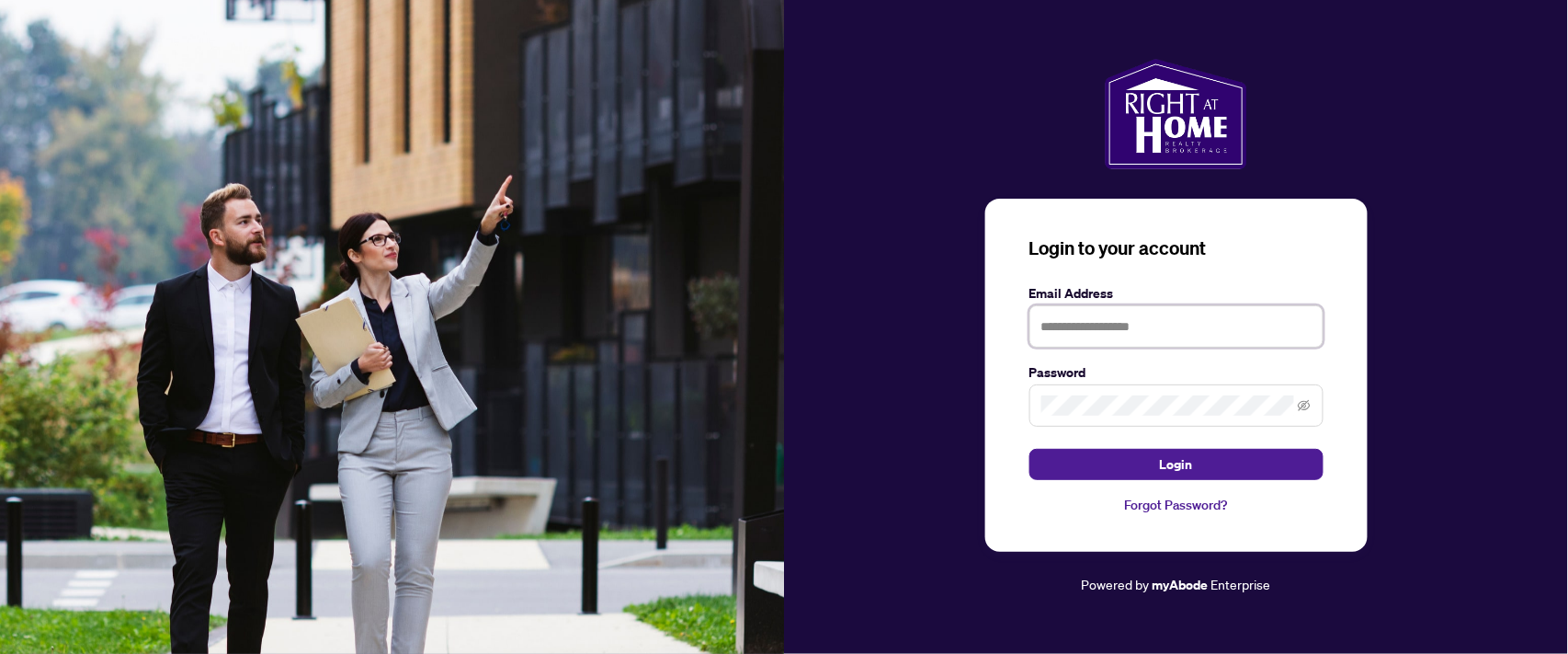
click at [1075, 334] on input "text" at bounding box center [1176, 327] width 294 height 43
type input "**********"
click at [1030, 449] on button "Login" at bounding box center [1176, 464] width 294 height 32
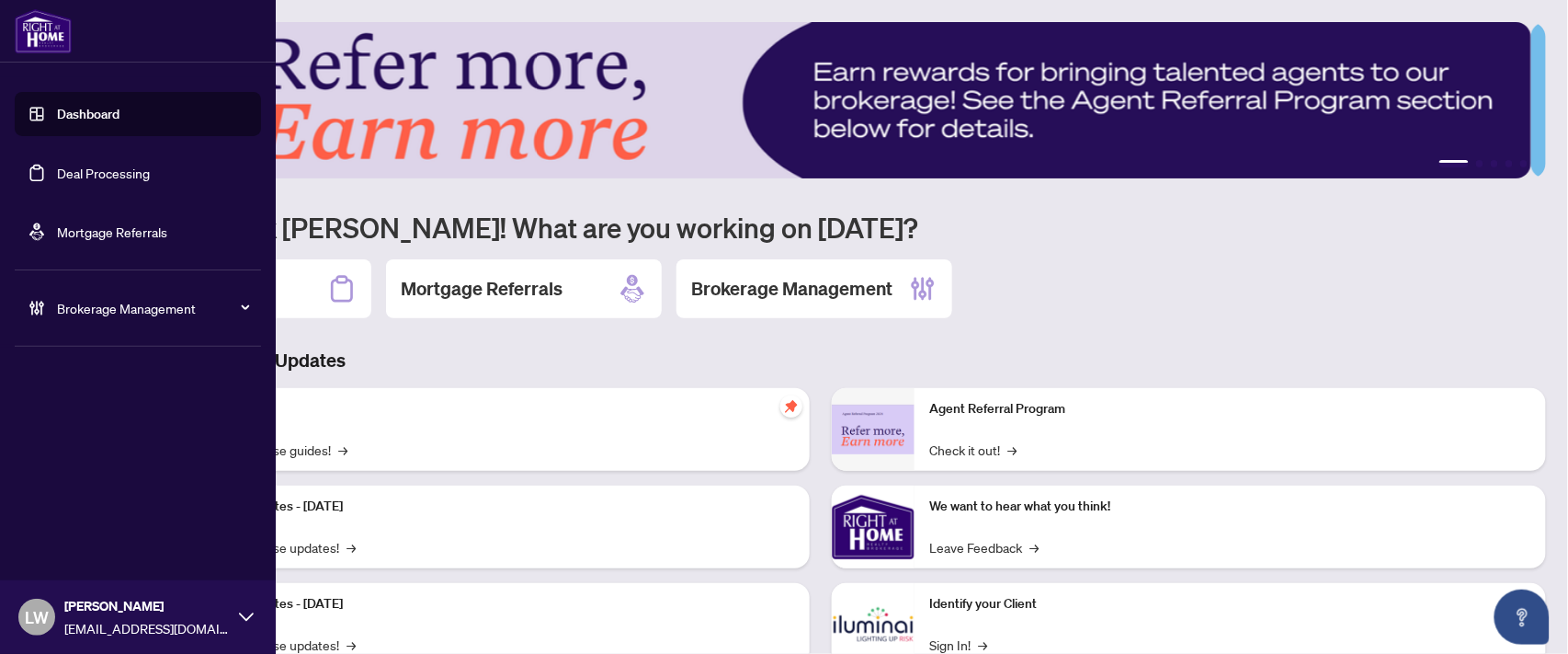
click at [103, 166] on link "Deal Processing" at bounding box center [103, 173] width 93 height 17
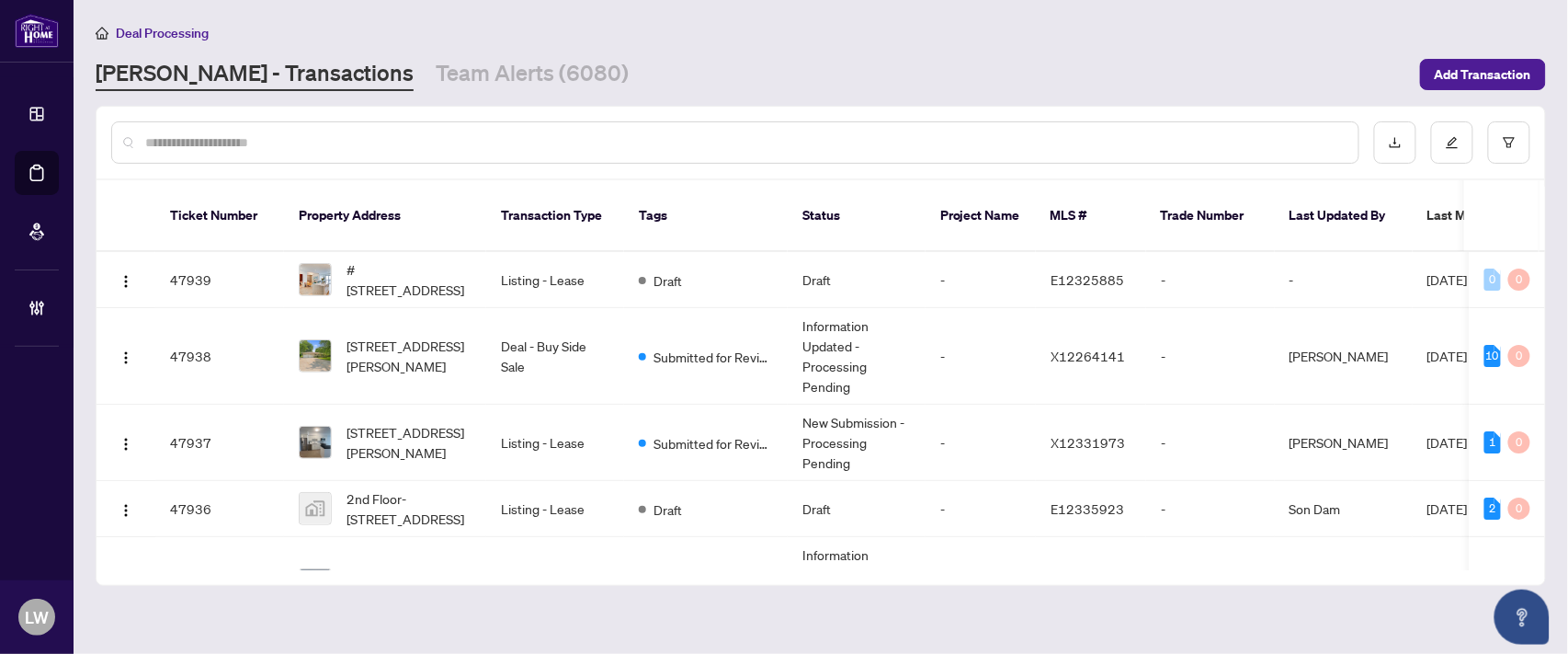
click at [491, 133] on input "text" at bounding box center [744, 143] width 1199 height 20
type input "*****"
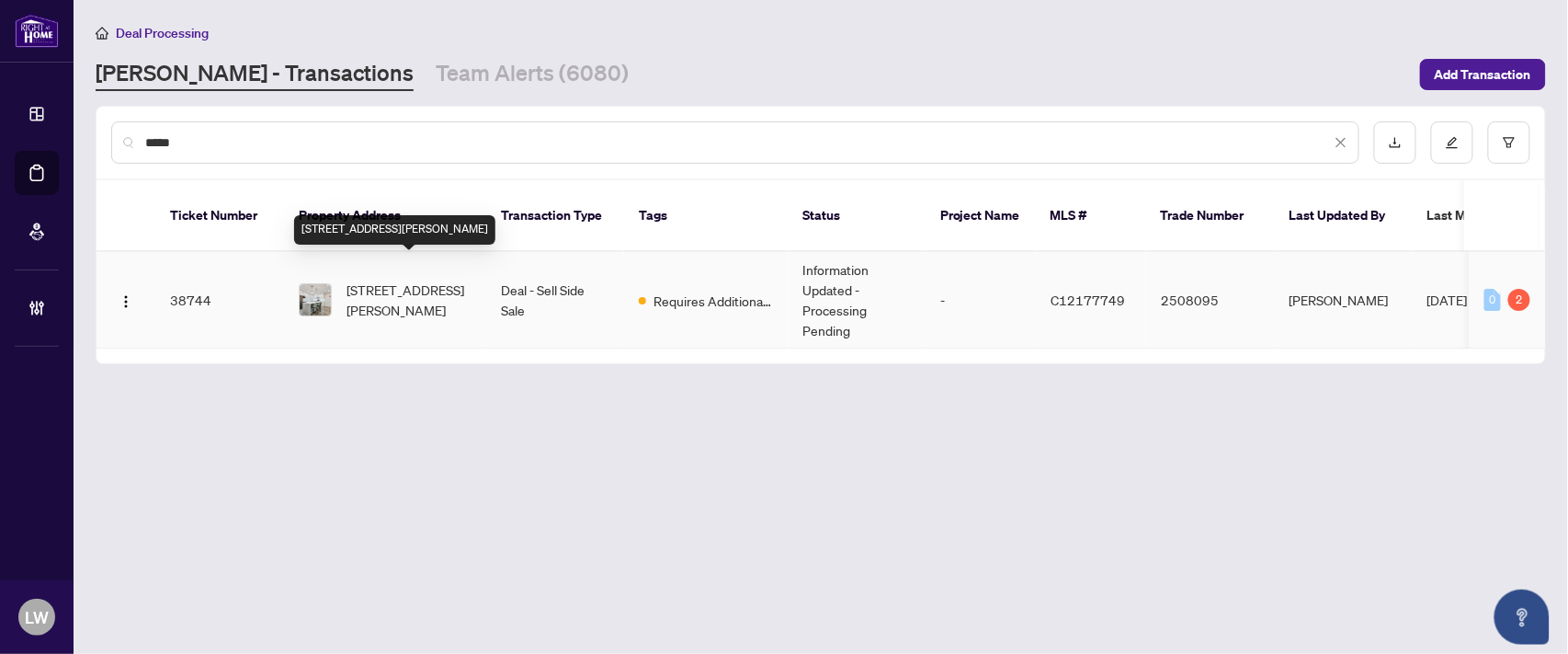
click at [408, 280] on span "[STREET_ADDRESS][PERSON_NAME]" at bounding box center [408, 300] width 125 height 41
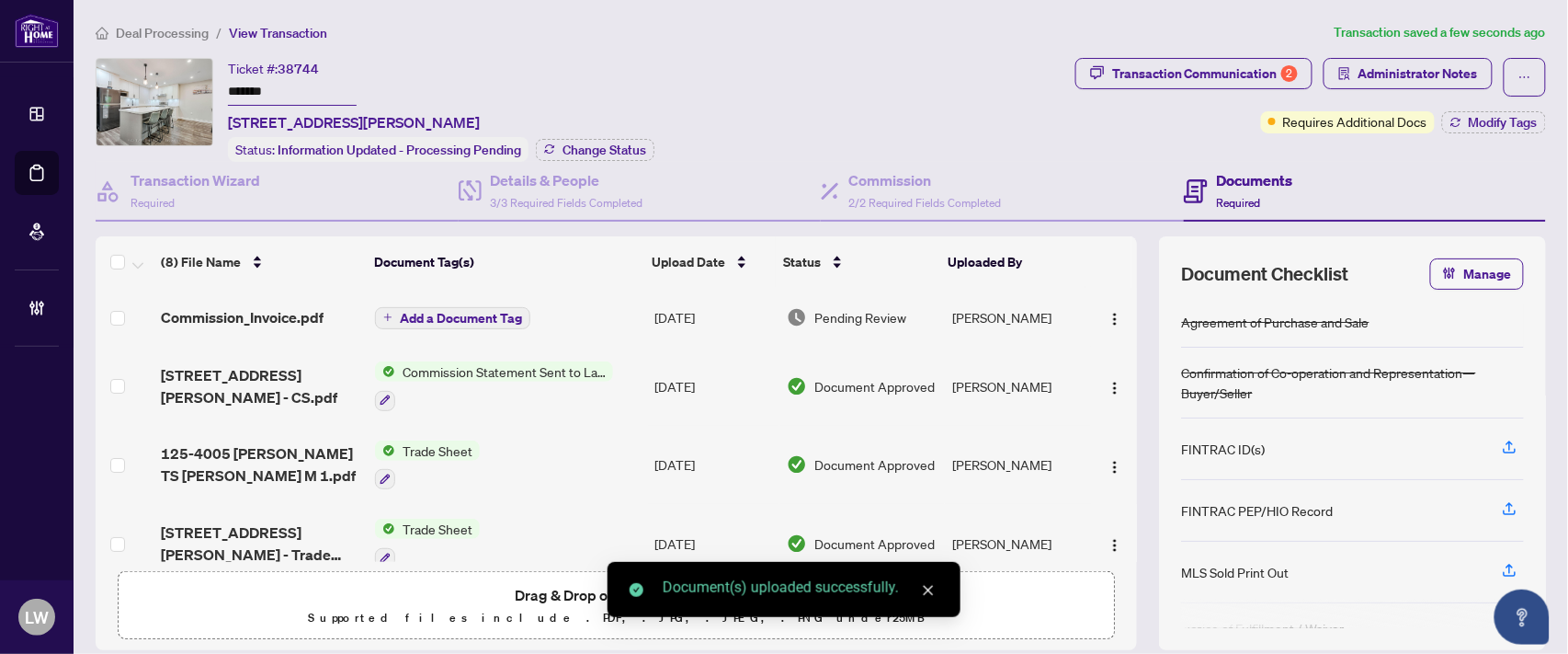
click at [437, 312] on span "Add a Document Tag" at bounding box center [461, 319] width 123 height 13
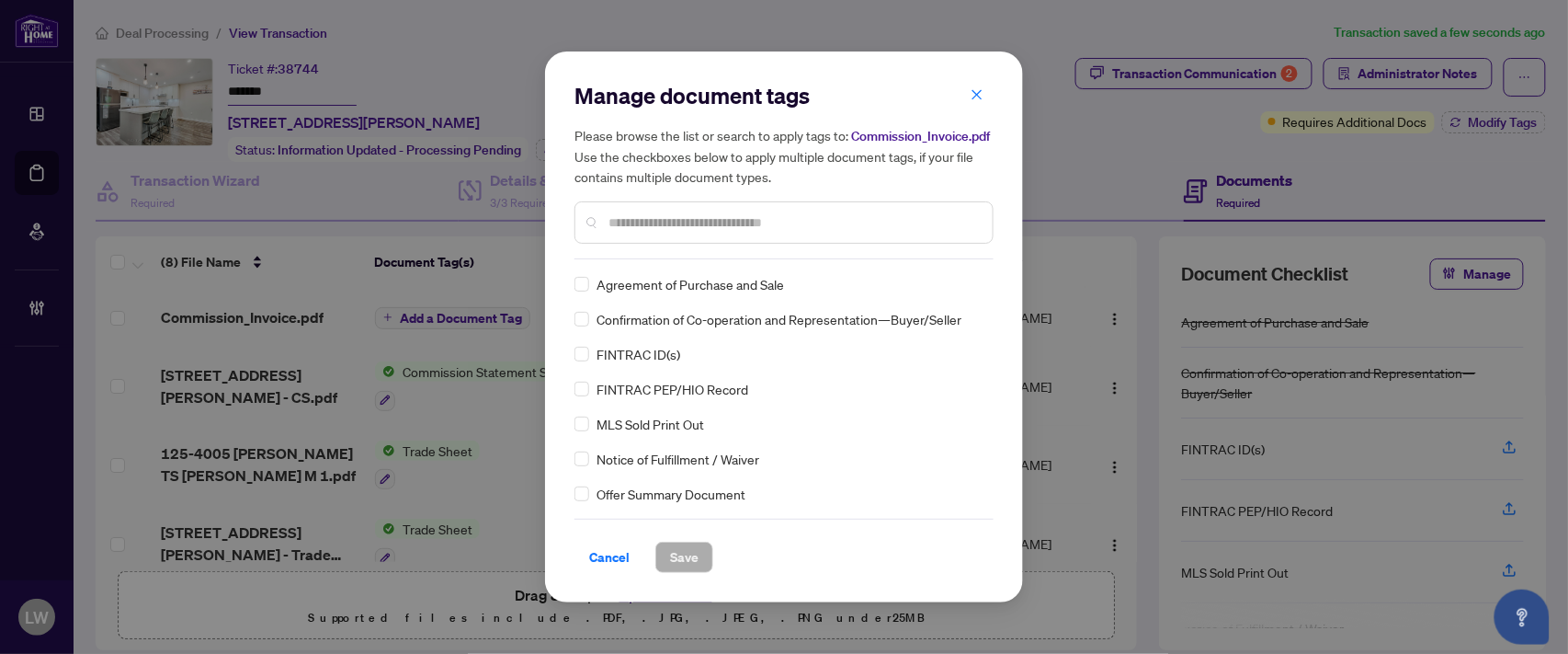
click at [892, 229] on input "text" at bounding box center [793, 223] width 369 height 20
type input "***"
click at [582, 291] on label at bounding box center [582, 284] width 15 height 20
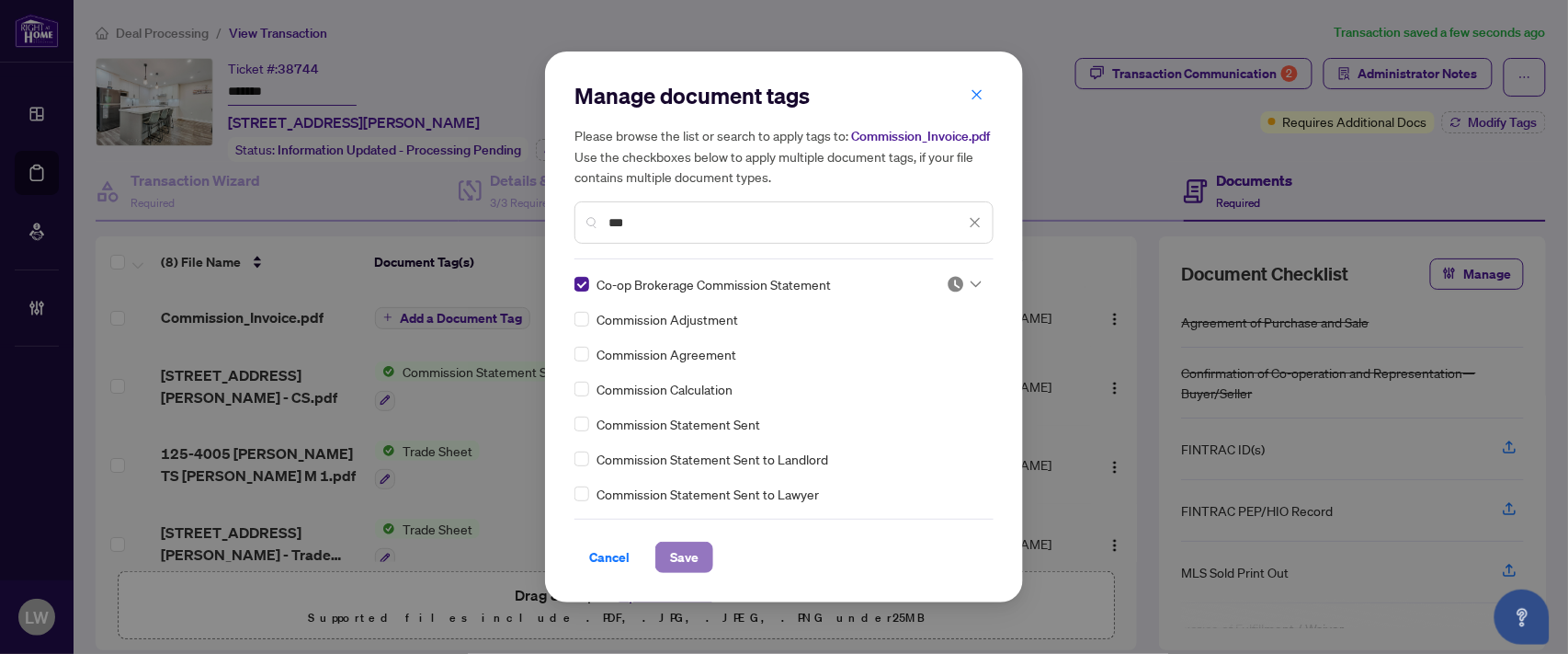
click at [685, 555] on span "Save" at bounding box center [684, 557] width 29 height 30
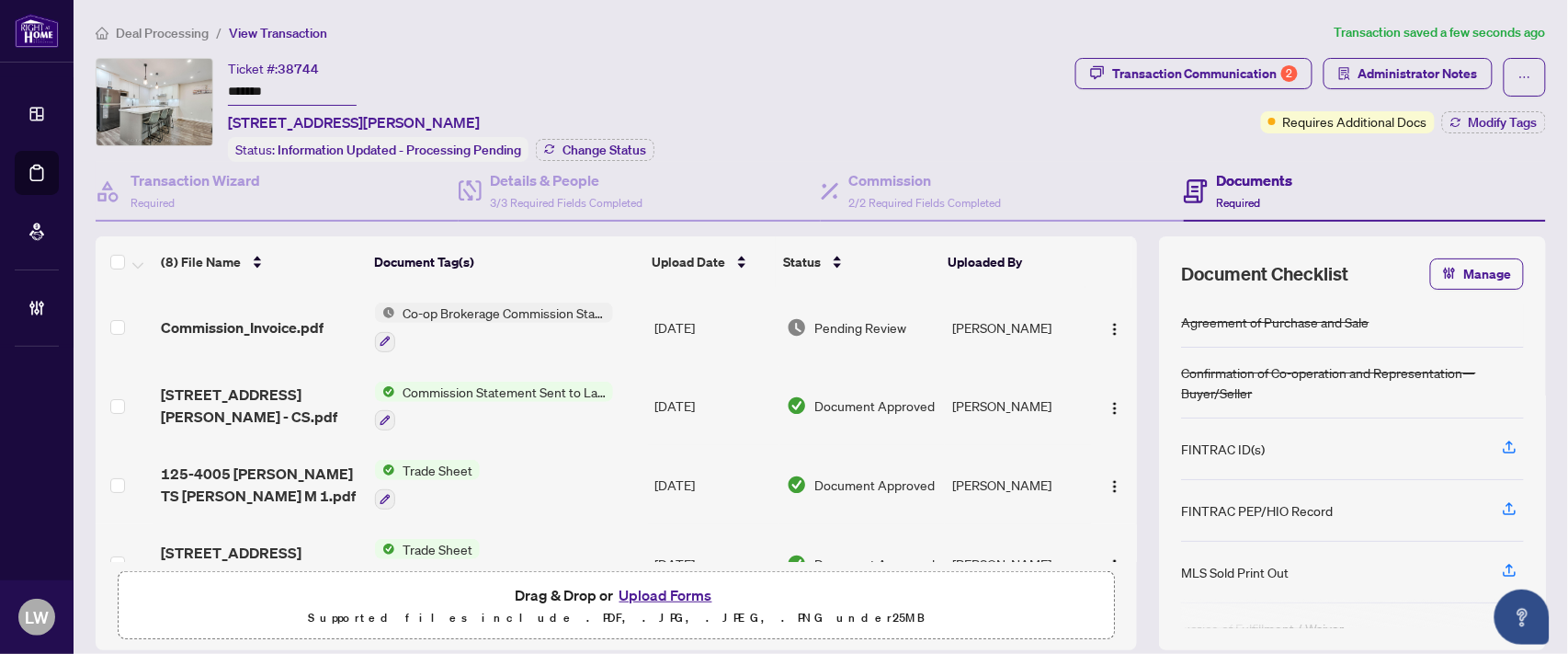
click at [852, 332] on td "Pending Review" at bounding box center [862, 327] width 165 height 79
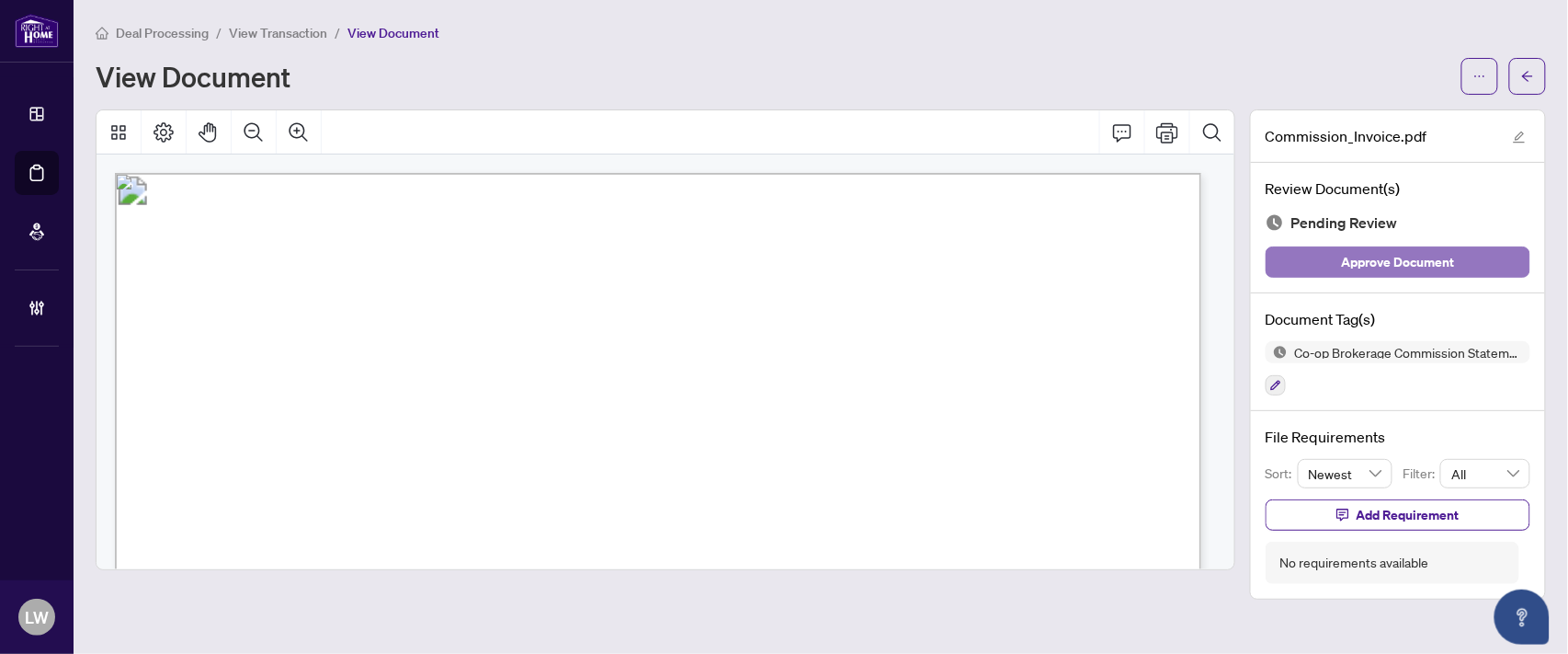
click at [1369, 262] on span "Approve Document" at bounding box center [1399, 262] width 113 height 30
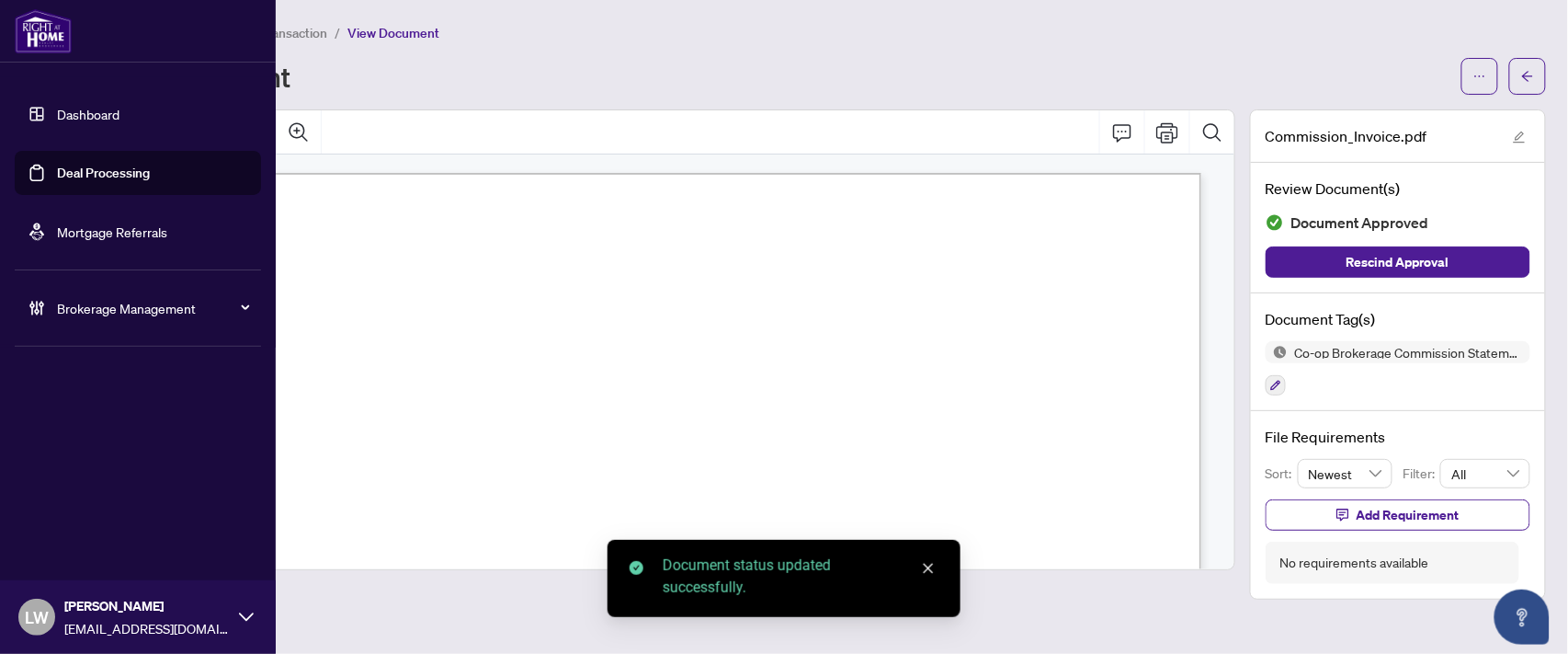
click at [120, 172] on link "Deal Processing" at bounding box center [103, 173] width 93 height 17
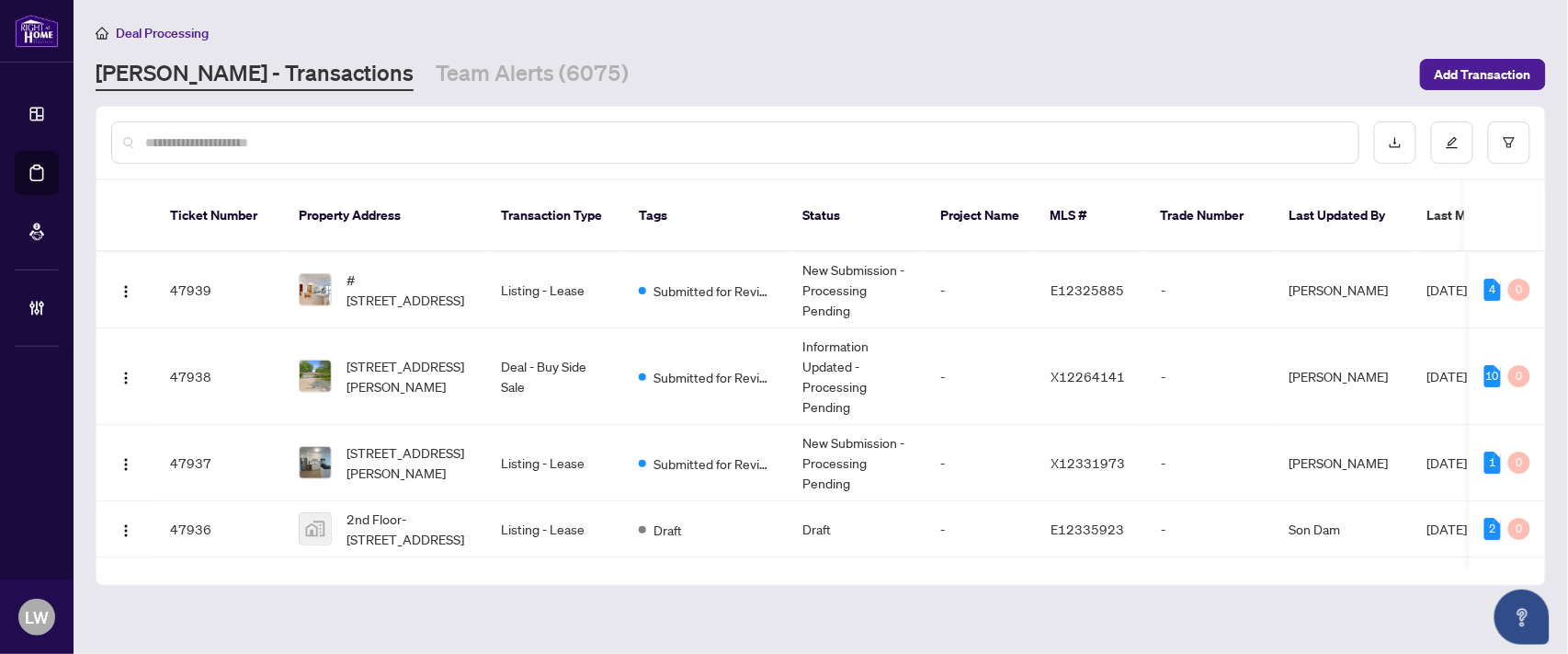
click at [526, 147] on input "text" at bounding box center [744, 143] width 1199 height 20
type input "*****"
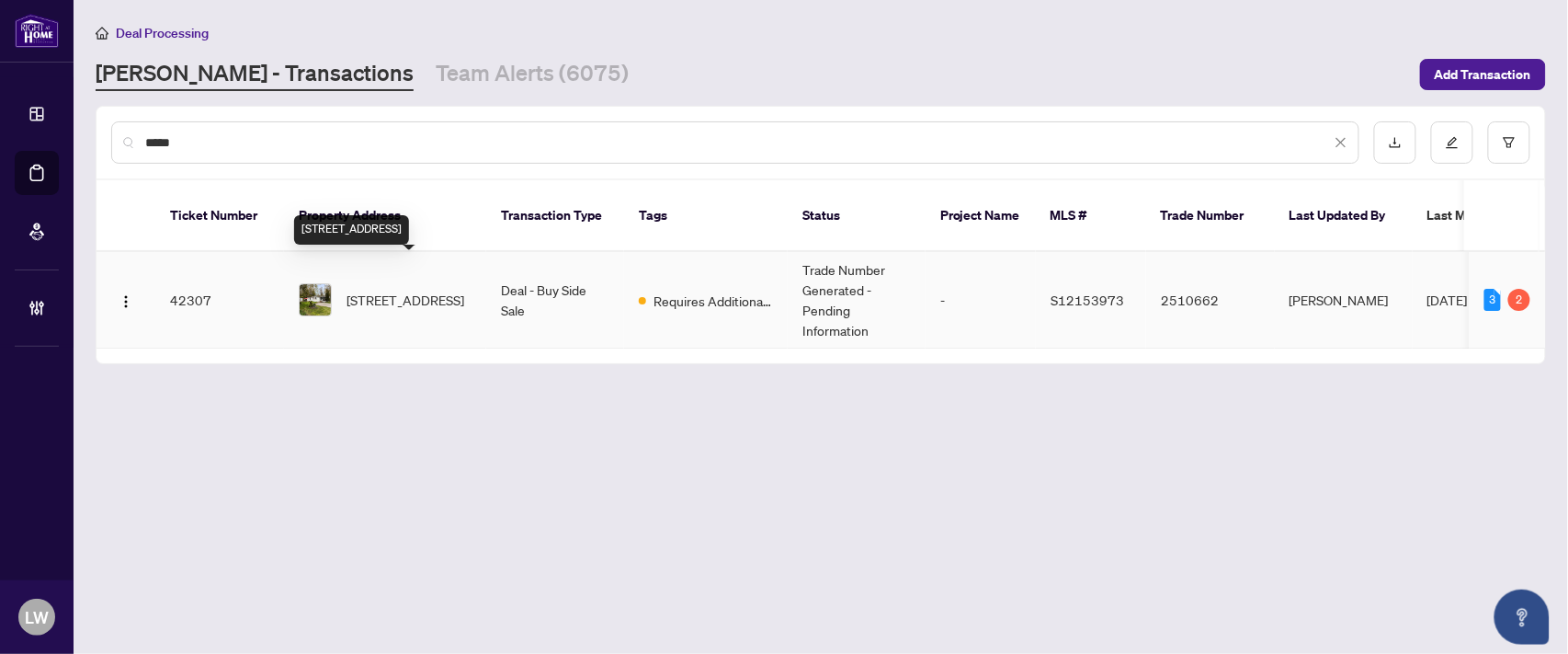
click at [408, 290] on span "[STREET_ADDRESS]" at bounding box center [405, 300] width 118 height 20
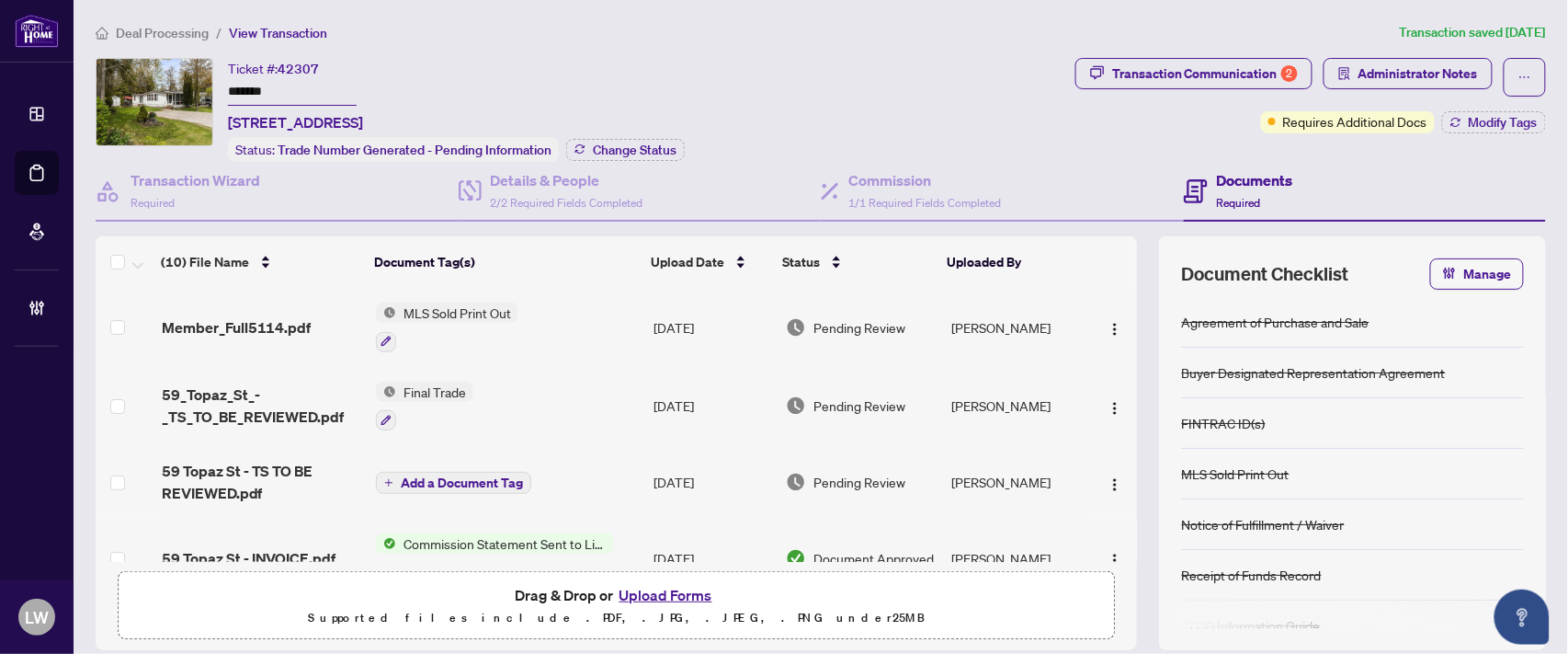
scroll to position [102, 0]
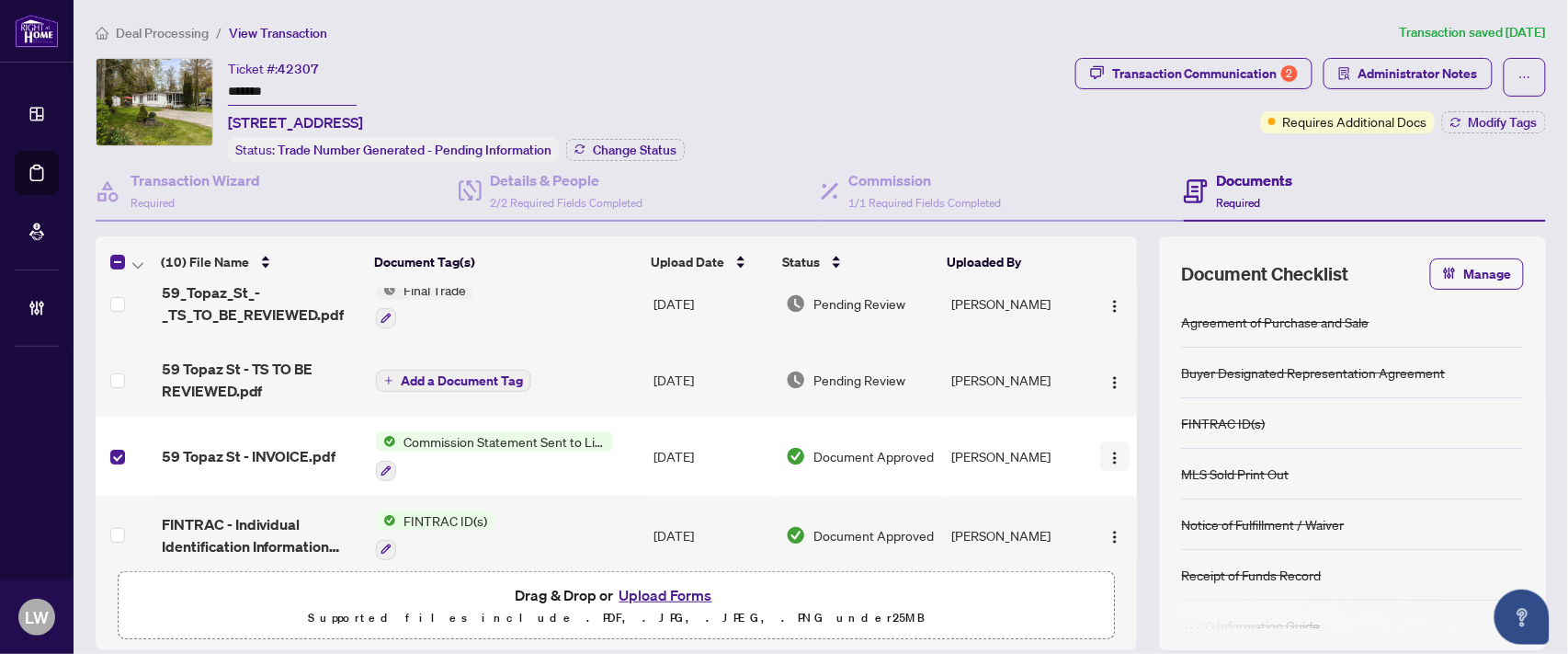
click at [1108, 452] on img "button" at bounding box center [1115, 458] width 15 height 15
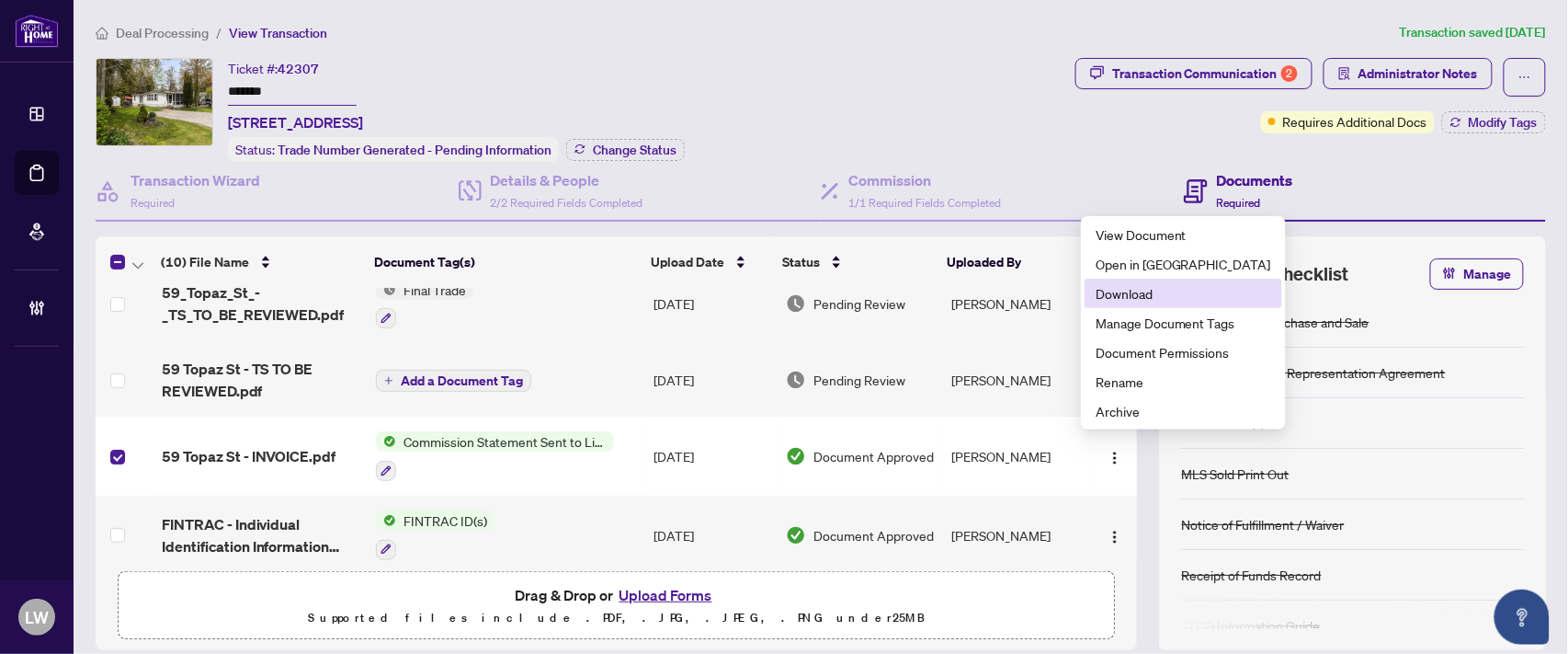
click at [1115, 291] on span "Download" at bounding box center [1183, 294] width 175 height 20
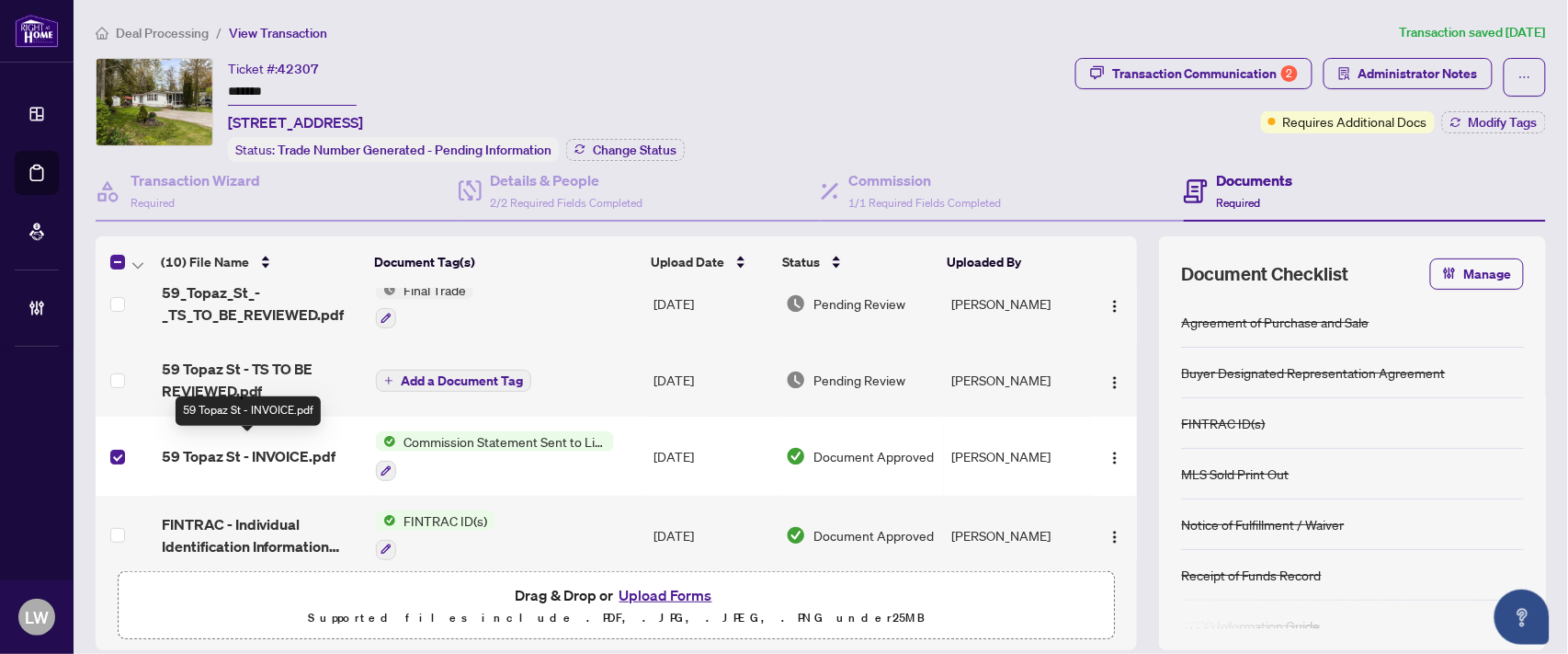
click at [244, 452] on span "59 Topaz St - INVOICE.pdf" at bounding box center [249, 456] width 175 height 22
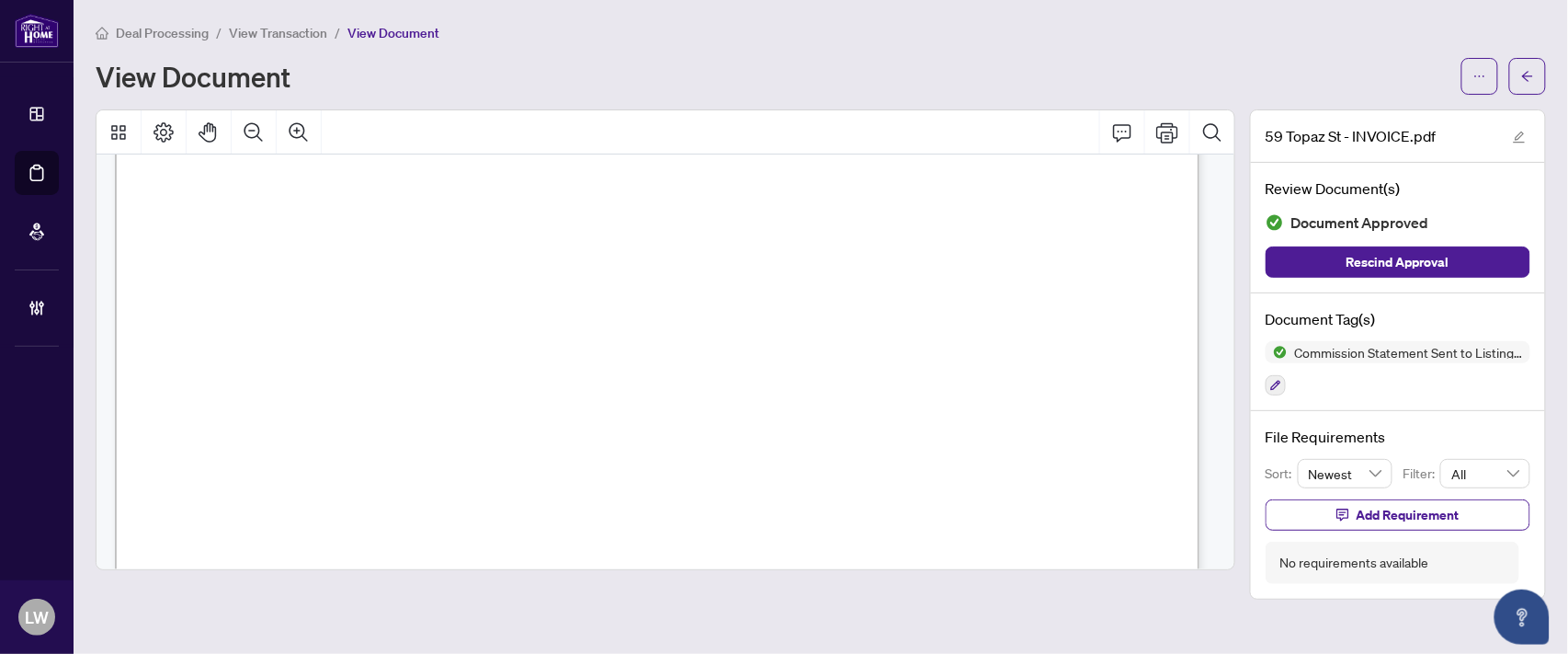
scroll to position [307, 0]
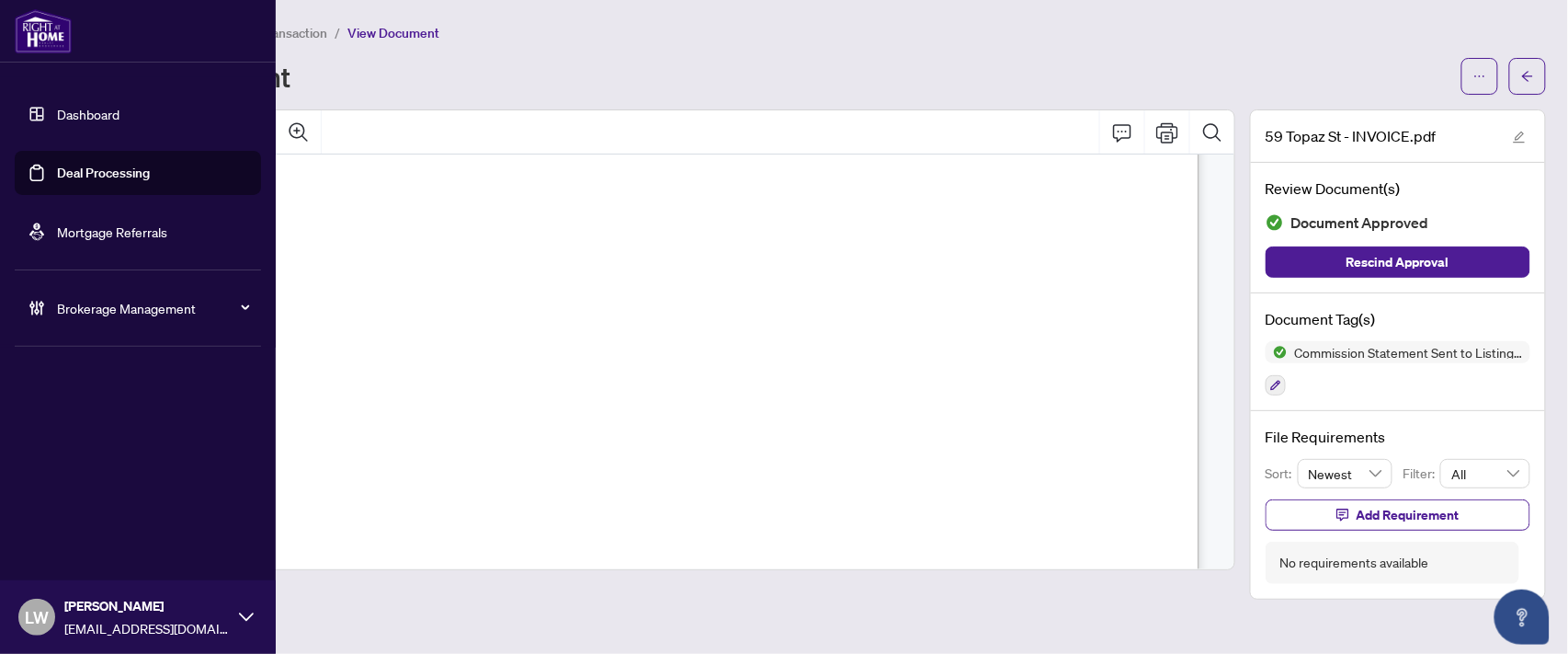
click at [108, 177] on link "Deal Processing" at bounding box center [103, 173] width 93 height 17
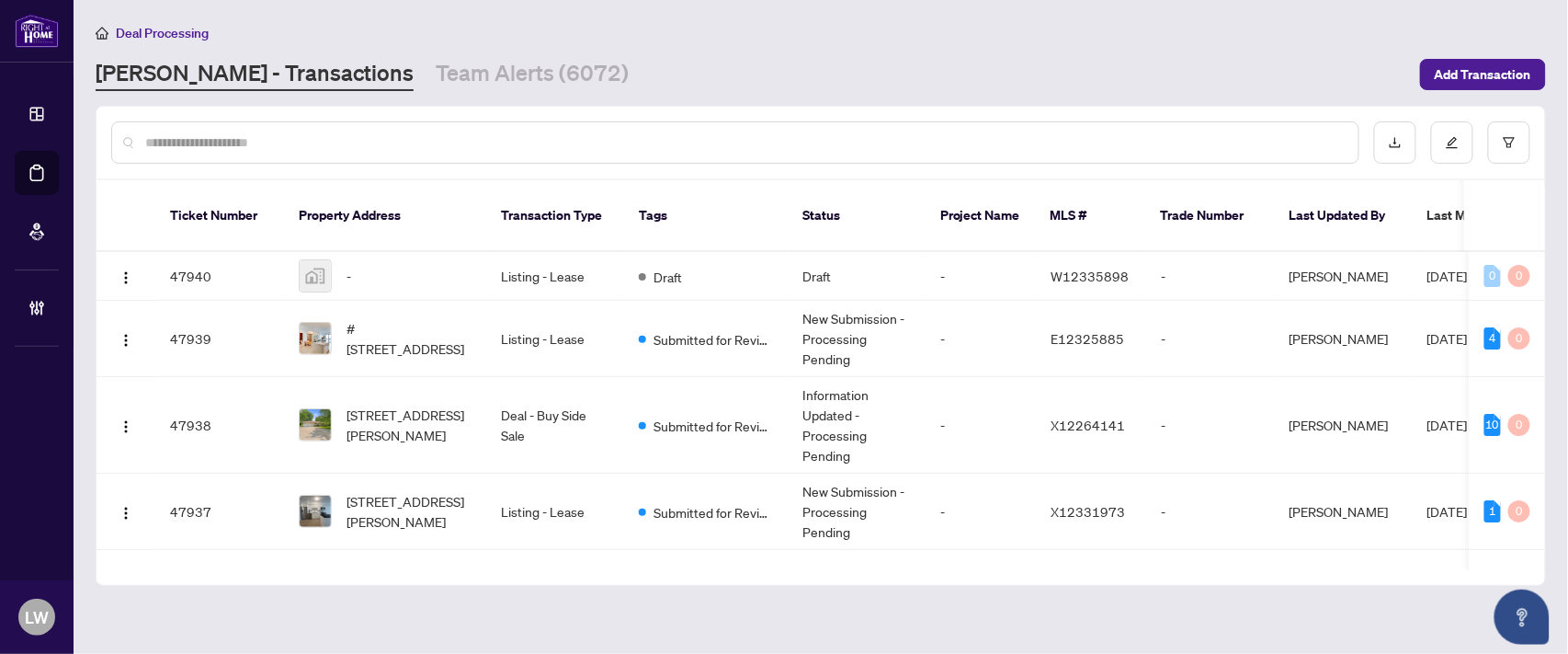
click at [485, 134] on input "text" at bounding box center [744, 143] width 1199 height 20
type input "*****"
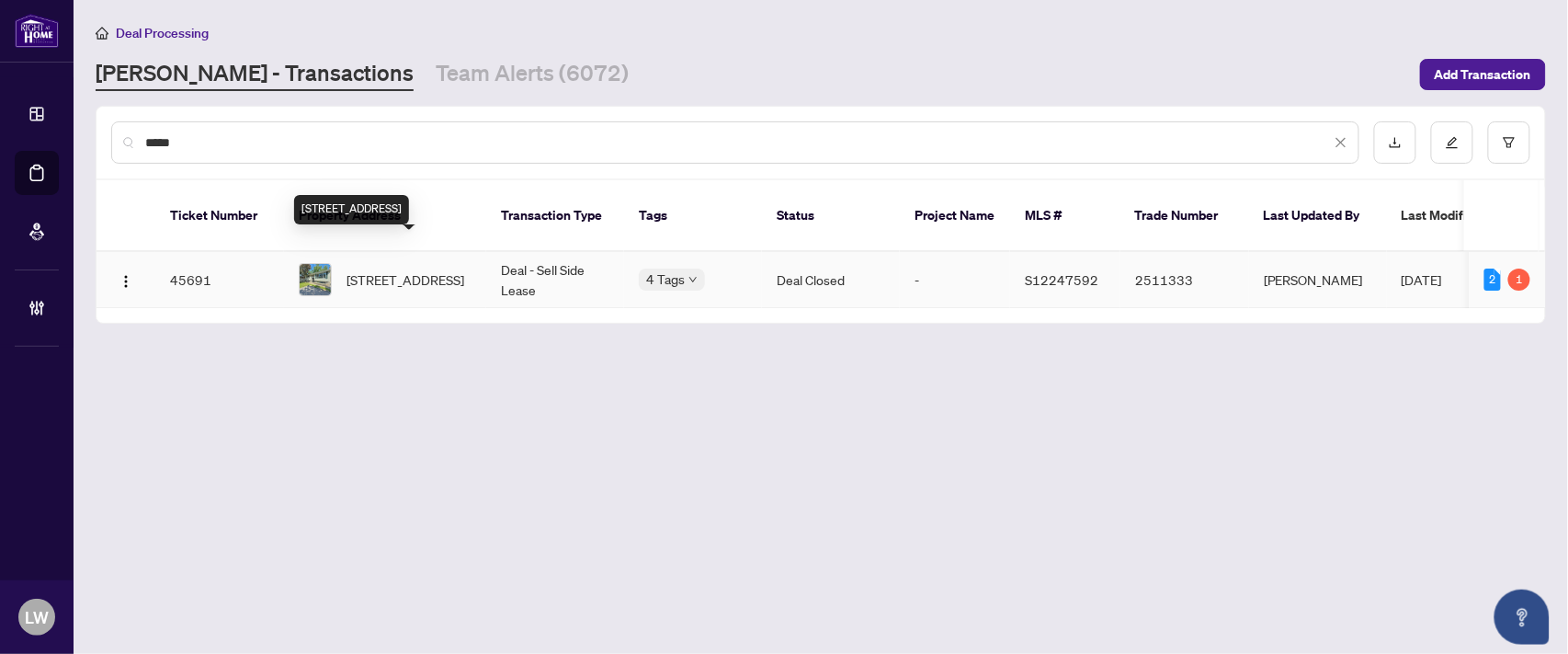
click at [388, 269] on span "[STREET_ADDRESS]" at bounding box center [405, 280] width 118 height 20
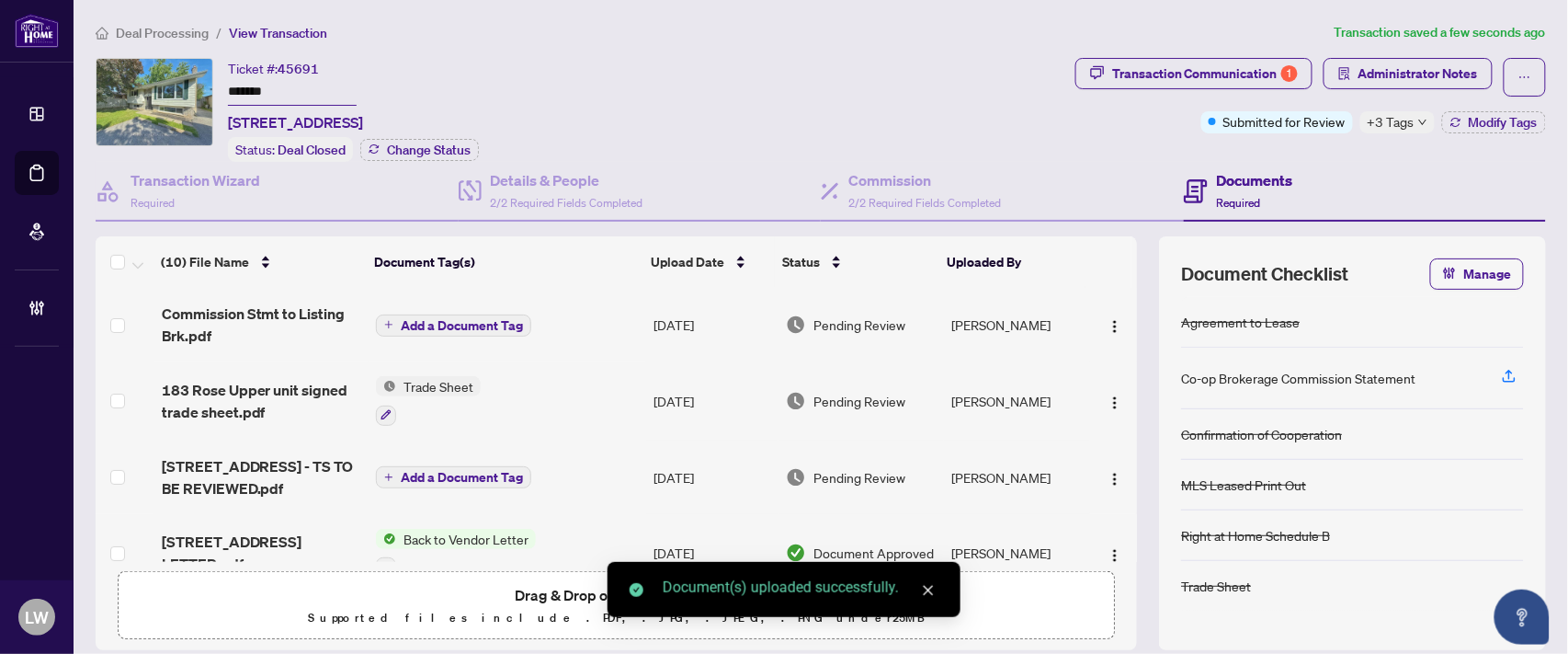
click at [480, 320] on span "Add a Document Tag" at bounding box center [462, 326] width 123 height 13
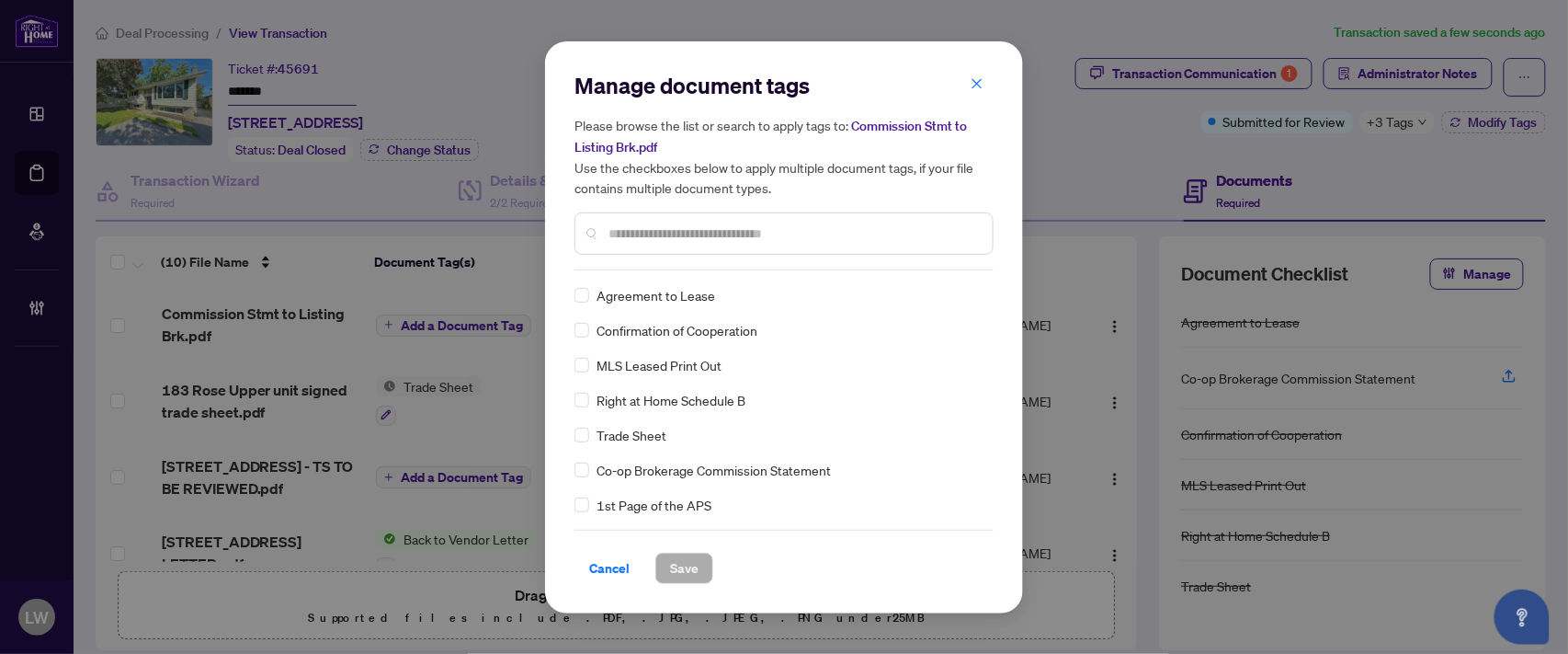
click at [899, 224] on input "text" at bounding box center [793, 234] width 369 height 20
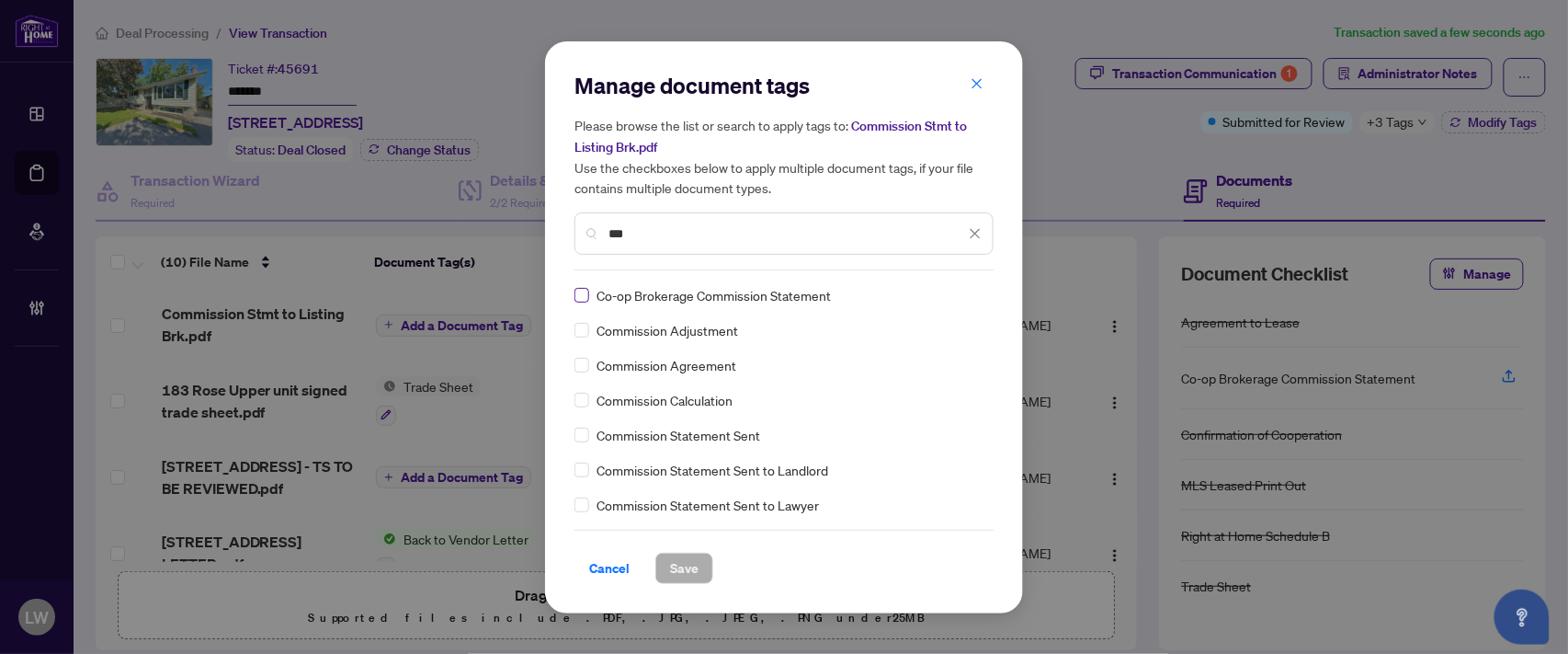
type input "***"
click at [683, 581] on span "Save" at bounding box center [684, 569] width 29 height 30
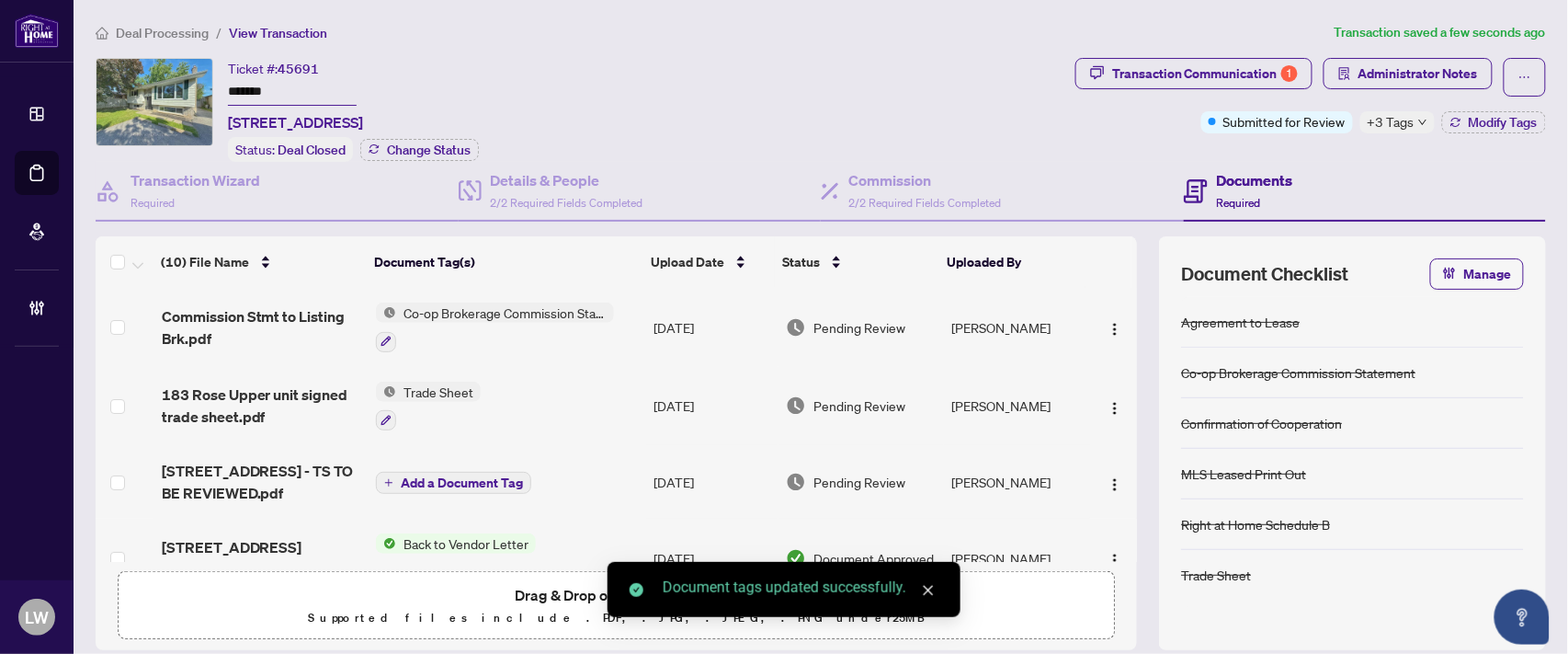
click at [855, 324] on span "Pending Review" at bounding box center [859, 328] width 92 height 20
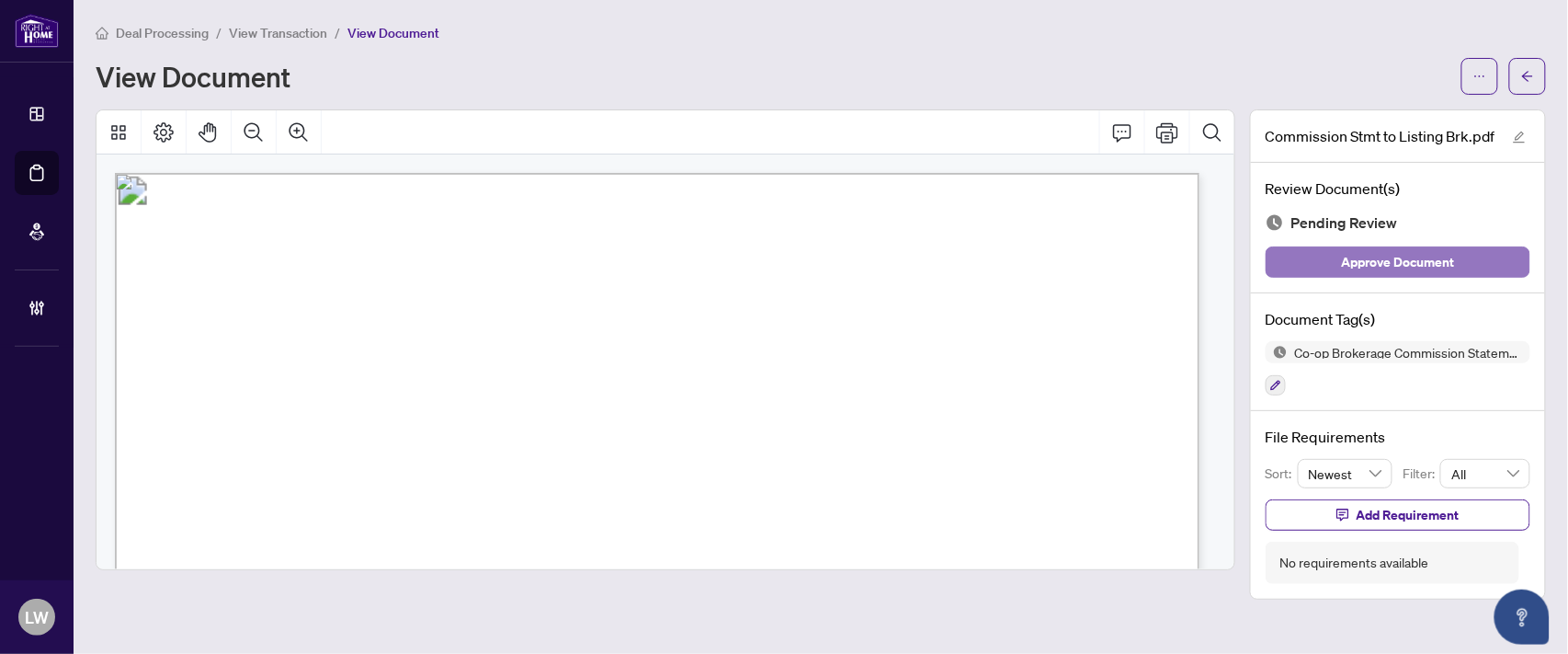
click at [1361, 262] on span "Approve Document" at bounding box center [1399, 262] width 113 height 30
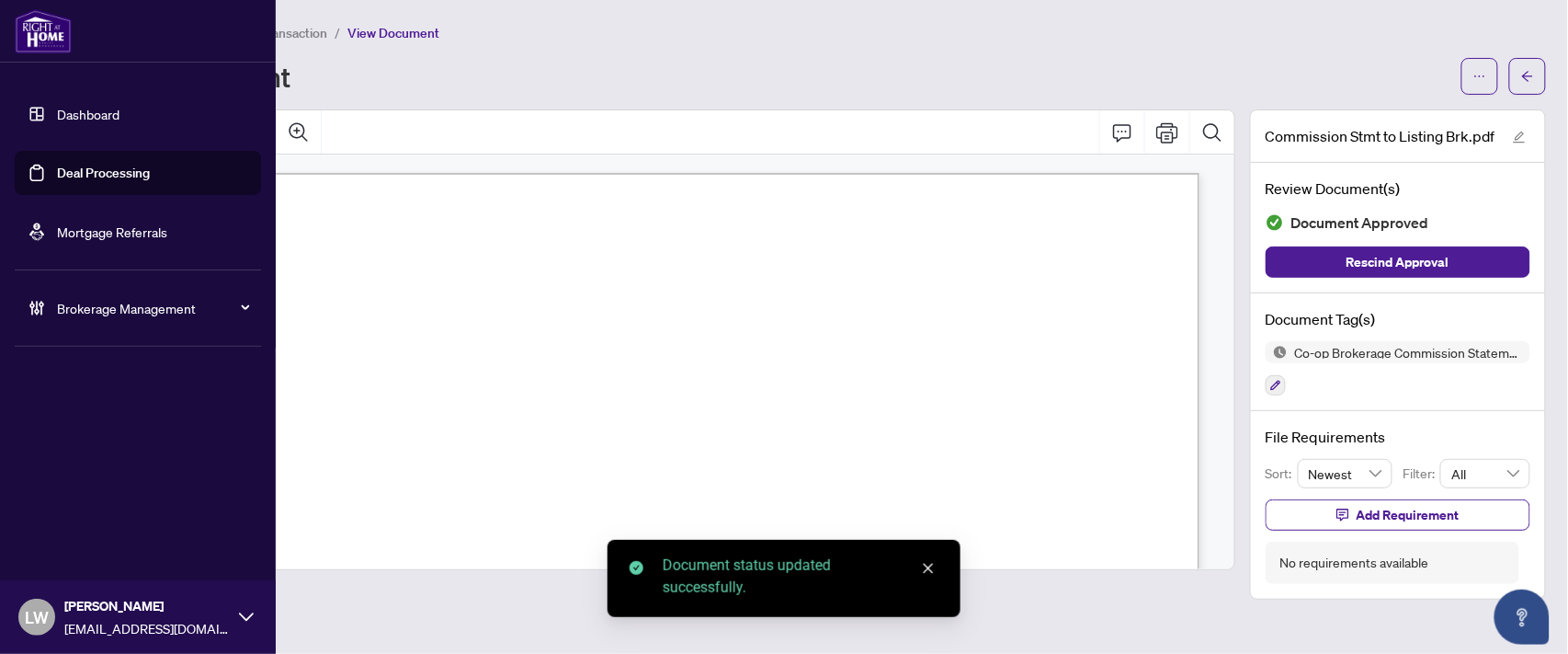
click at [129, 177] on link "Deal Processing" at bounding box center [103, 173] width 93 height 17
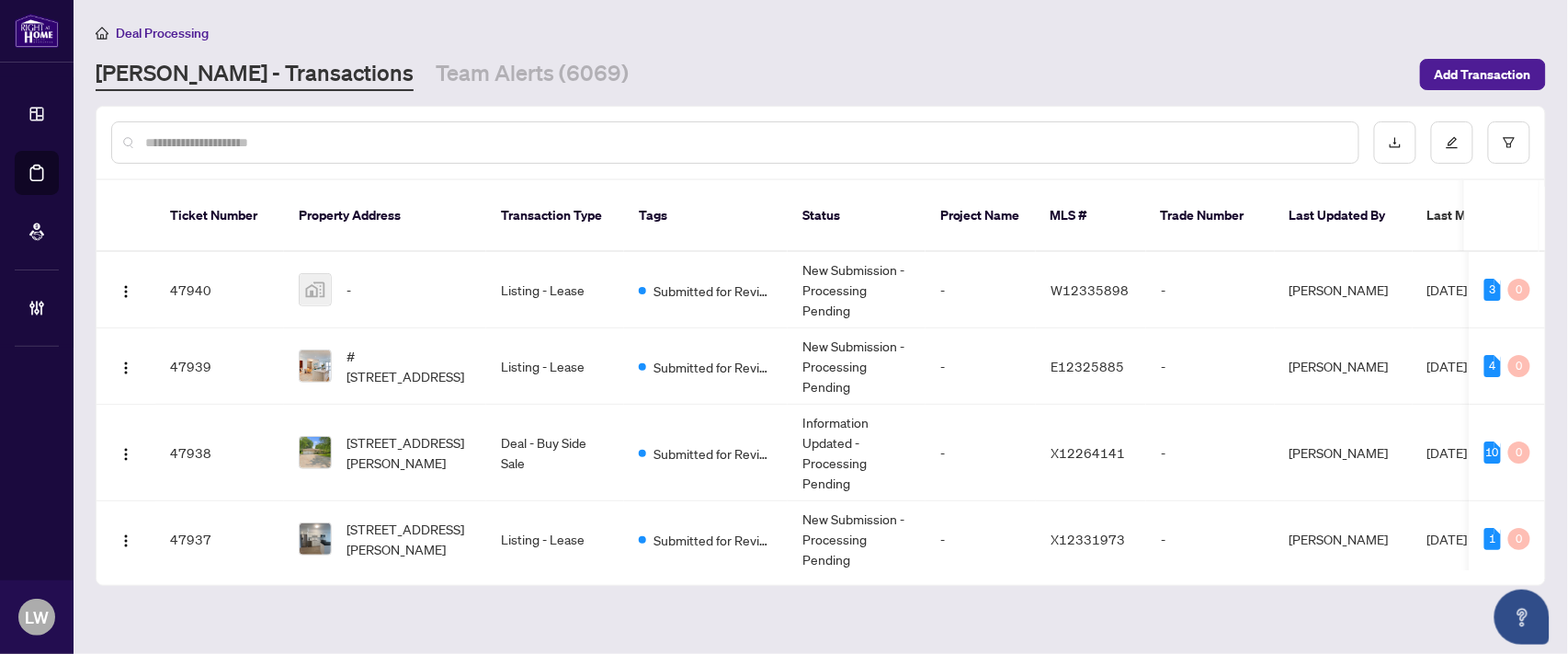
click at [609, 140] on input "text" at bounding box center [744, 143] width 1199 height 20
type input "*****"
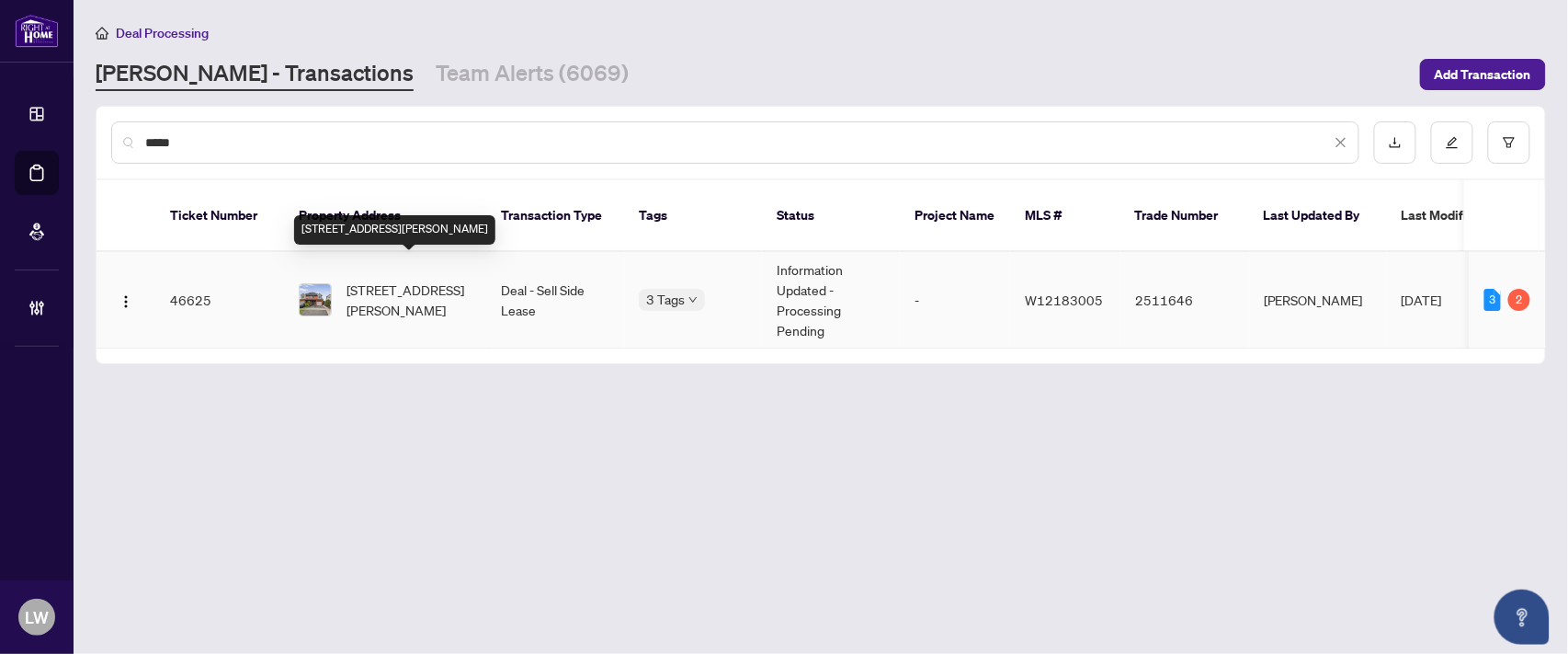
click at [409, 280] on span "[STREET_ADDRESS][PERSON_NAME]" at bounding box center [408, 300] width 125 height 41
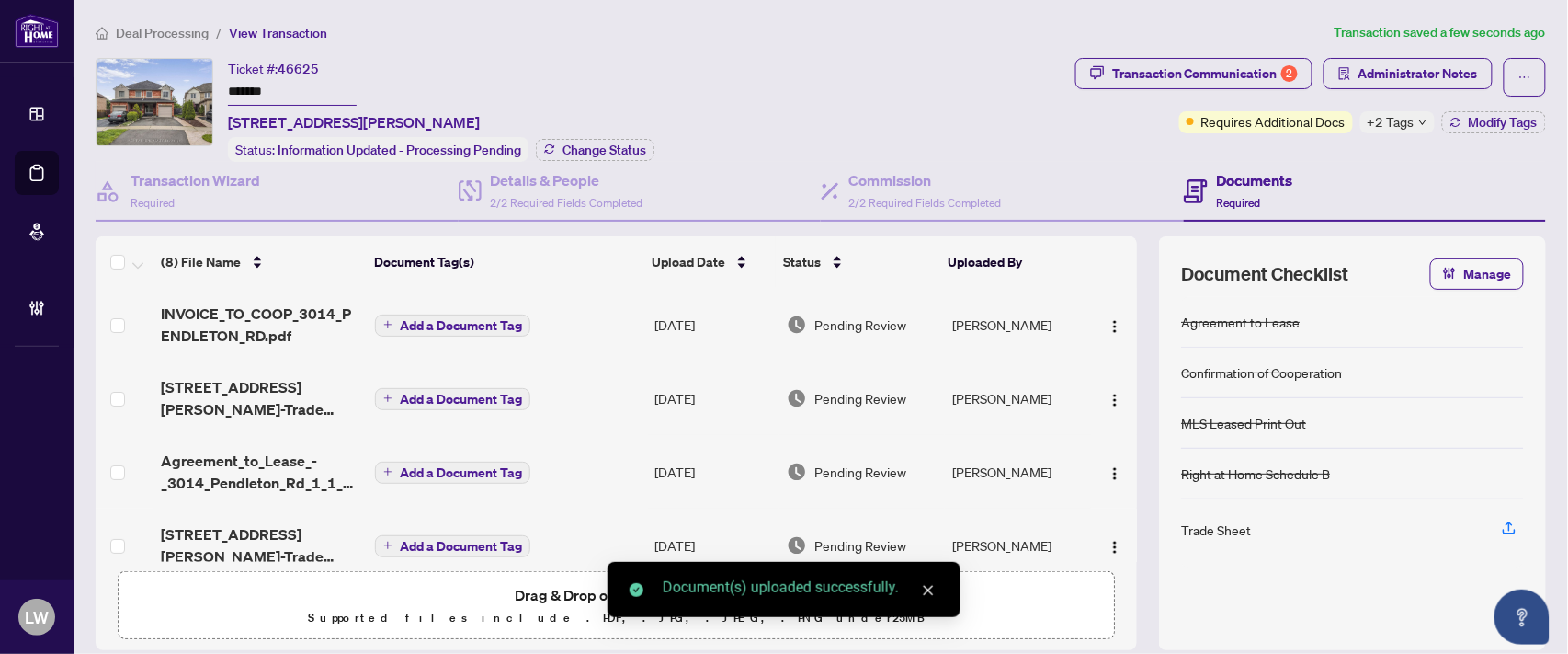
click at [483, 315] on button "Add a Document Tag" at bounding box center [452, 326] width 155 height 22
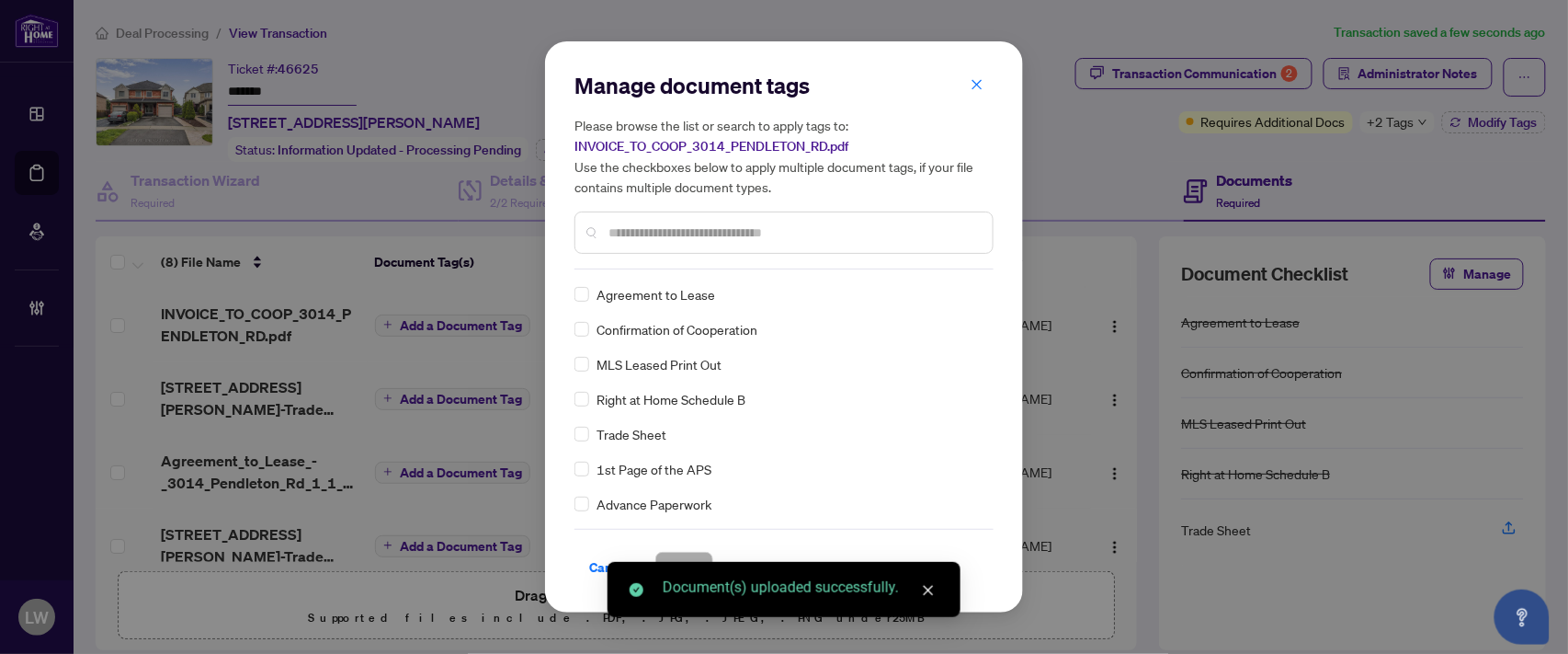
click at [752, 232] on input "text" at bounding box center [793, 233] width 369 height 20
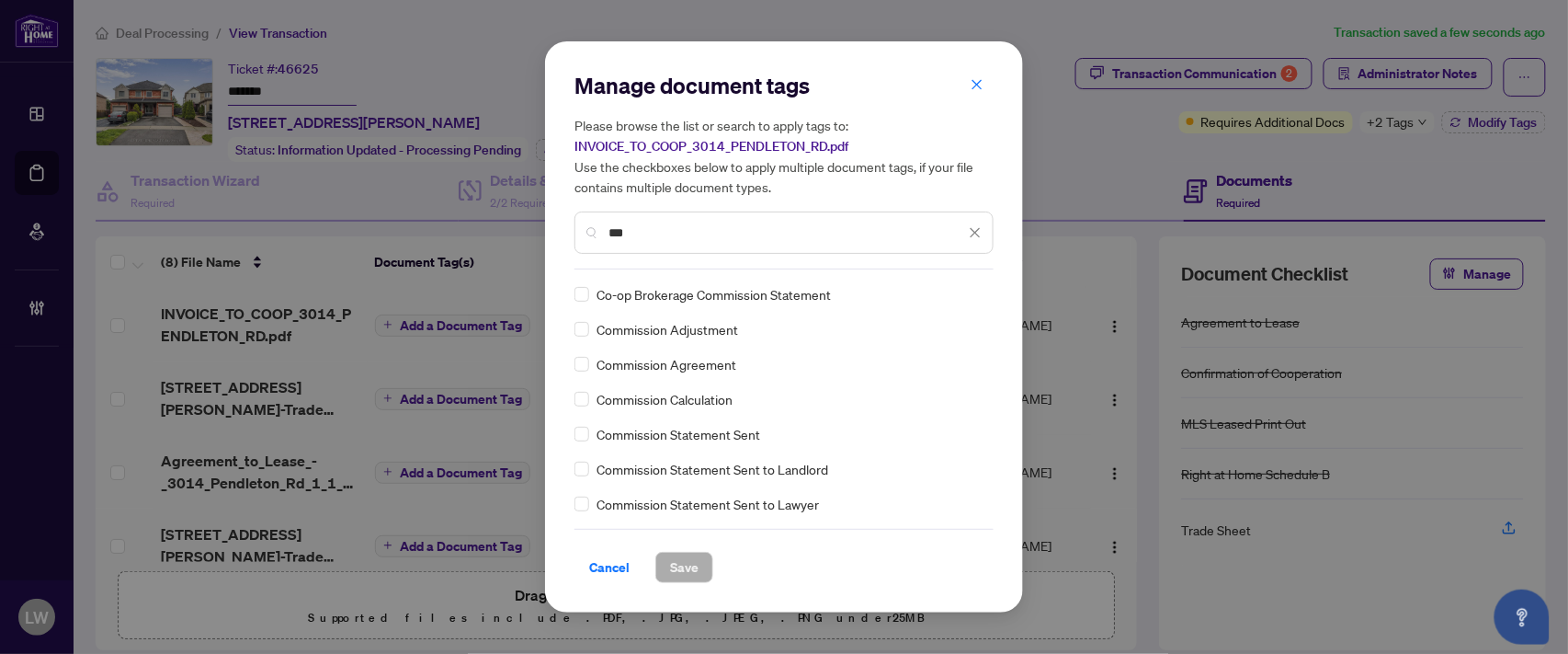
type input "***"
click at [686, 570] on span "Save" at bounding box center [684, 568] width 29 height 30
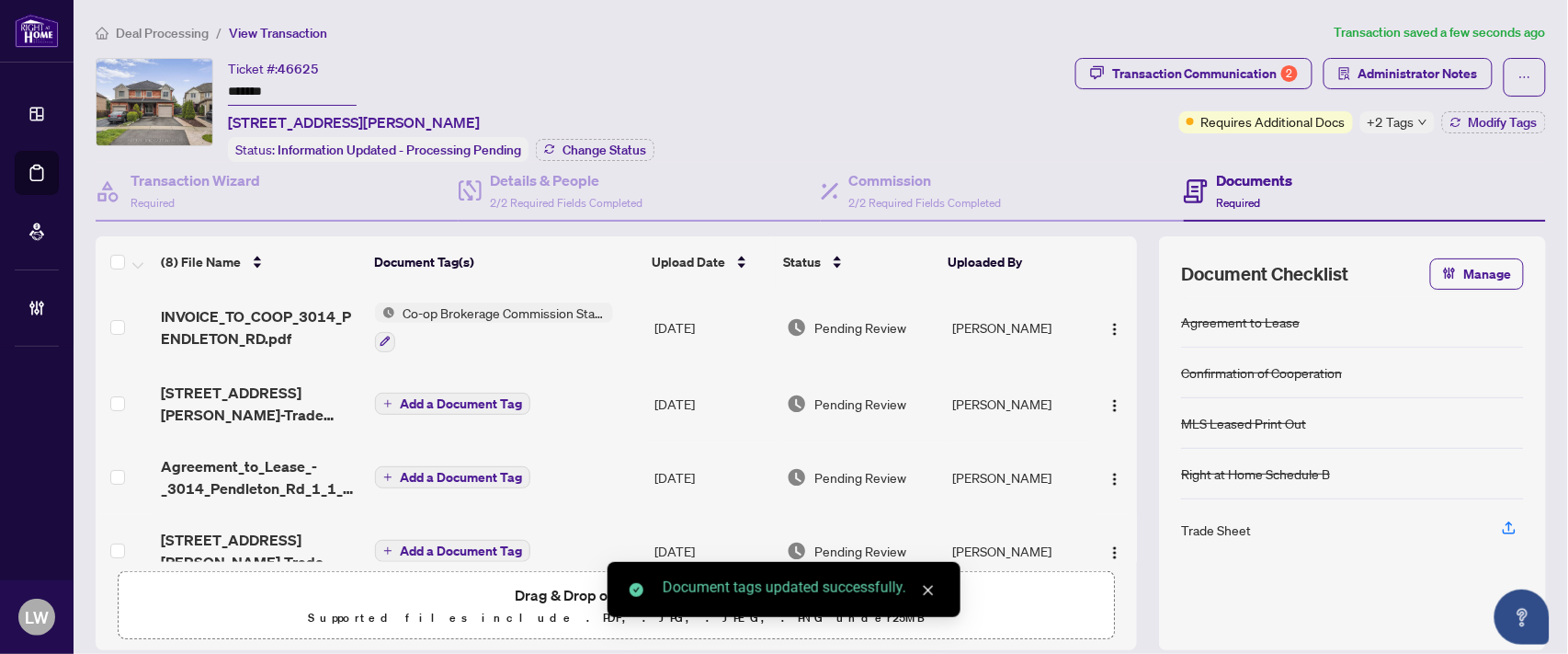
click at [849, 318] on span "Pending Review" at bounding box center [860, 328] width 92 height 20
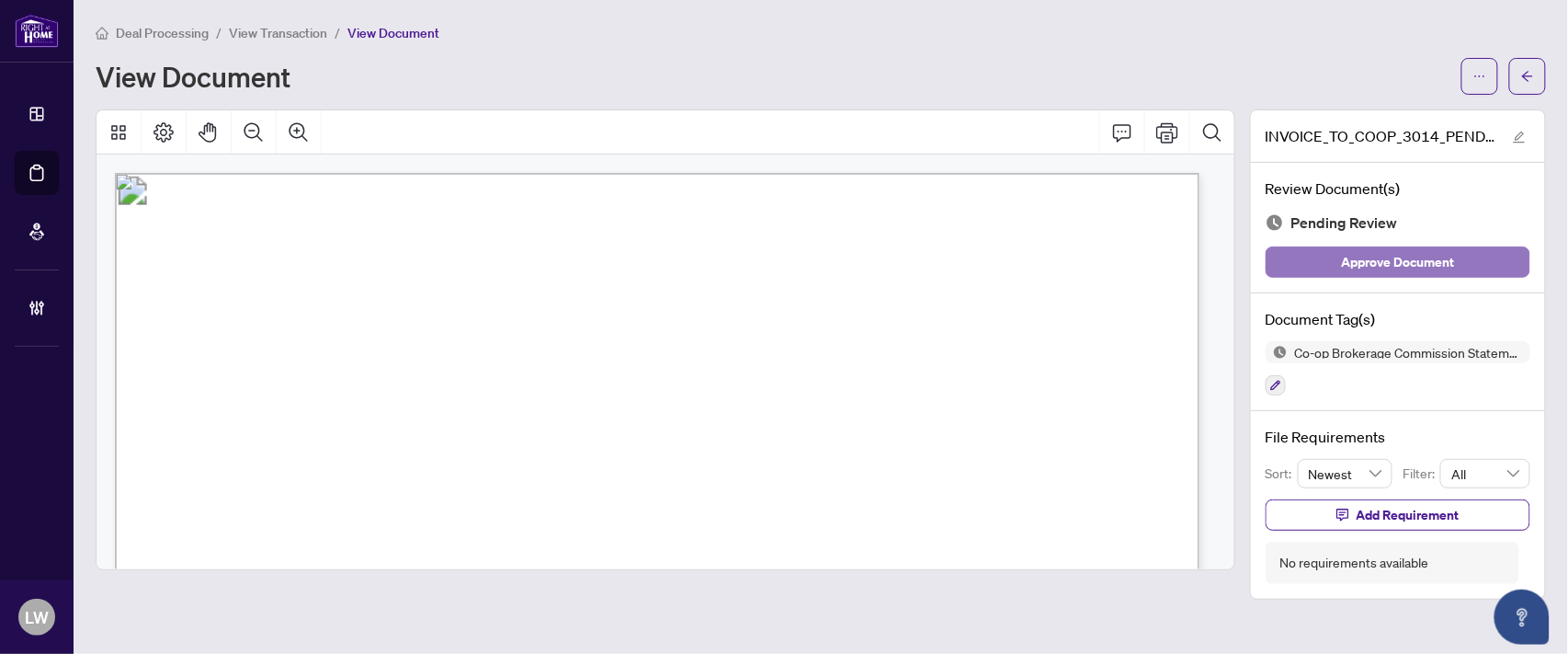
click at [1367, 267] on span "Approve Document" at bounding box center [1399, 262] width 113 height 30
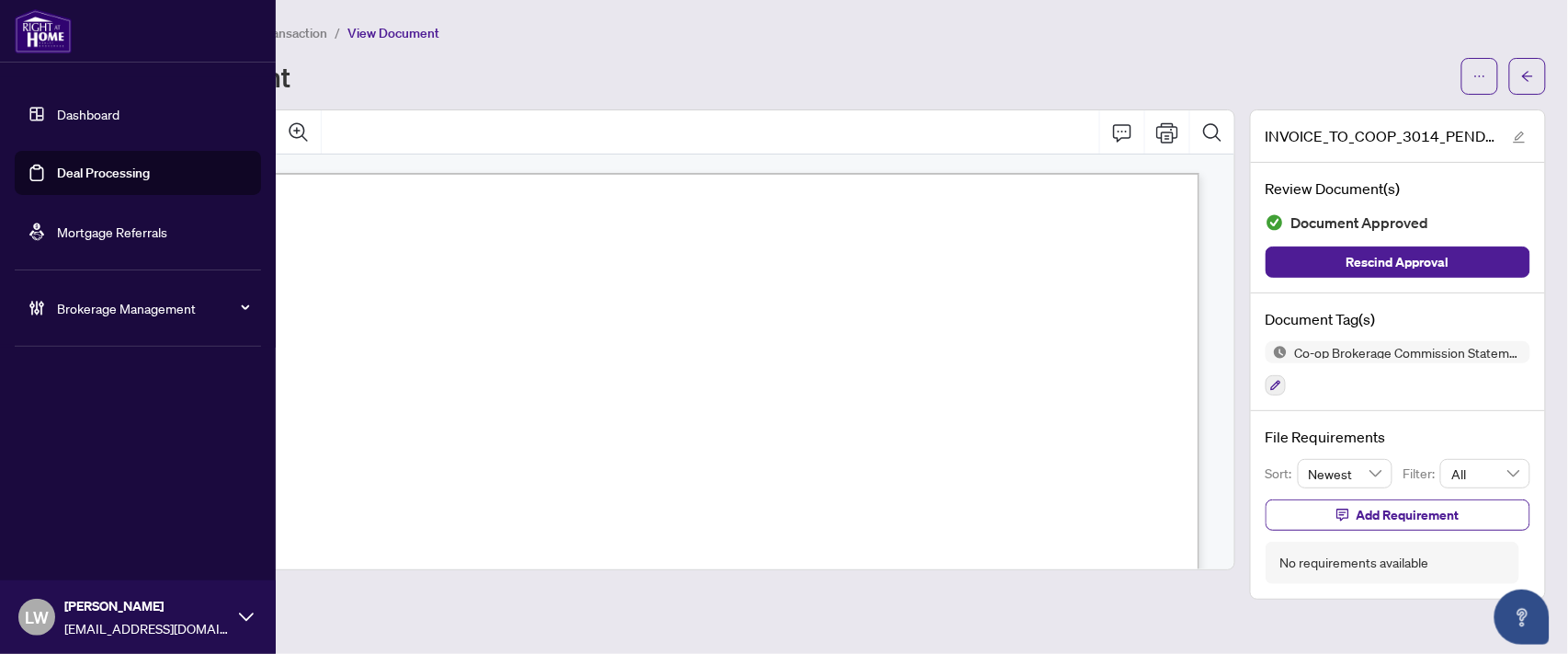
click at [118, 175] on link "Deal Processing" at bounding box center [103, 173] width 93 height 17
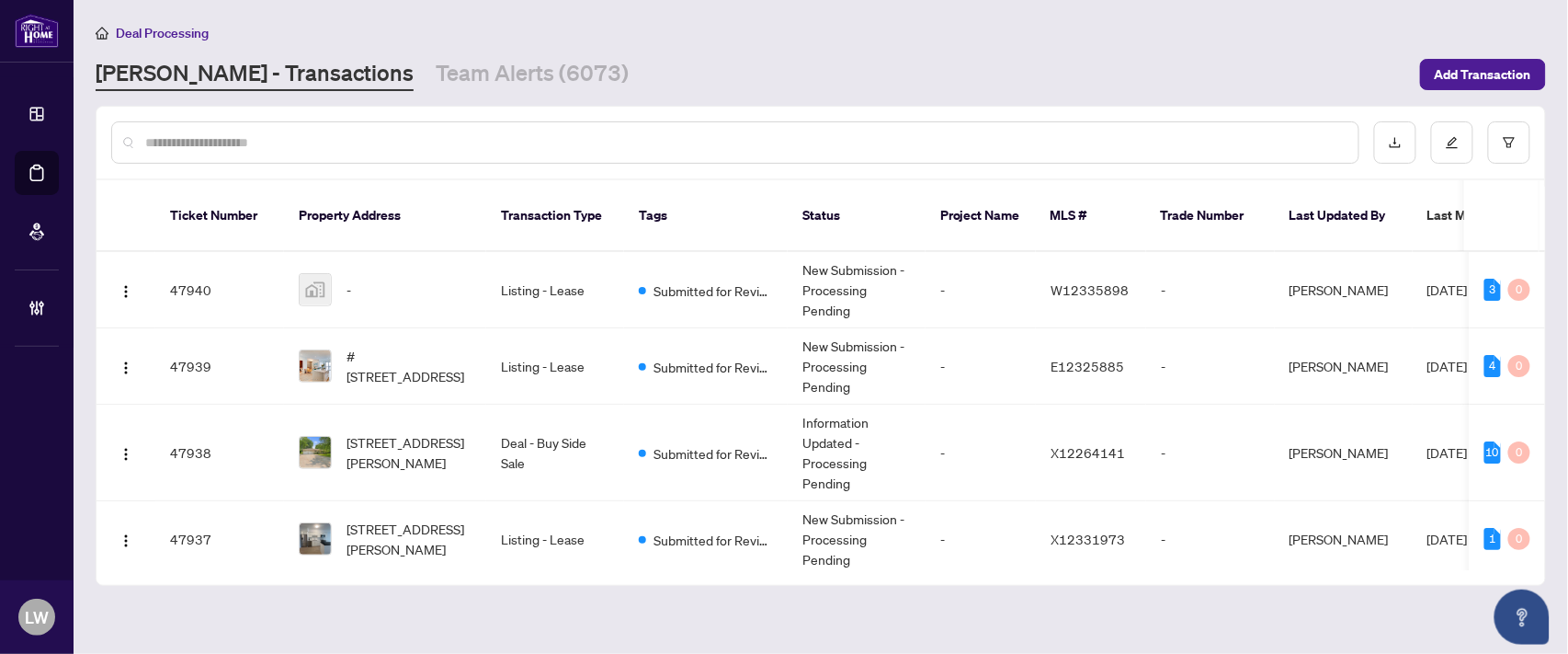
click at [518, 140] on input "text" at bounding box center [744, 143] width 1199 height 20
type input "*****"
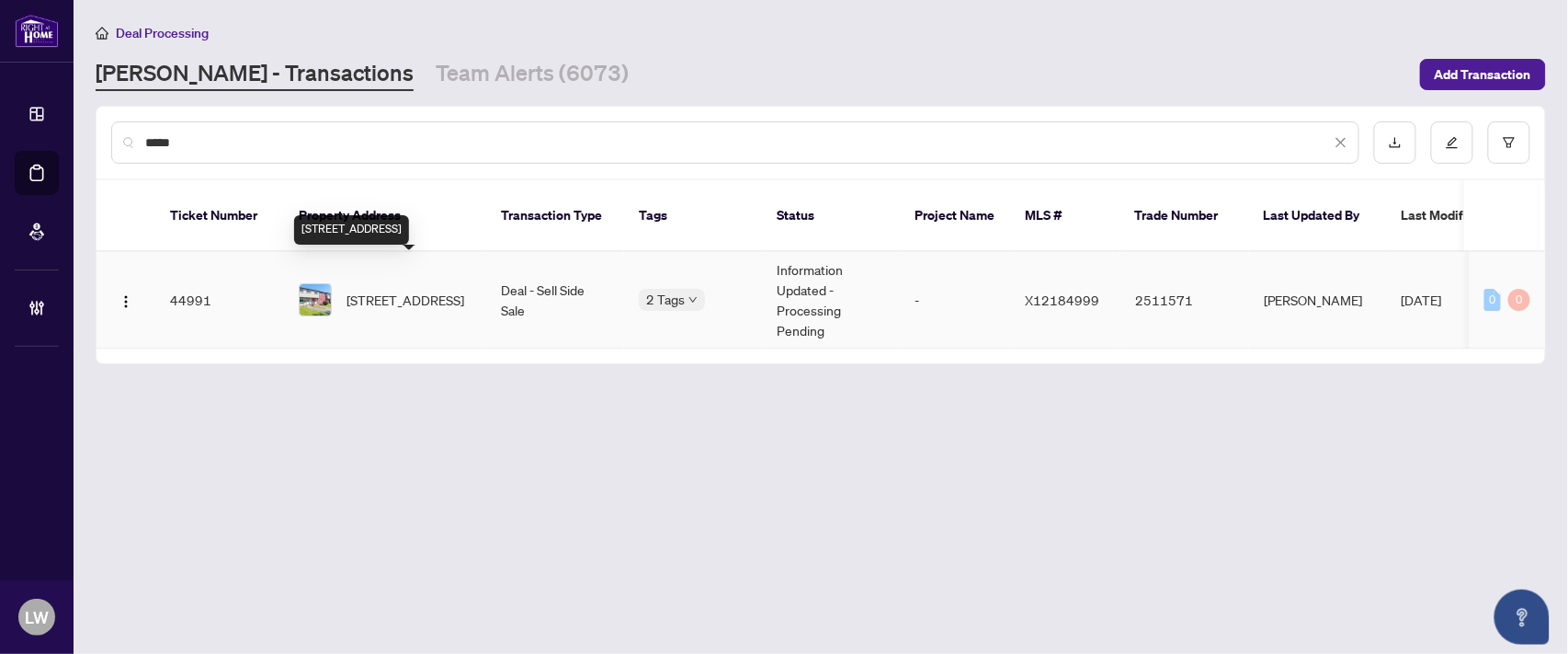
click at [408, 290] on span "[STREET_ADDRESS]" at bounding box center [405, 300] width 118 height 20
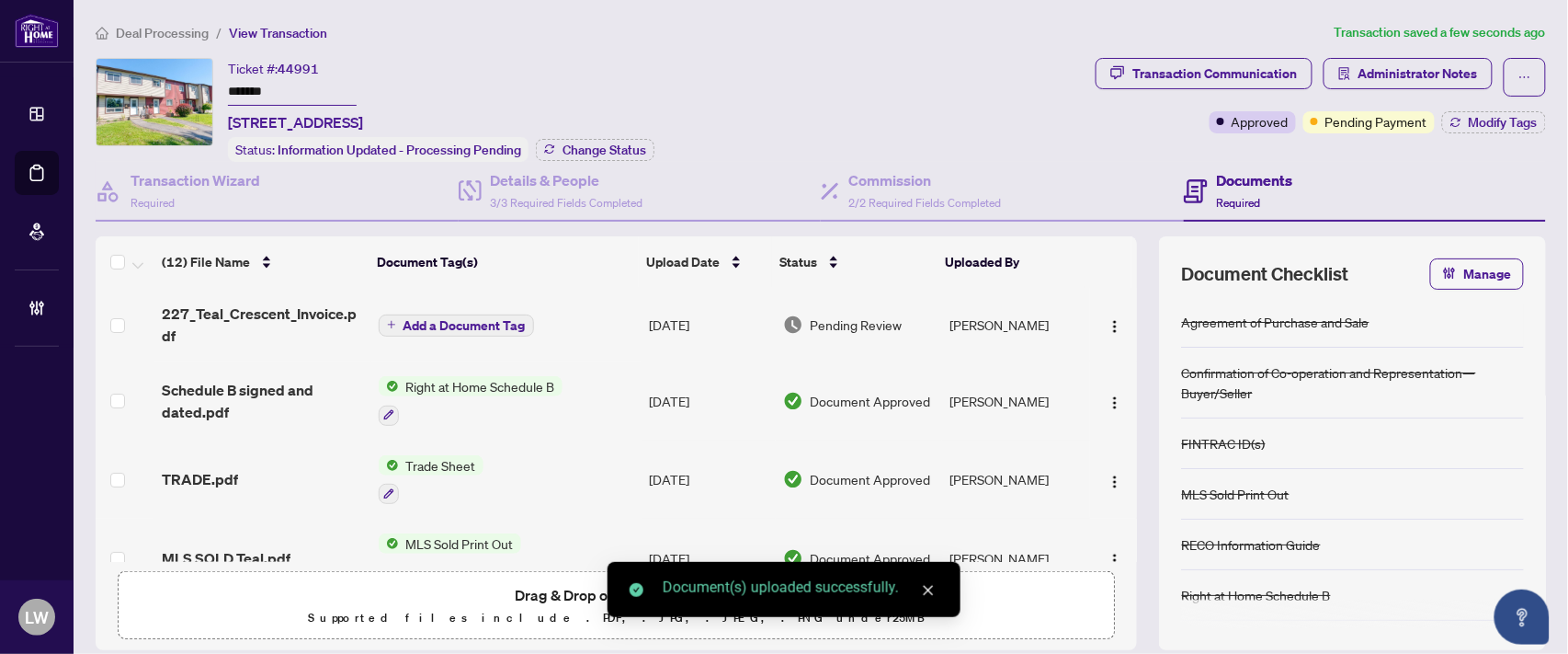
click at [480, 320] on span "Add a Document Tag" at bounding box center [465, 326] width 123 height 13
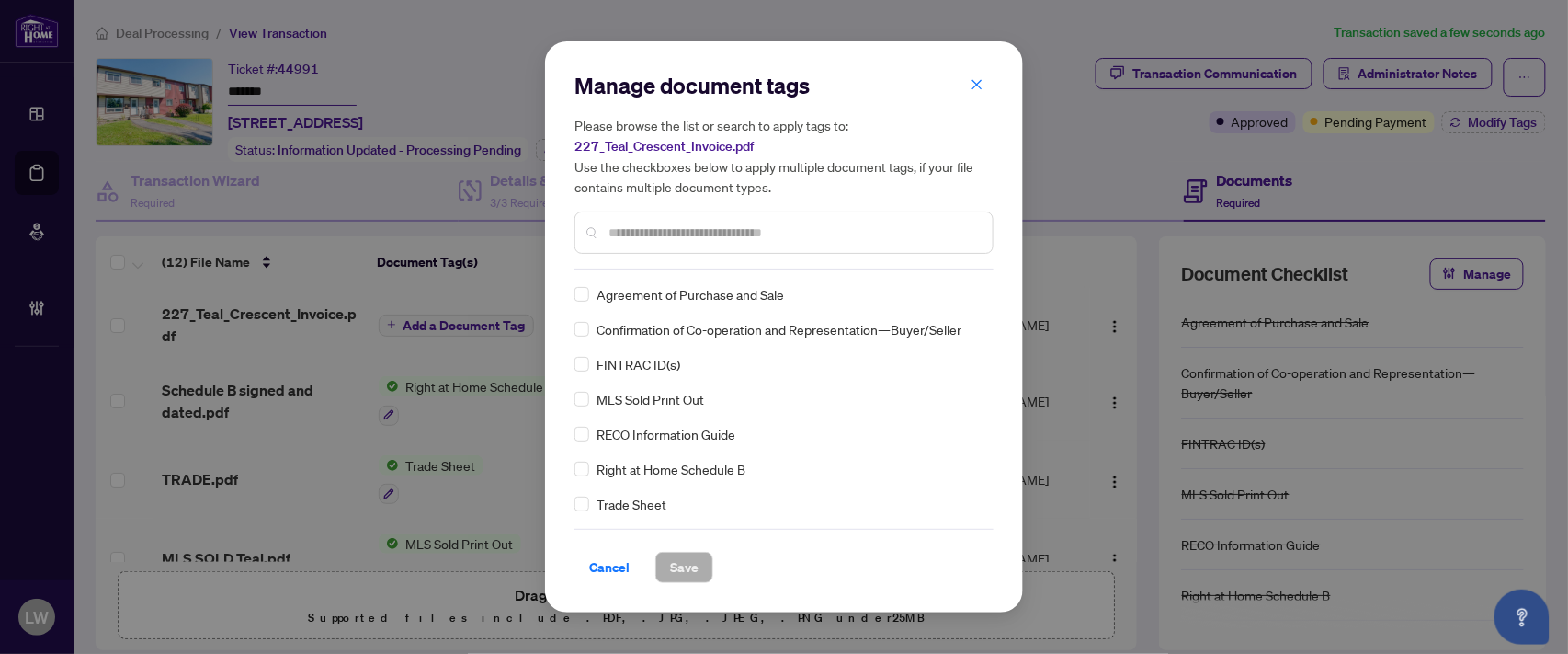
click at [666, 231] on input "text" at bounding box center [793, 233] width 369 height 20
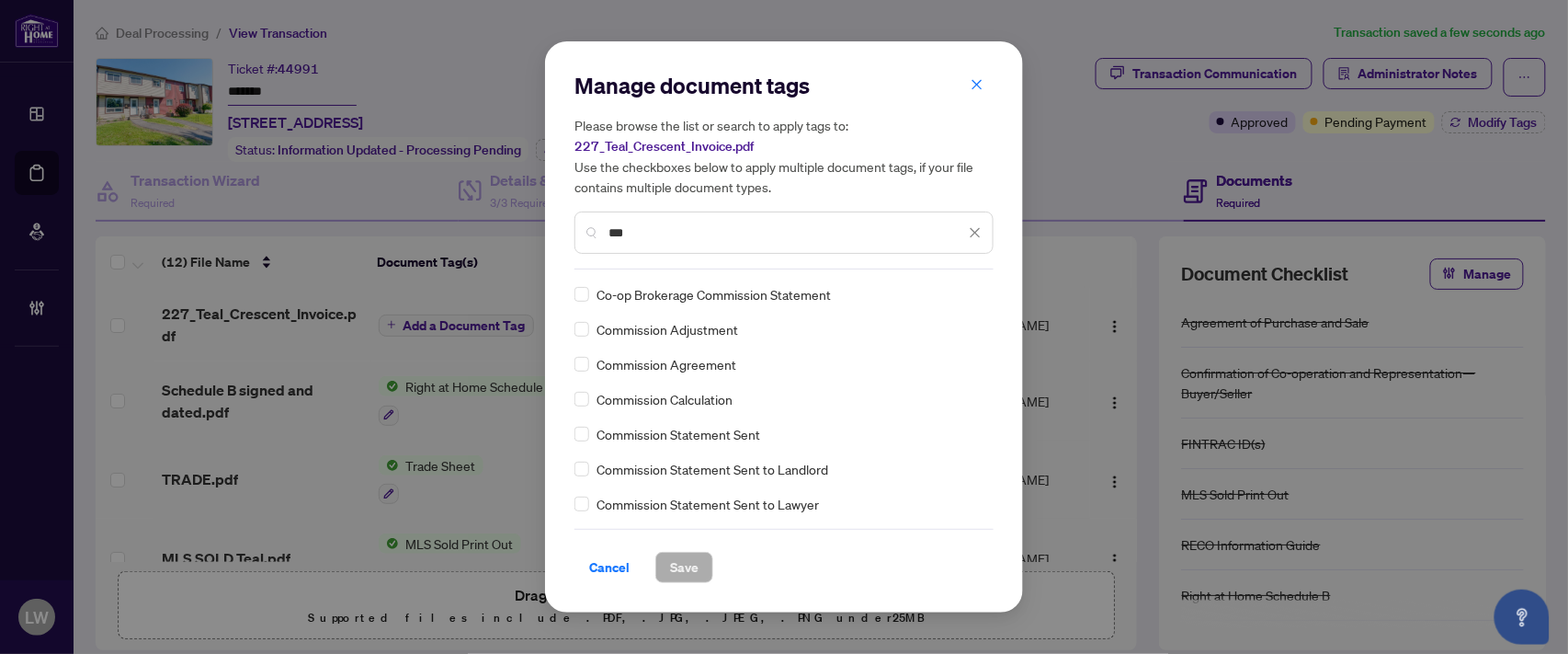
type input "***"
click at [687, 571] on span "Save" at bounding box center [684, 568] width 29 height 30
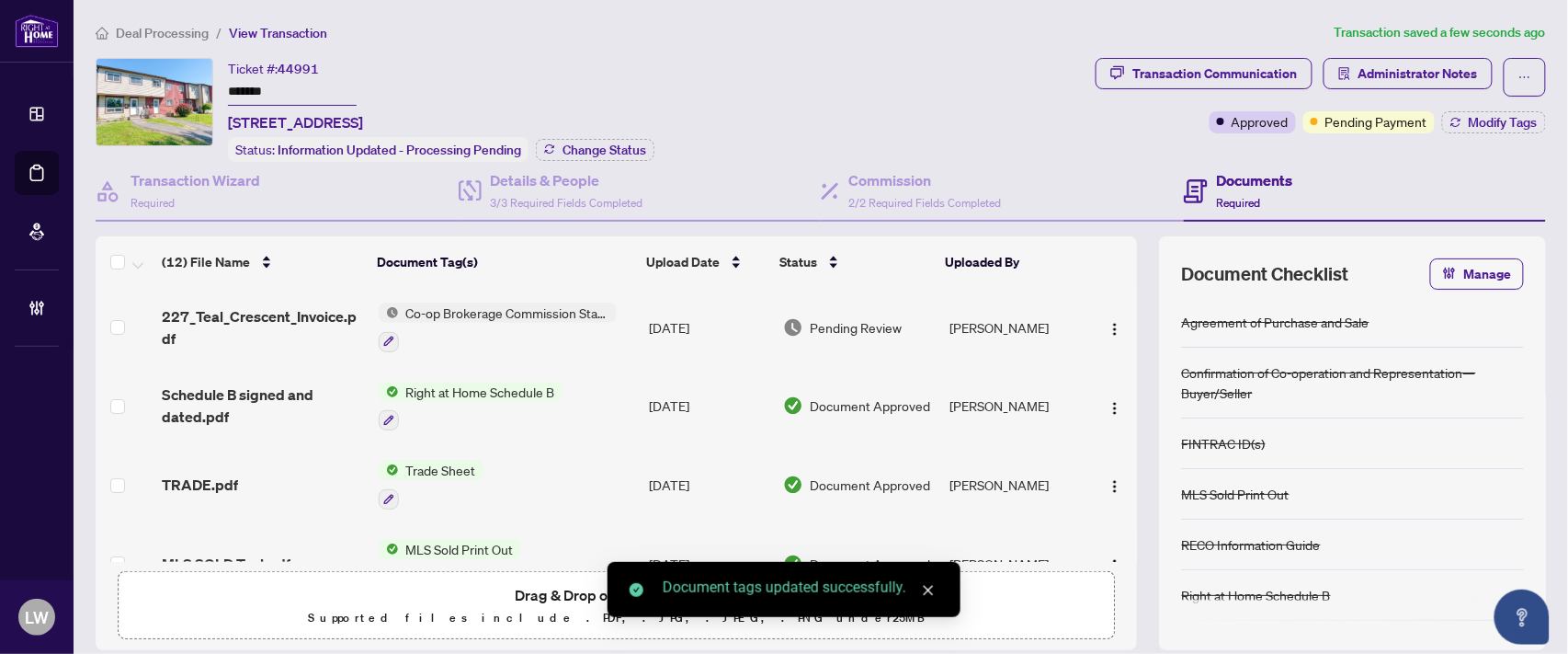
click at [852, 322] on span "Pending Review" at bounding box center [856, 328] width 92 height 20
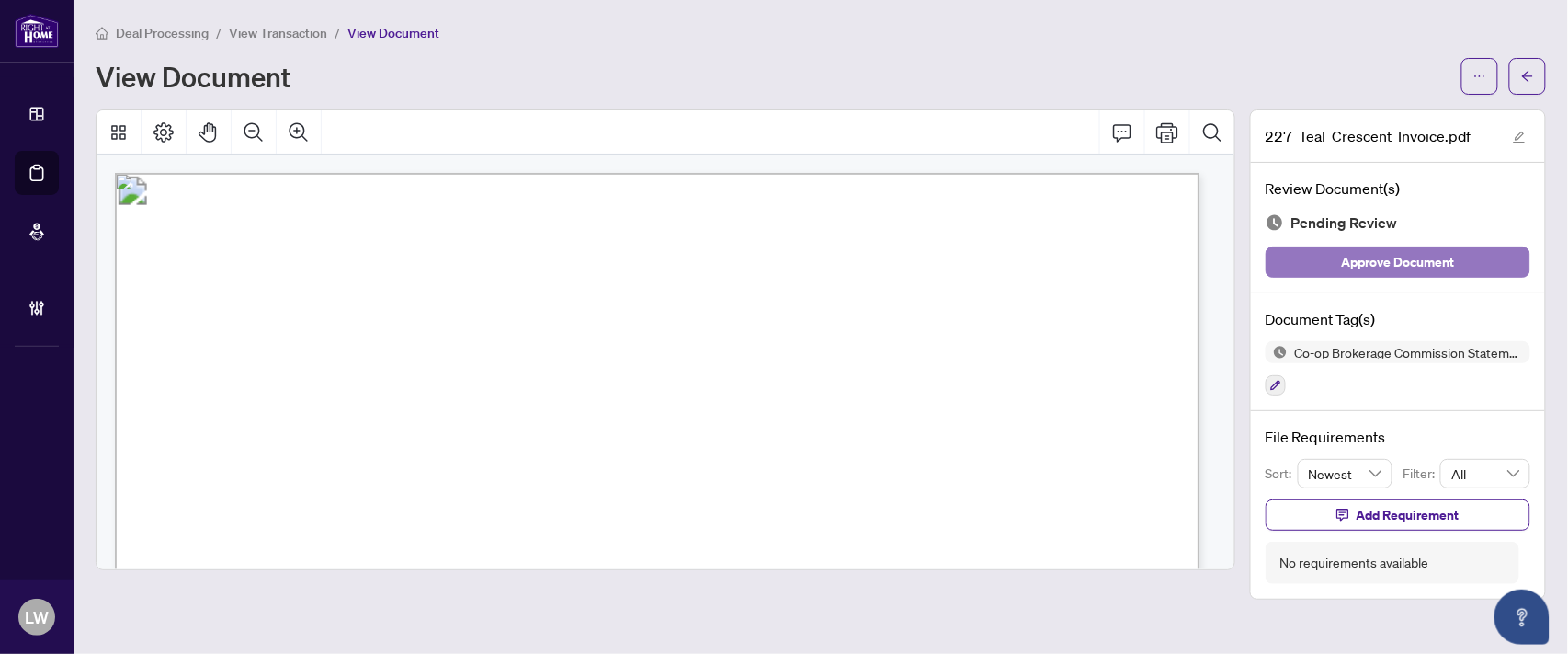
click at [1377, 262] on span "Approve Document" at bounding box center [1399, 262] width 113 height 30
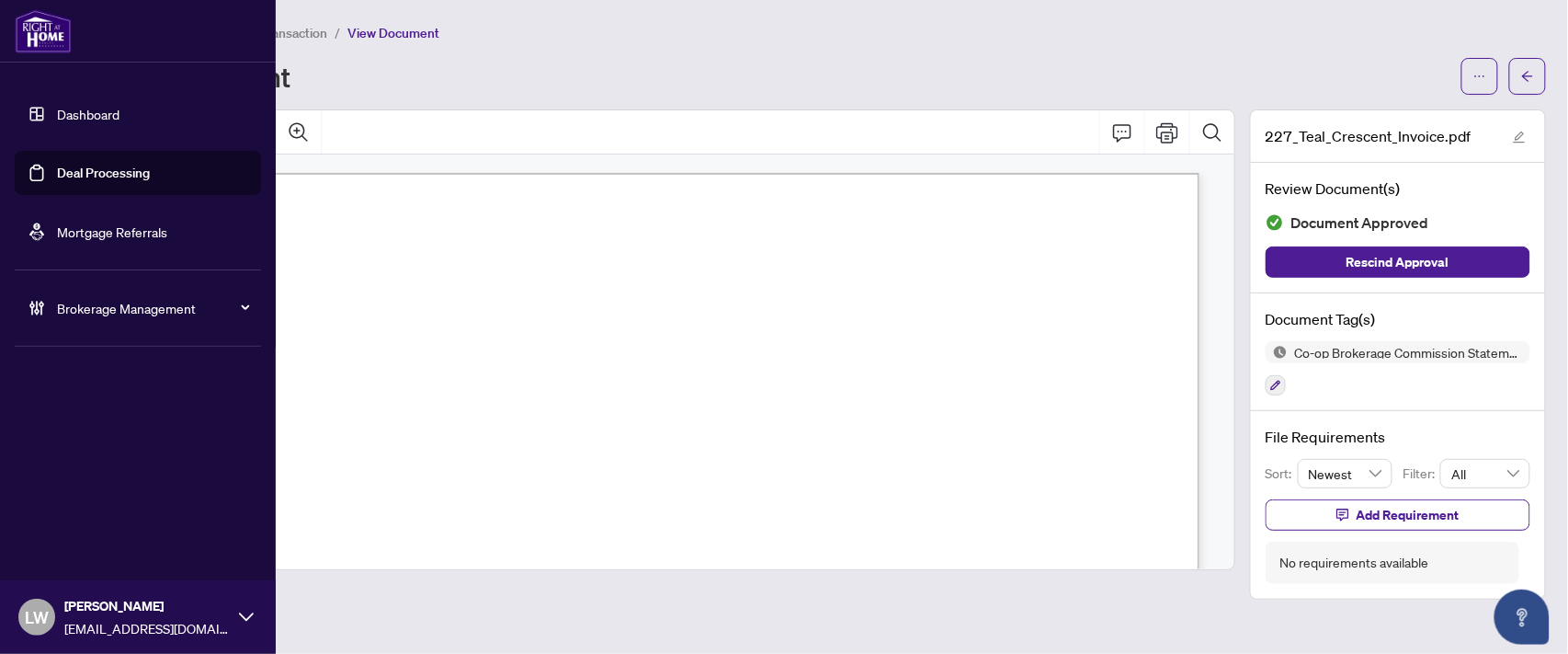
click at [98, 175] on link "Deal Processing" at bounding box center [103, 173] width 93 height 17
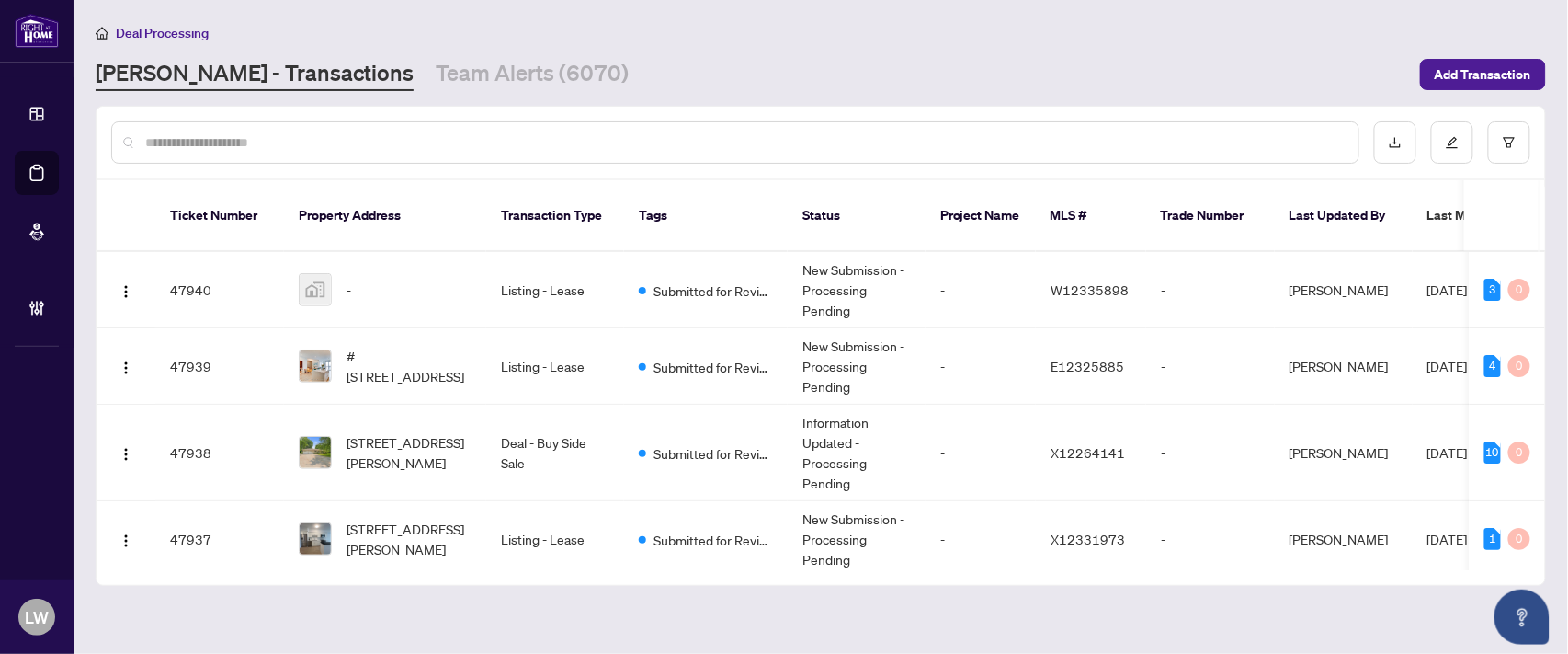
click at [527, 141] on input "text" at bounding box center [744, 143] width 1199 height 20
type input "*****"
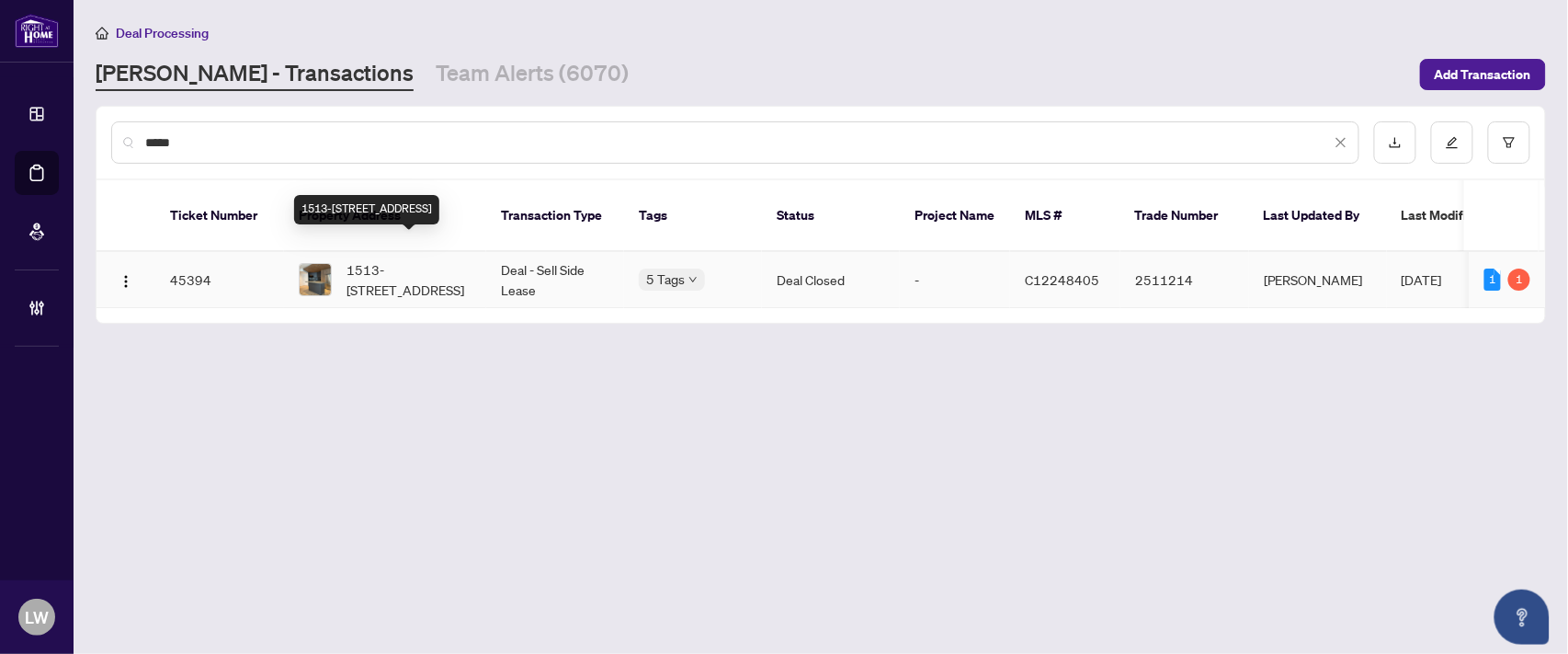
click at [403, 259] on span "1513-[STREET_ADDRESS]" at bounding box center [408, 280] width 125 height 41
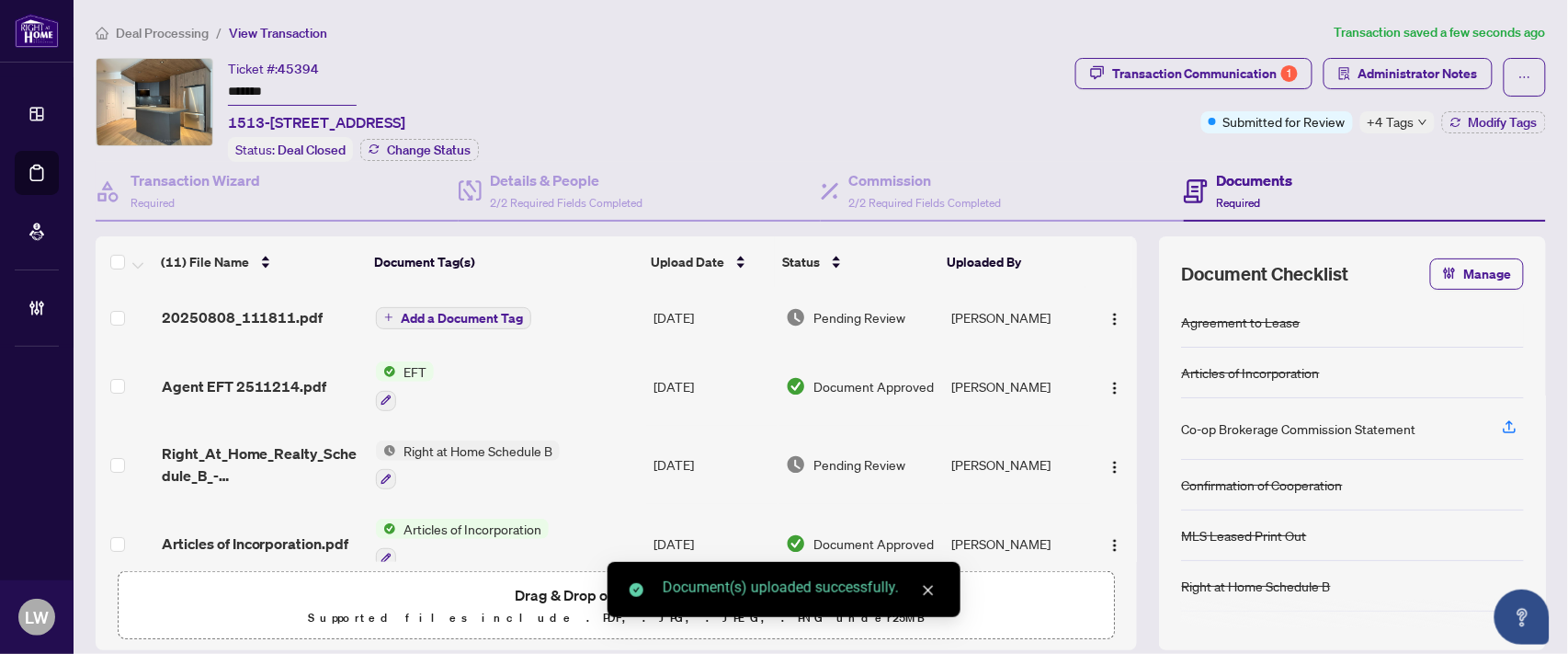
click at [450, 316] on span "Add a Document Tag" at bounding box center [462, 319] width 123 height 13
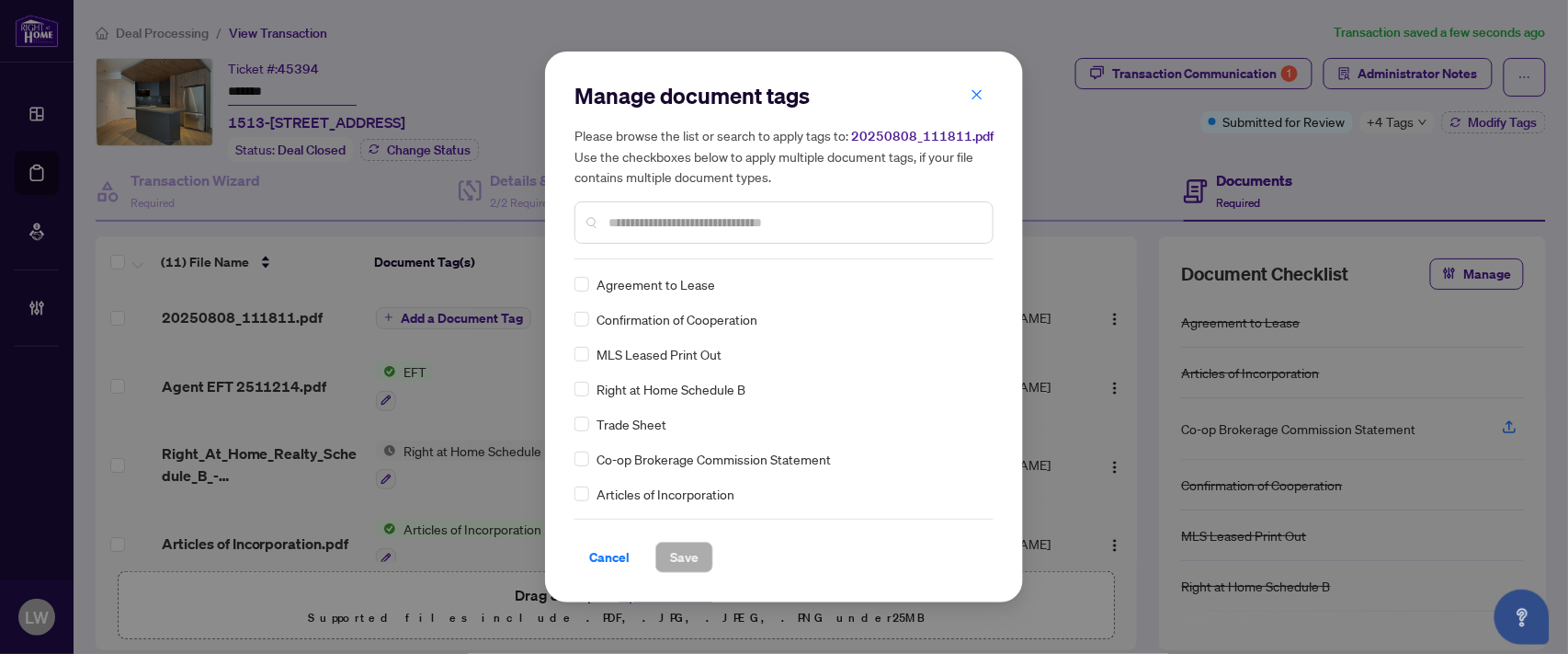
click at [741, 214] on input "text" at bounding box center [793, 223] width 369 height 20
type input "***"
click at [692, 565] on span "Save" at bounding box center [684, 557] width 29 height 30
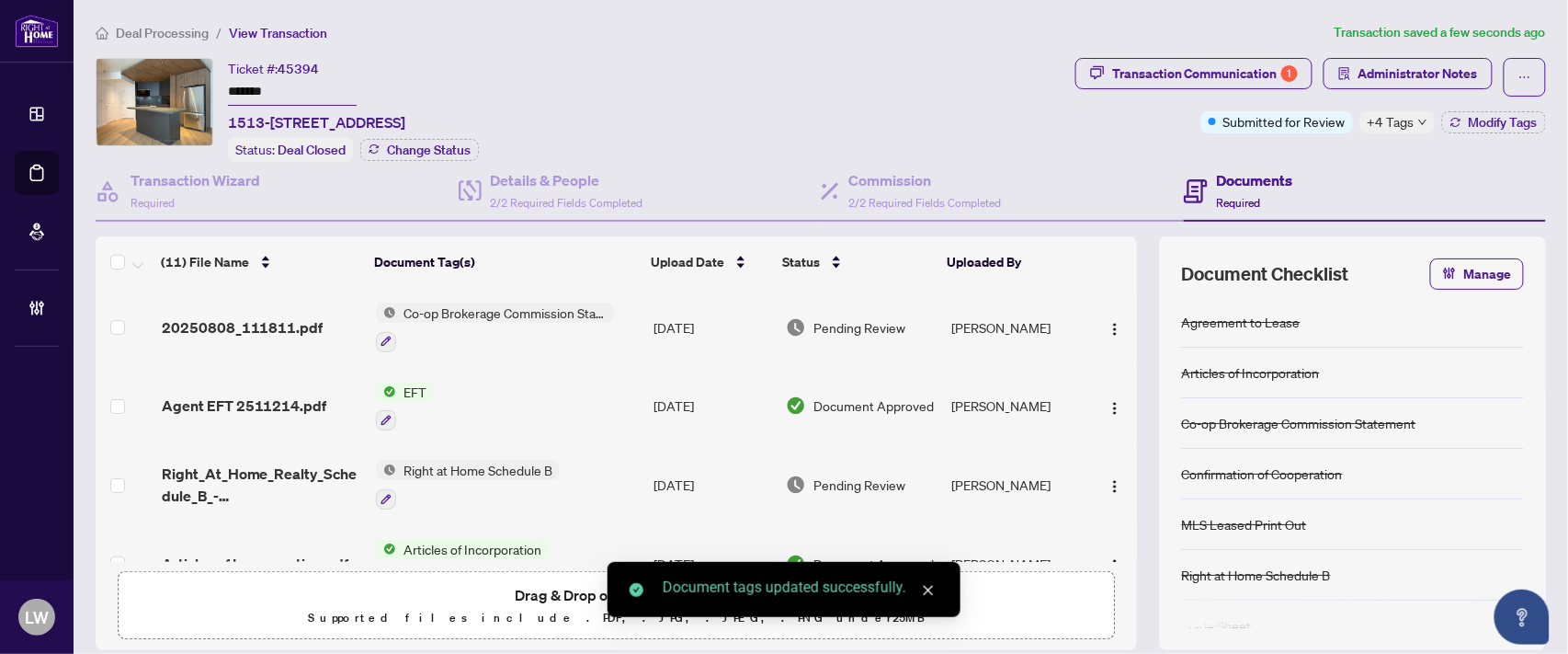
click at [846, 322] on span "Pending Review" at bounding box center [859, 328] width 92 height 20
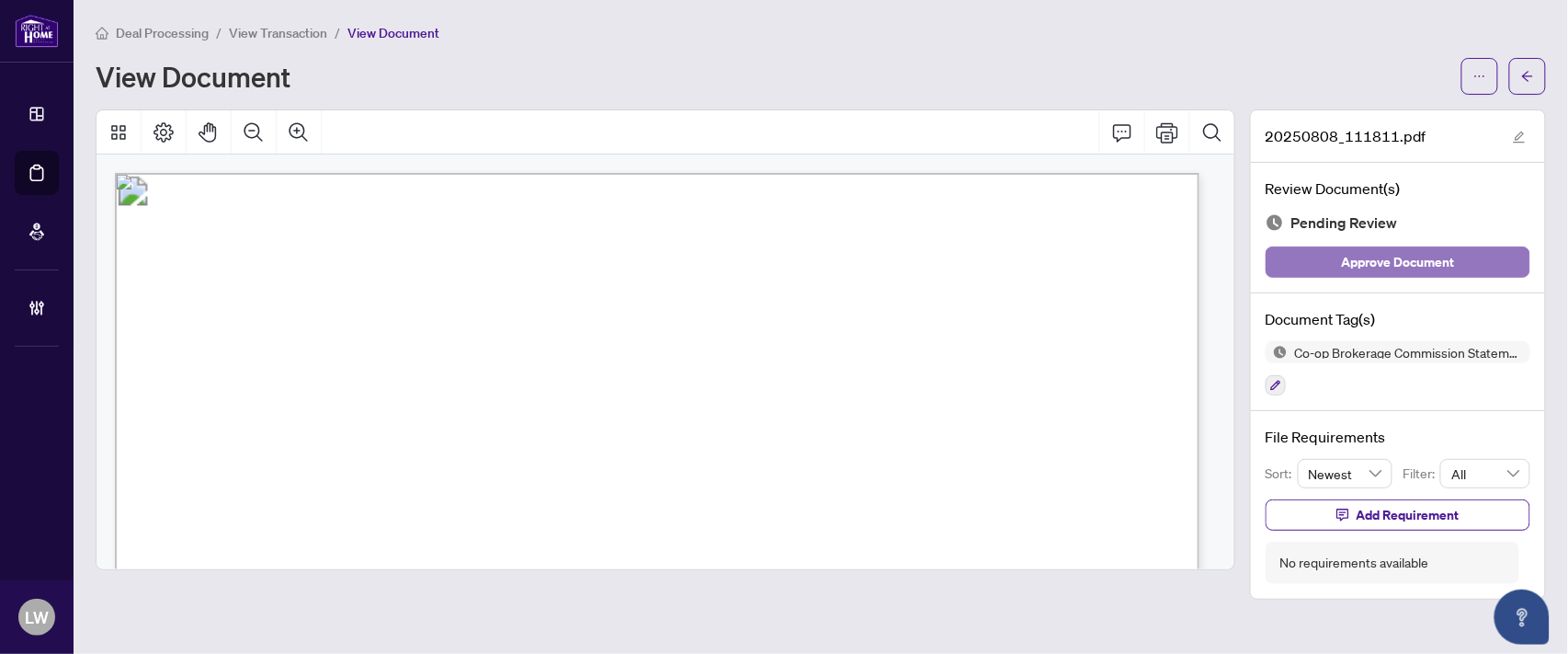
click at [1386, 262] on span "Approve Document" at bounding box center [1399, 262] width 113 height 30
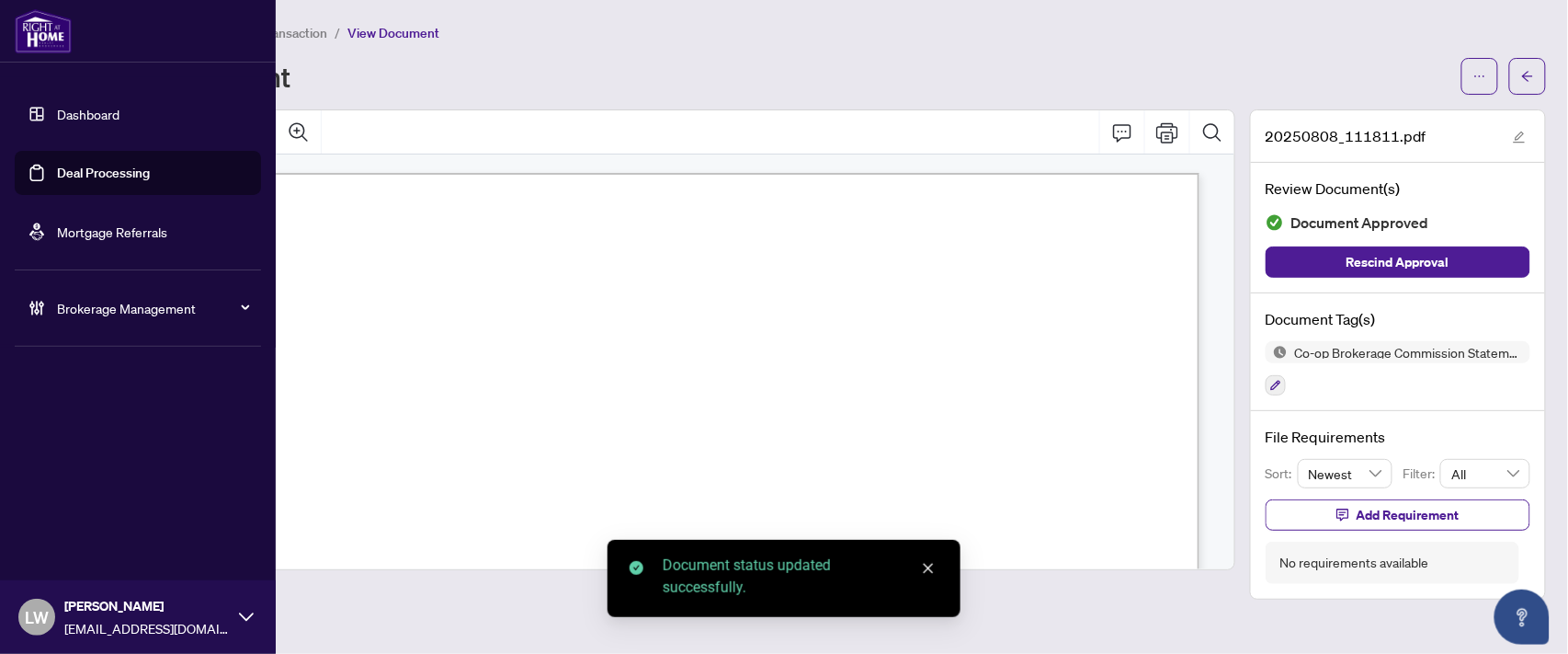
click at [124, 168] on link "Deal Processing" at bounding box center [103, 173] width 93 height 17
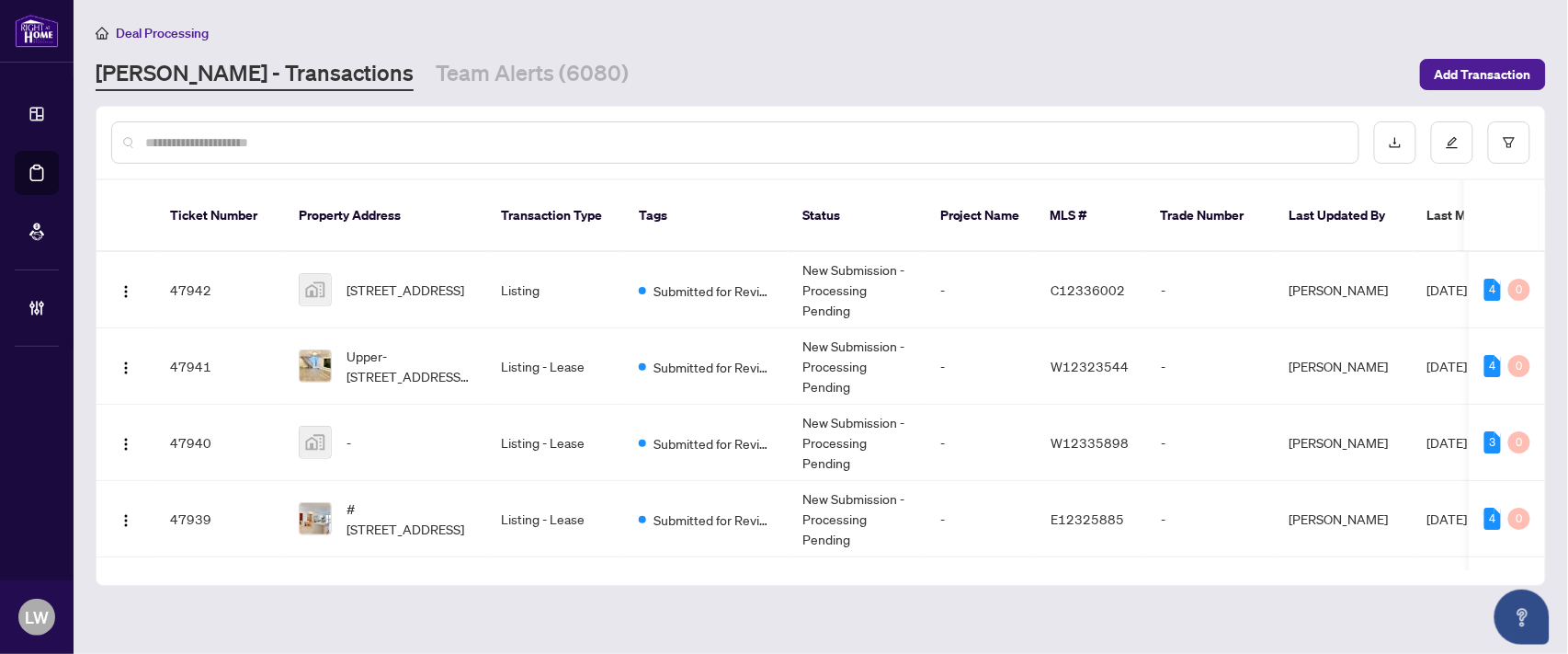
click at [424, 137] on input "text" at bounding box center [744, 143] width 1199 height 20
type input "*****"
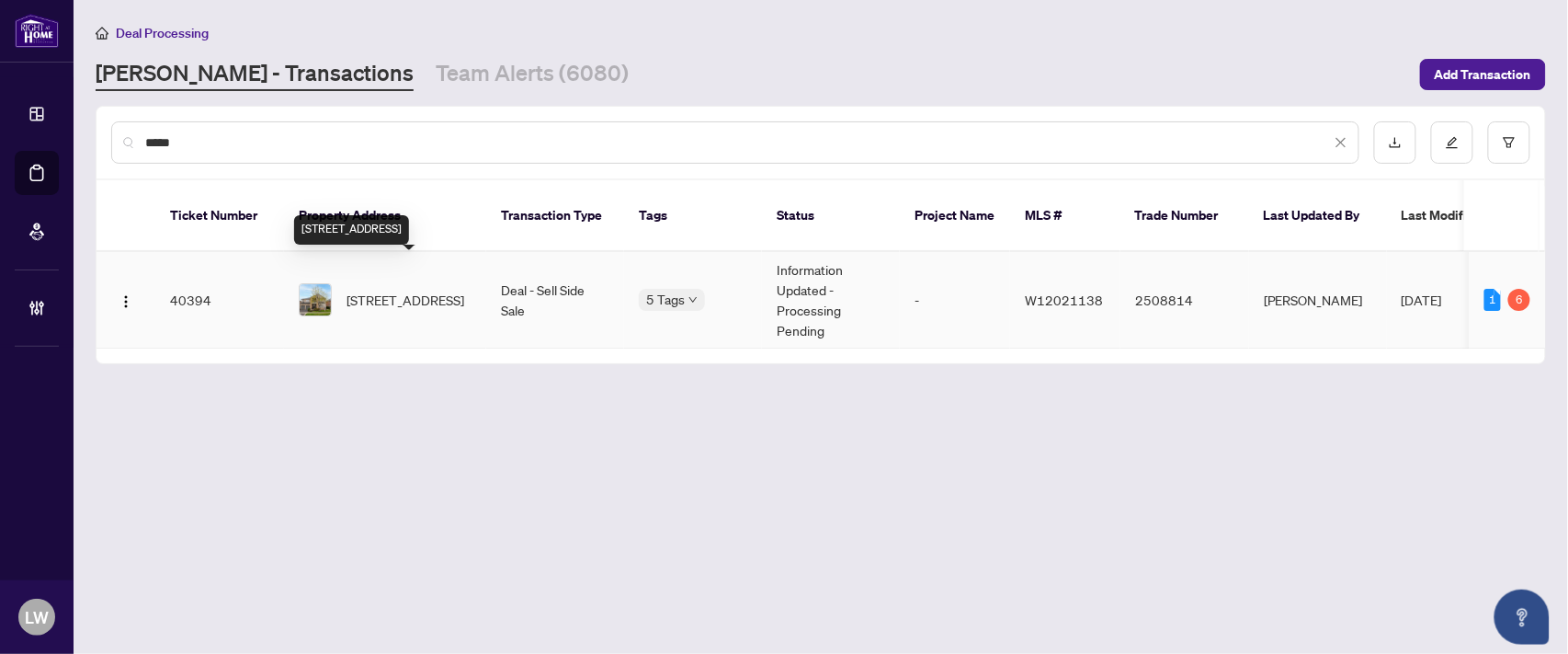
click at [430, 290] on span "[STREET_ADDRESS]" at bounding box center [405, 300] width 118 height 20
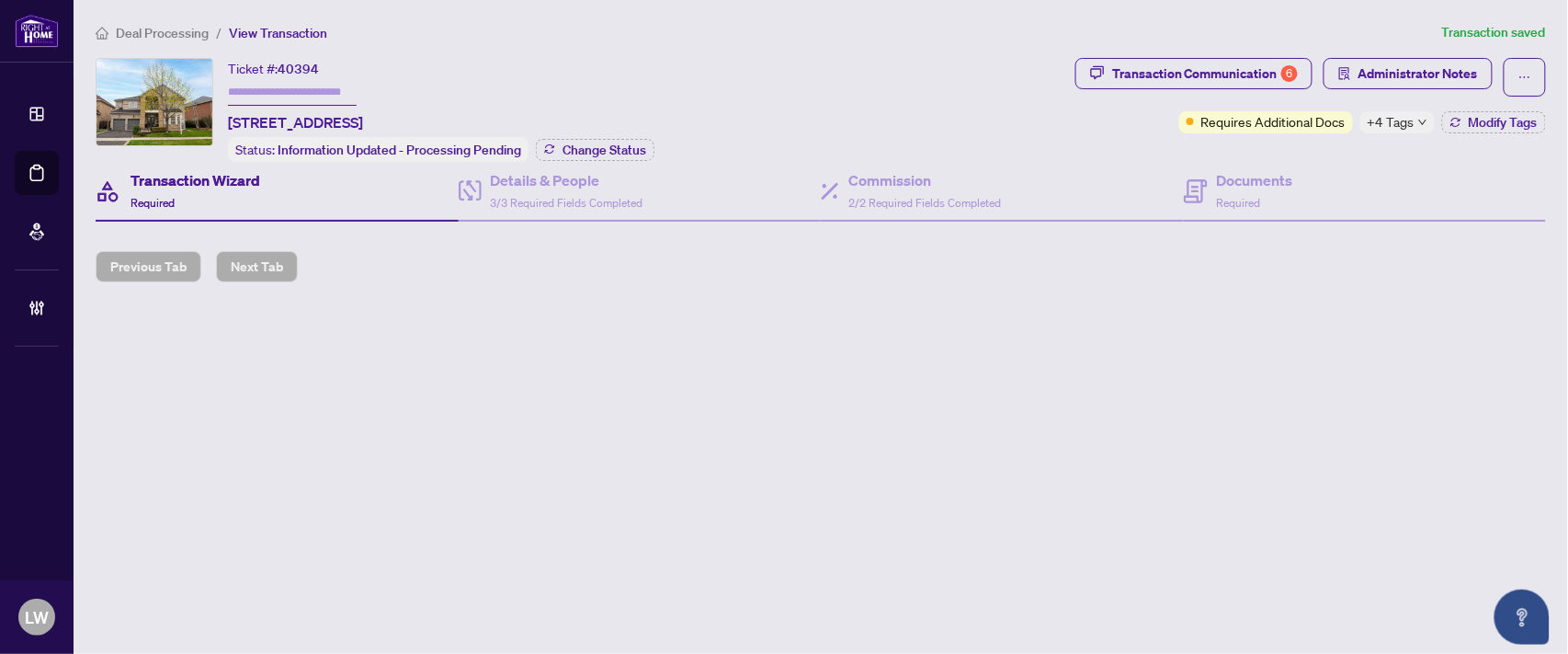
type input "*******"
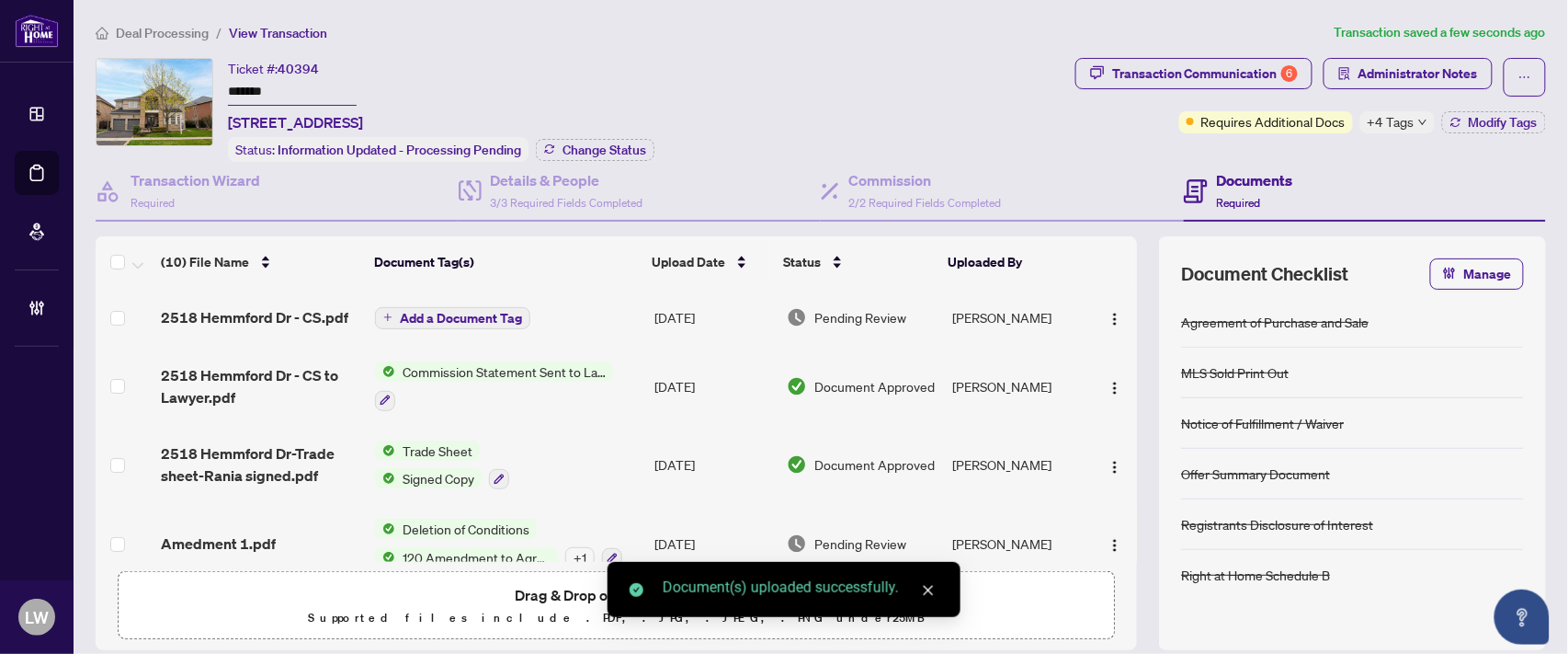
click at [460, 315] on span "Add a Document Tag" at bounding box center [461, 319] width 123 height 13
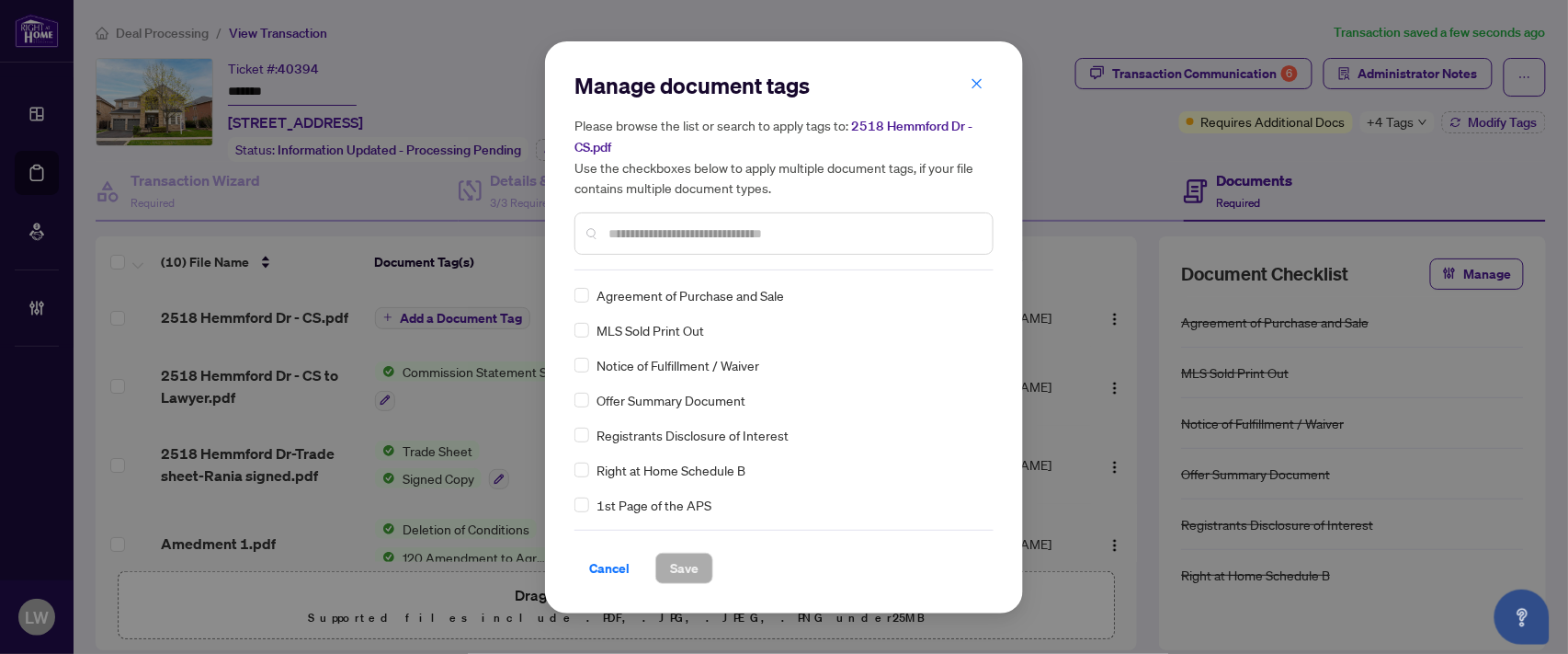
click at [690, 229] on input "text" at bounding box center [793, 234] width 369 height 20
type input "***"
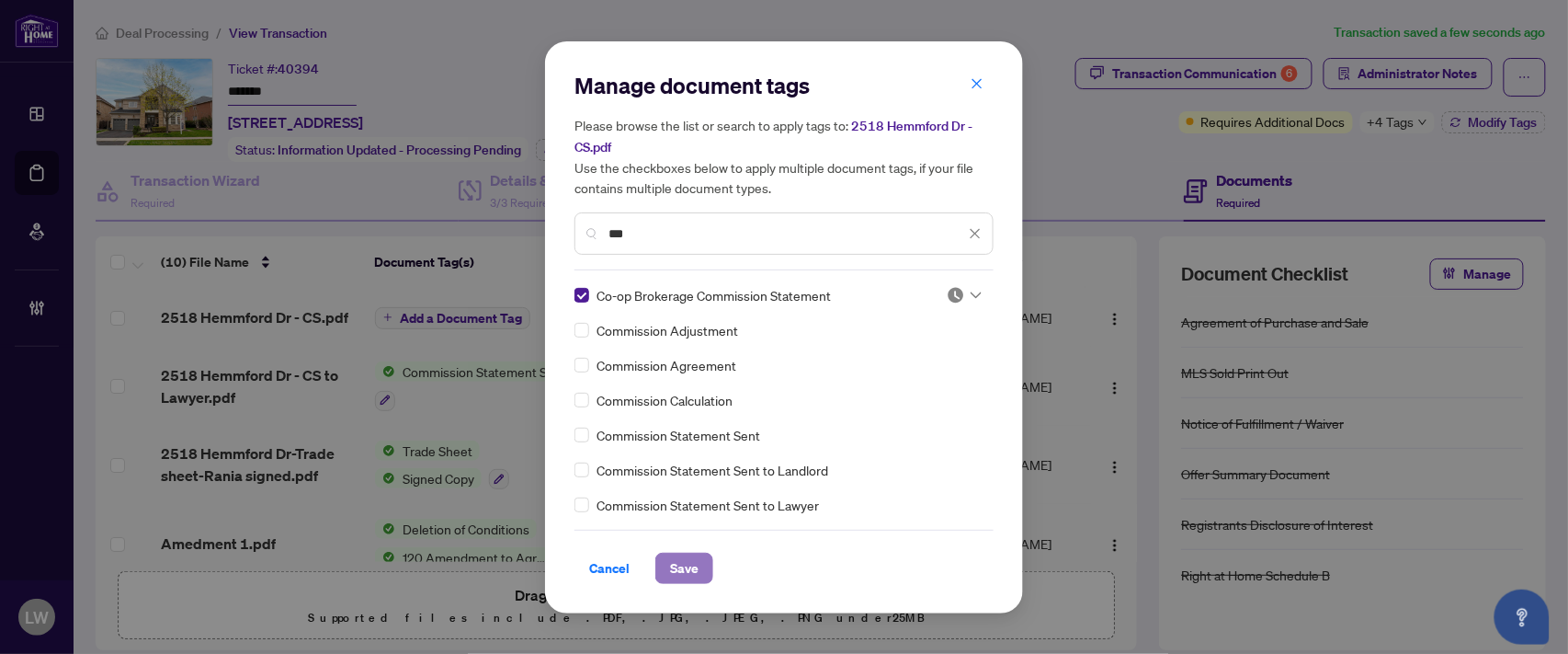
click at [702, 559] on button "Save" at bounding box center [684, 569] width 58 height 32
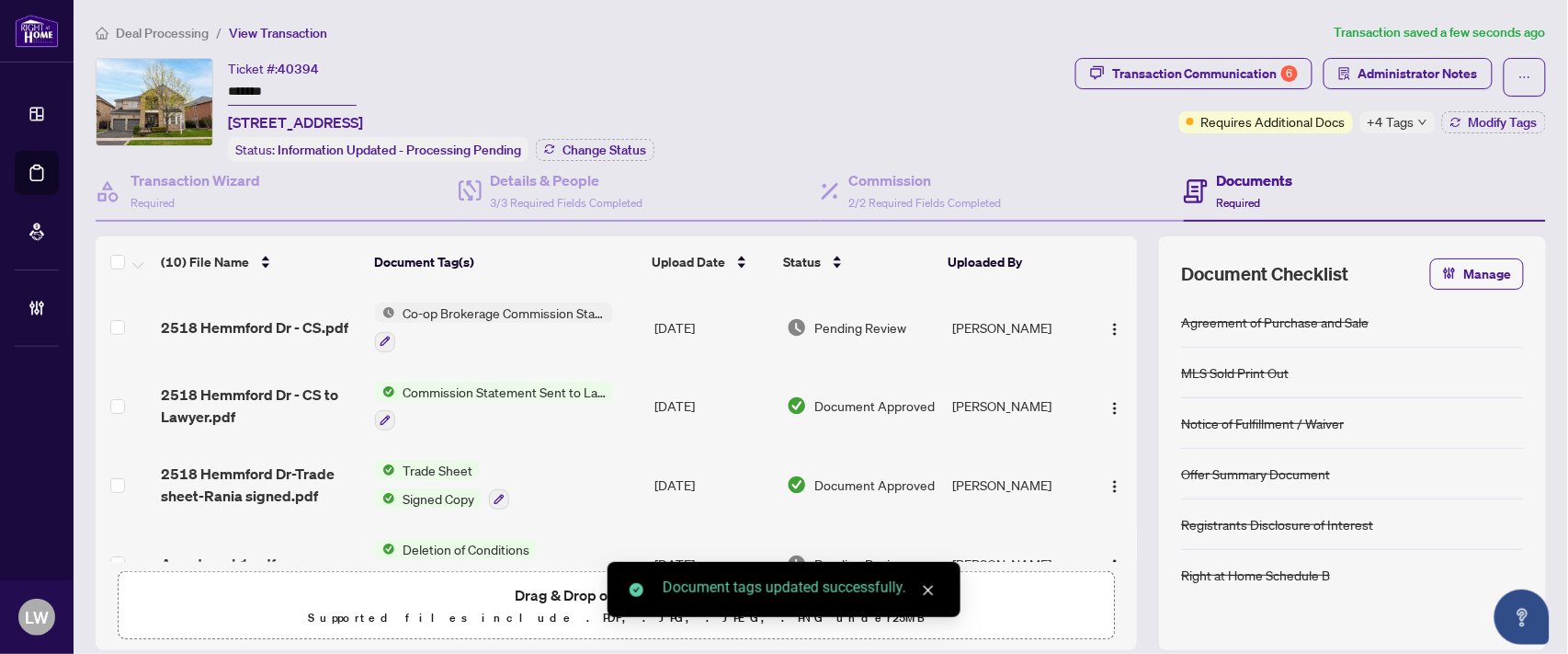
click at [832, 327] on span "Pending Review" at bounding box center [860, 328] width 92 height 20
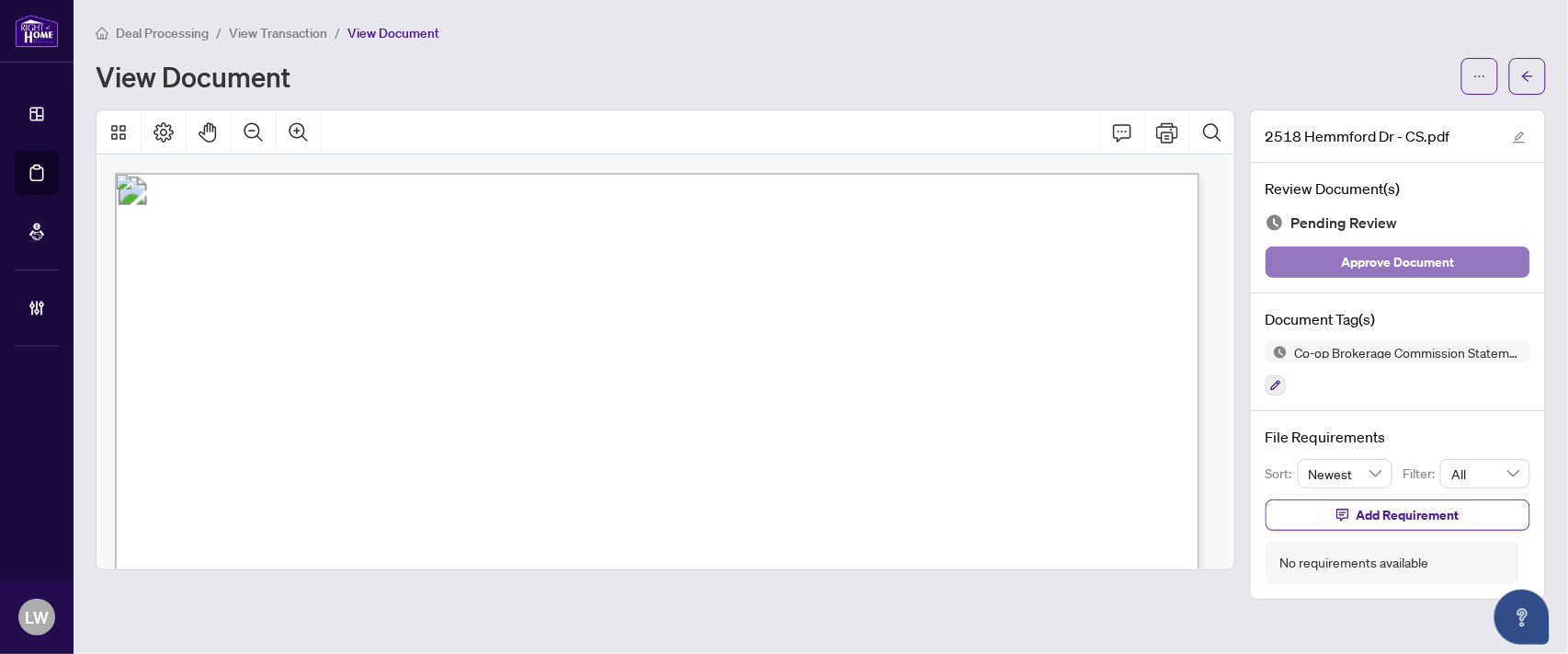
click at [1370, 258] on span "Approve Document" at bounding box center [1399, 262] width 113 height 30
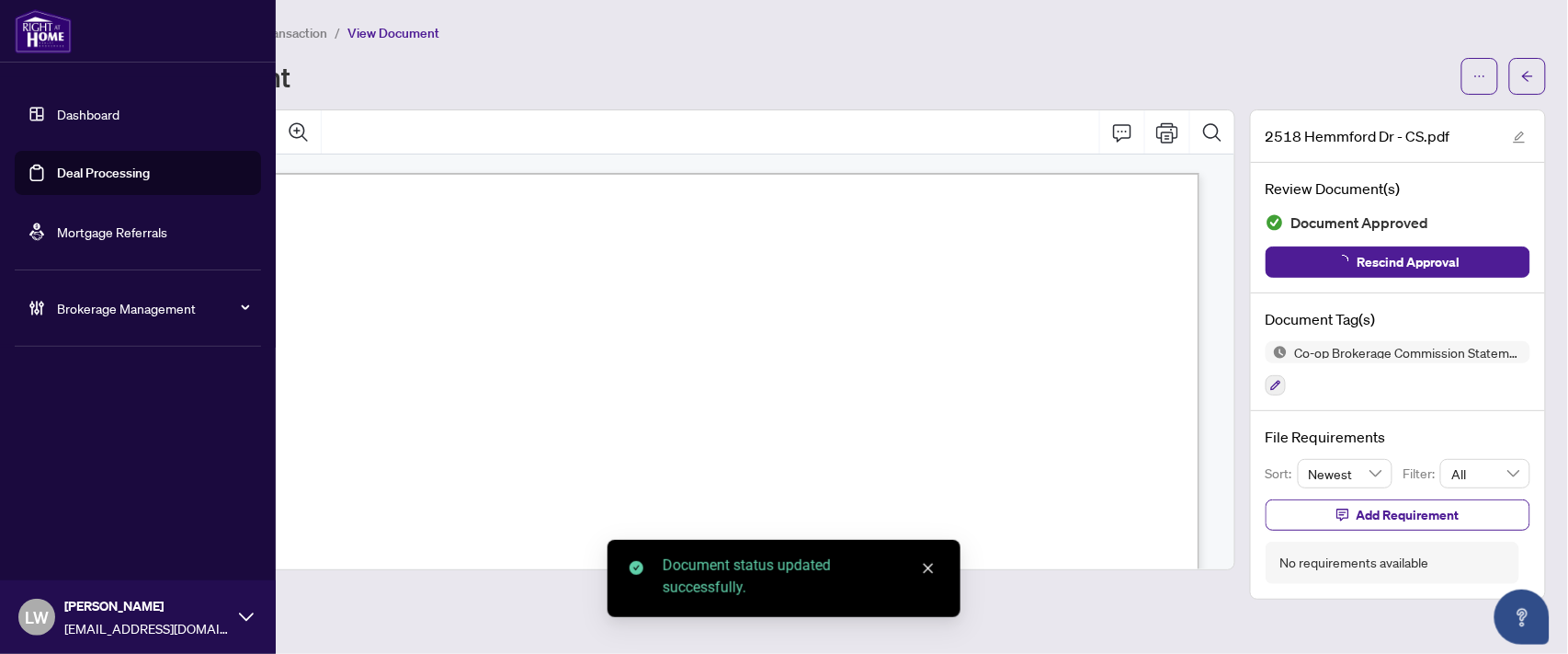
click at [99, 170] on link "Deal Processing" at bounding box center [103, 173] width 93 height 17
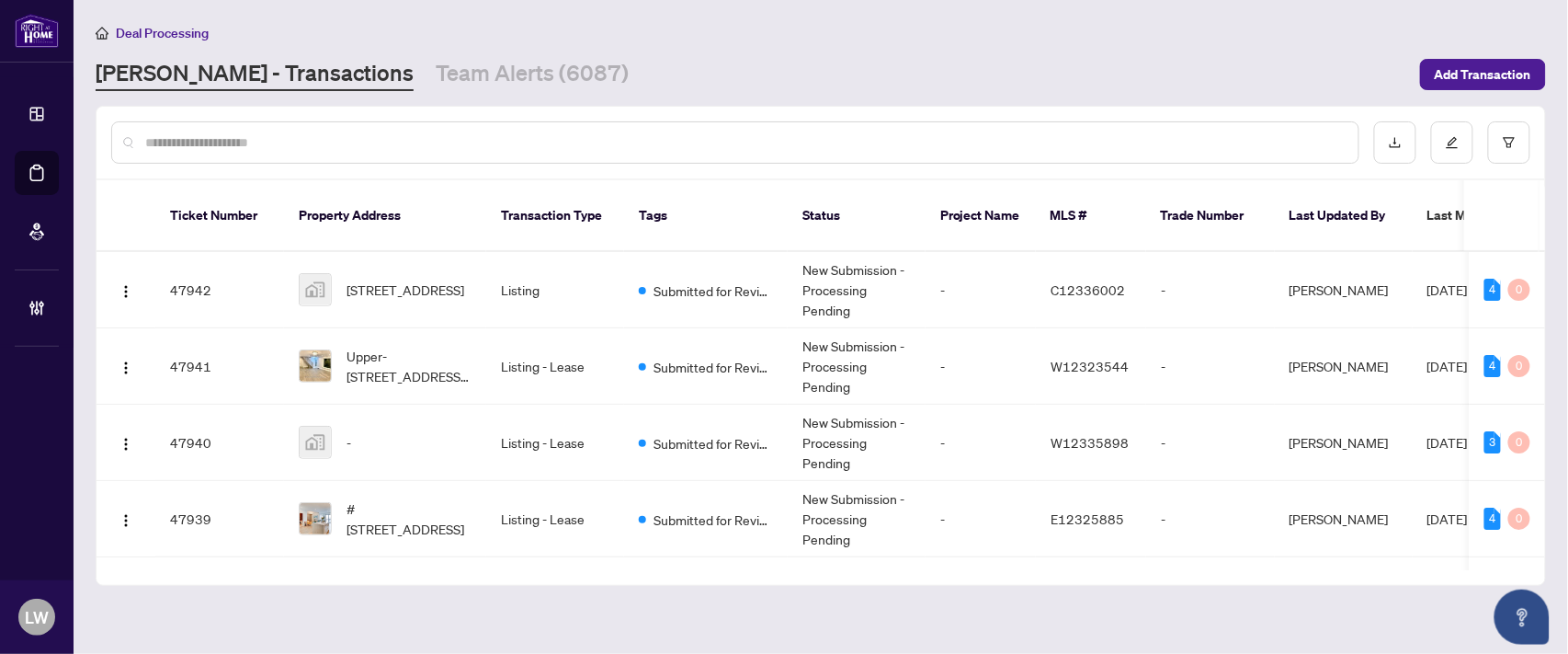
click at [438, 138] on input "text" at bounding box center [744, 143] width 1199 height 20
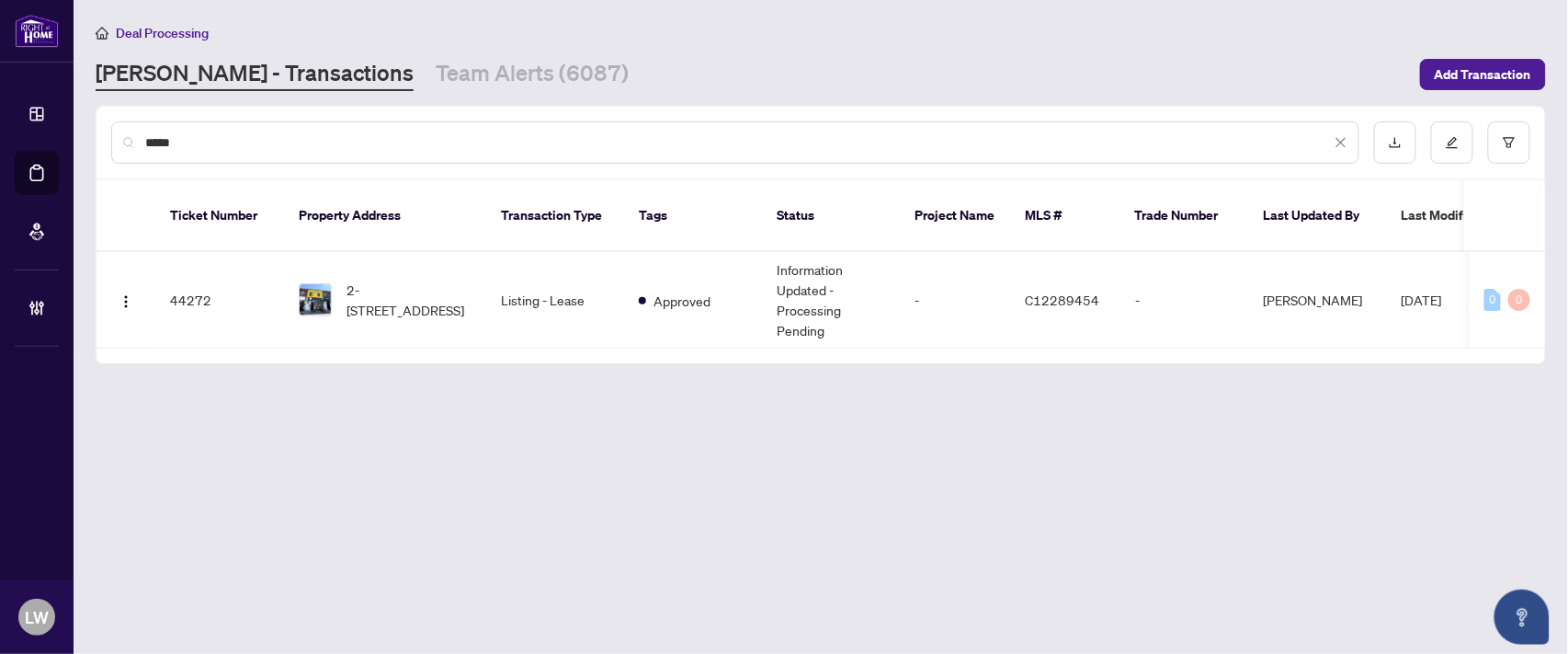
type input "*****"
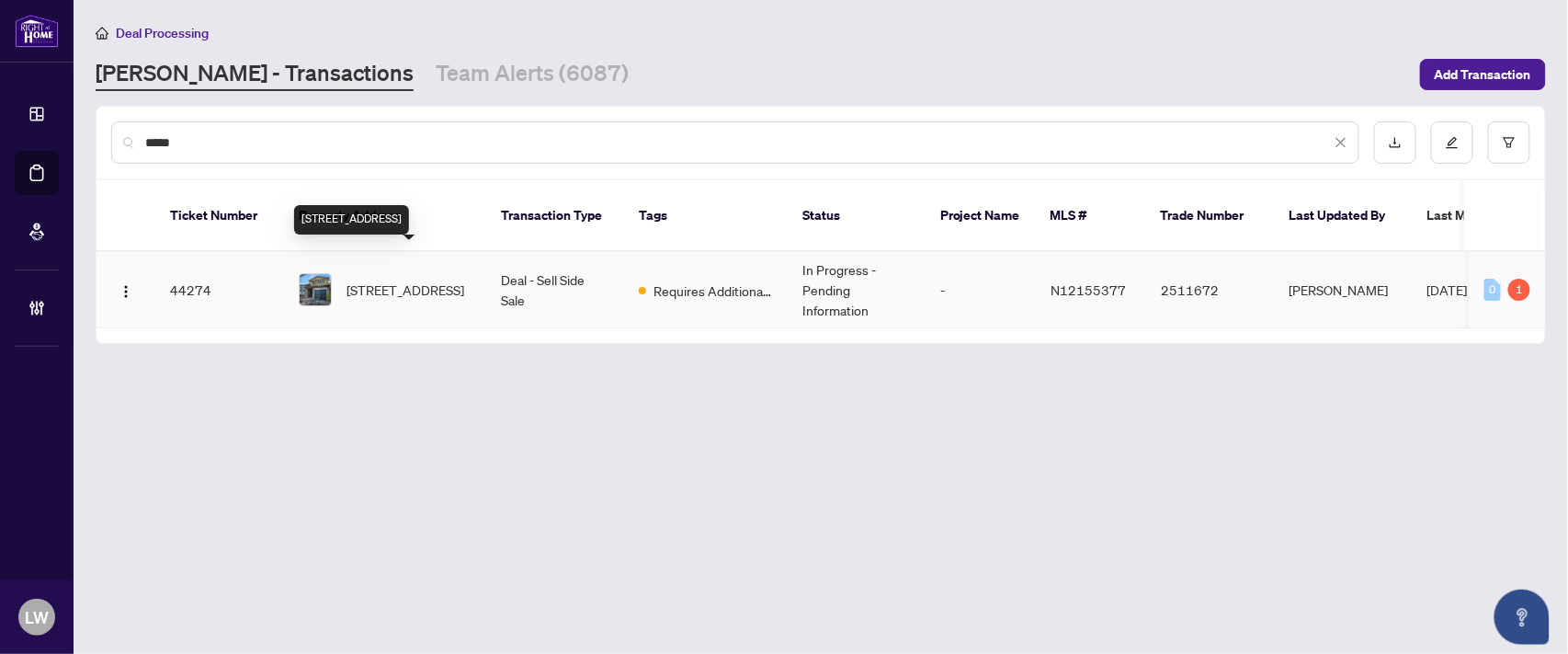
click at [381, 280] on span "[STREET_ADDRESS]" at bounding box center [405, 290] width 118 height 20
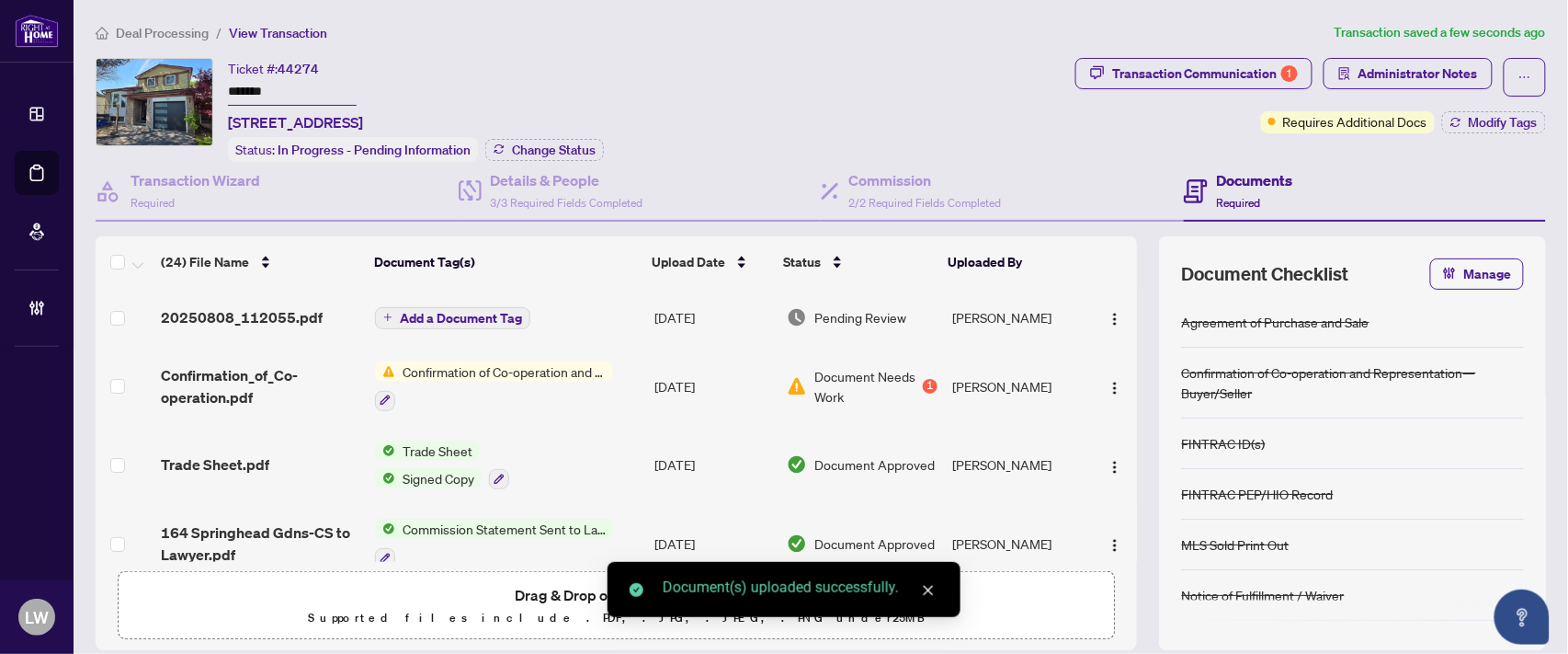
click at [425, 318] on span "Add a Document Tag" at bounding box center [461, 319] width 123 height 13
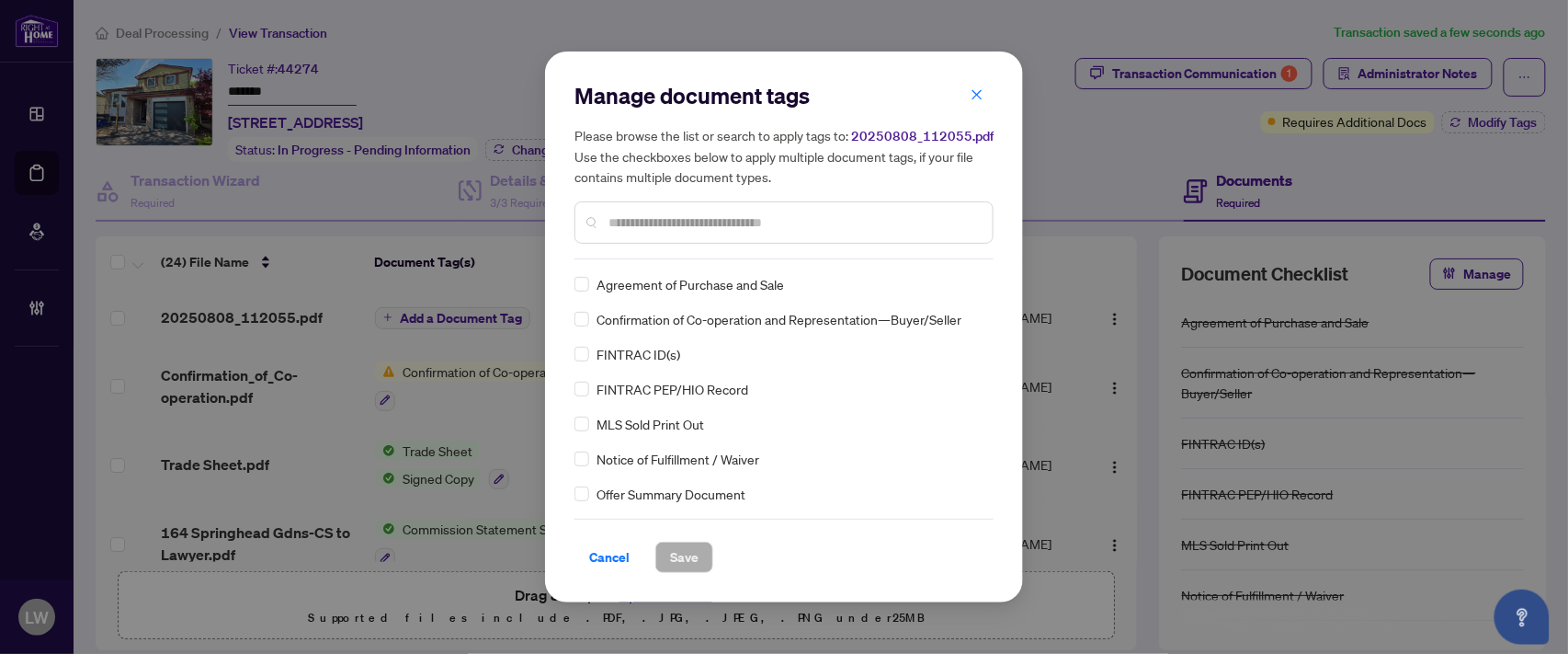
click at [697, 225] on input "text" at bounding box center [793, 223] width 369 height 20
type input "***"
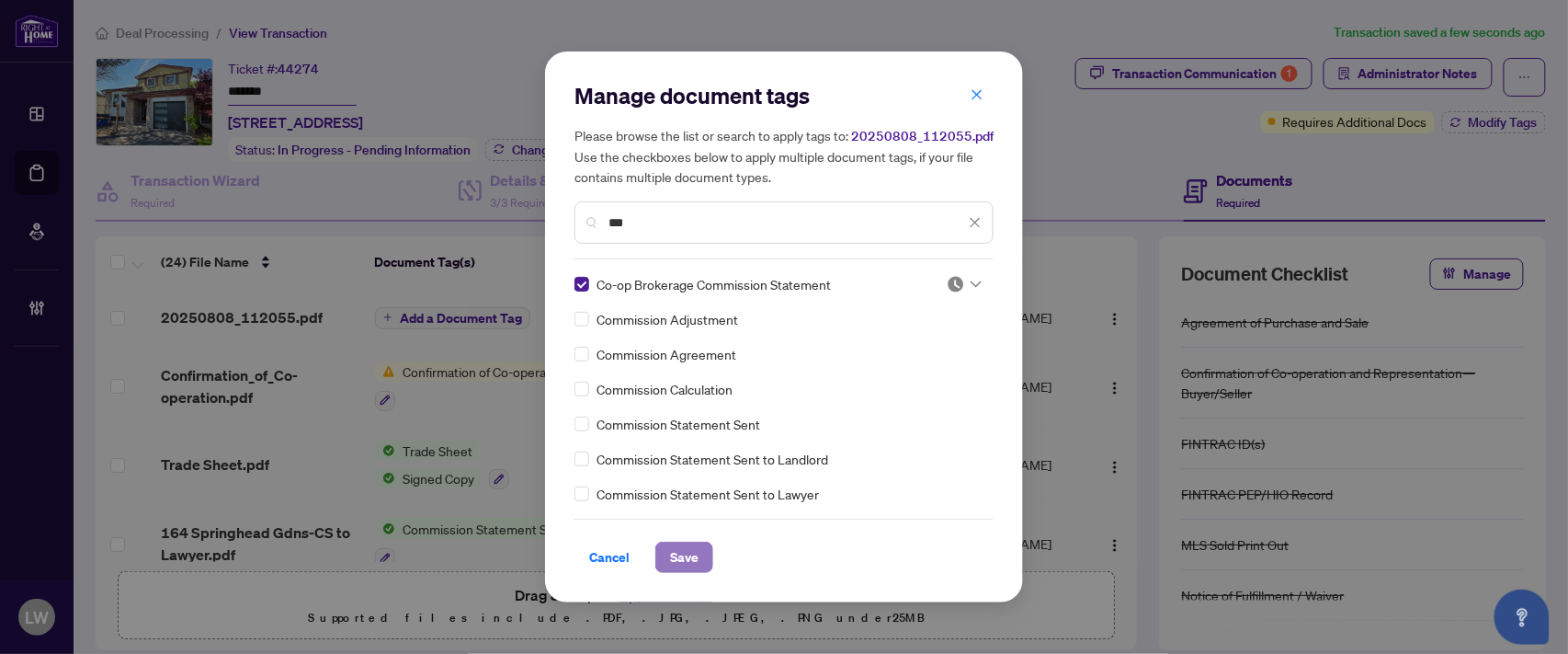
click at [686, 558] on span "Save" at bounding box center [684, 557] width 29 height 30
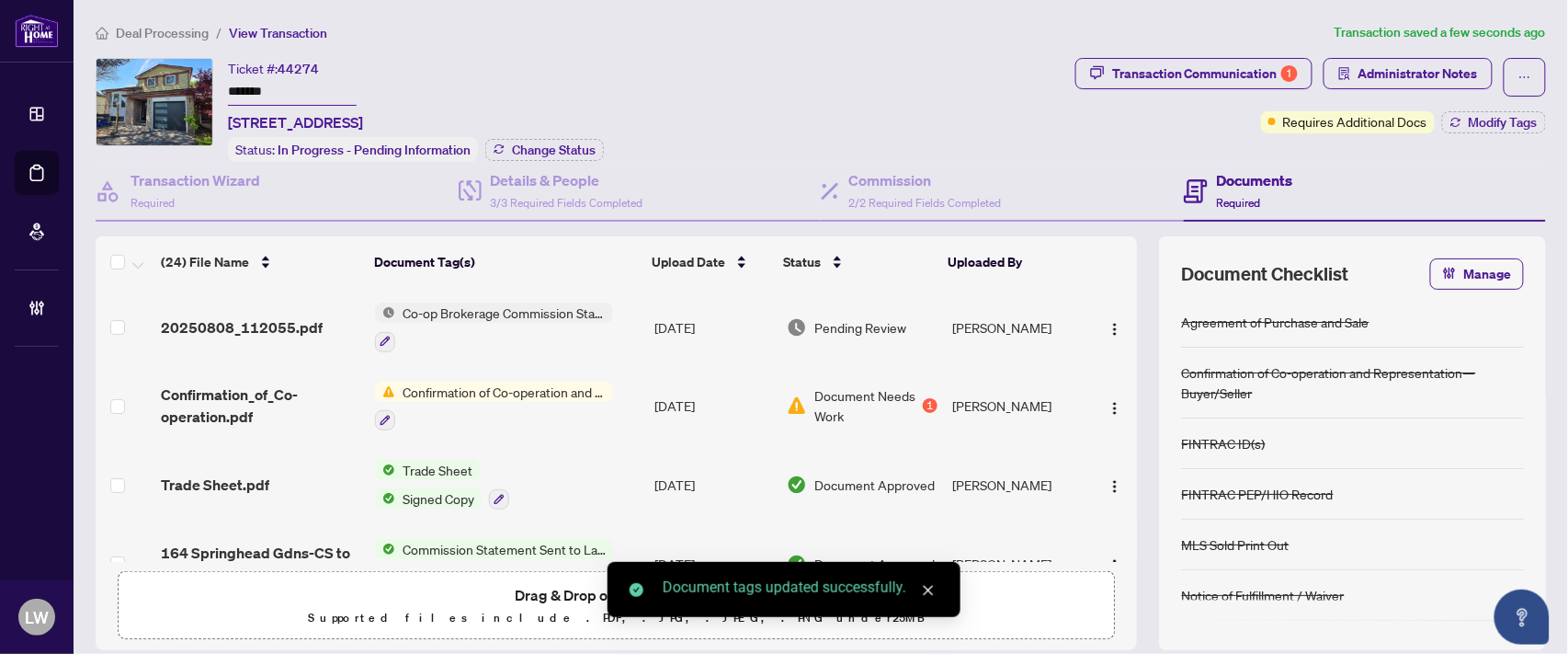
click at [877, 318] on span "Pending Review" at bounding box center [860, 328] width 92 height 20
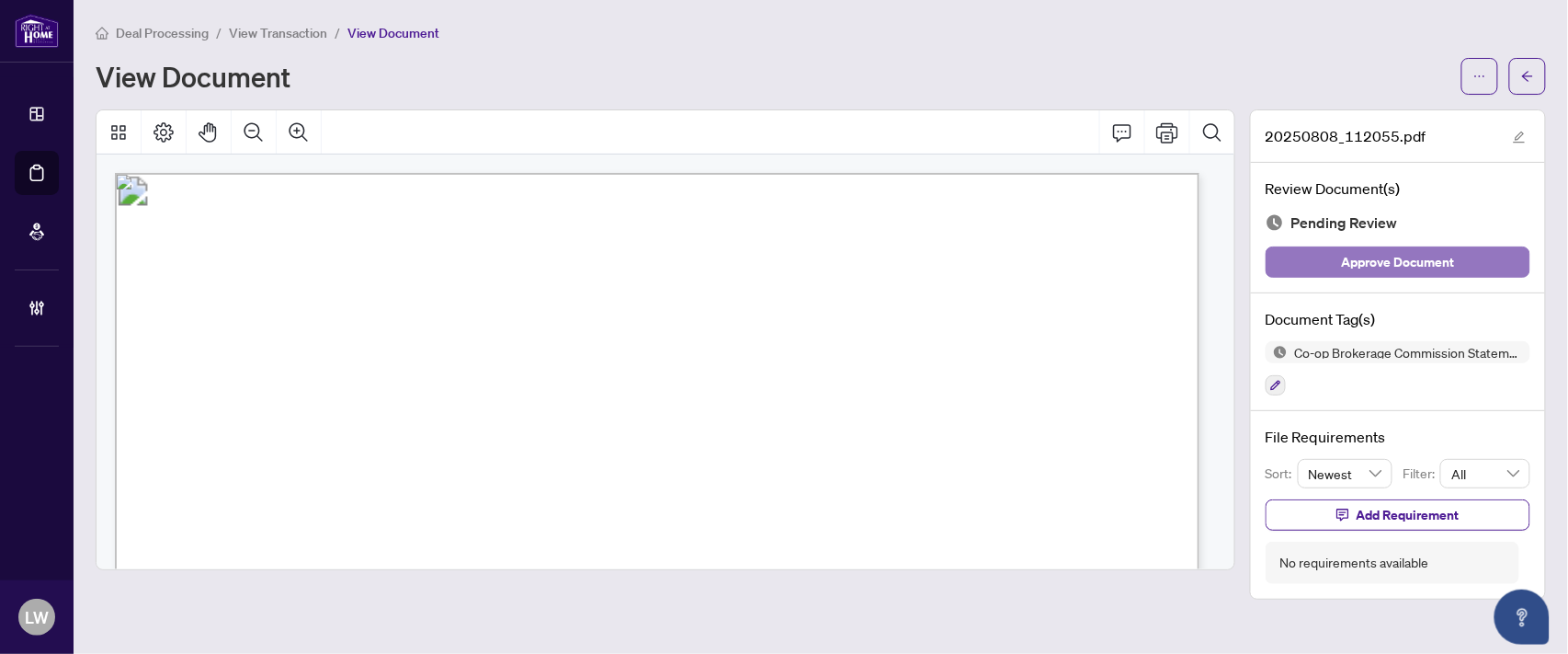
click at [1360, 263] on span "Approve Document" at bounding box center [1399, 262] width 113 height 30
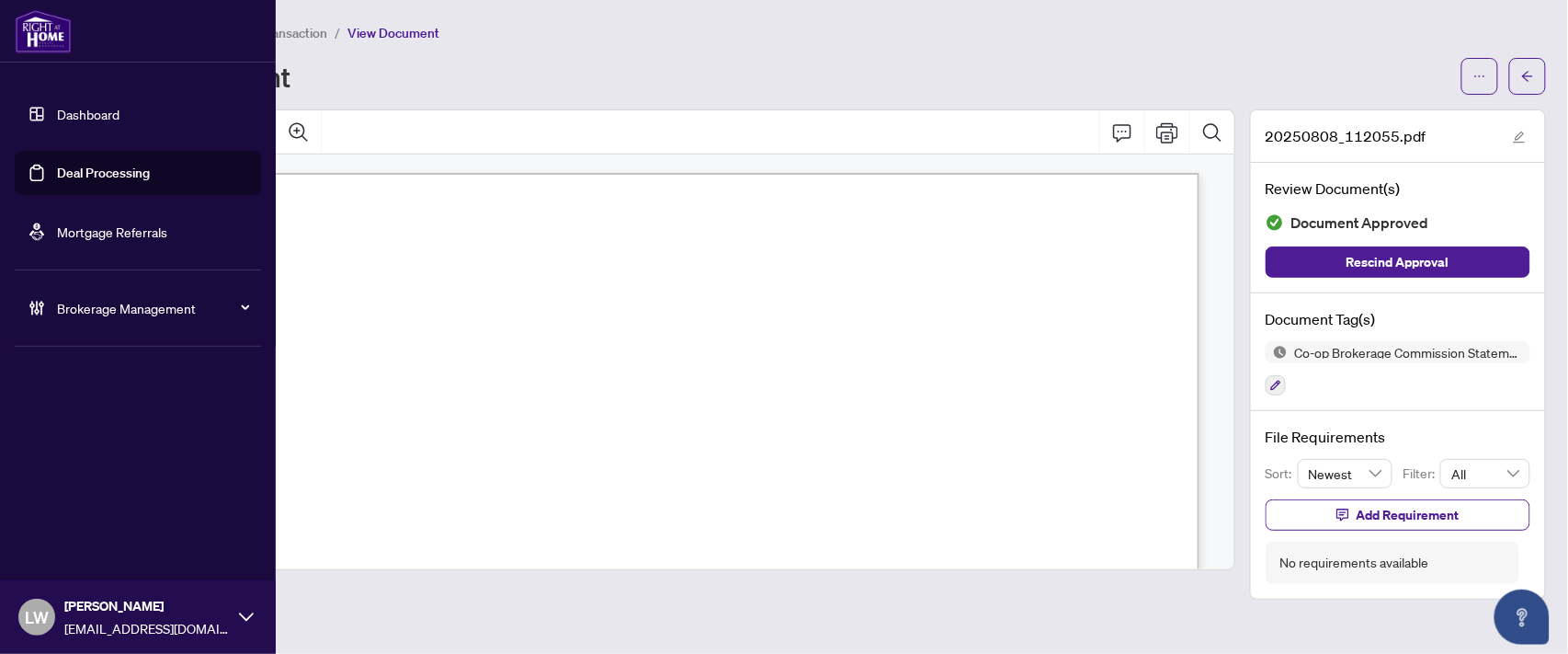
click at [97, 170] on link "Deal Processing" at bounding box center [103, 173] width 93 height 17
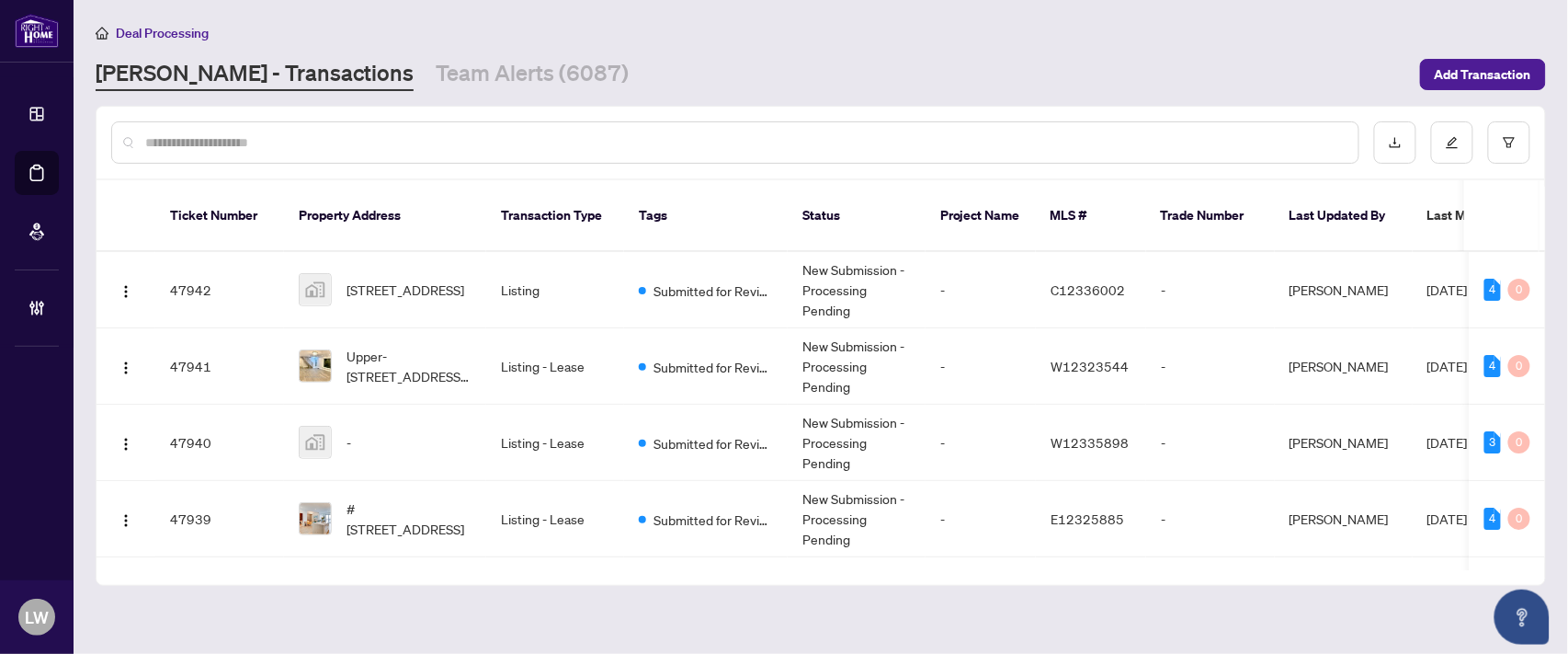
click at [460, 135] on input "text" at bounding box center [744, 143] width 1199 height 20
type input "*****"
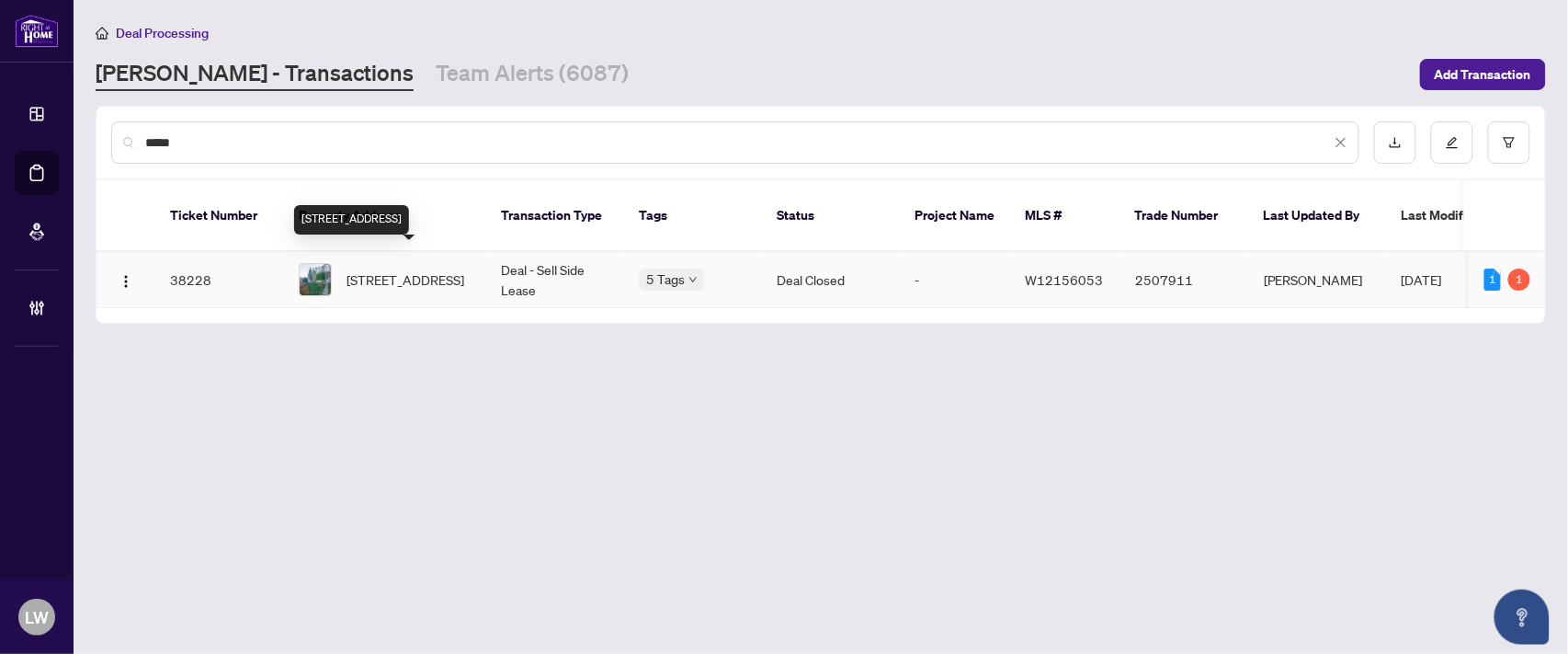
click at [395, 269] on span "[STREET_ADDRESS]" at bounding box center [405, 280] width 118 height 20
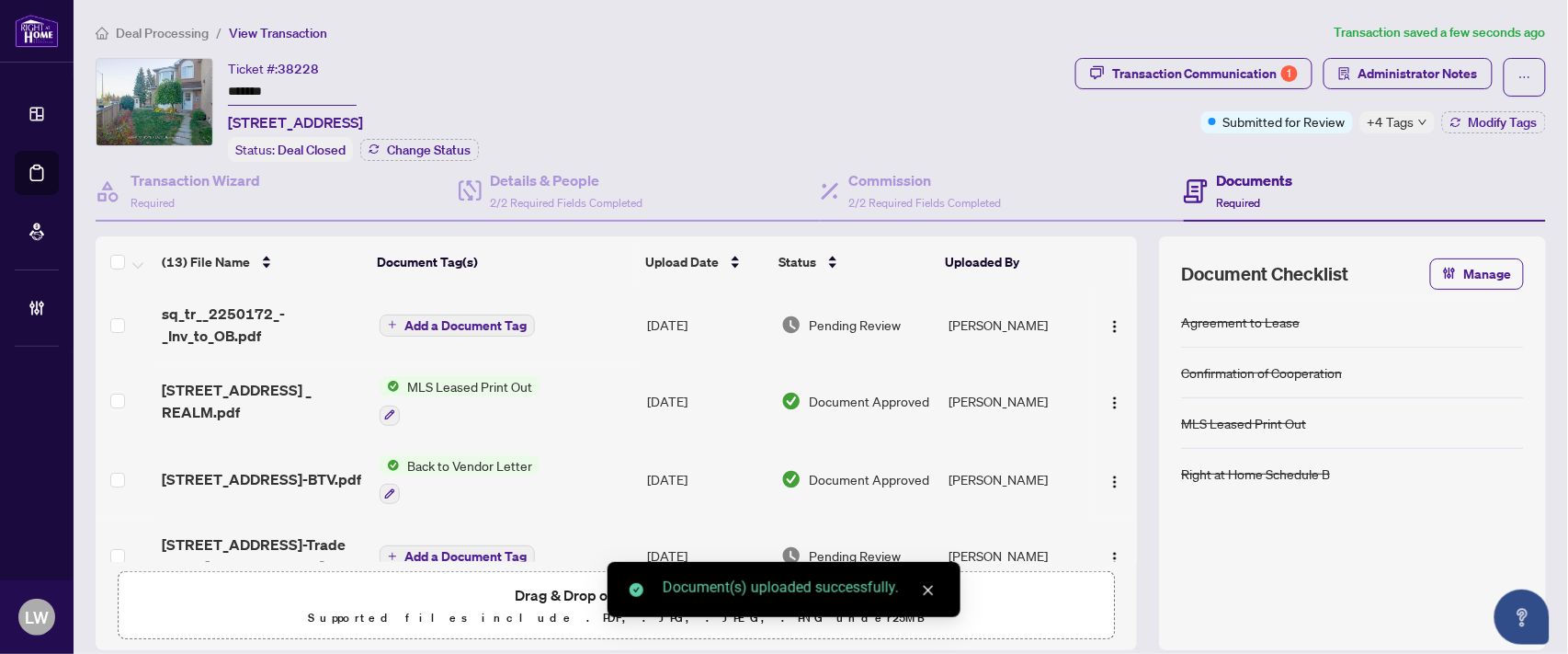
click at [448, 320] on span "Add a Document Tag" at bounding box center [466, 326] width 123 height 13
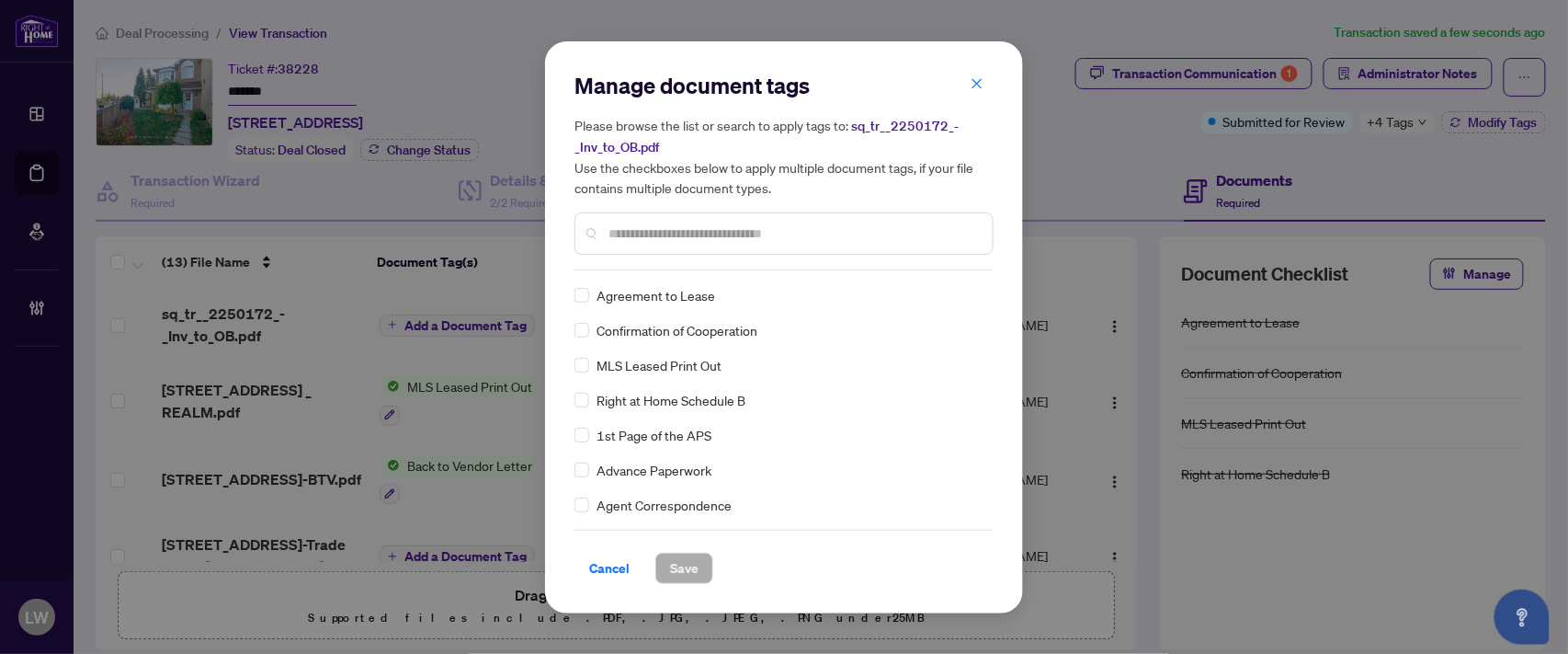
click at [742, 228] on input "text" at bounding box center [793, 234] width 369 height 20
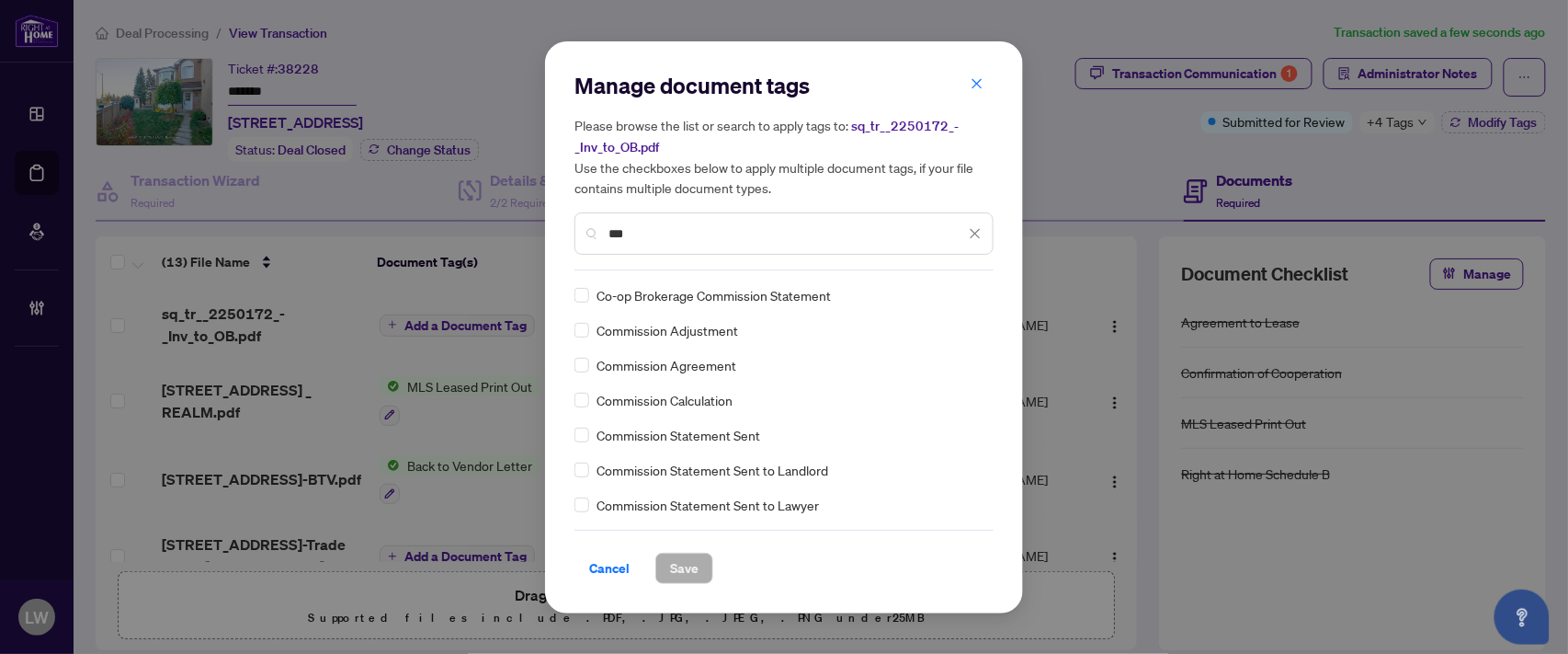
type input "***"
click at [680, 575] on span "Save" at bounding box center [684, 569] width 29 height 30
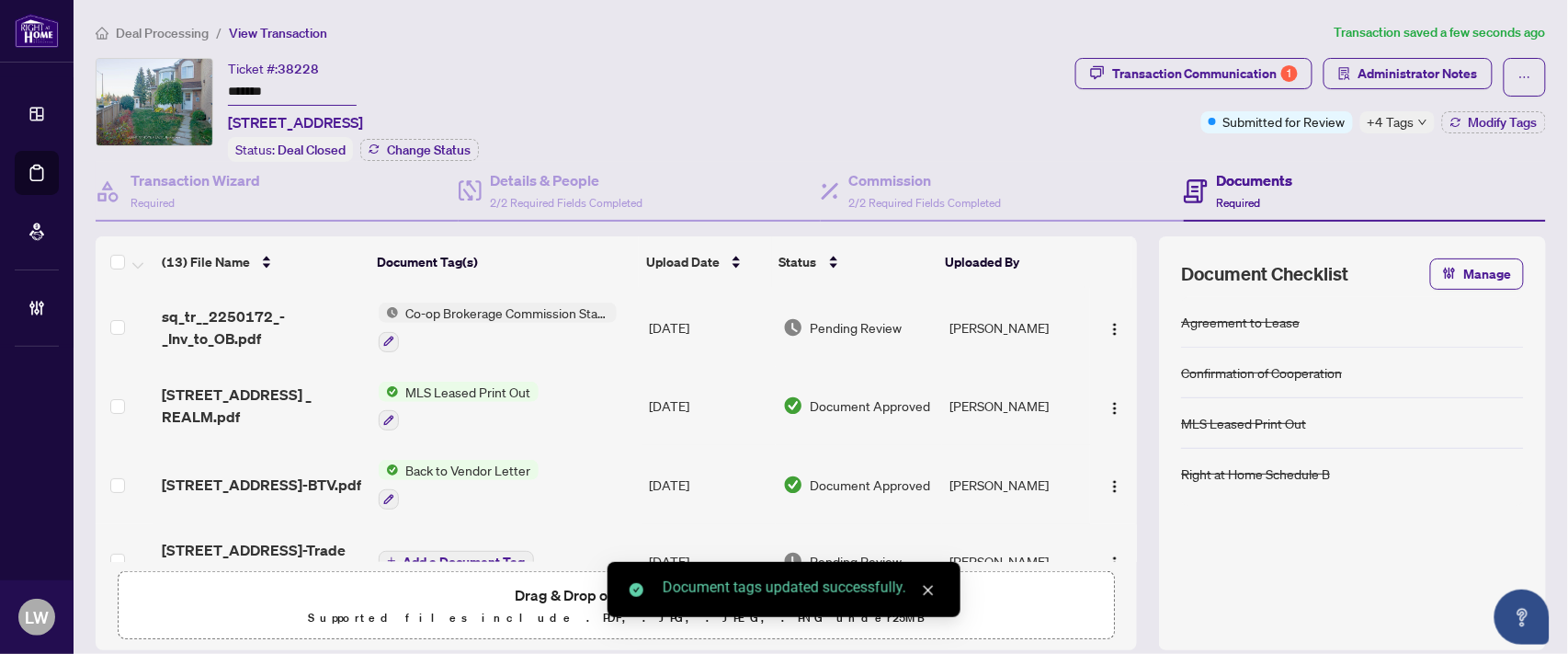
click at [834, 324] on span "Pending Review" at bounding box center [856, 328] width 92 height 20
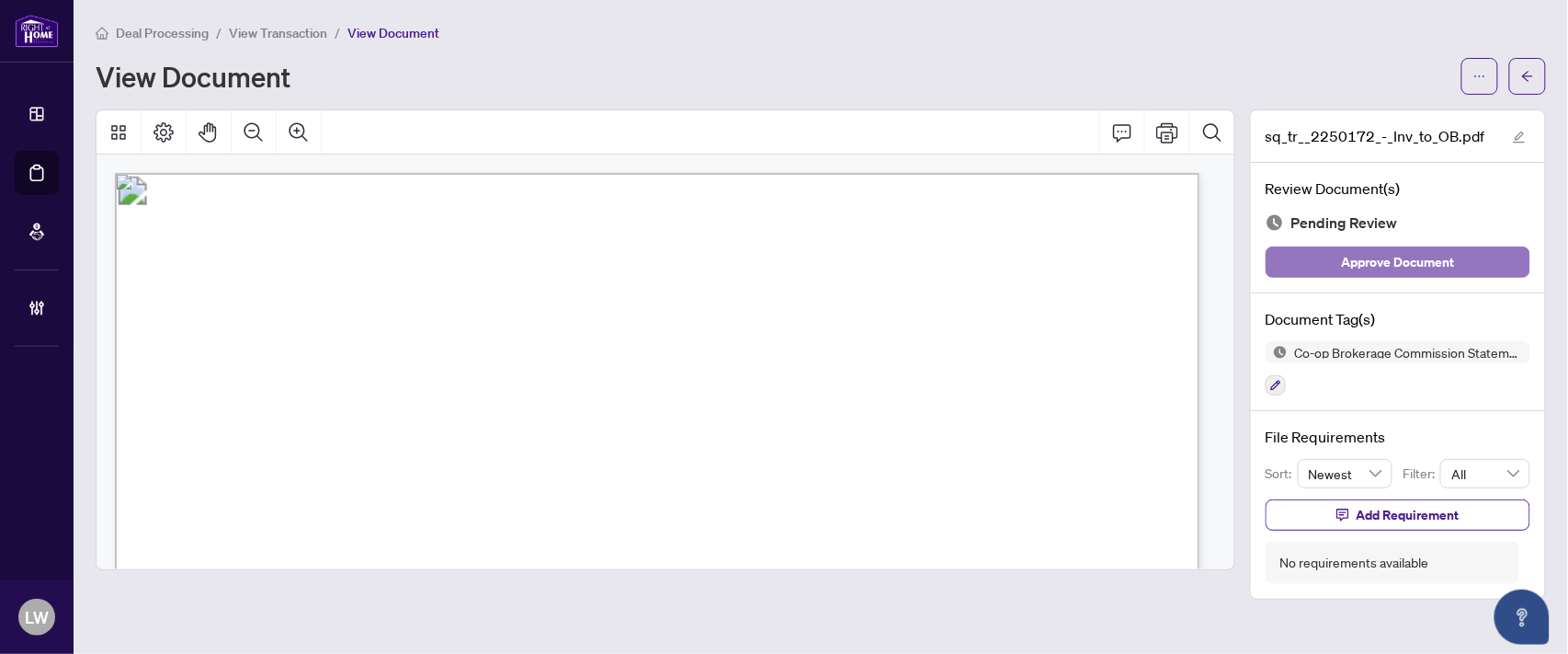
click at [1369, 262] on span "Approve Document" at bounding box center [1399, 262] width 113 height 30
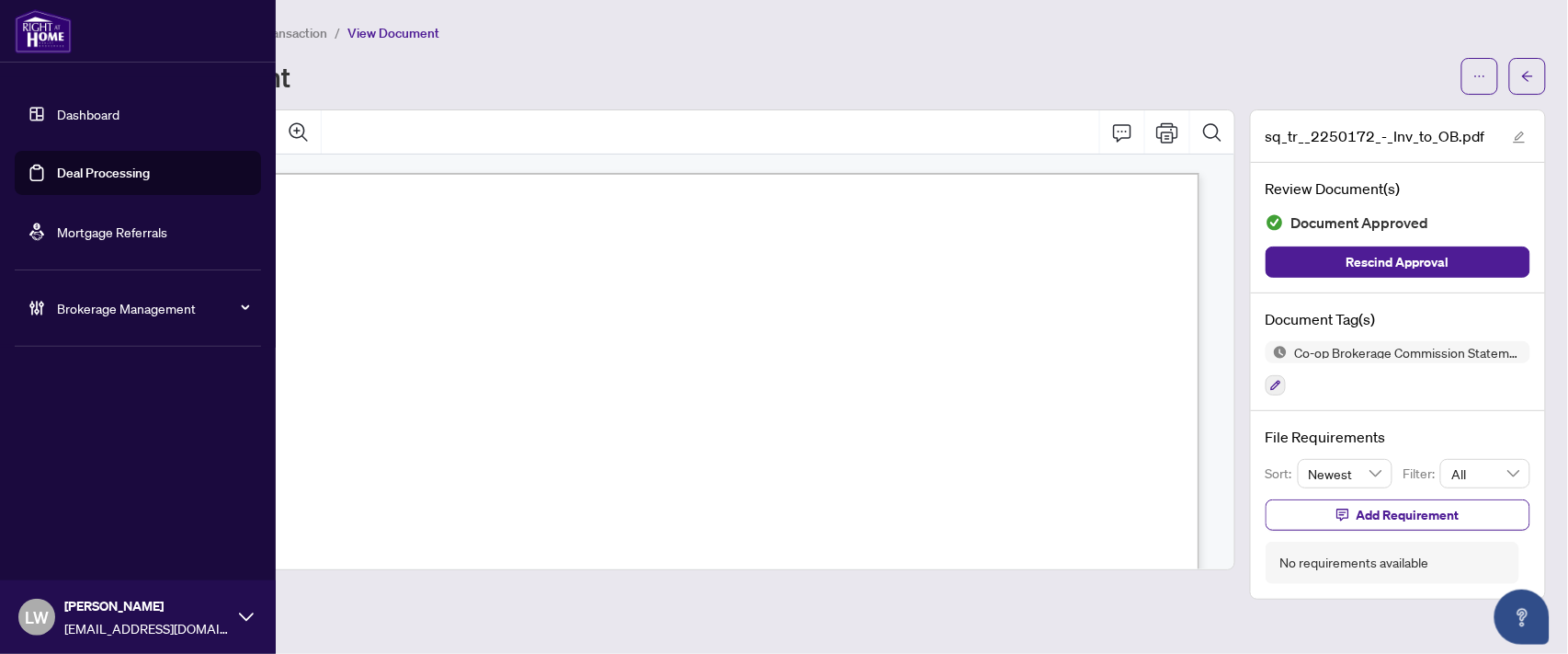
click at [84, 176] on link "Deal Processing" at bounding box center [103, 173] width 93 height 17
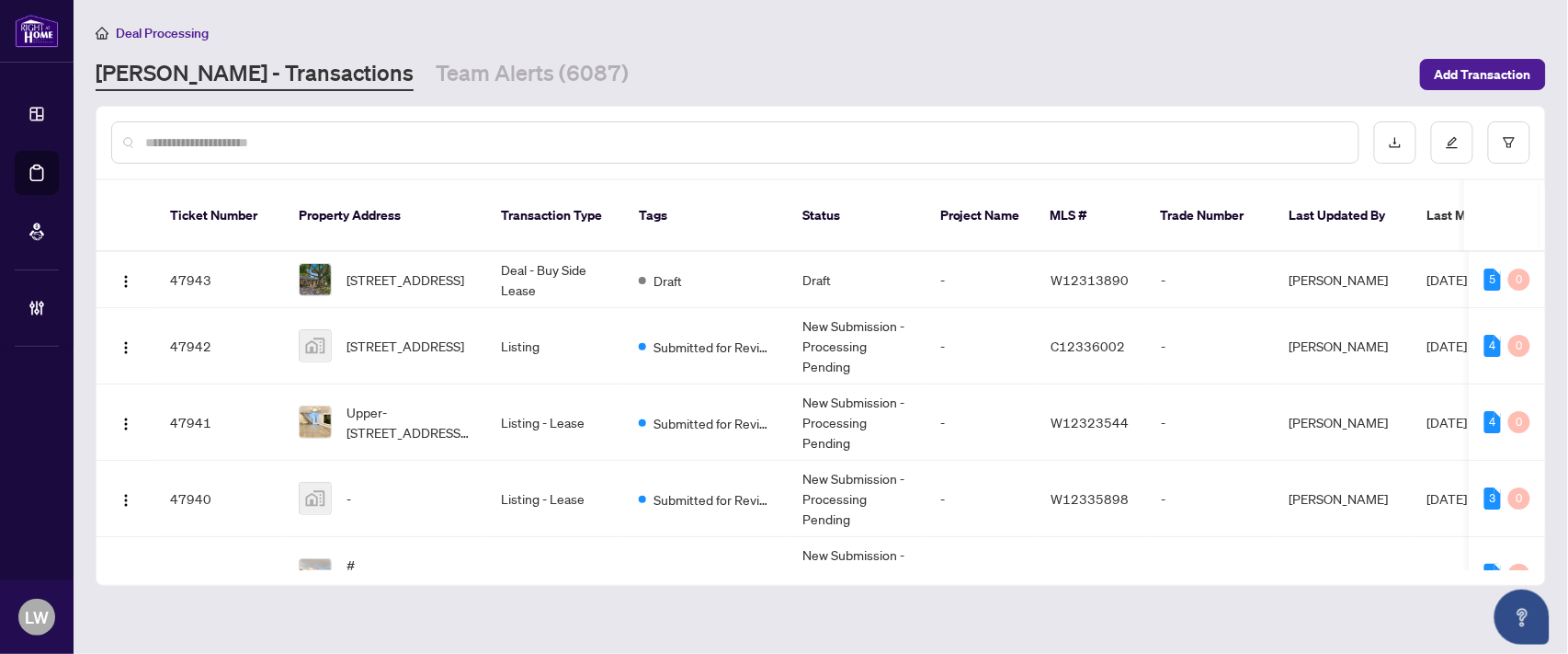
click at [589, 133] on input "text" at bounding box center [744, 143] width 1199 height 20
type input "*****"
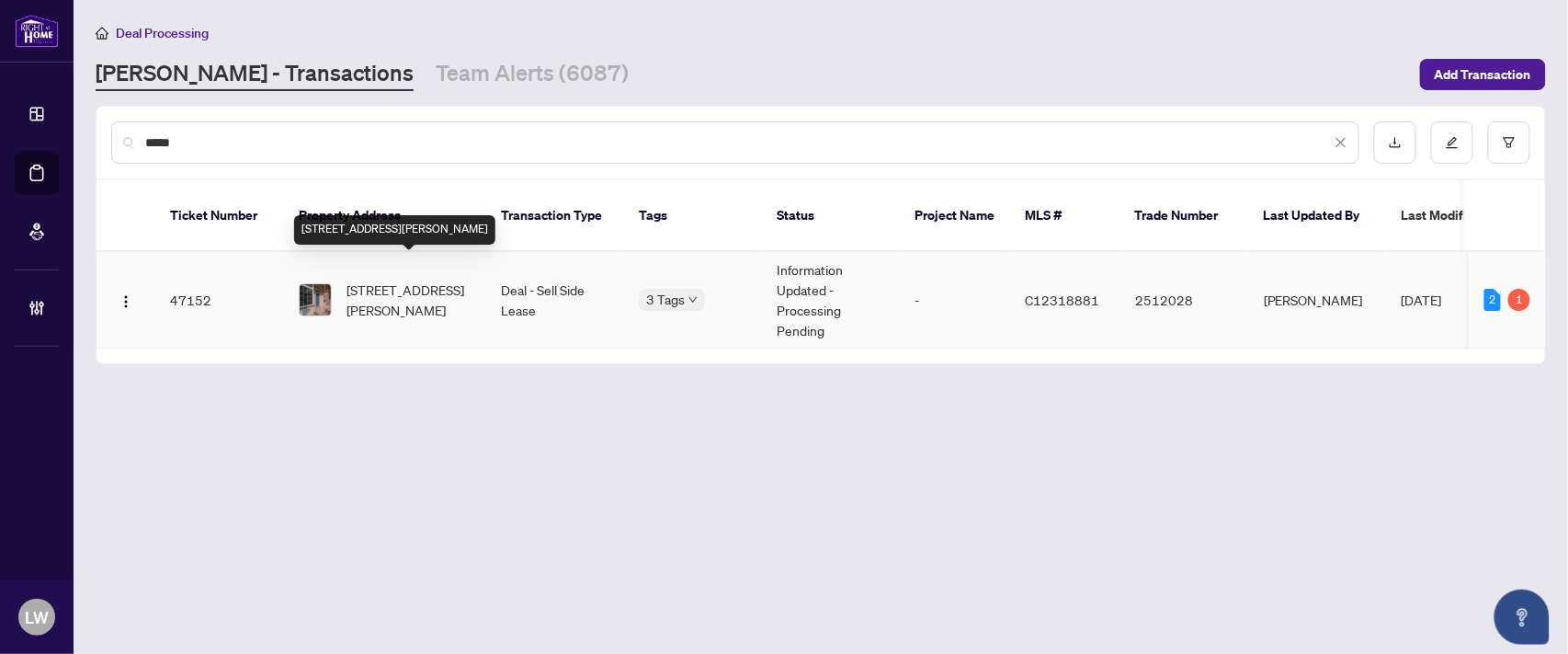
click at [398, 280] on span "[STREET_ADDRESS][PERSON_NAME]" at bounding box center [408, 300] width 125 height 41
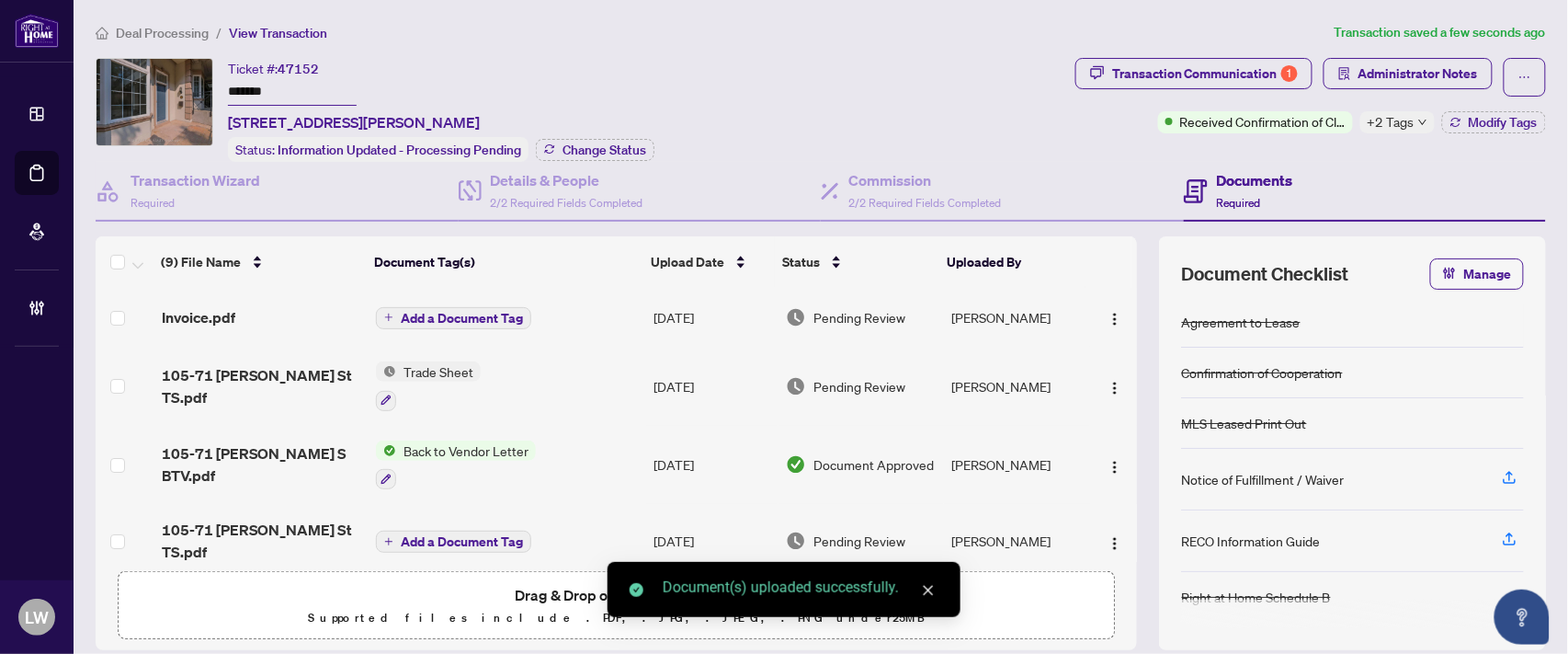
click at [474, 316] on span "Add a Document Tag" at bounding box center [462, 319] width 123 height 13
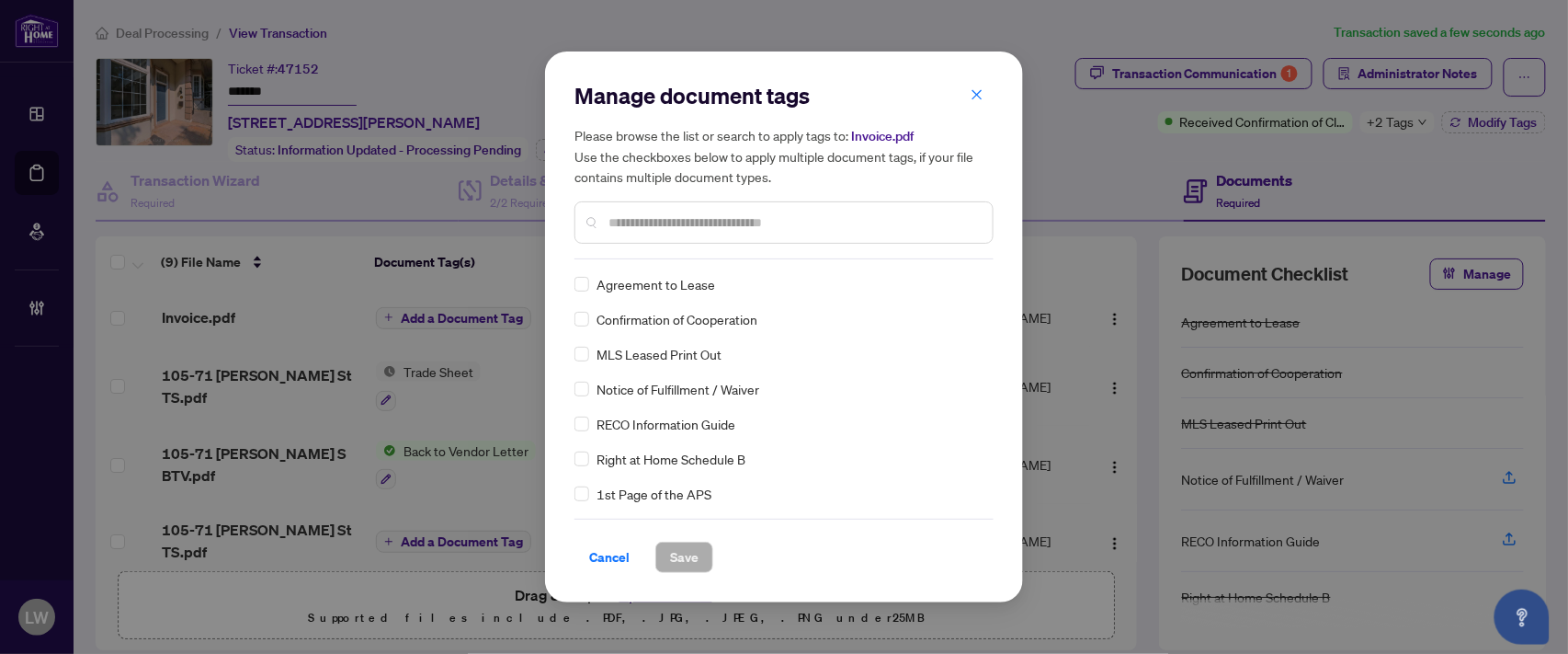
click at [719, 215] on input "text" at bounding box center [793, 223] width 369 height 20
type input "***"
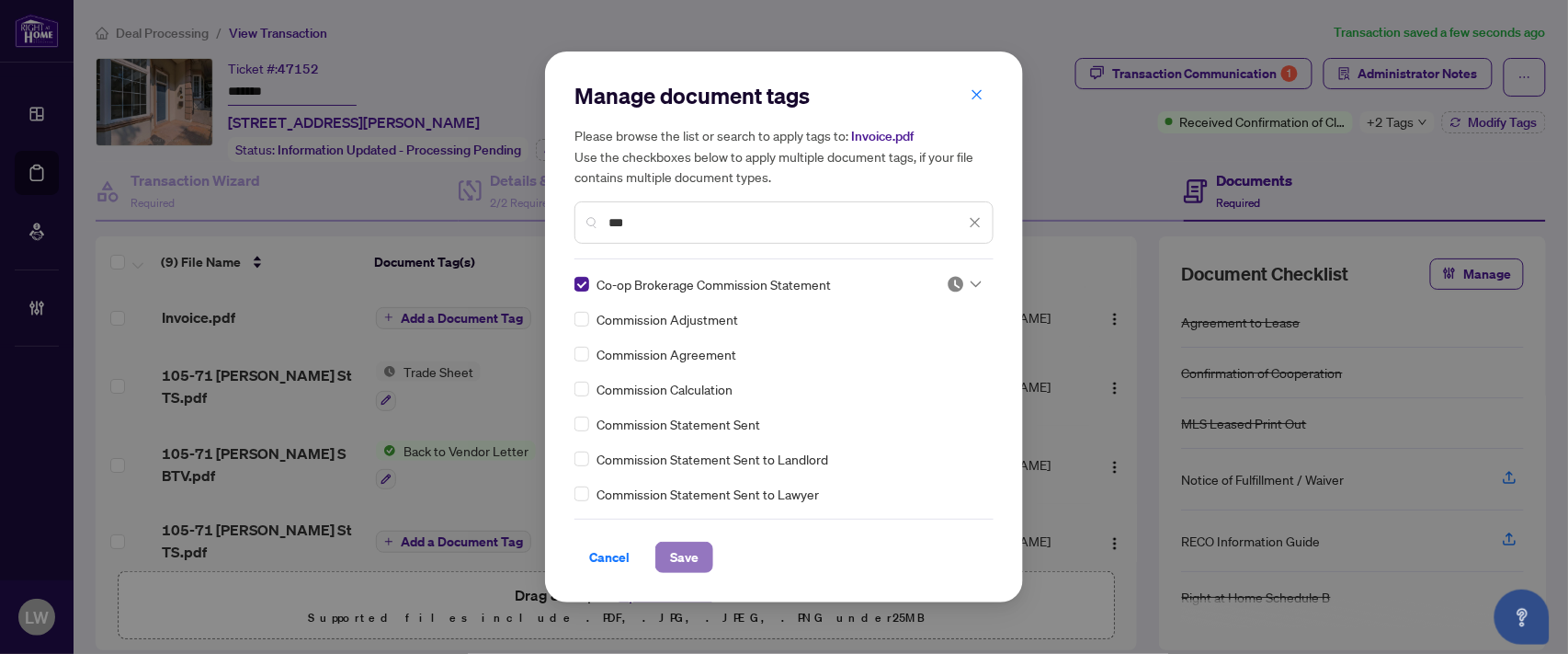
click at [682, 558] on span "Save" at bounding box center [684, 557] width 29 height 30
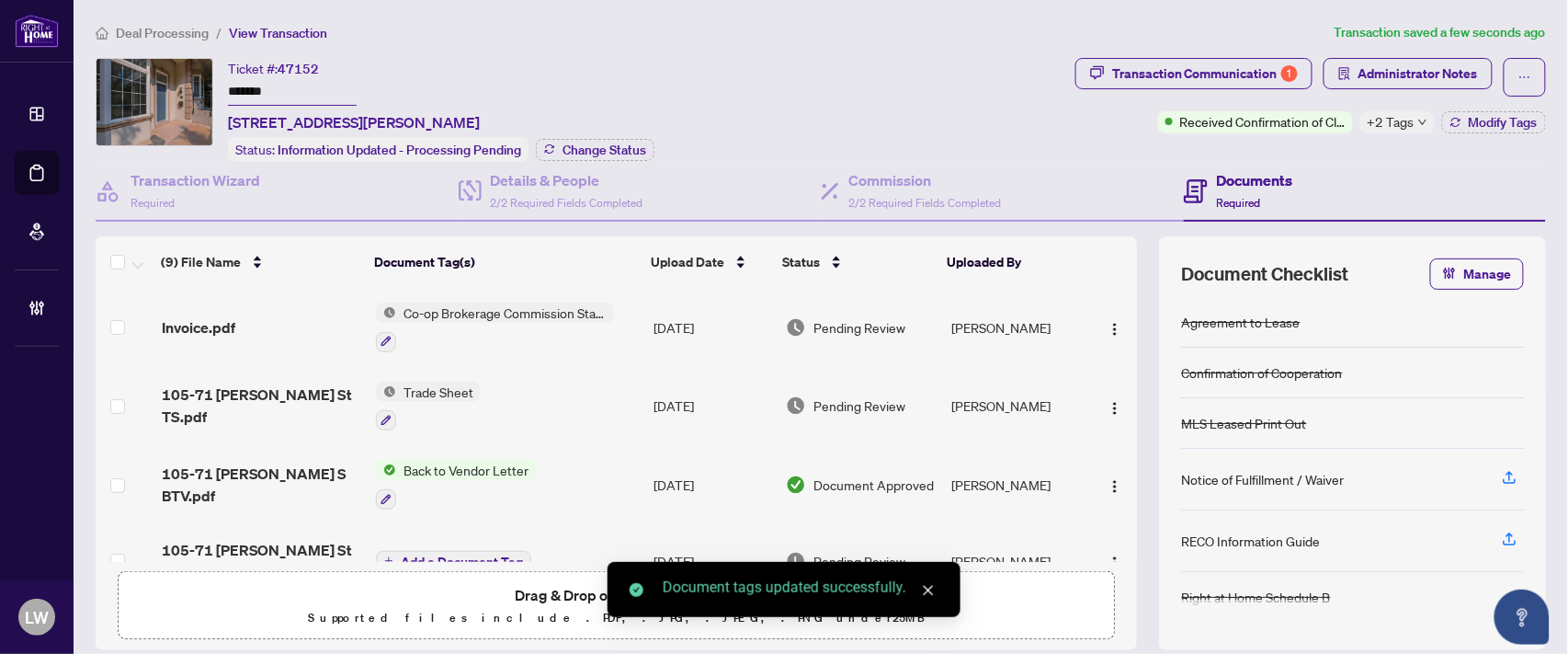
click at [856, 318] on span "Pending Review" at bounding box center [859, 328] width 92 height 20
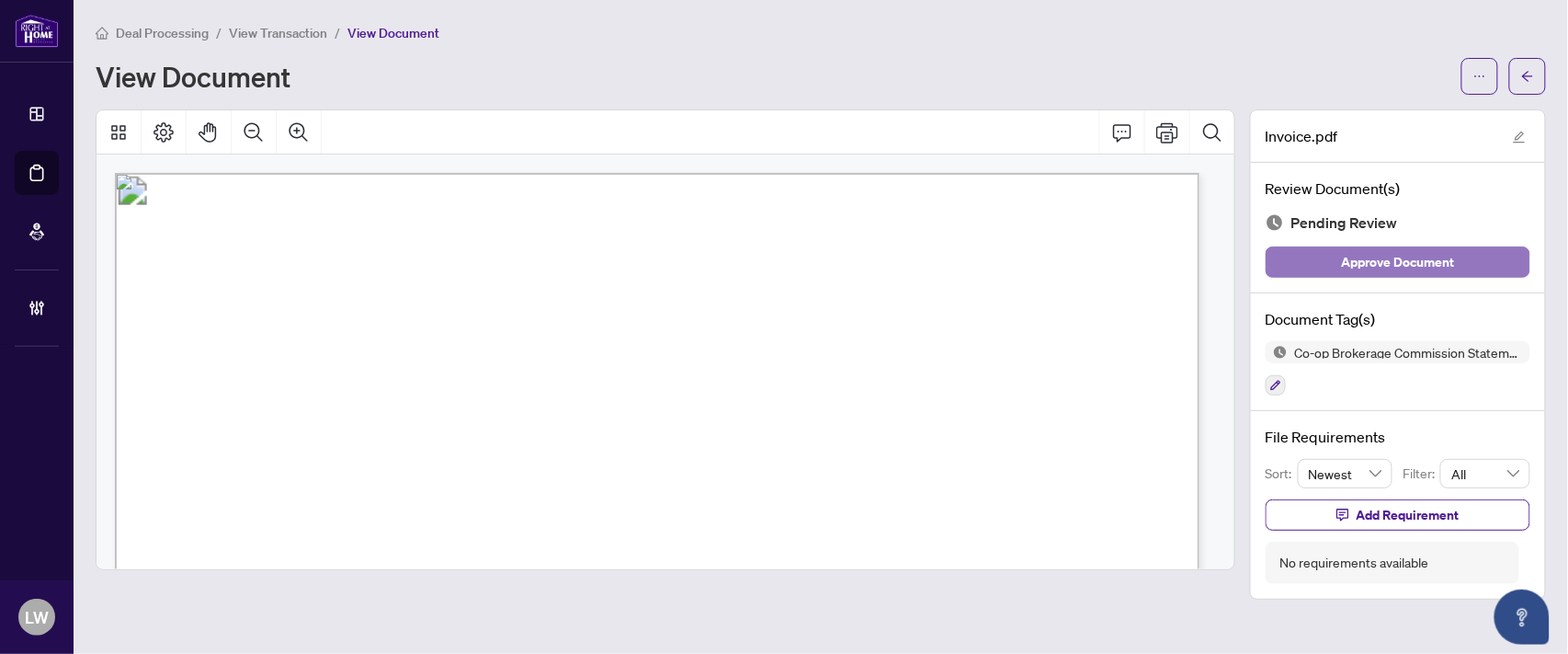
click at [1377, 271] on span "Approve Document" at bounding box center [1399, 262] width 113 height 30
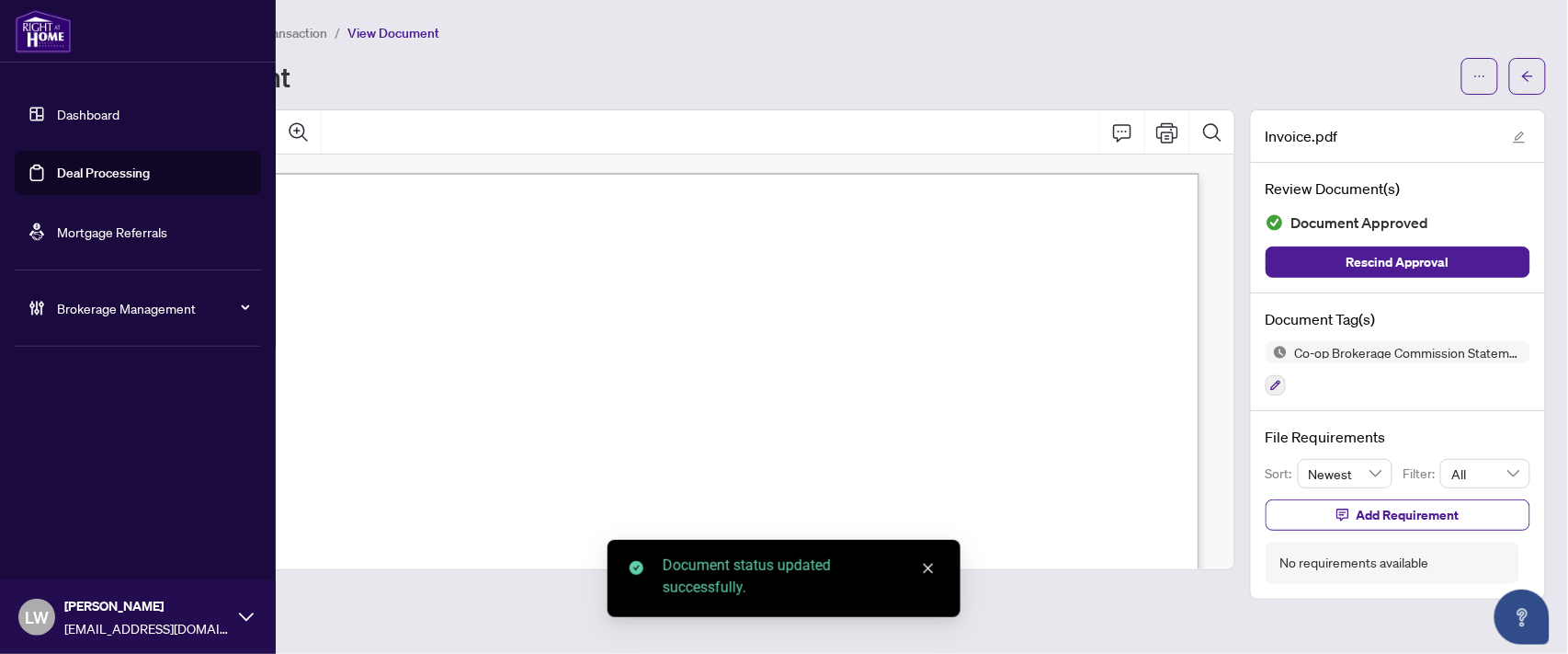
click at [92, 168] on link "Deal Processing" at bounding box center [103, 173] width 93 height 17
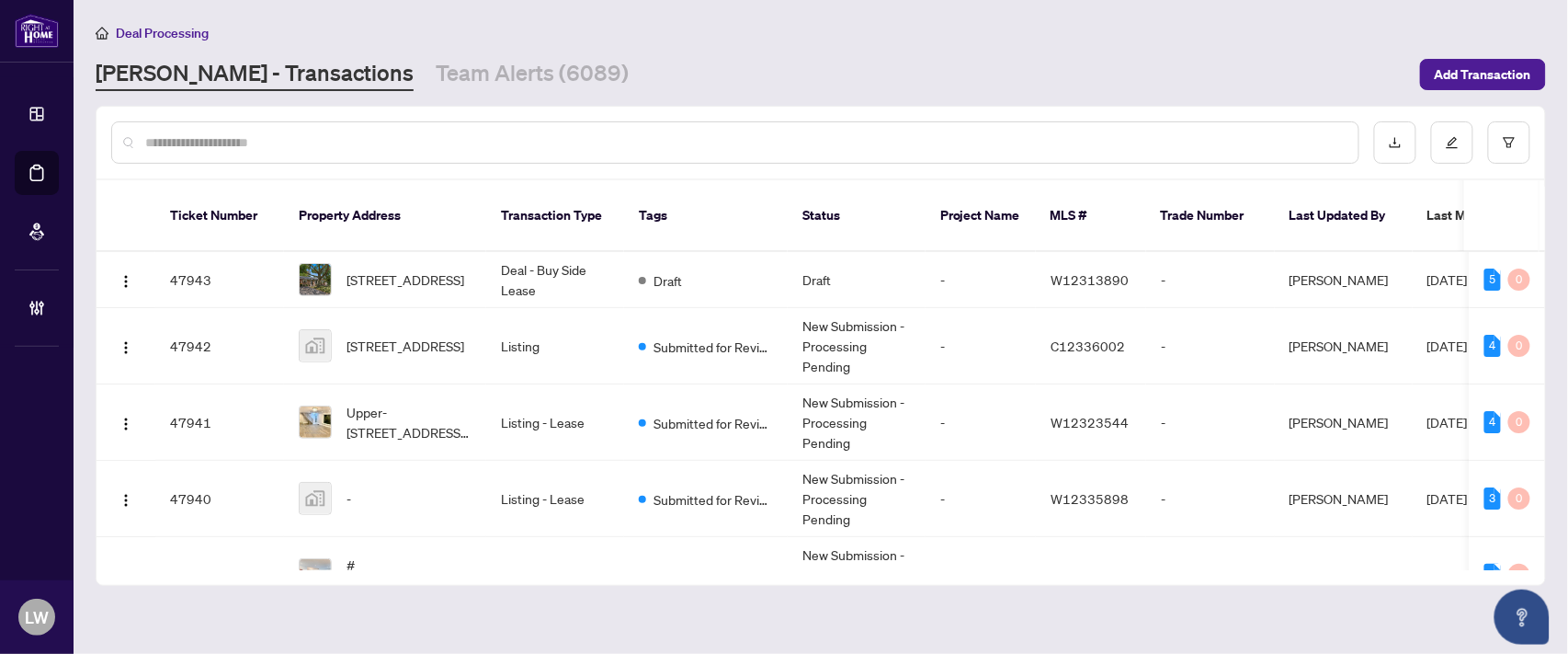
click at [494, 140] on input "text" at bounding box center [744, 143] width 1199 height 20
type input "*****"
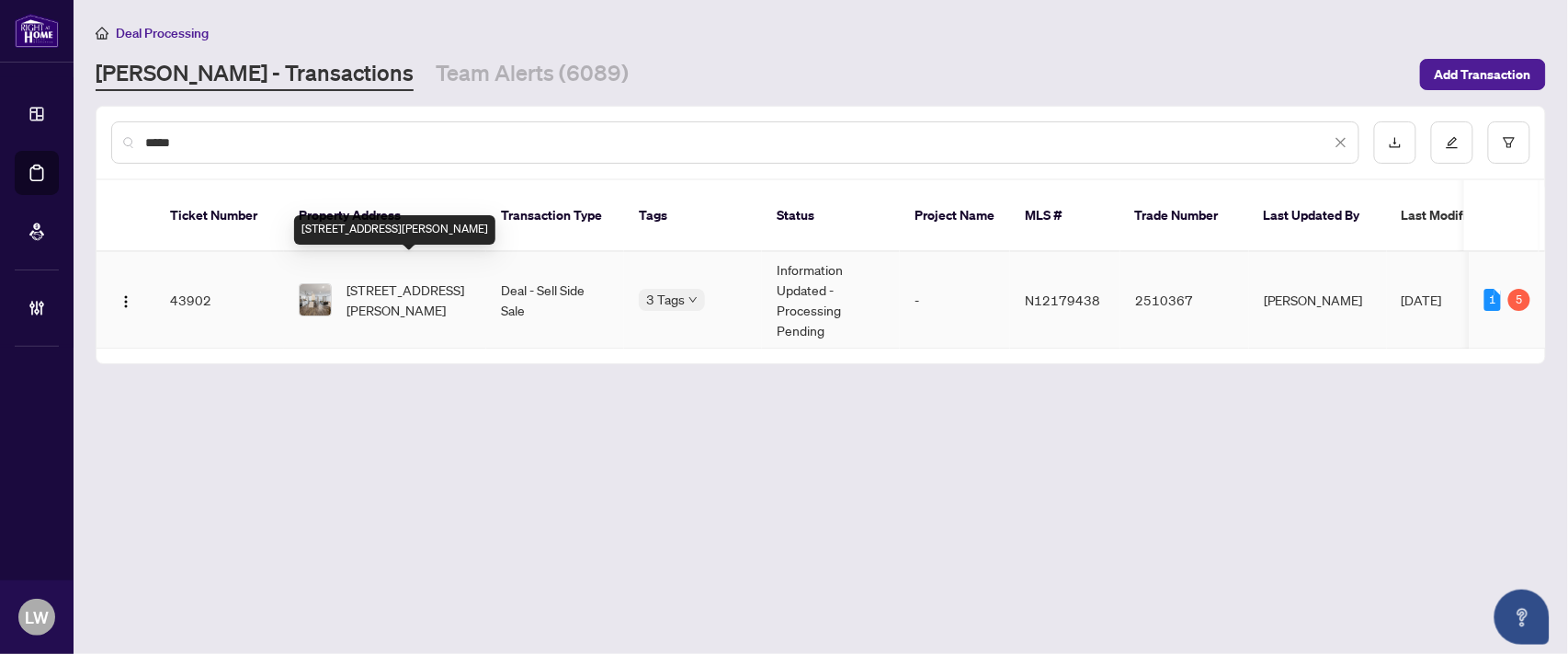
click at [396, 280] on span "[STREET_ADDRESS][PERSON_NAME]" at bounding box center [408, 300] width 125 height 41
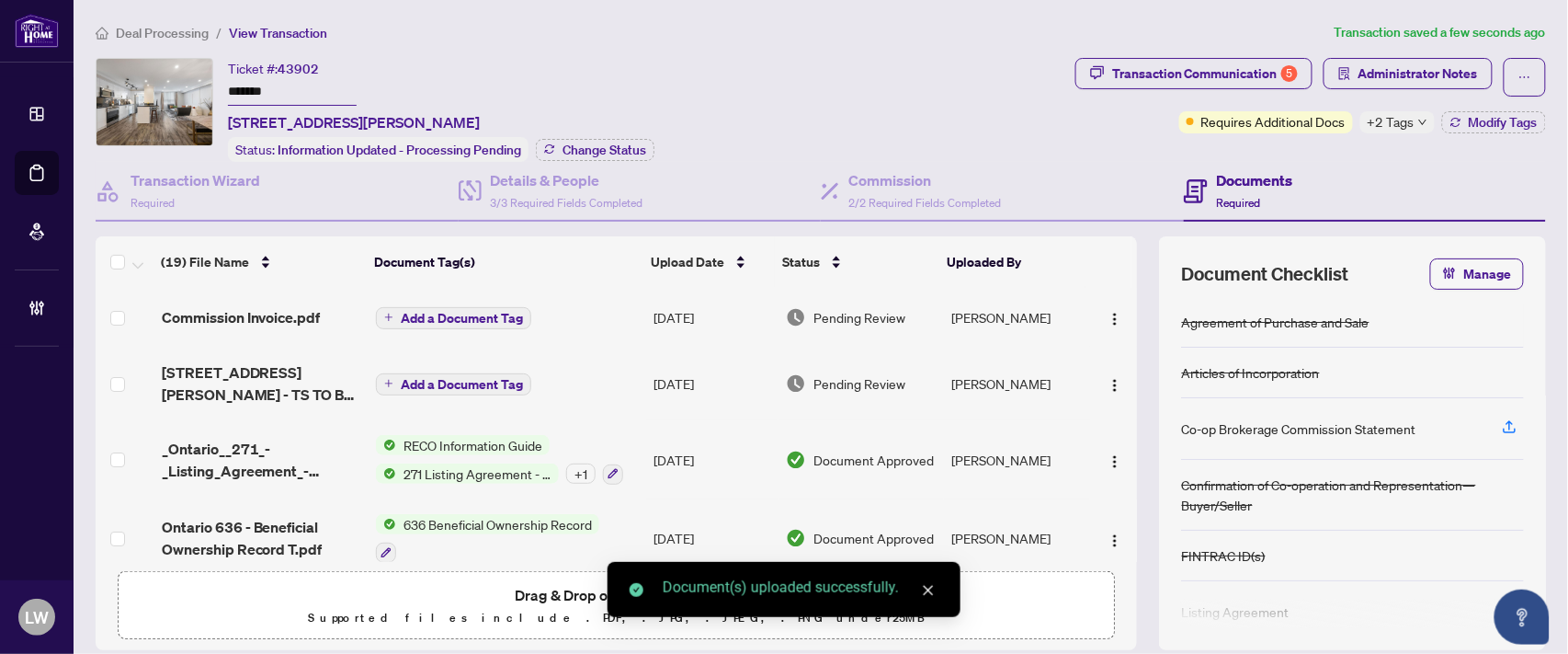
click at [456, 316] on span "Add a Document Tag" at bounding box center [462, 319] width 123 height 13
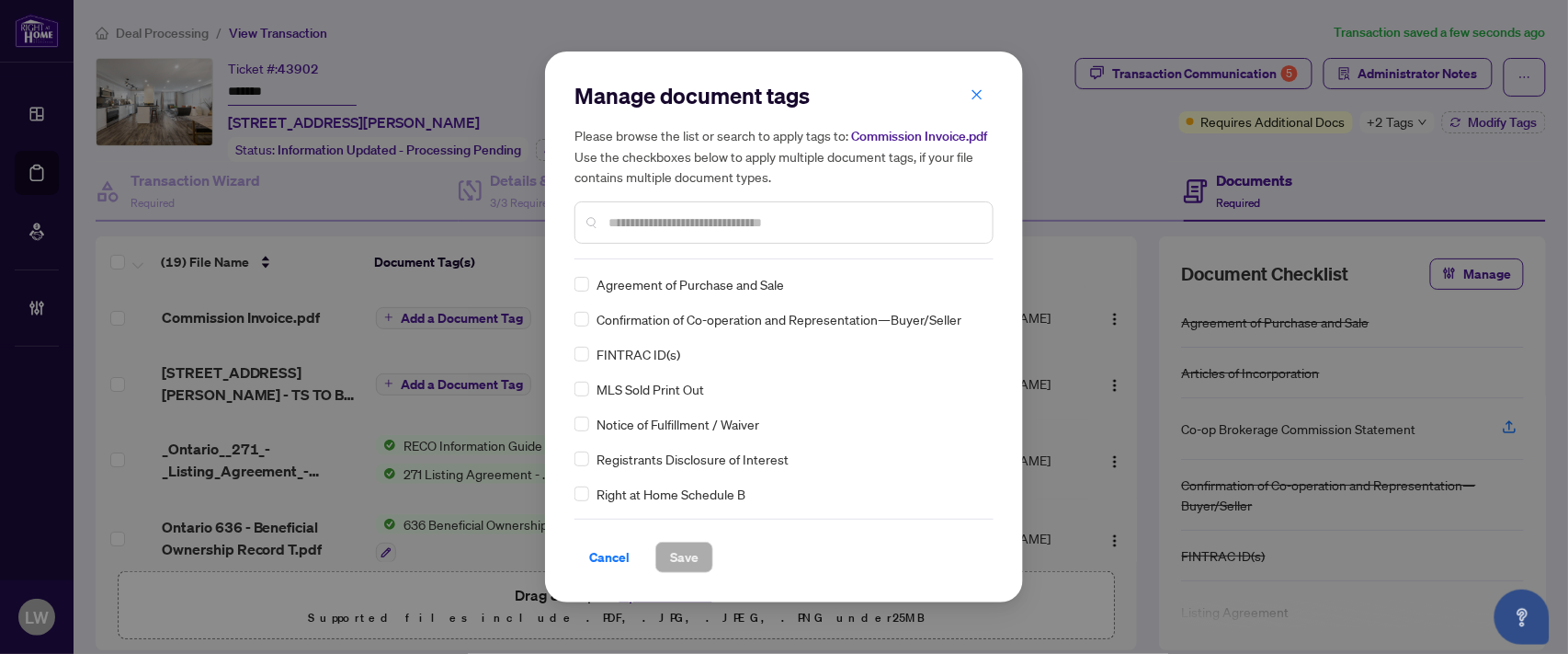
click at [914, 214] on input "text" at bounding box center [793, 223] width 369 height 20
type input "***"
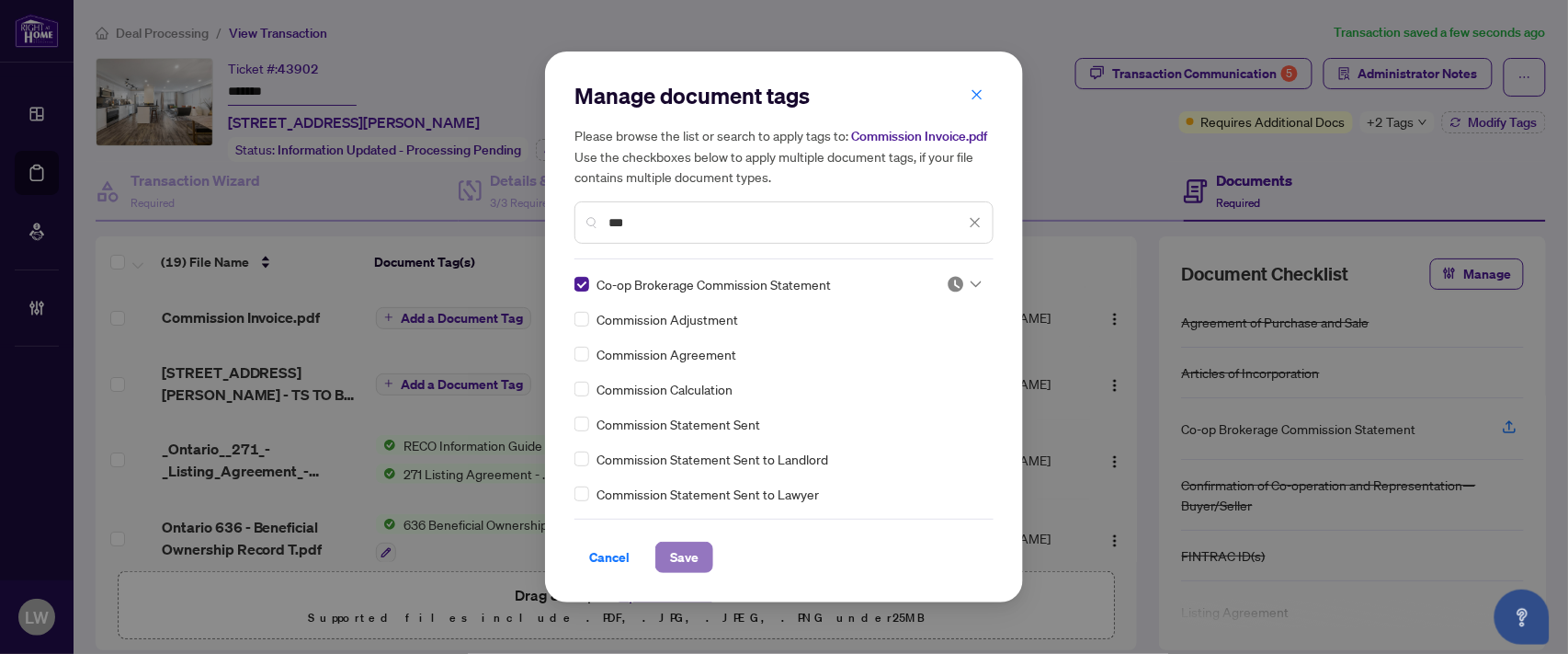
click at [676, 548] on span "Save" at bounding box center [684, 557] width 29 height 30
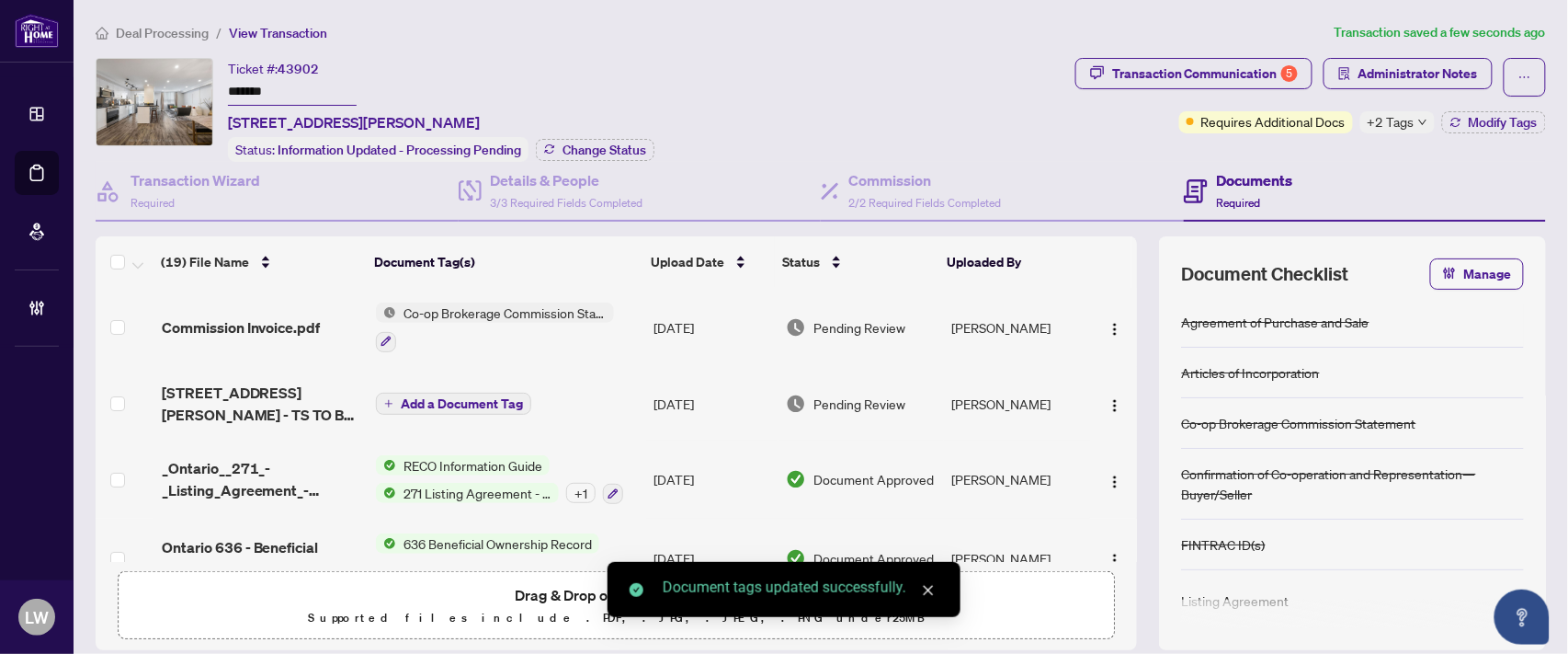
click at [827, 324] on span "Pending Review" at bounding box center [859, 328] width 92 height 20
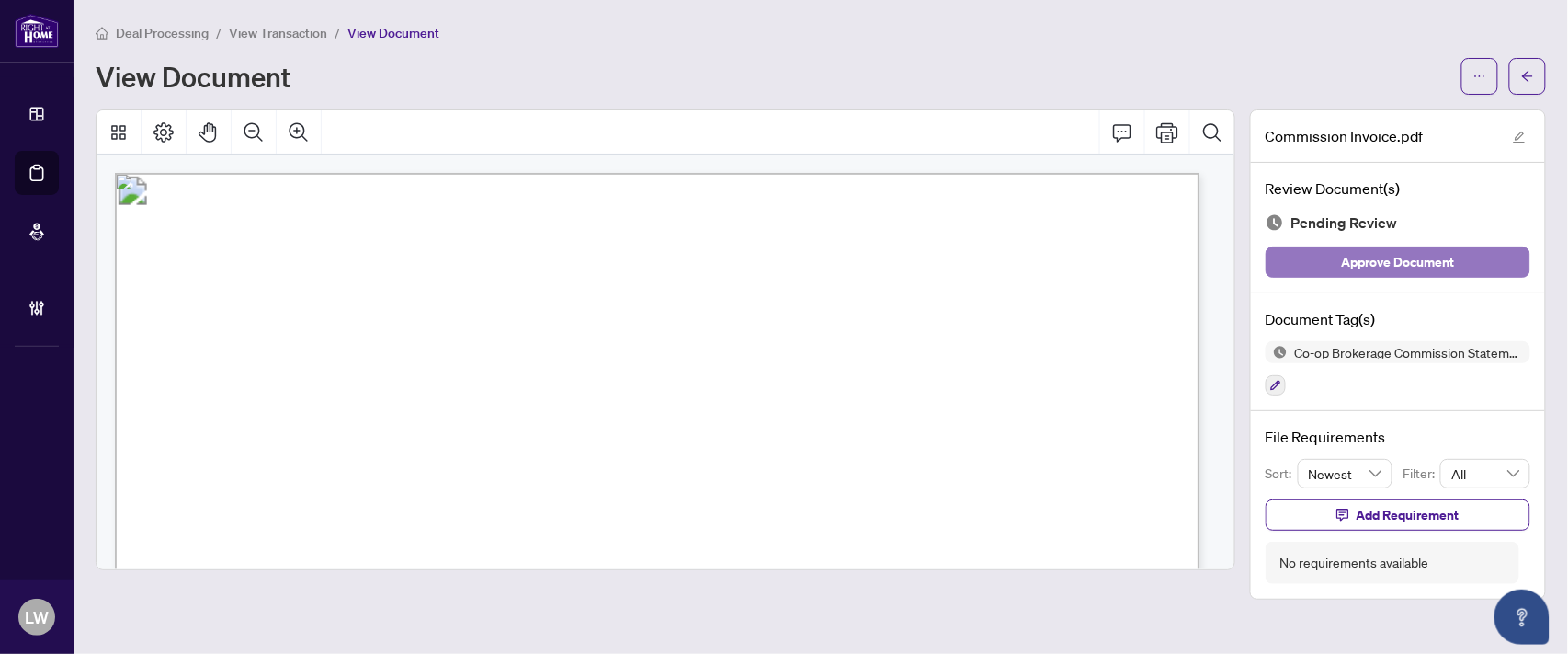
click at [1370, 263] on span "Approve Document" at bounding box center [1399, 262] width 113 height 30
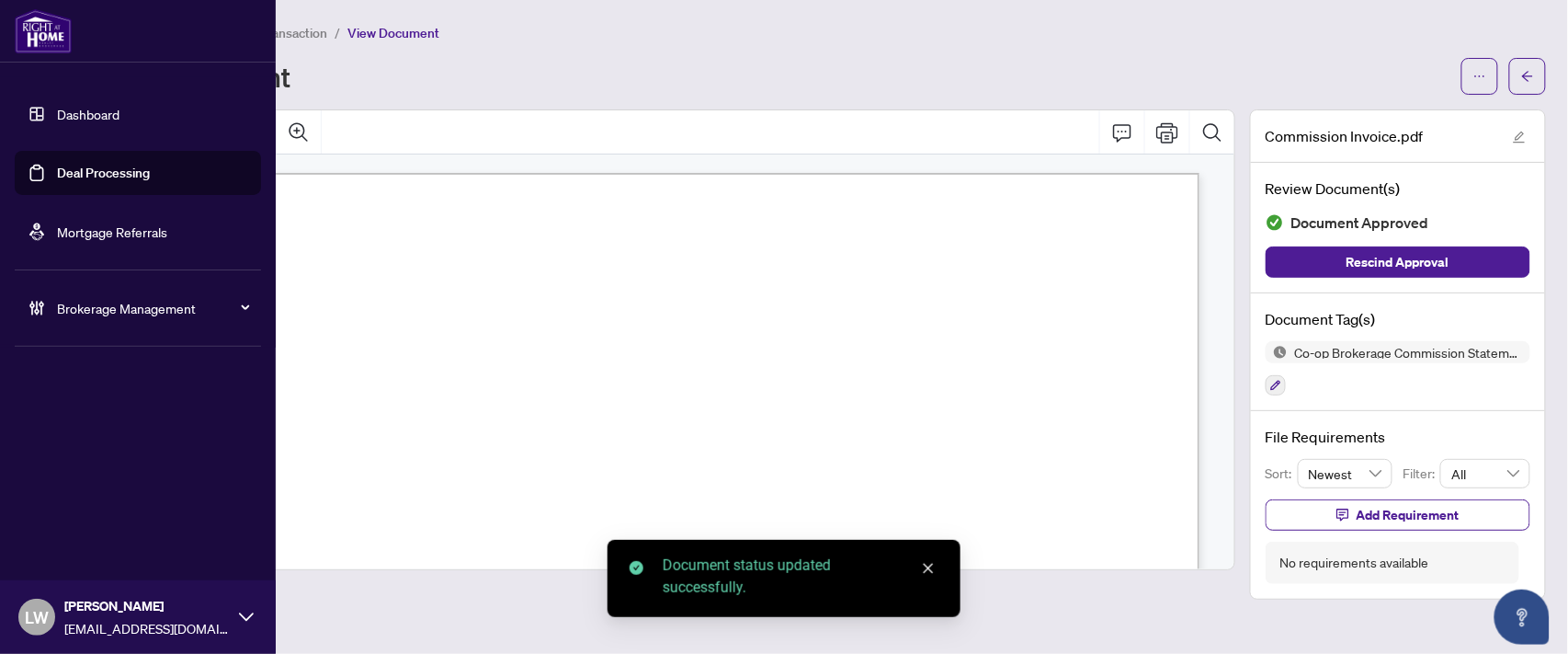
click at [115, 171] on link "Deal Processing" at bounding box center [103, 173] width 93 height 17
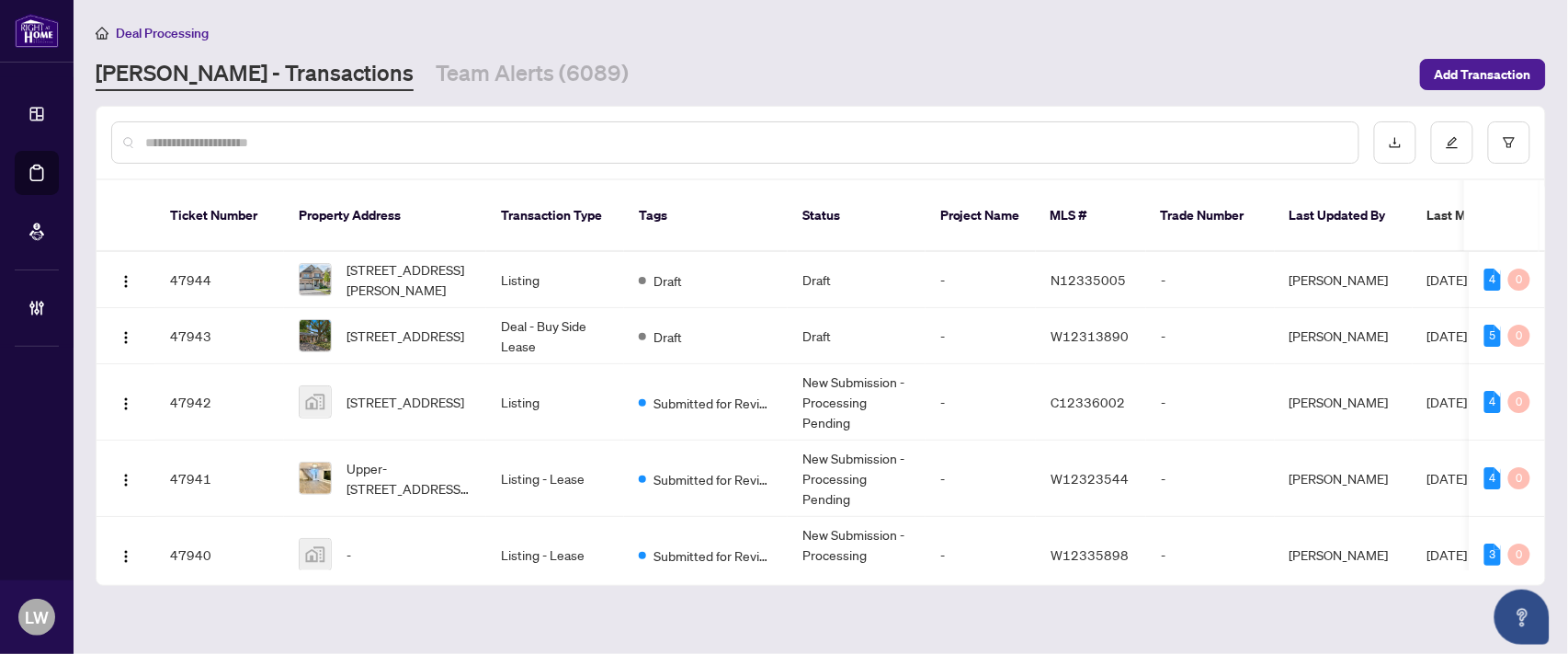
click at [467, 142] on input "text" at bounding box center [744, 143] width 1199 height 20
type input "*****"
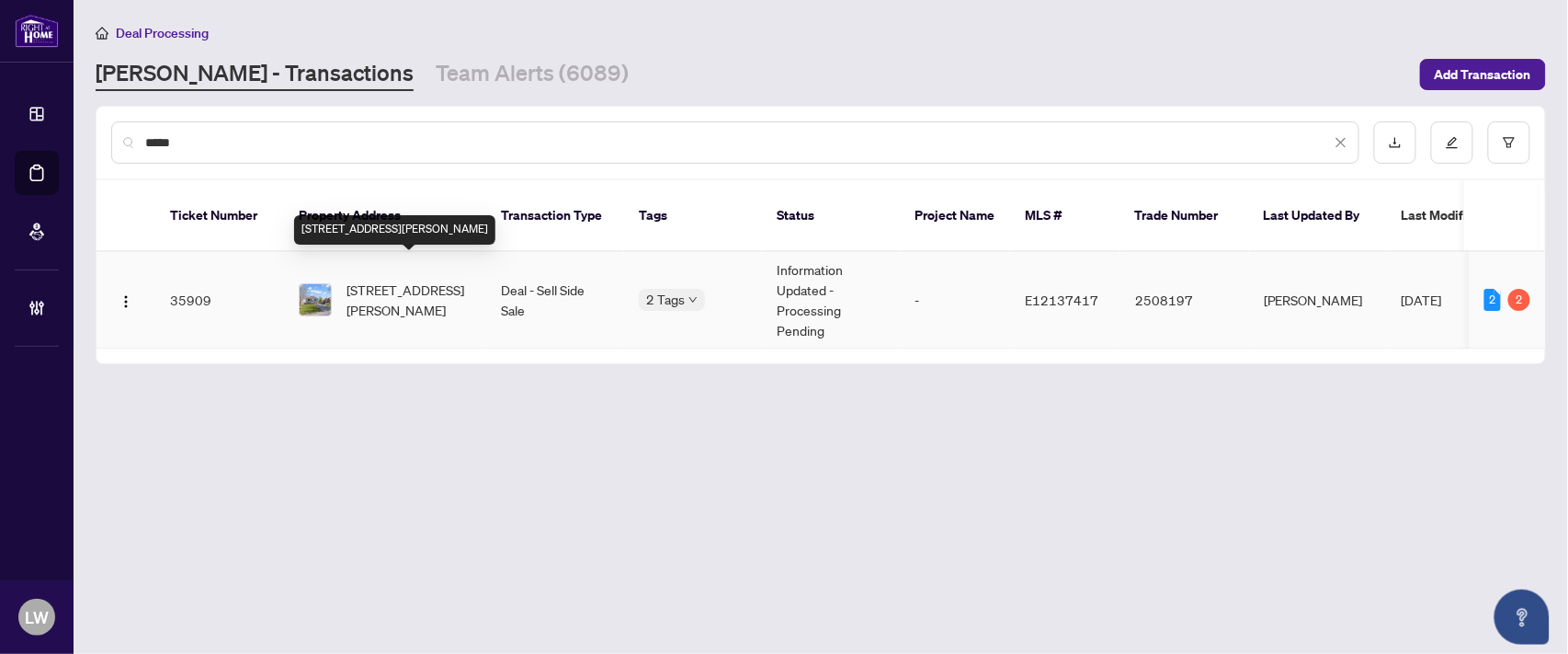
click at [373, 280] on span "[STREET_ADDRESS][PERSON_NAME]" at bounding box center [408, 300] width 125 height 41
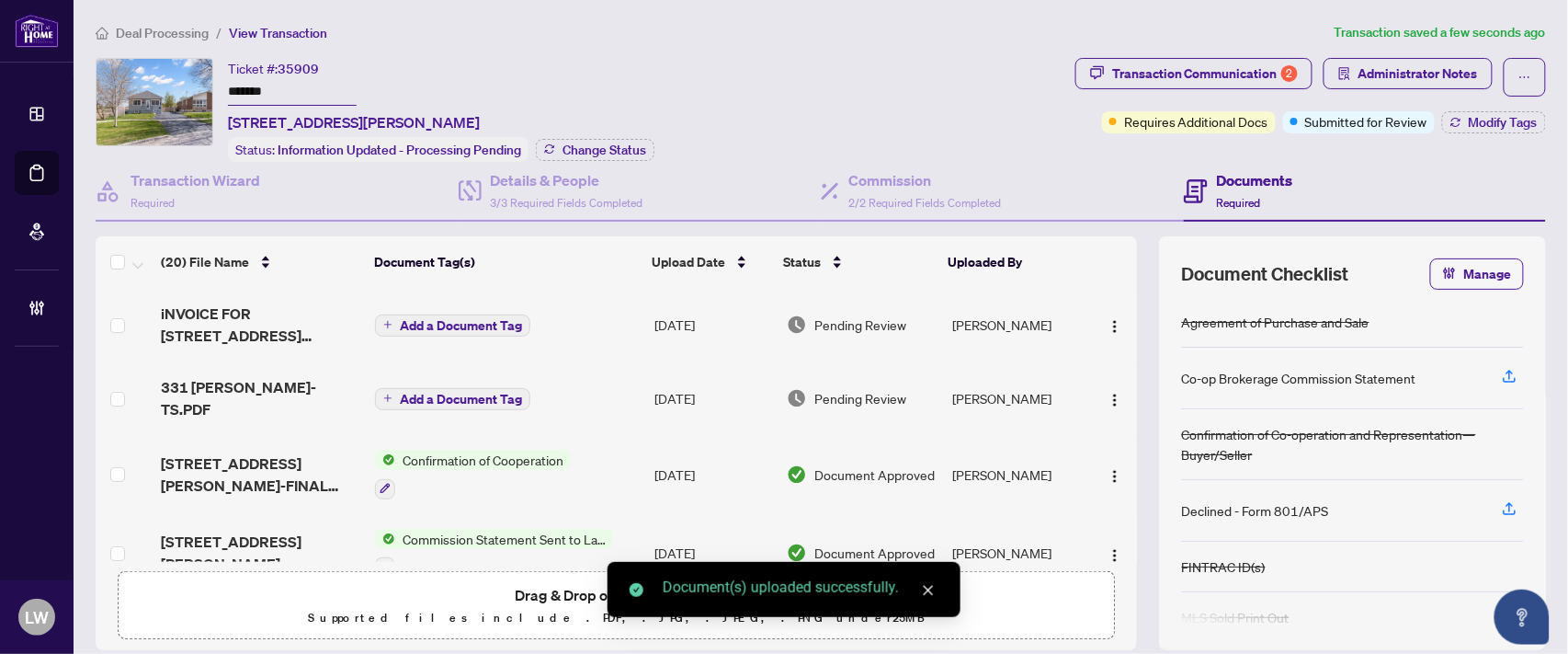
click at [434, 320] on span "Add a Document Tag" at bounding box center [461, 326] width 123 height 13
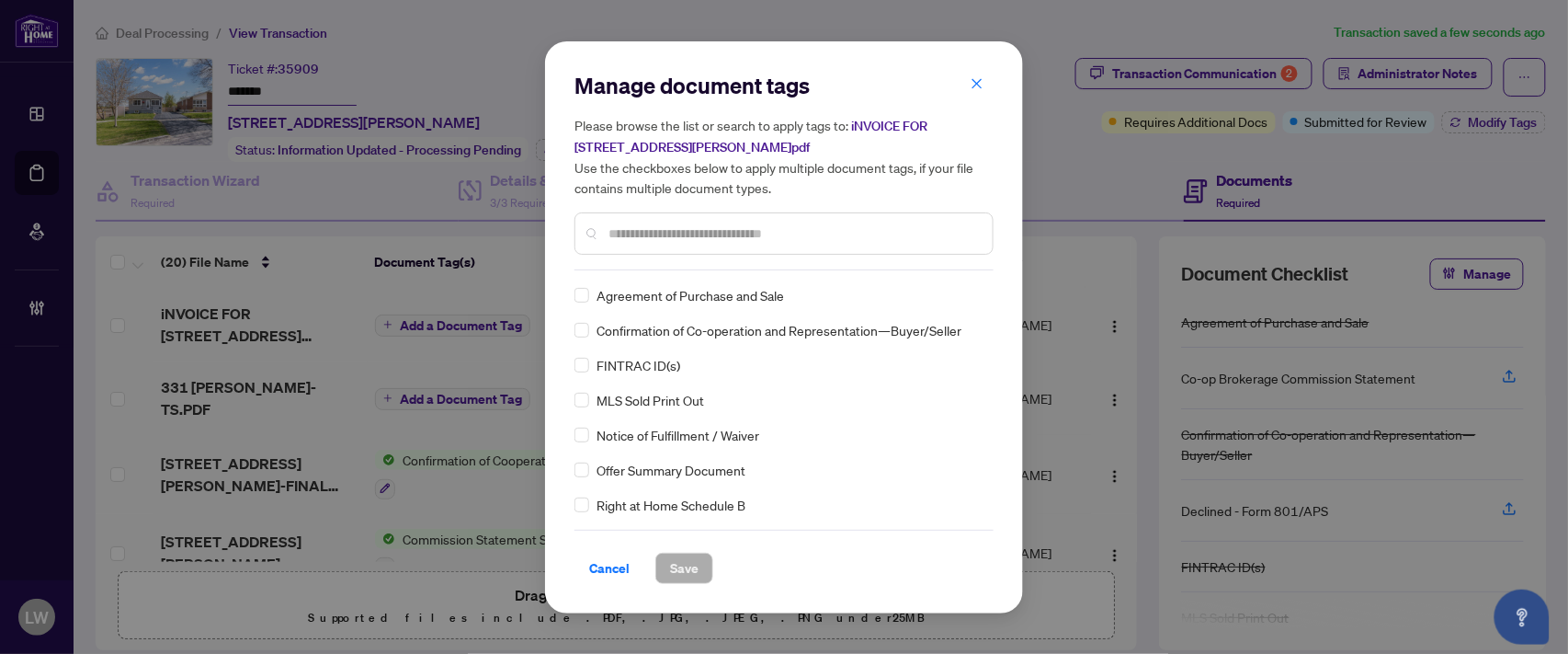
click at [733, 226] on input "text" at bounding box center [793, 234] width 369 height 20
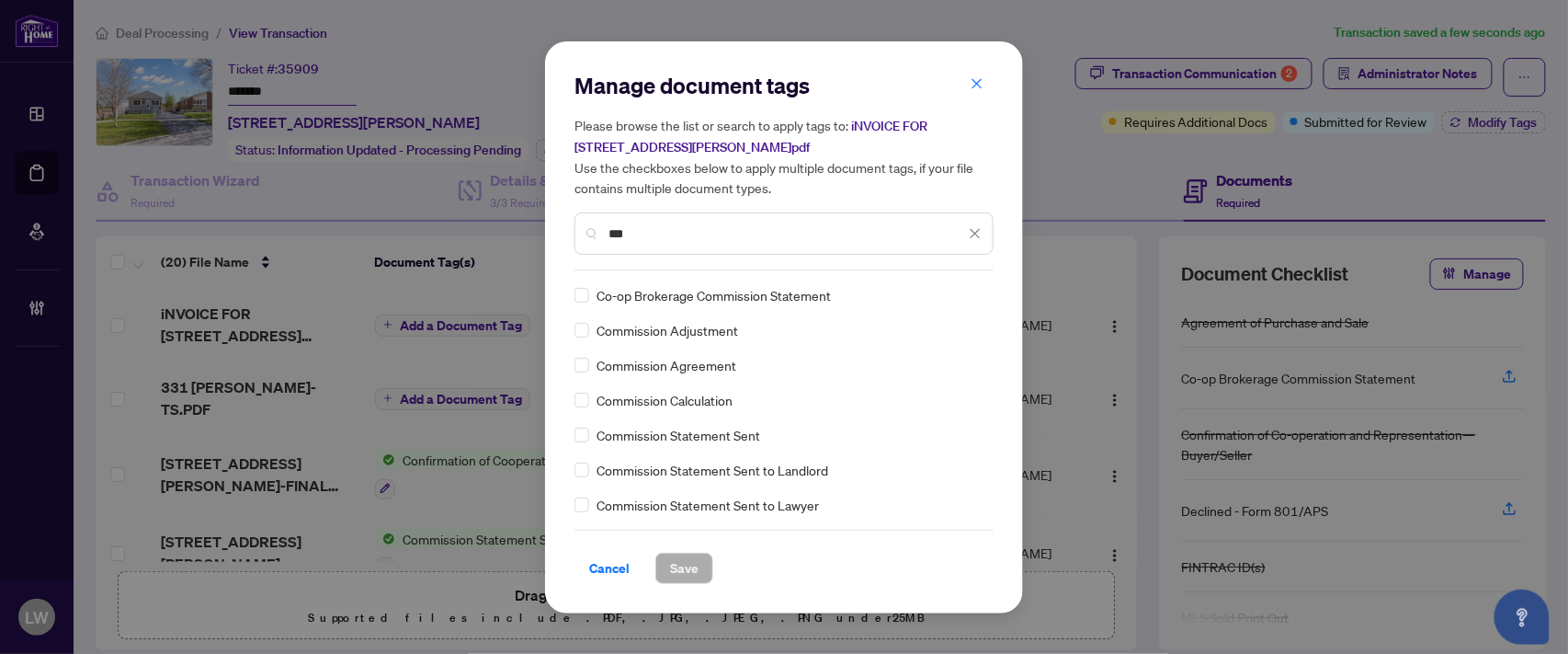
type input "***"
click at [690, 572] on span "Save" at bounding box center [684, 569] width 29 height 30
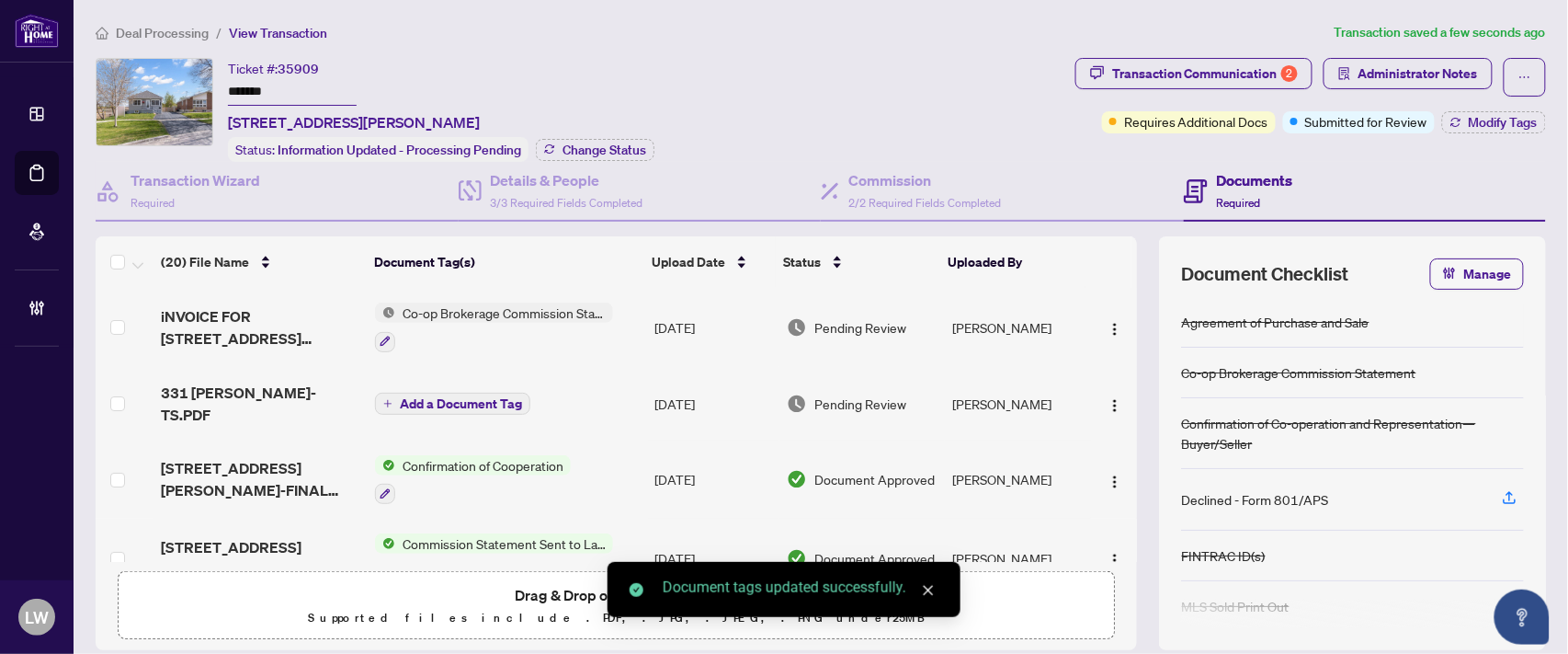
click at [829, 320] on span "Pending Review" at bounding box center [860, 328] width 92 height 20
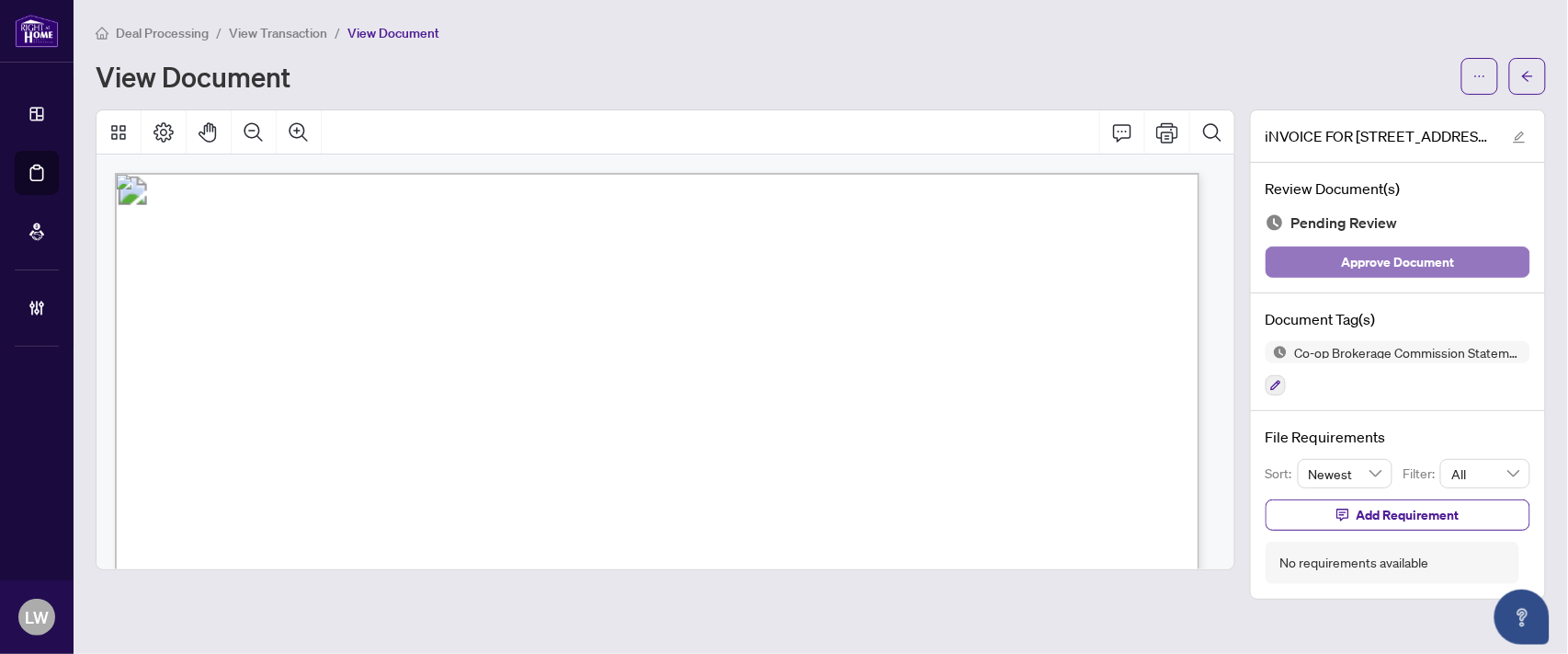
click at [1364, 261] on span "Approve Document" at bounding box center [1399, 262] width 113 height 30
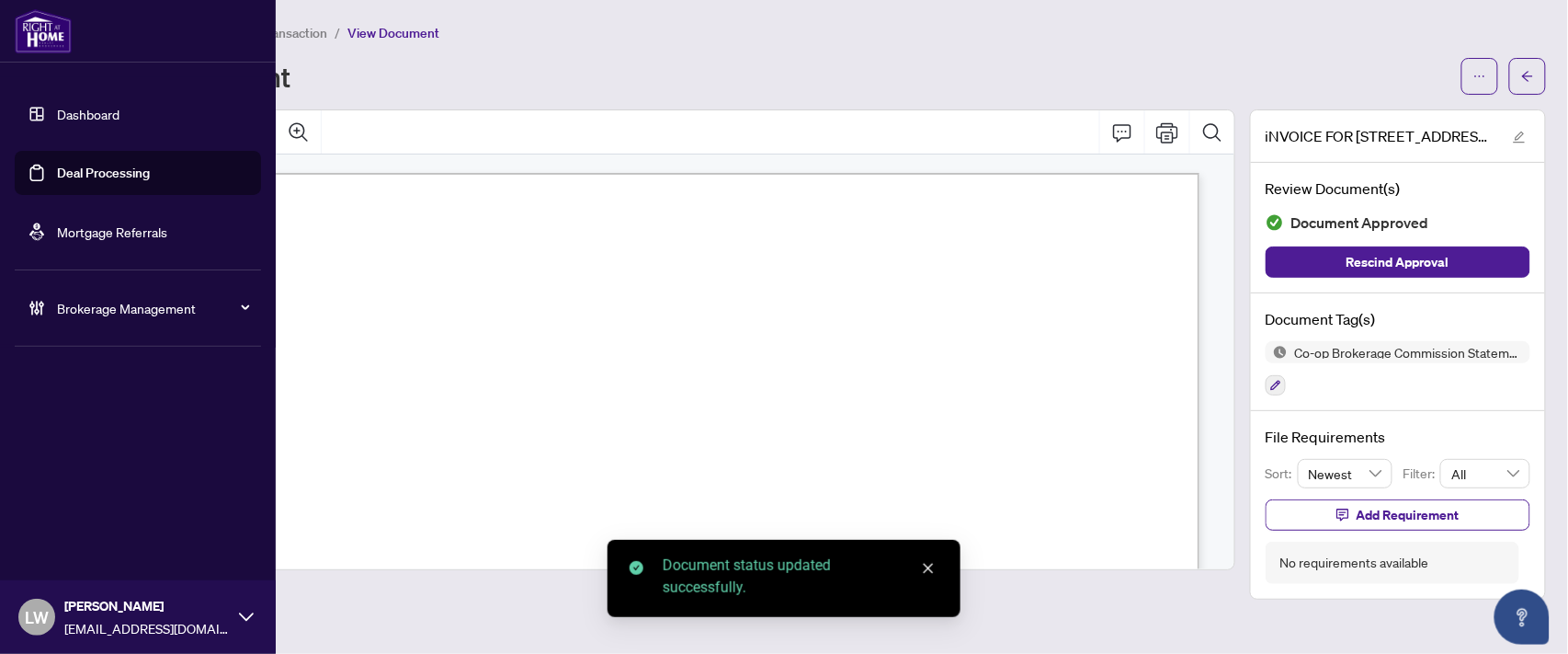
click at [102, 168] on link "Deal Processing" at bounding box center [103, 173] width 93 height 17
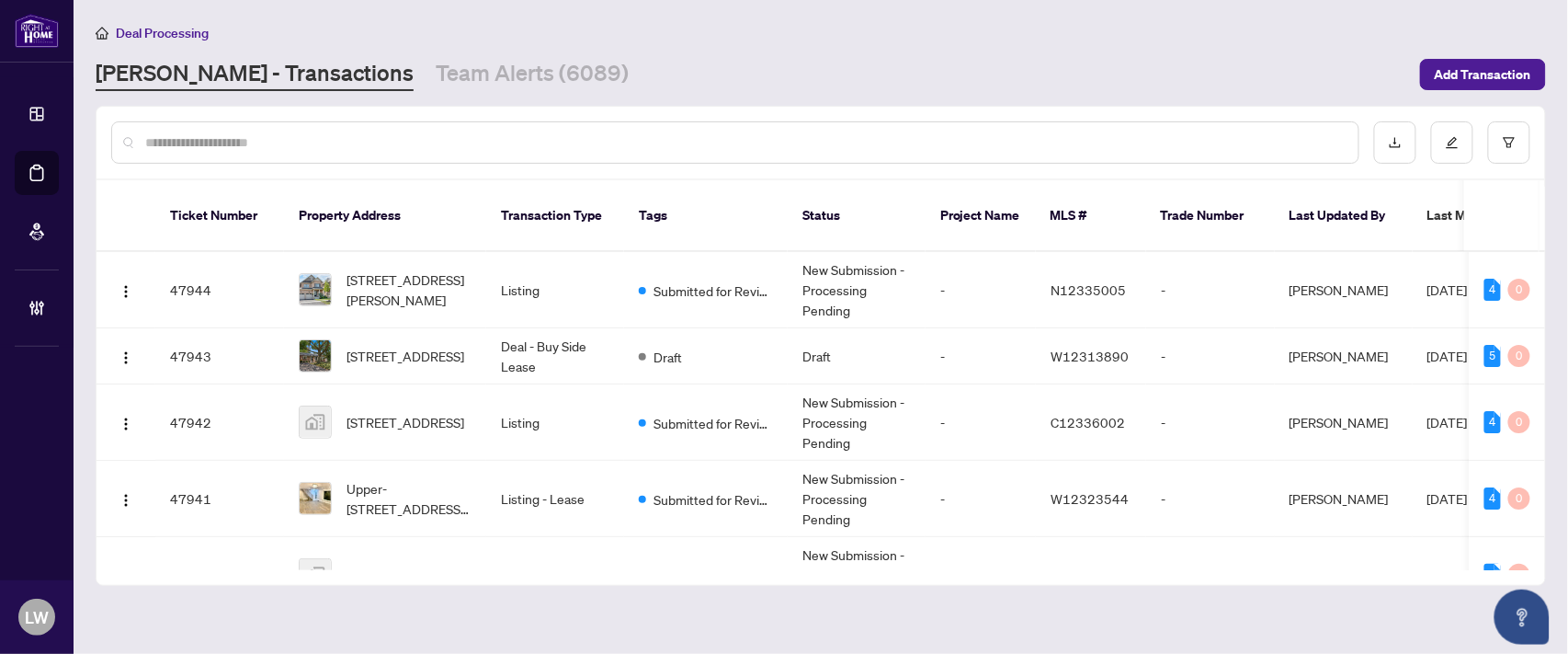
click at [481, 138] on input "text" at bounding box center [744, 143] width 1199 height 20
type input "*****"
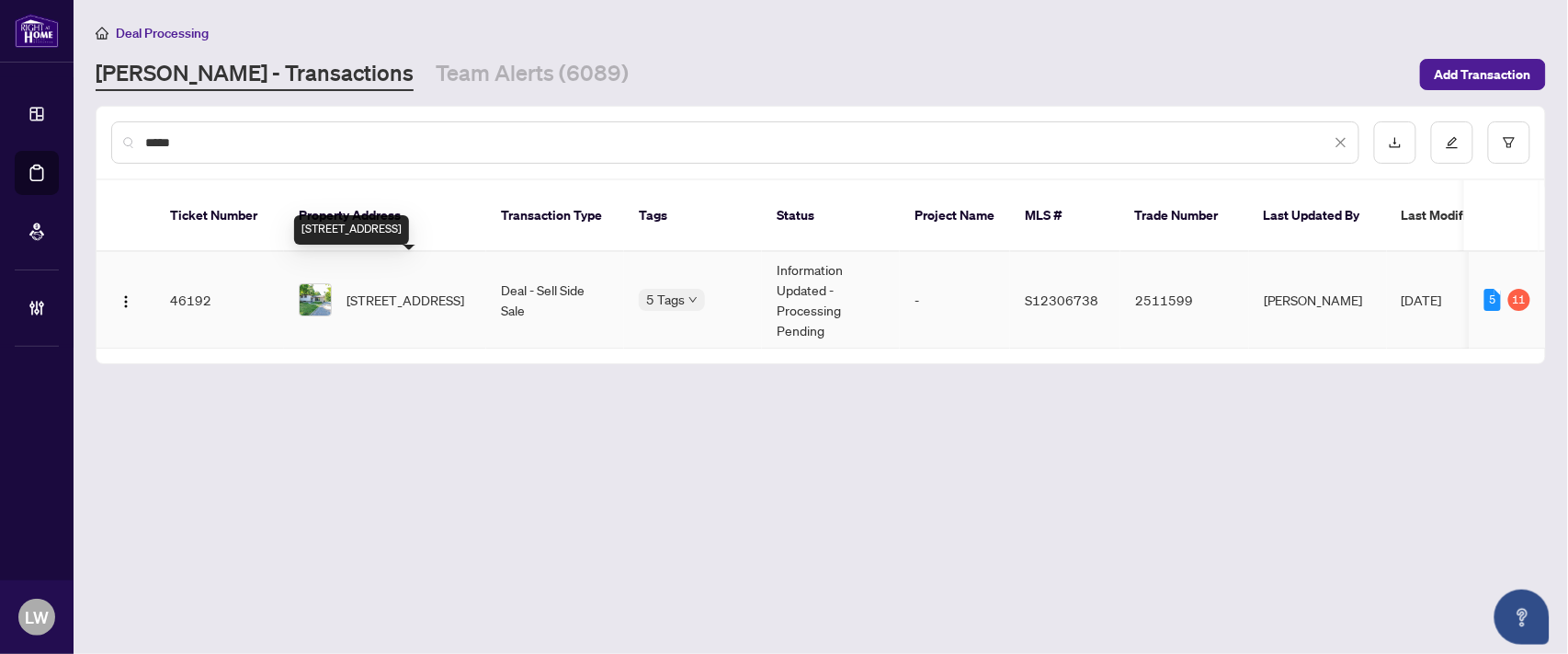
click at [397, 290] on span "[STREET_ADDRESS]" at bounding box center [405, 300] width 118 height 20
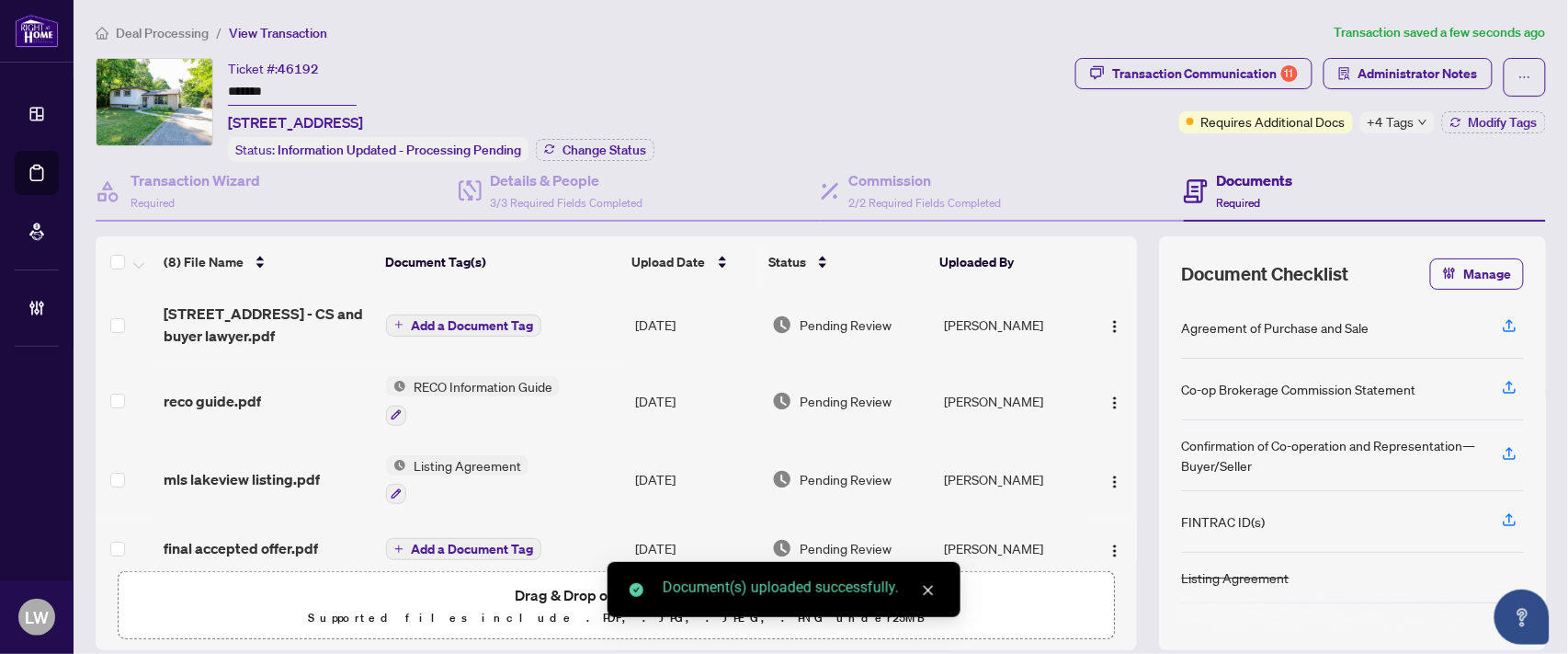
click at [428, 324] on span "Add a Document Tag" at bounding box center [473, 326] width 123 height 13
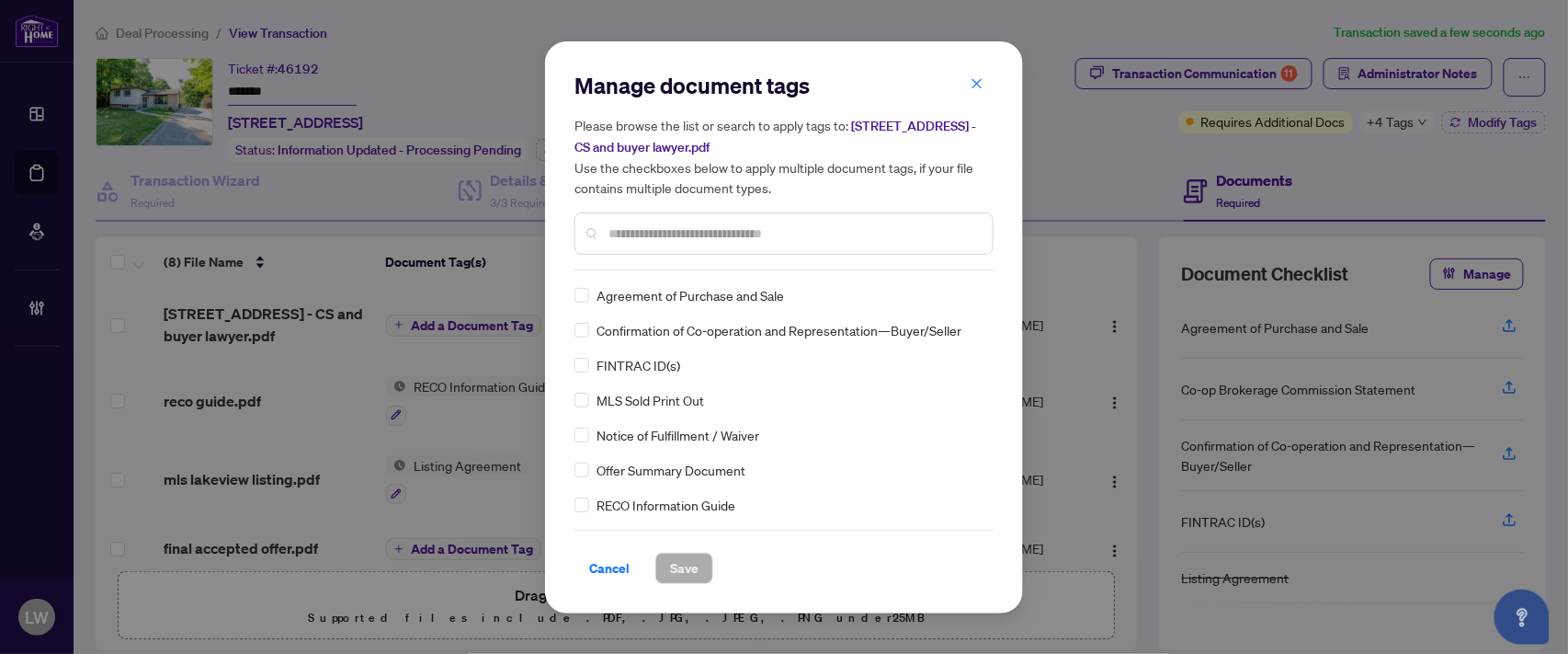
click at [674, 218] on div at bounding box center [784, 234] width 420 height 43
click at [697, 225] on input "text" at bounding box center [793, 234] width 369 height 20
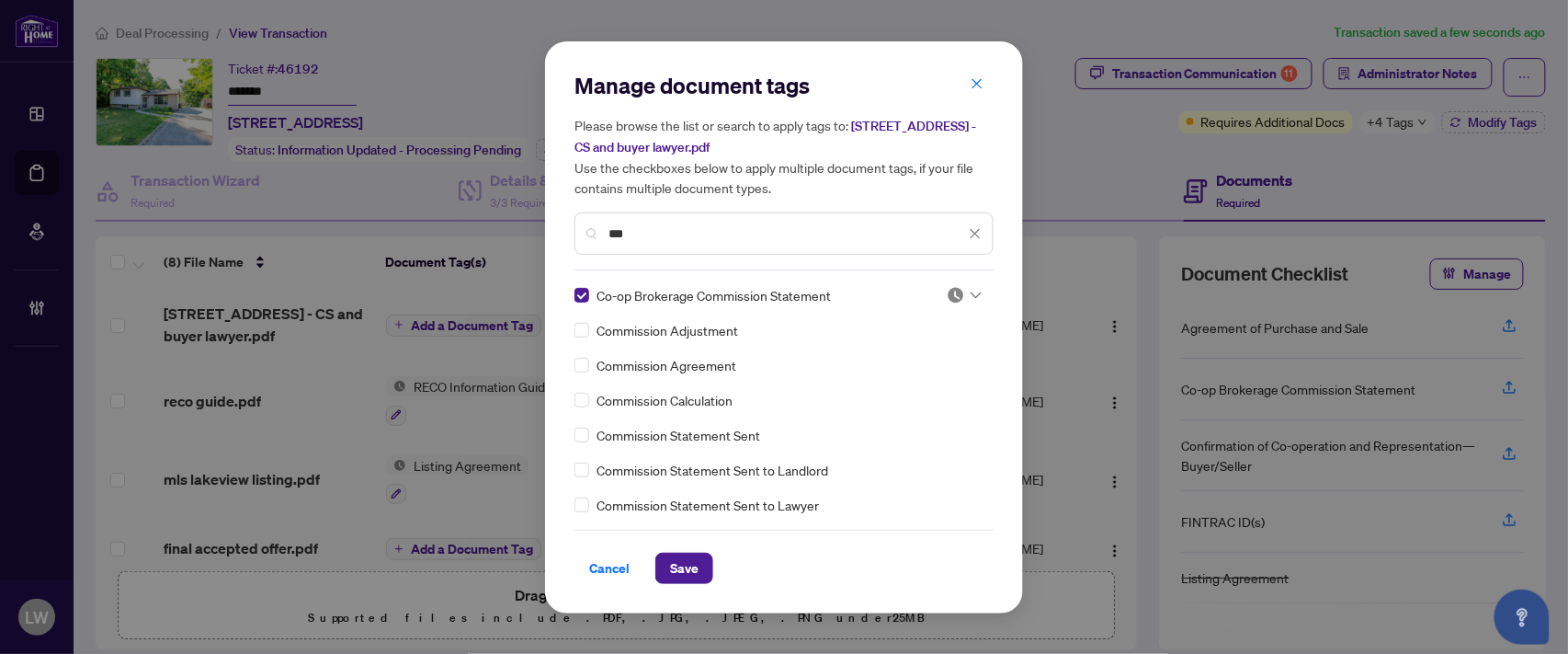
drag, startPoint x: 667, startPoint y: 230, endPoint x: 471, endPoint y: 180, distance: 202.3
click at [471, 180] on div "Manage document tags Please browse the list or search to apply tags to: [STREET…" at bounding box center [784, 327] width 1568 height 654
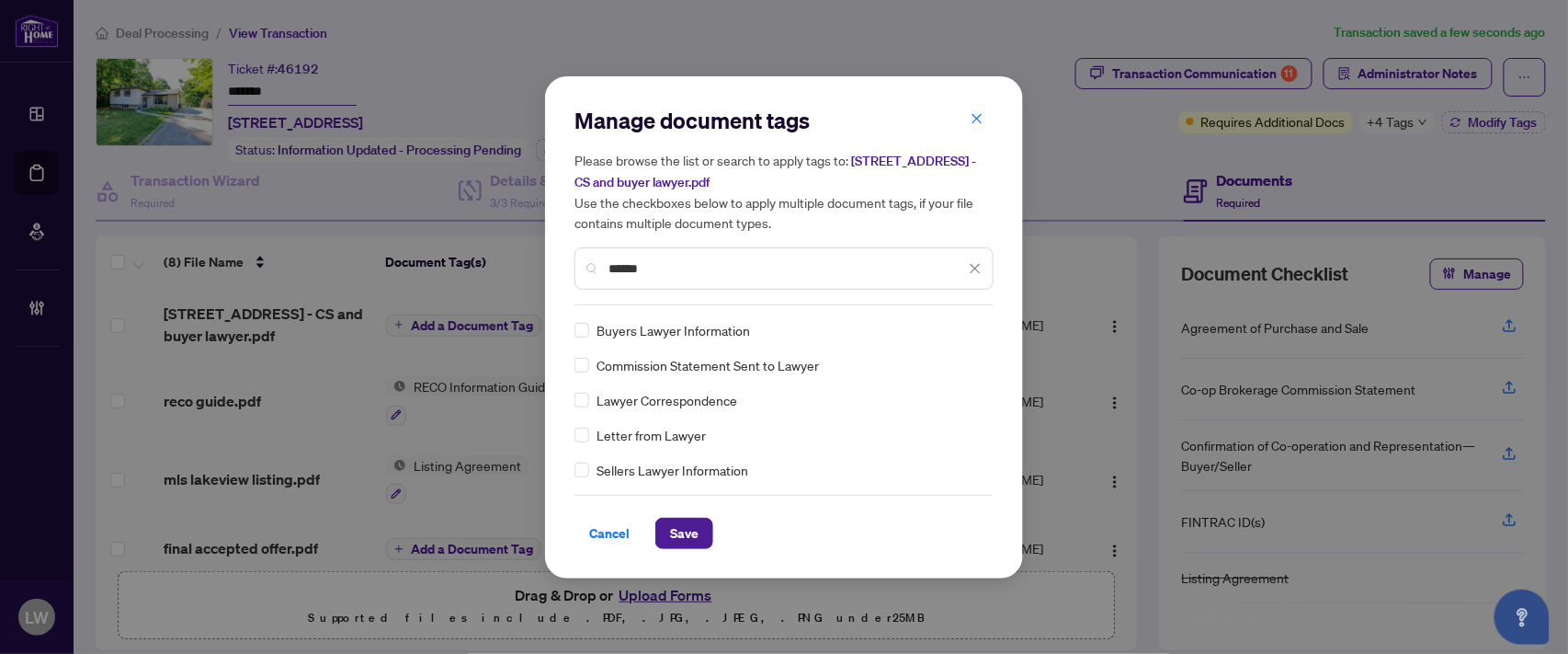
type input "******"
click at [674, 531] on span "Save" at bounding box center [684, 533] width 29 height 30
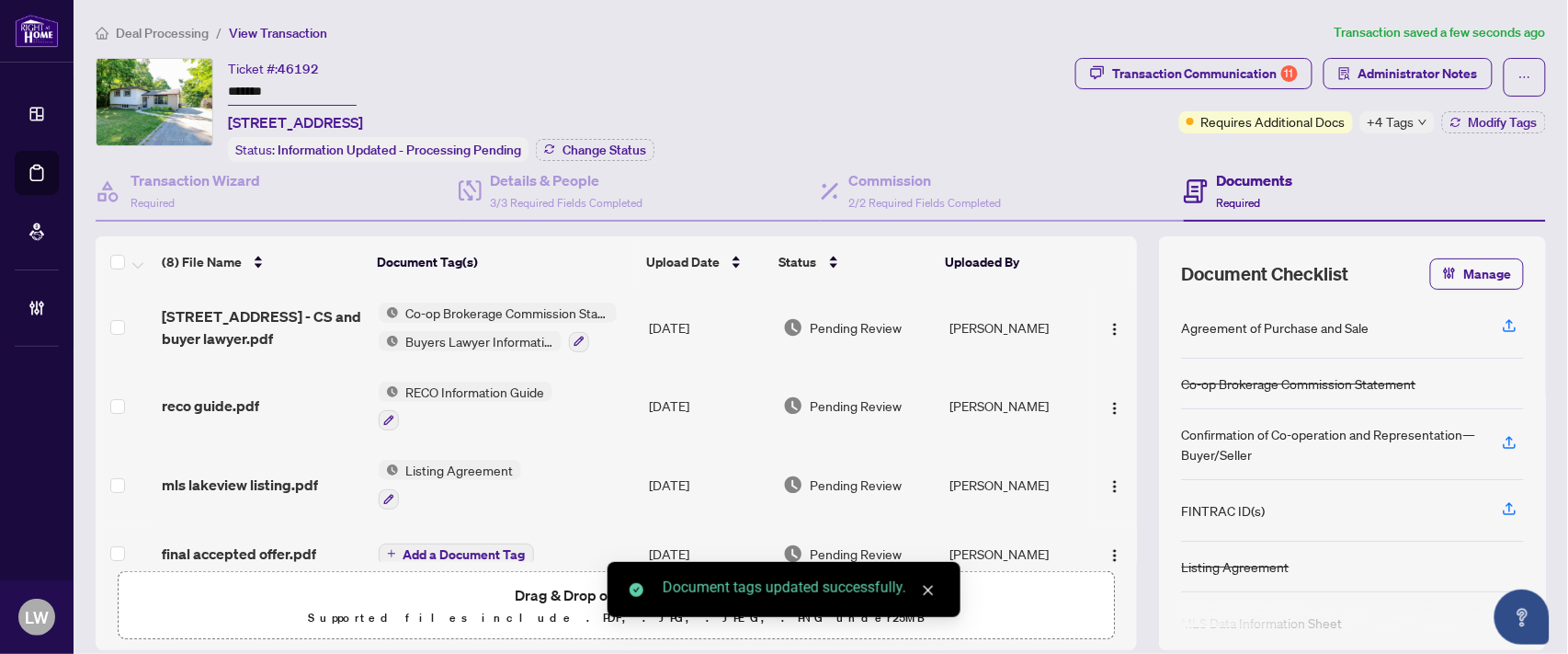
click at [866, 322] on span "Pending Review" at bounding box center [856, 328] width 92 height 20
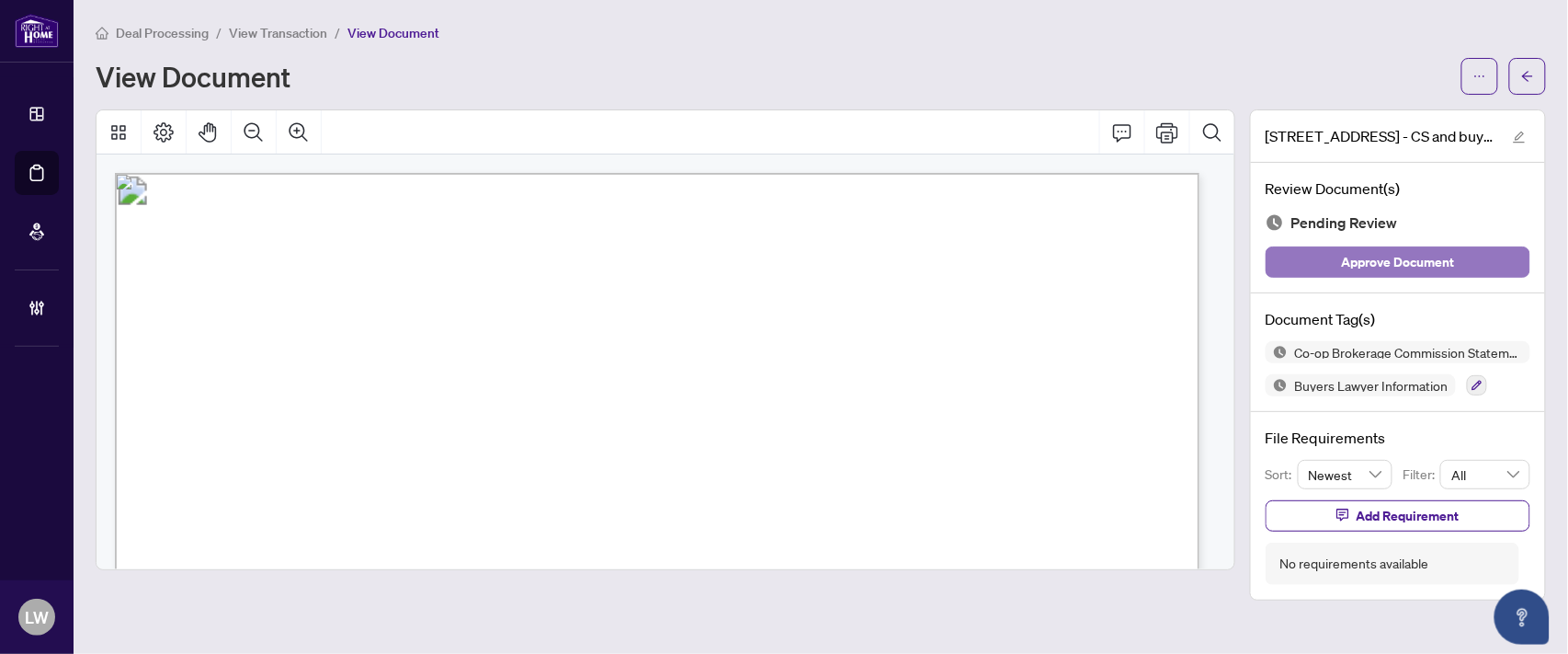
click at [1357, 262] on span "Approve Document" at bounding box center [1399, 262] width 113 height 30
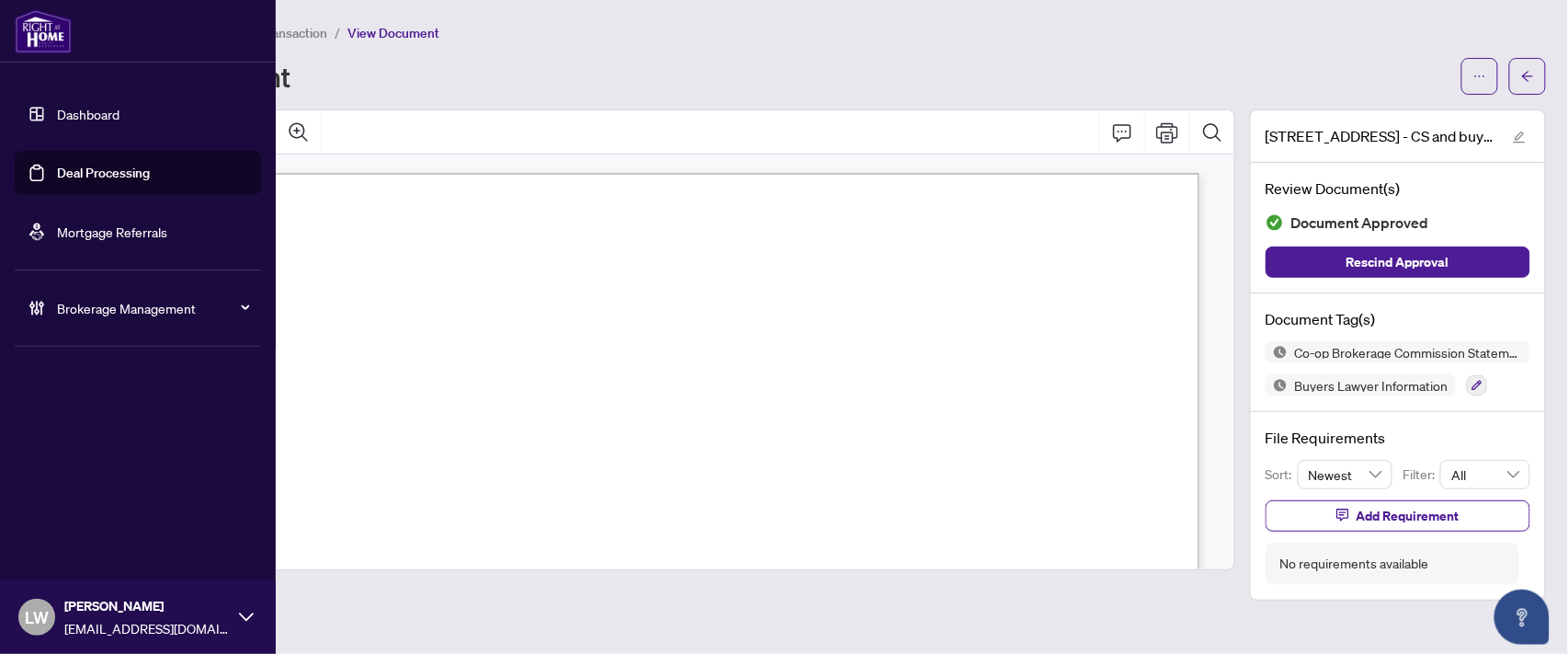
click at [131, 175] on link "Deal Processing" at bounding box center [103, 173] width 93 height 17
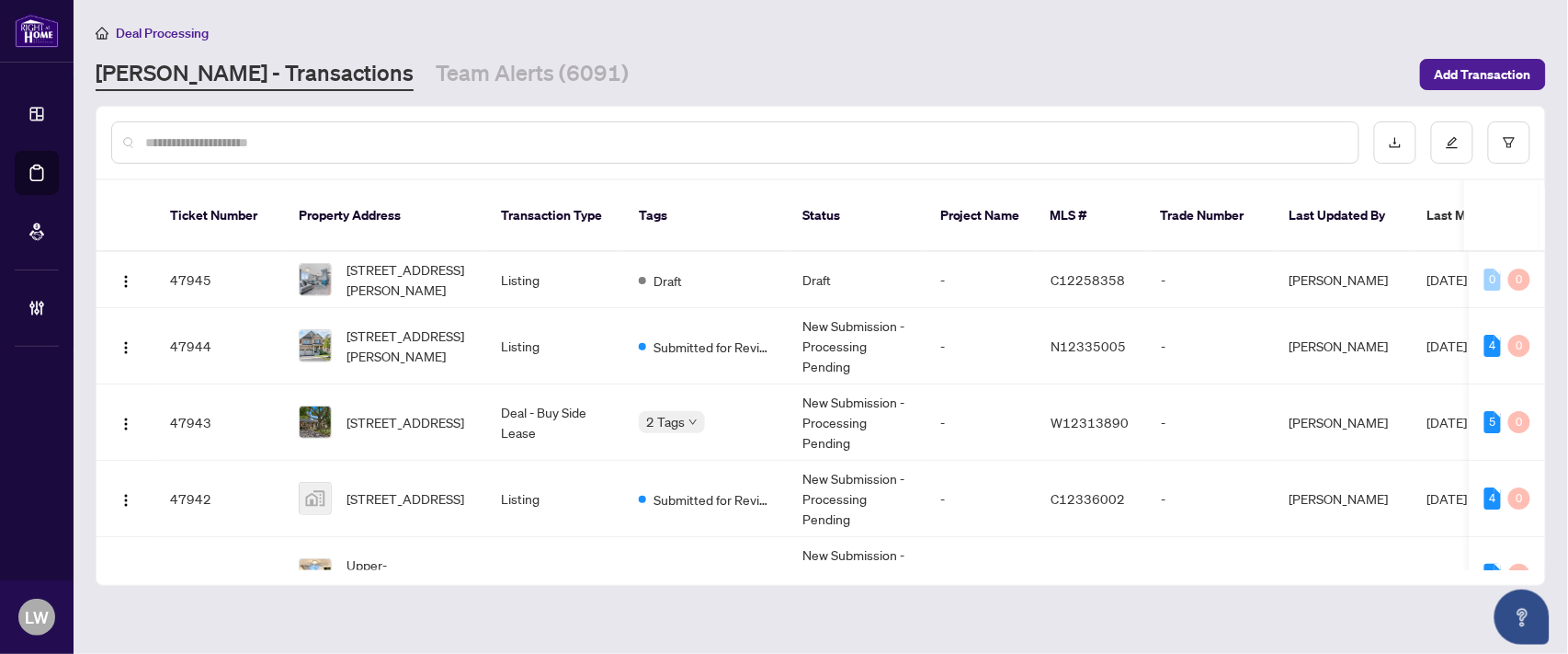
click at [677, 140] on input "text" at bounding box center [744, 143] width 1199 height 20
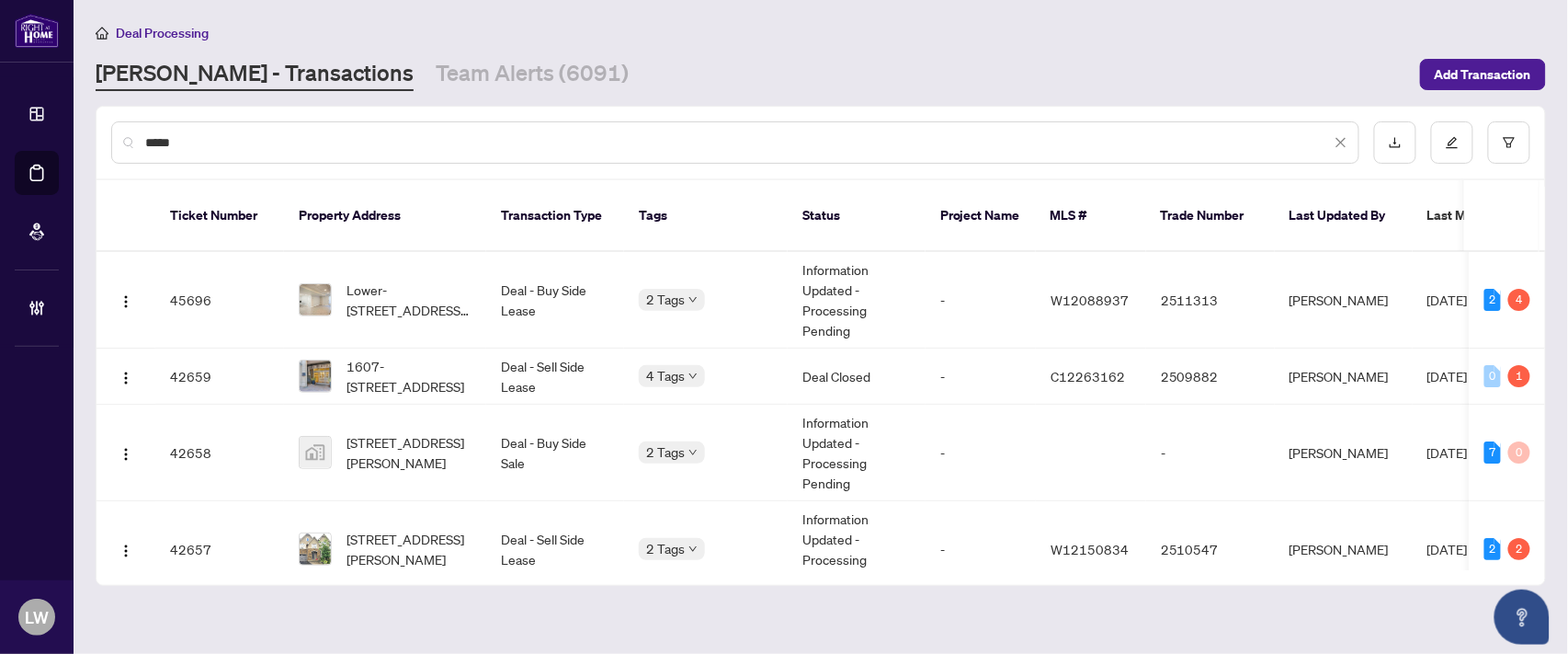
type input "*****"
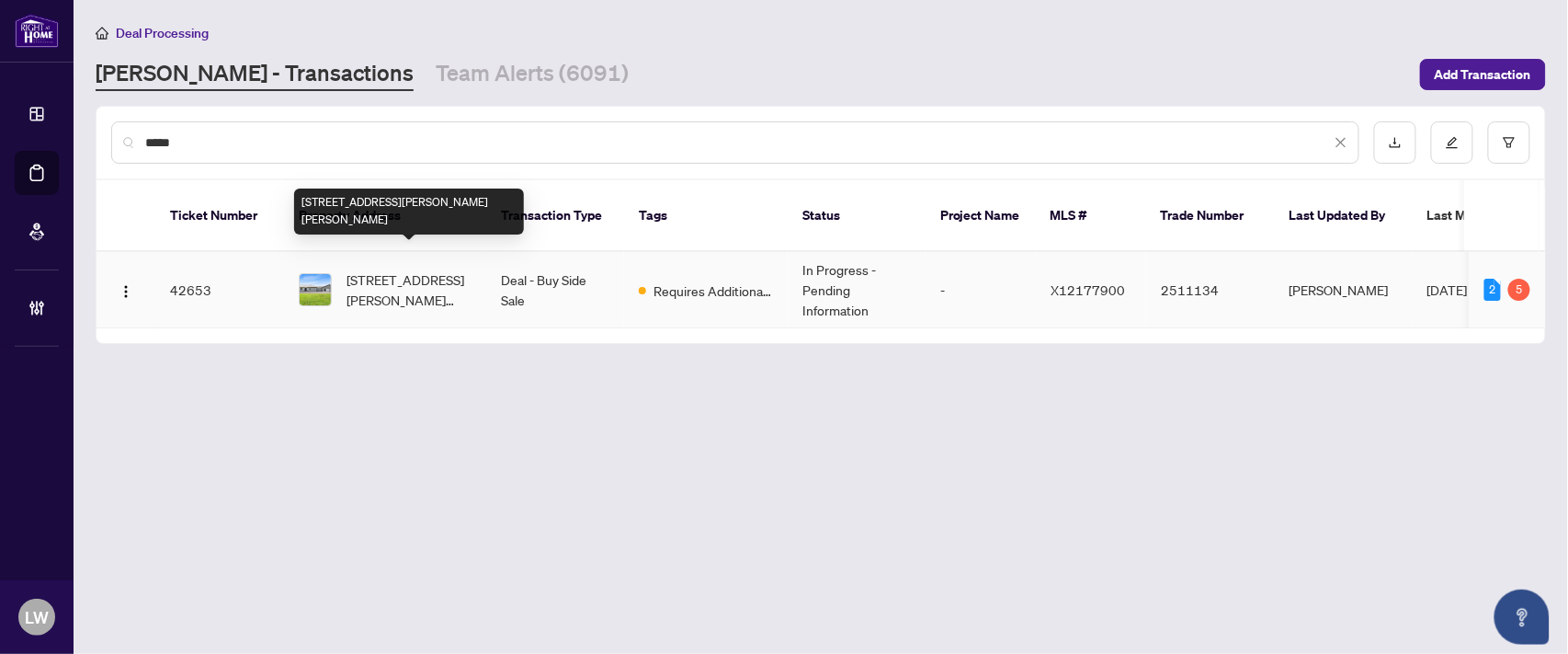
click at [402, 269] on span "[STREET_ADDRESS][PERSON_NAME][PERSON_NAME]" at bounding box center [408, 290] width 125 height 41
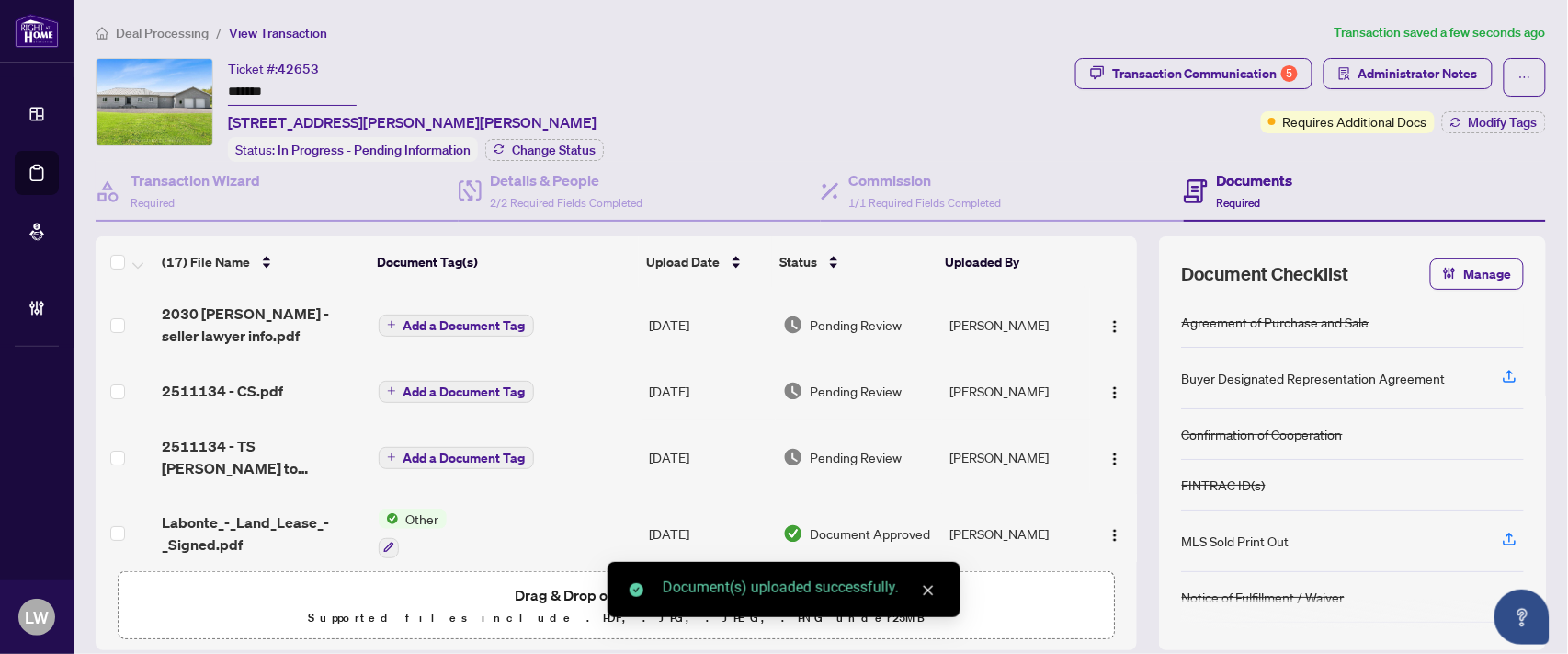
click at [438, 326] on span "Add a Document Tag" at bounding box center [465, 326] width 123 height 13
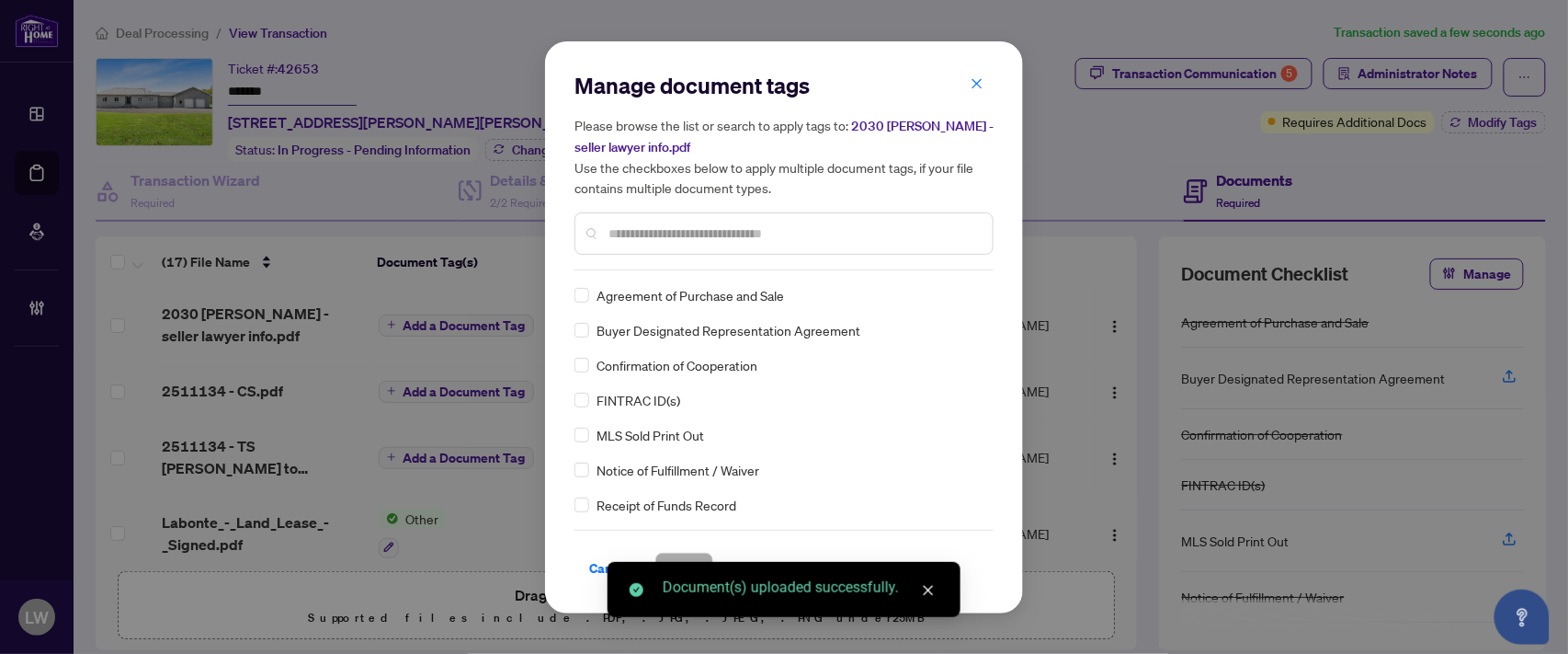
click at [688, 265] on div "Manage document tags Please browse the list or search to apply tags to: 2030 [P…" at bounding box center [784, 170] width 420 height 200
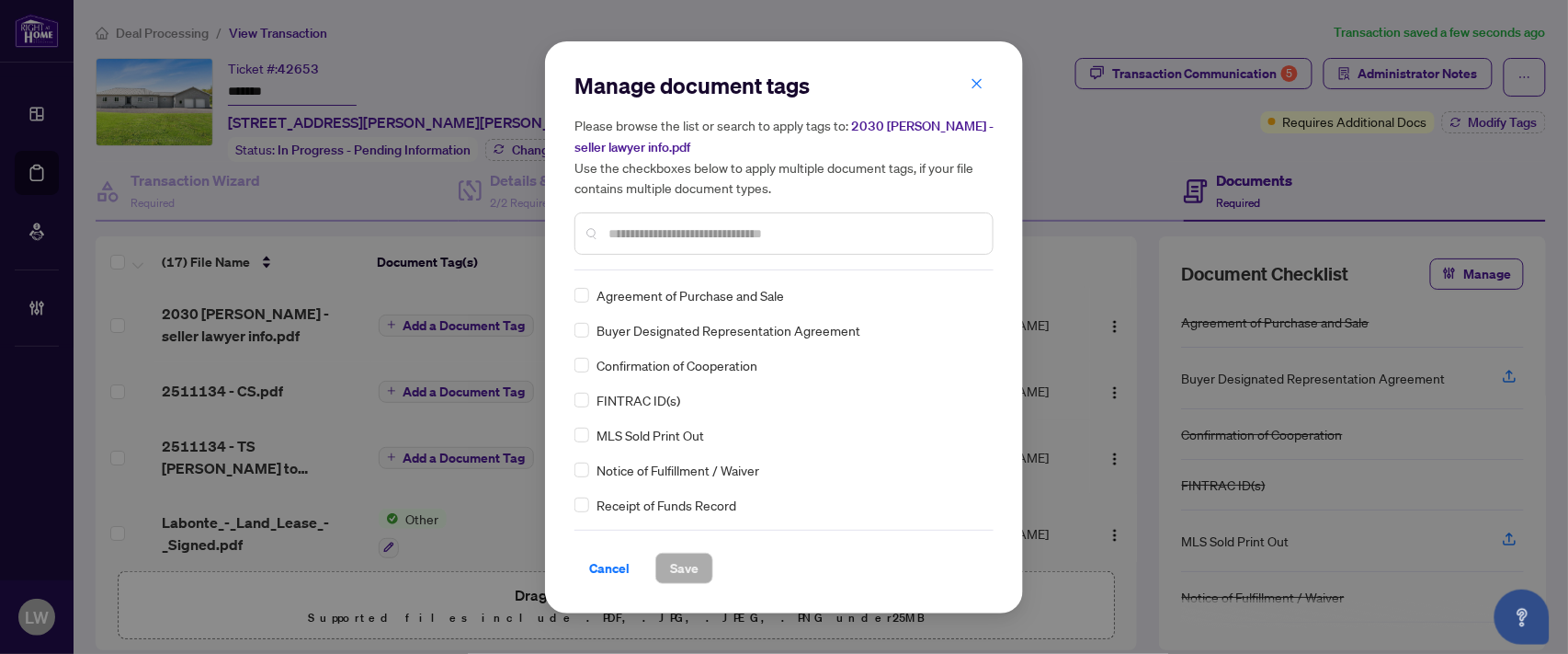
click at [682, 232] on input "text" at bounding box center [793, 234] width 369 height 20
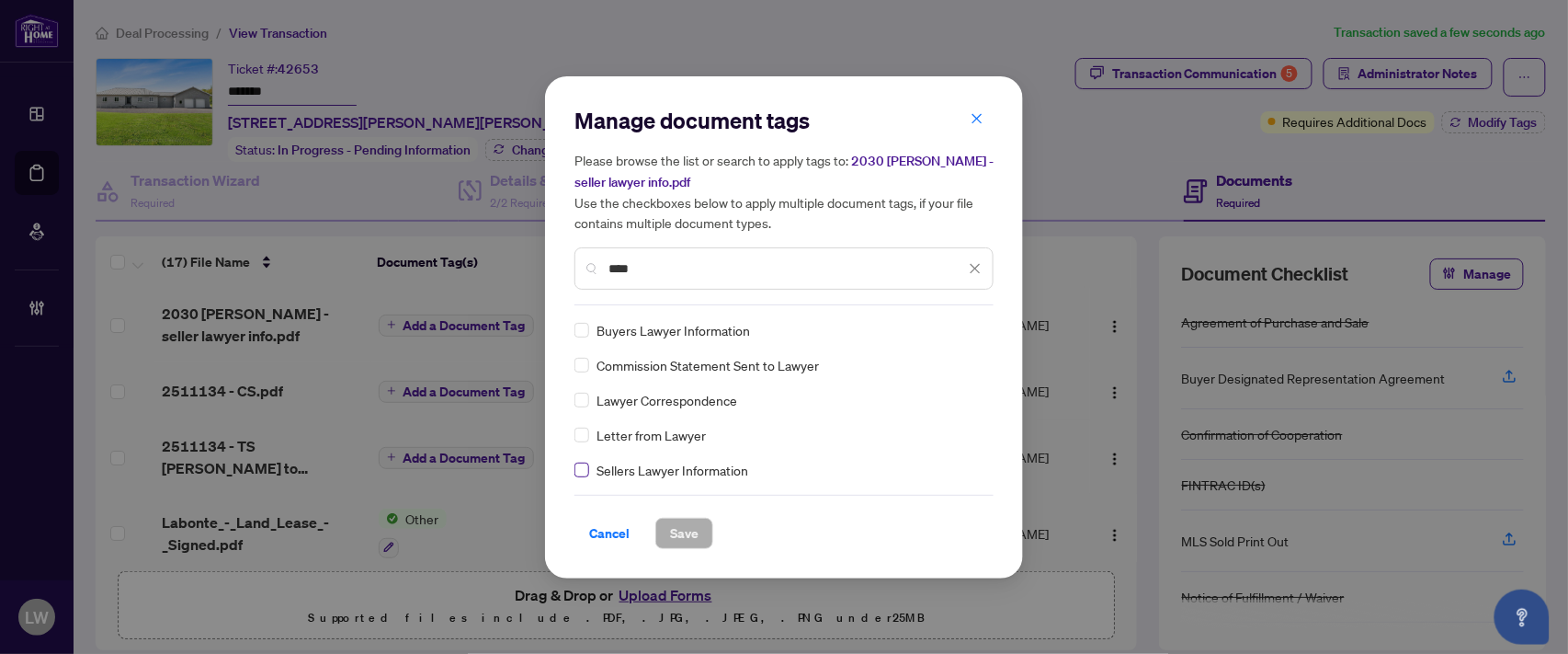
type input "****"
click at [684, 539] on span "Save" at bounding box center [684, 533] width 29 height 30
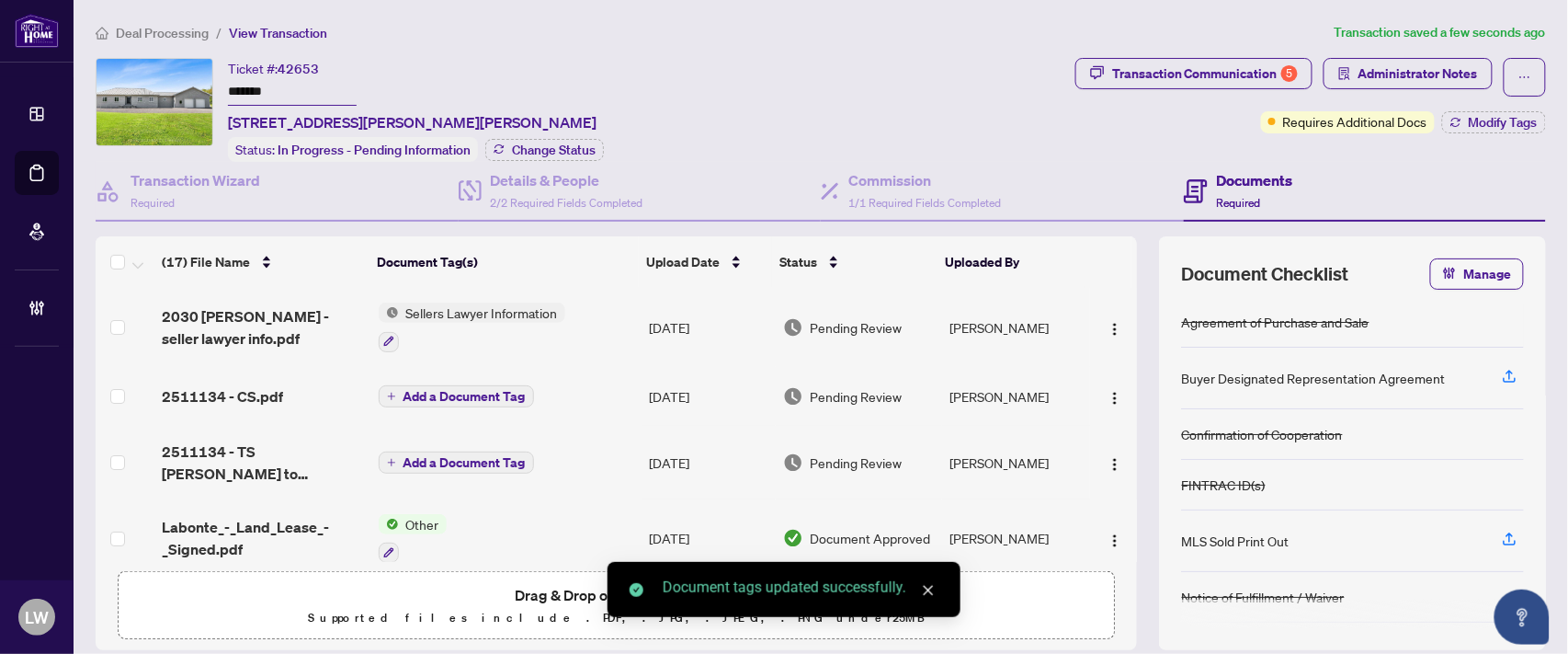
click at [835, 318] on span "Pending Review" at bounding box center [856, 328] width 92 height 20
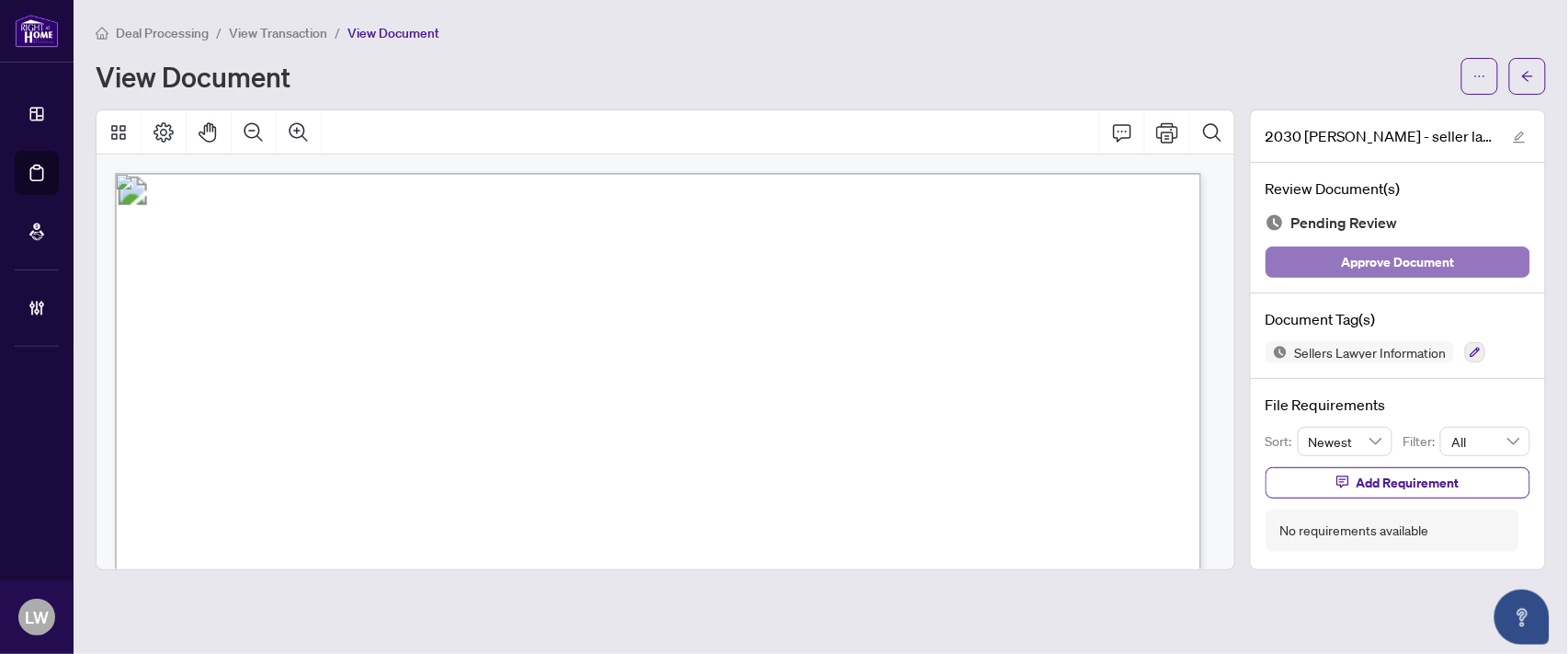
click at [1391, 251] on span "Approve Document" at bounding box center [1399, 262] width 113 height 30
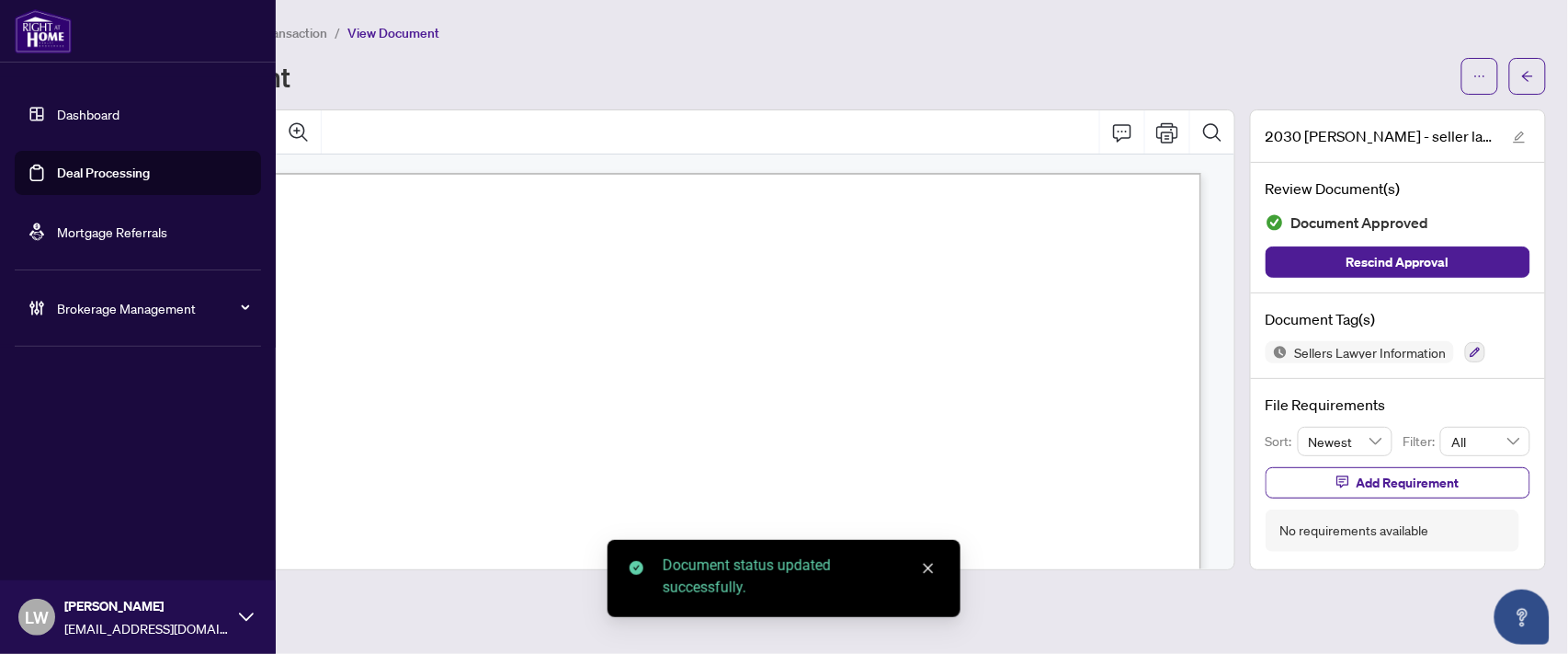
click at [92, 177] on link "Deal Processing" at bounding box center [103, 173] width 93 height 17
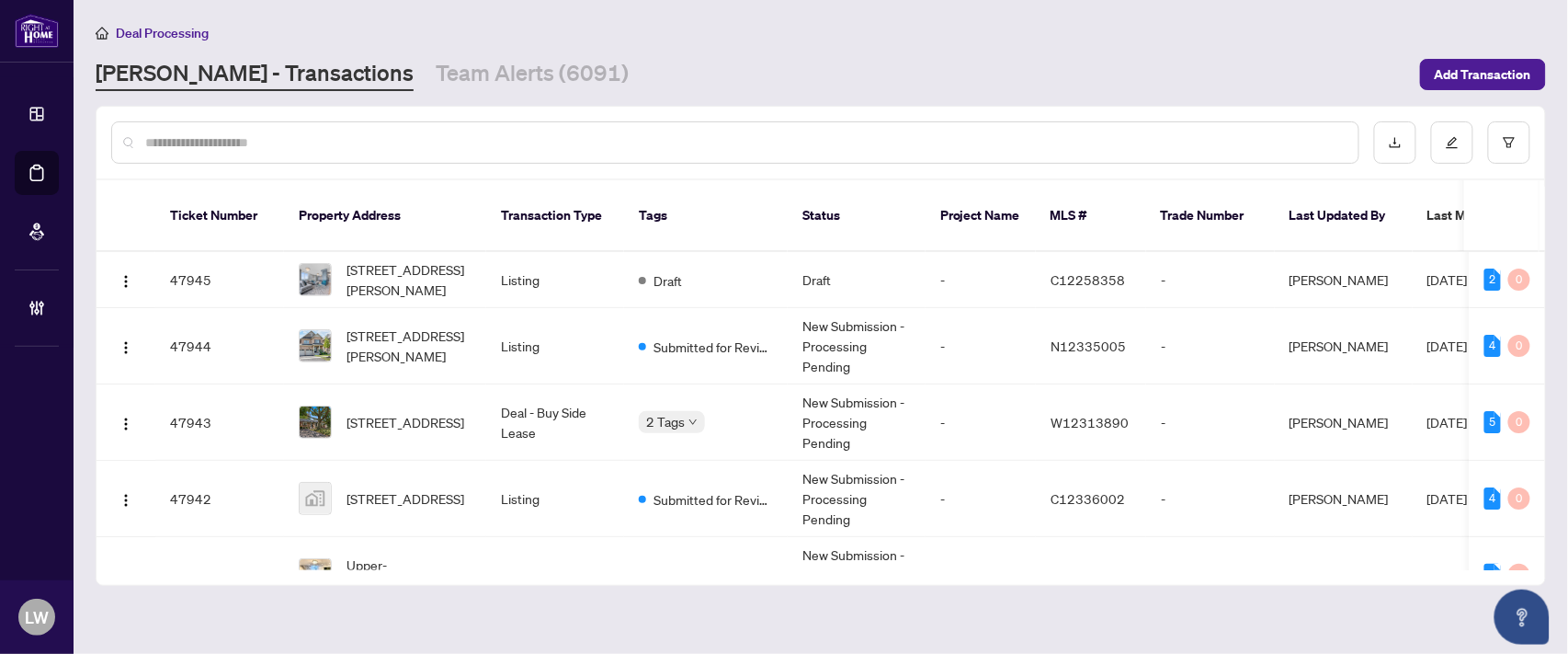
click at [556, 141] on input "text" at bounding box center [744, 143] width 1199 height 20
type input "*****"
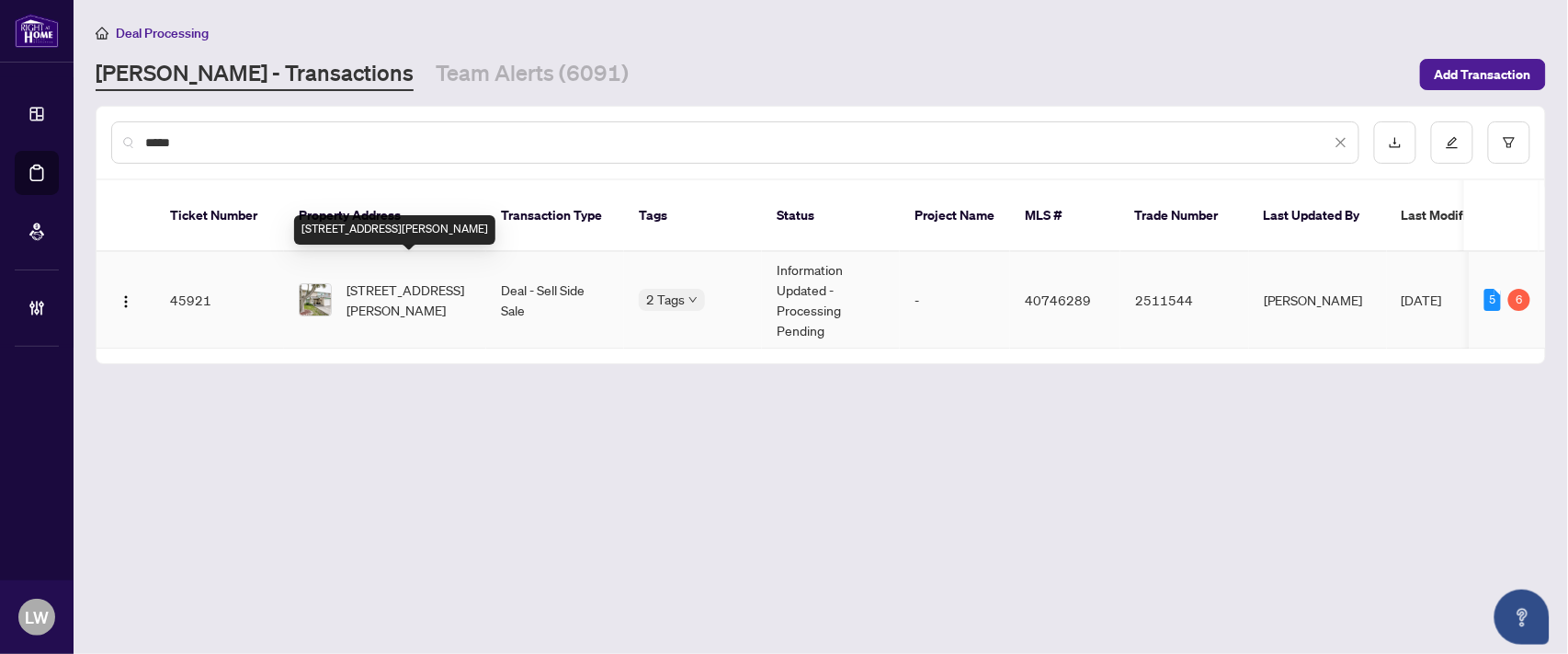
click at [392, 280] on span "[STREET_ADDRESS][PERSON_NAME]" at bounding box center [408, 300] width 125 height 41
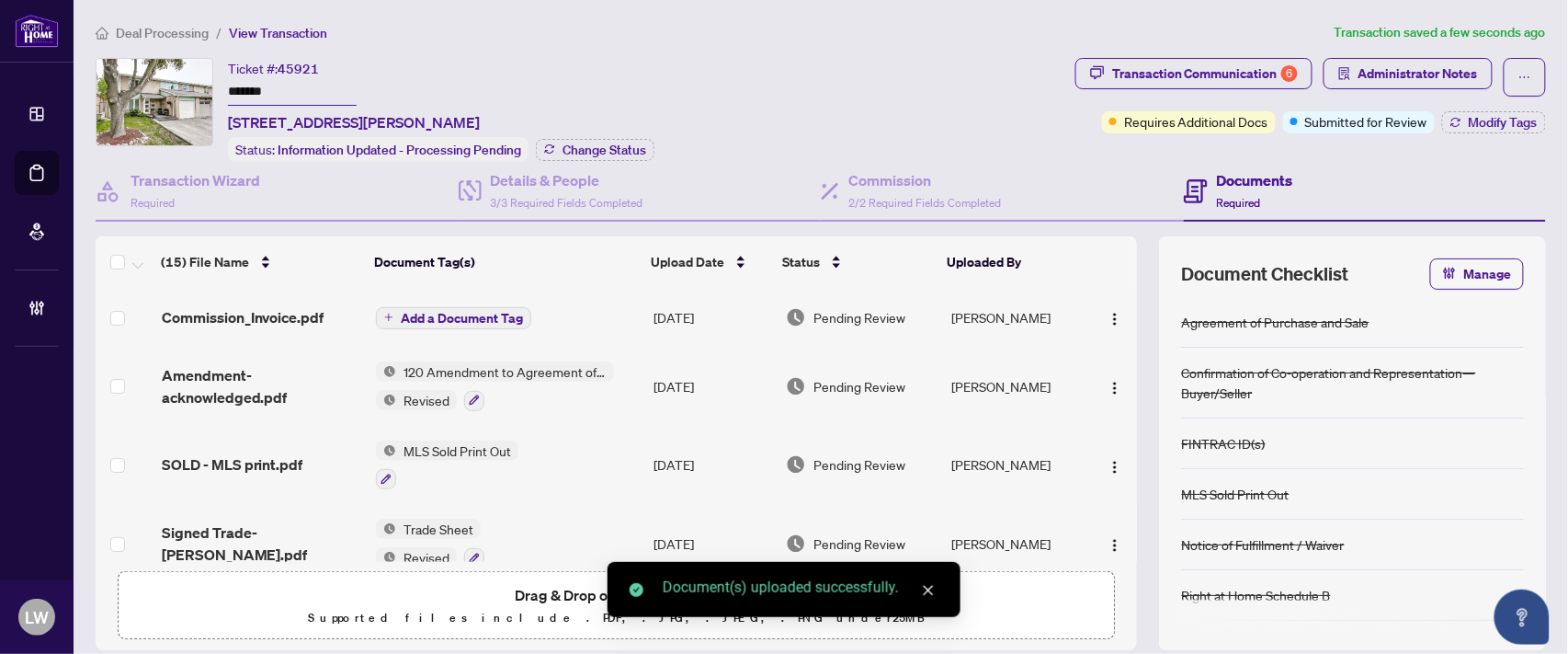
click at [476, 312] on span "Add a Document Tag" at bounding box center [462, 319] width 123 height 13
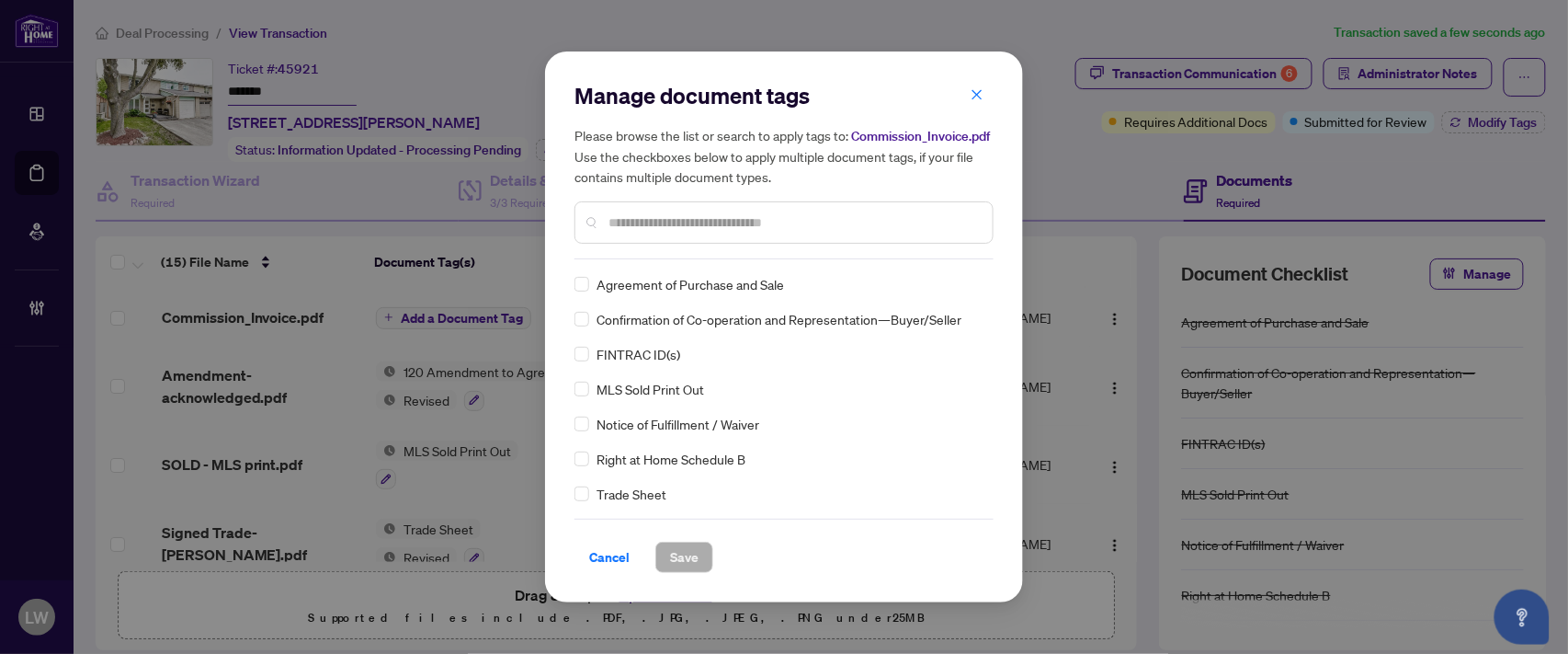
click at [680, 222] on input "text" at bounding box center [793, 223] width 369 height 20
type input "***"
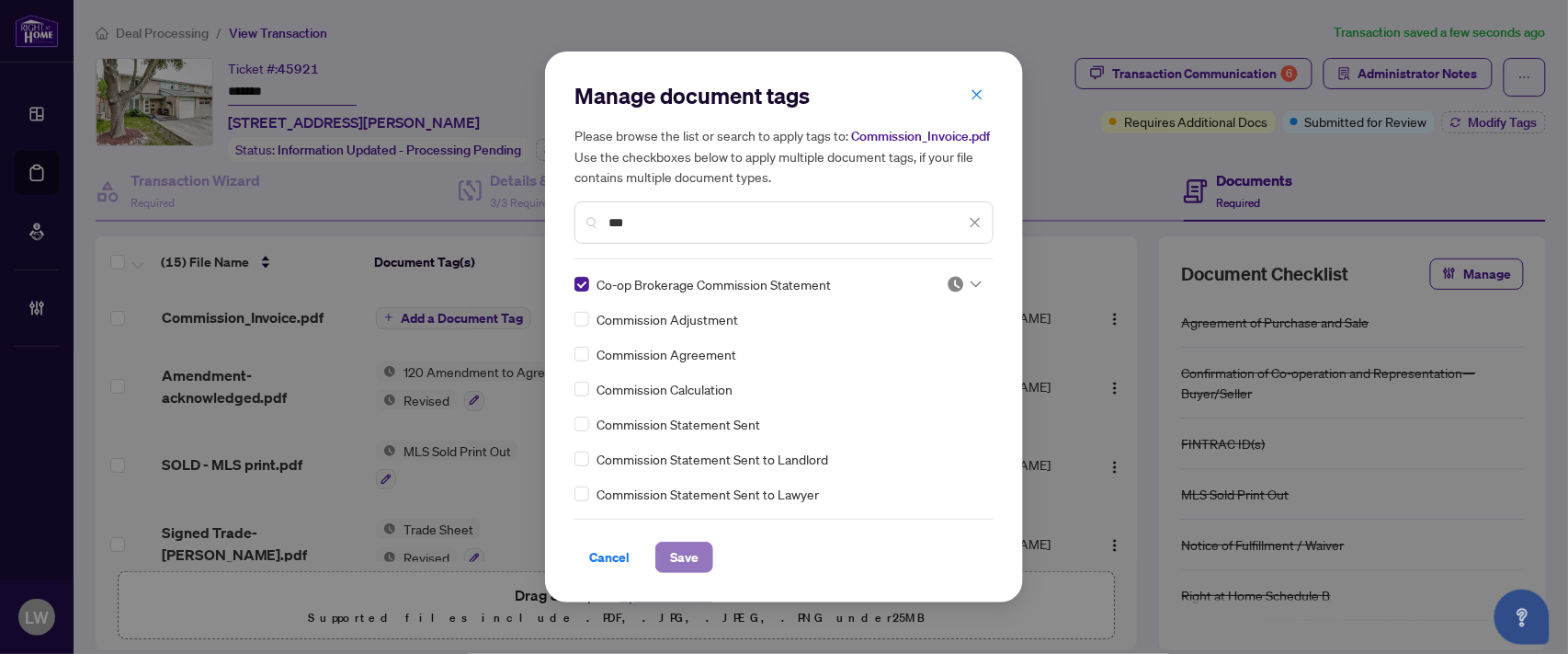
click at [685, 548] on span "Save" at bounding box center [684, 557] width 29 height 30
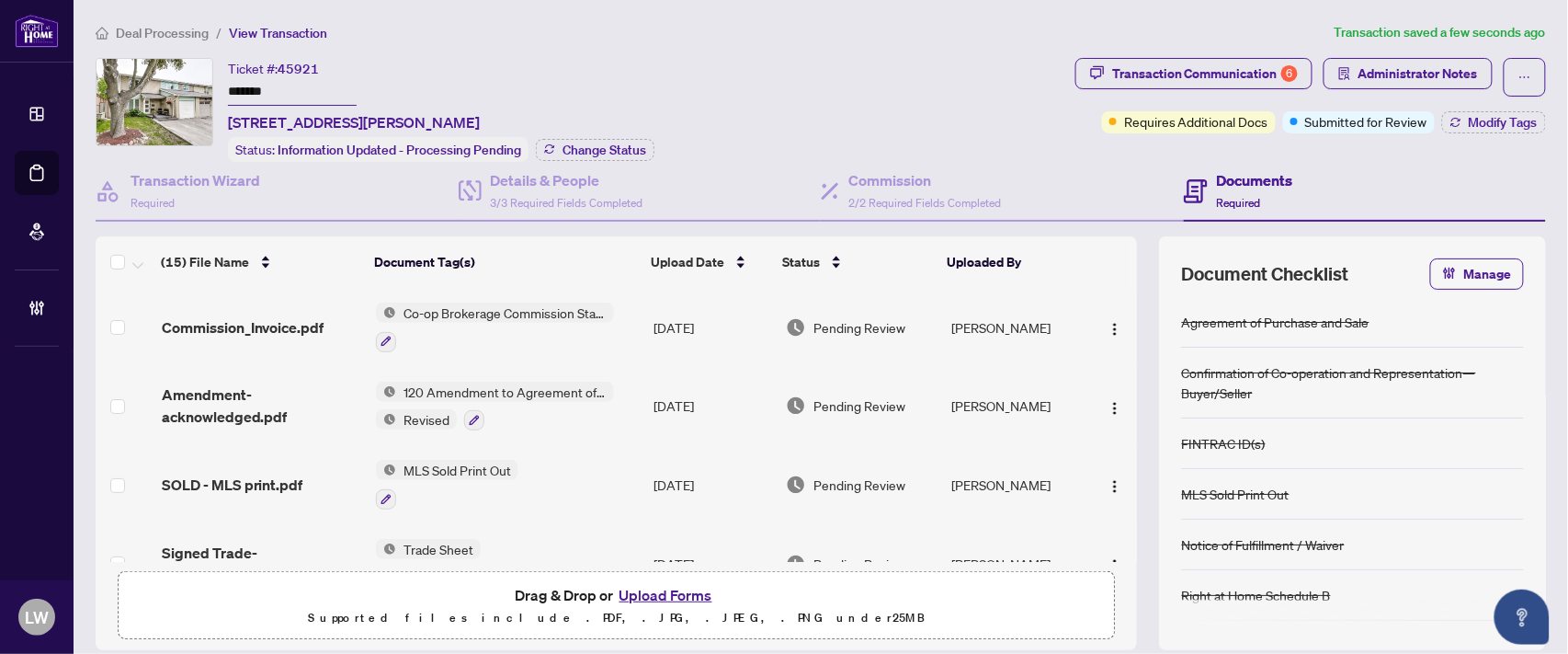
click at [837, 326] on span "Pending Review" at bounding box center [859, 328] width 92 height 20
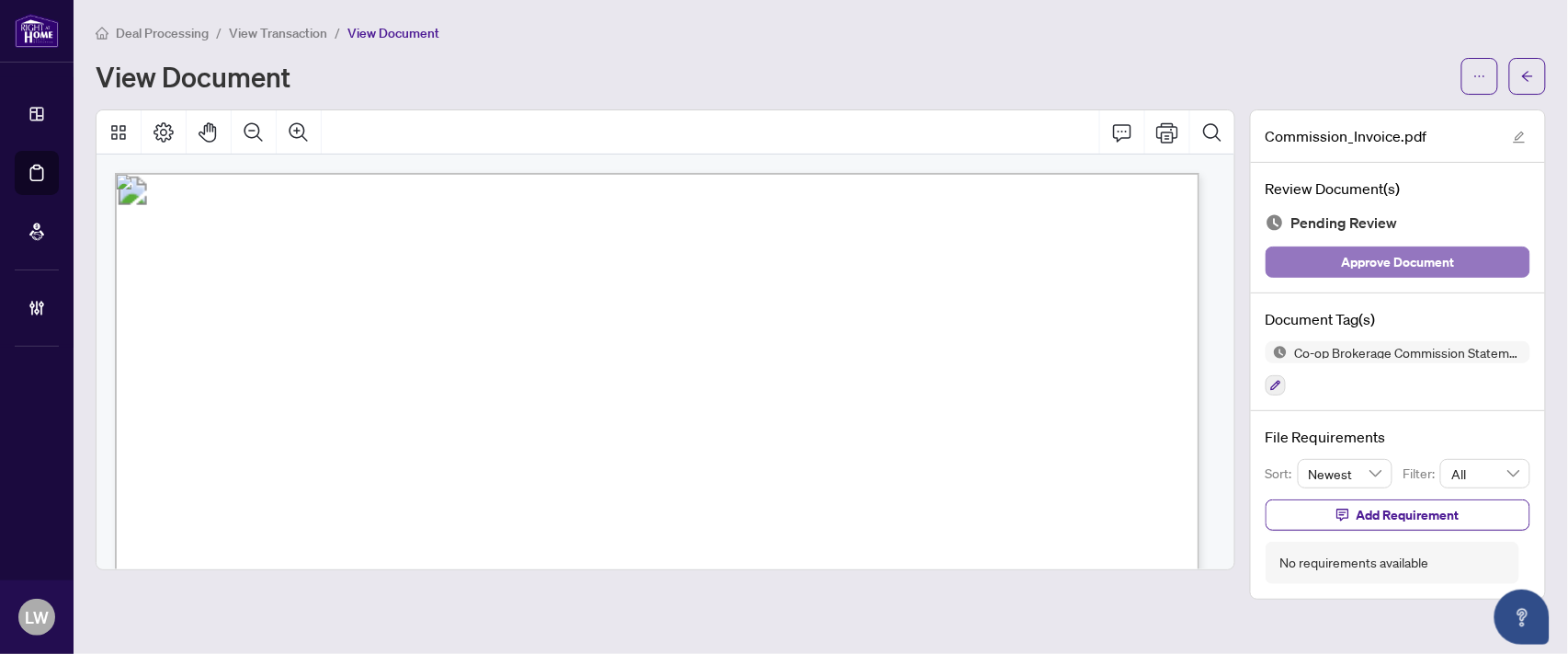
click at [1393, 255] on span "Approve Document" at bounding box center [1399, 262] width 113 height 30
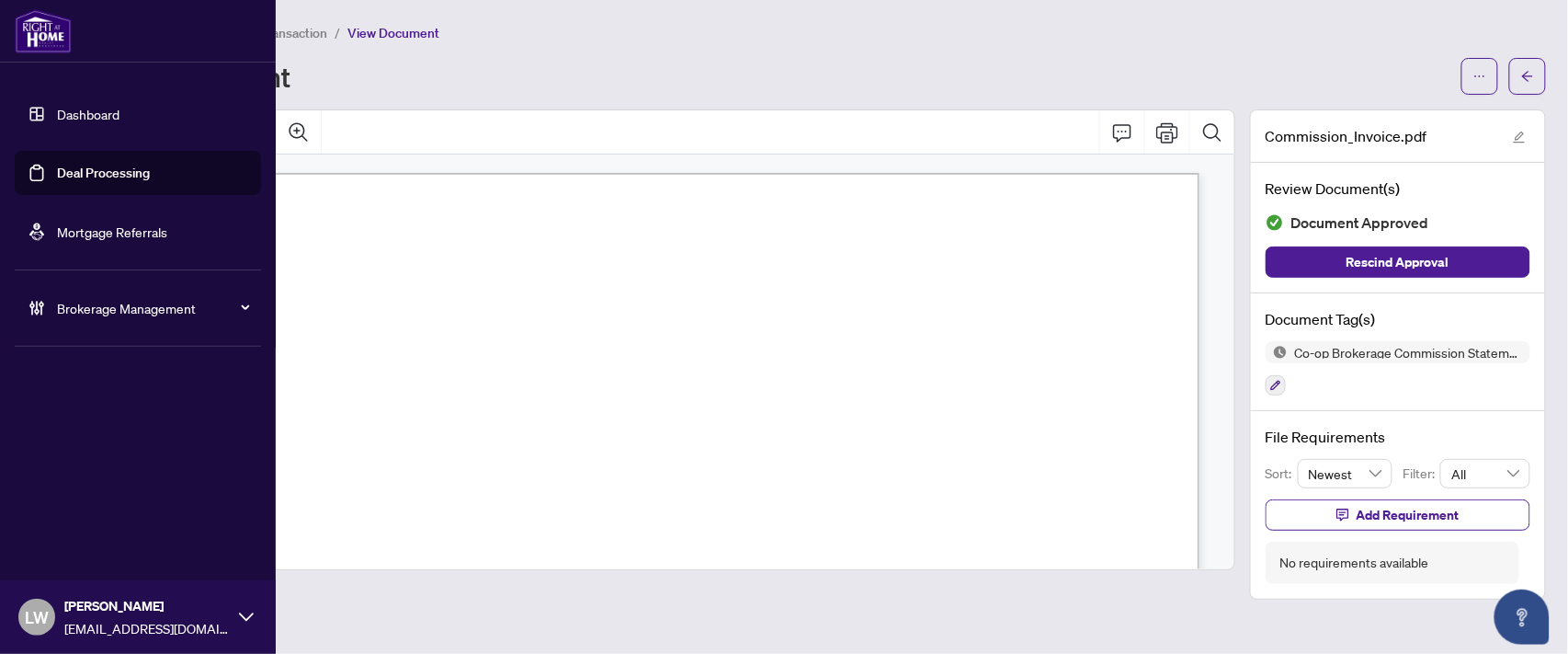
click at [122, 179] on link "Deal Processing" at bounding box center [103, 173] width 93 height 17
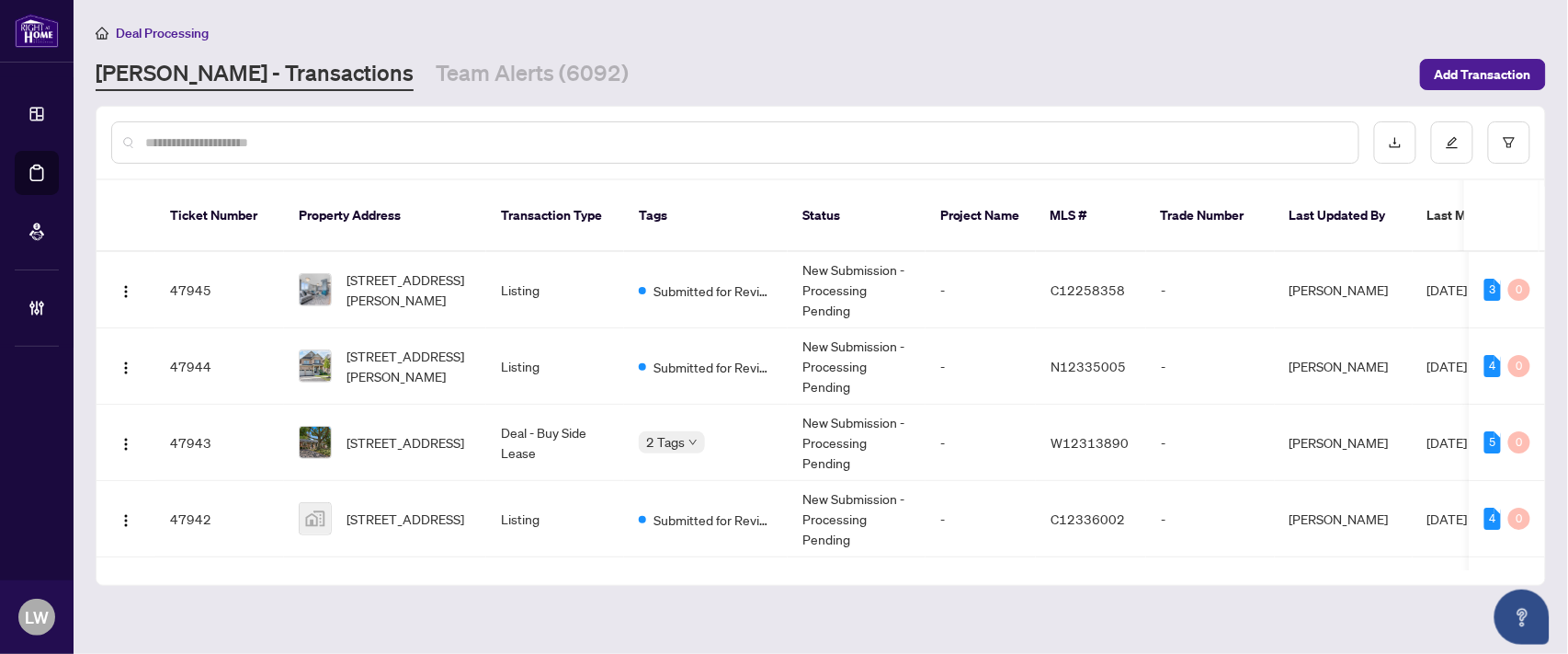
click at [562, 133] on input "text" at bounding box center [744, 143] width 1199 height 20
type input "*****"
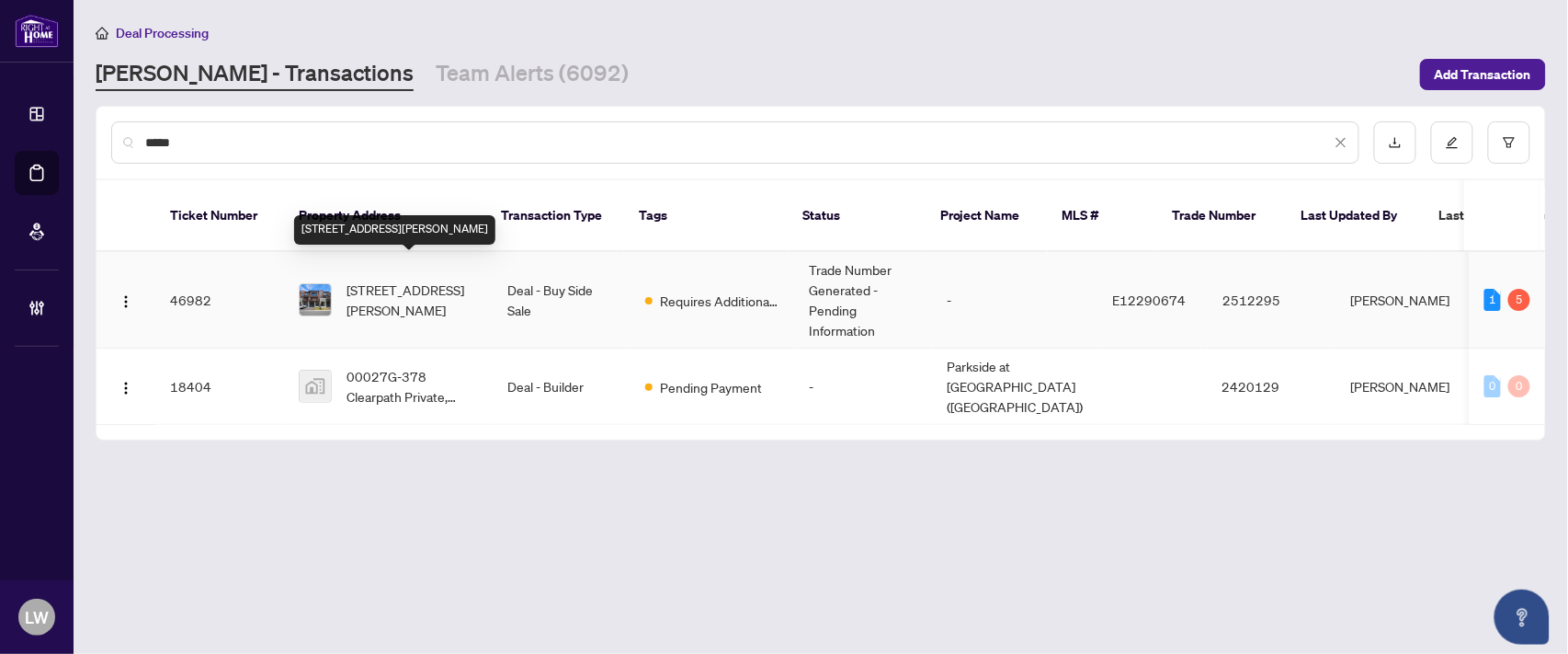
click at [371, 280] on span "[STREET_ADDRESS][PERSON_NAME]" at bounding box center [412, 300] width 132 height 41
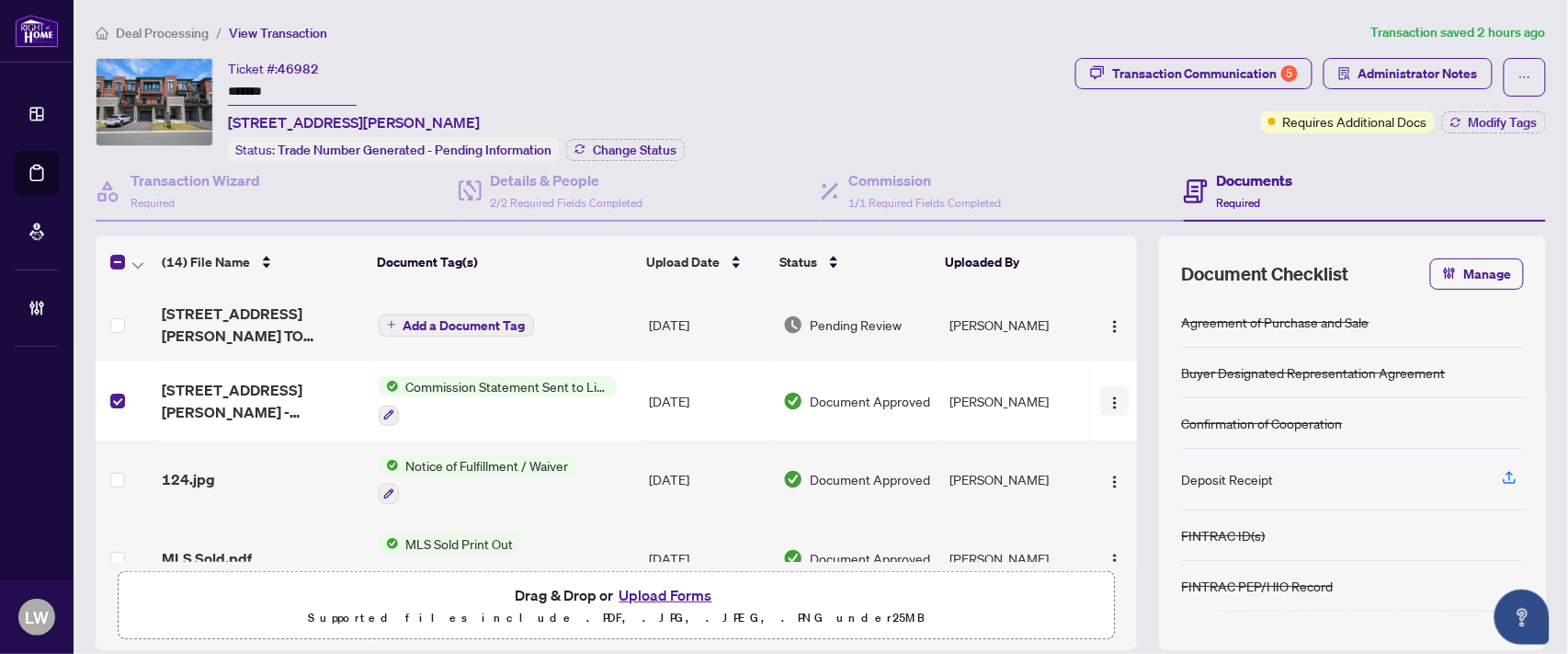
click at [1108, 398] on img "button" at bounding box center [1115, 403] width 15 height 15
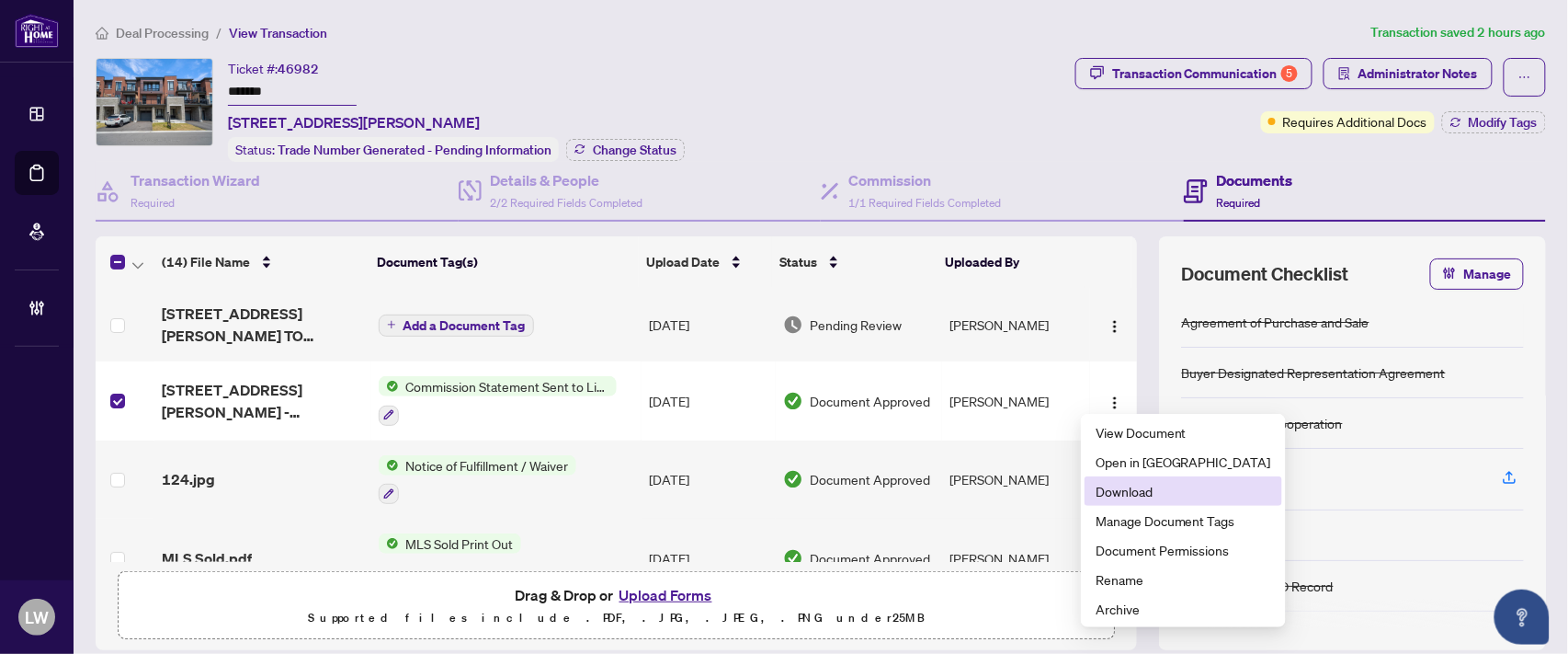
click at [1113, 491] on span "Download" at bounding box center [1183, 491] width 175 height 20
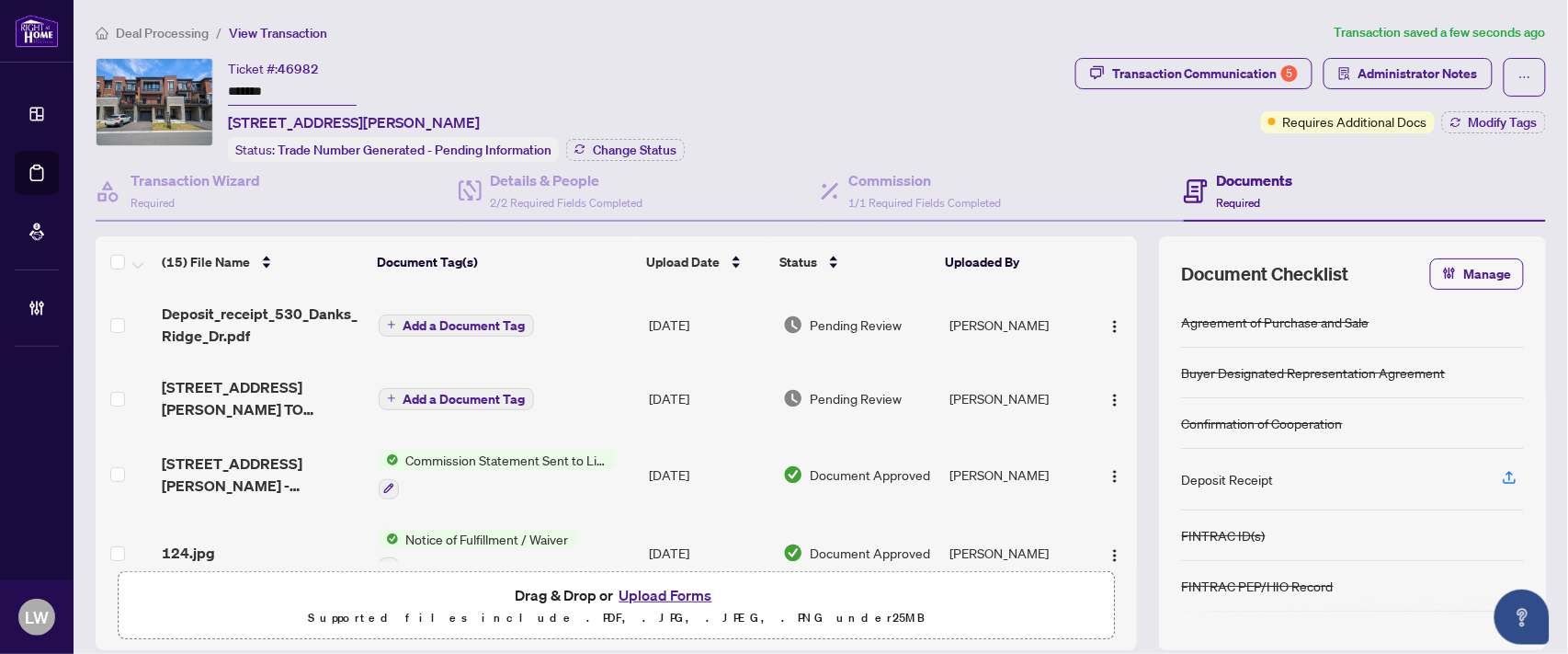
click at [436, 320] on span "Add a Document Tag" at bounding box center [465, 326] width 123 height 13
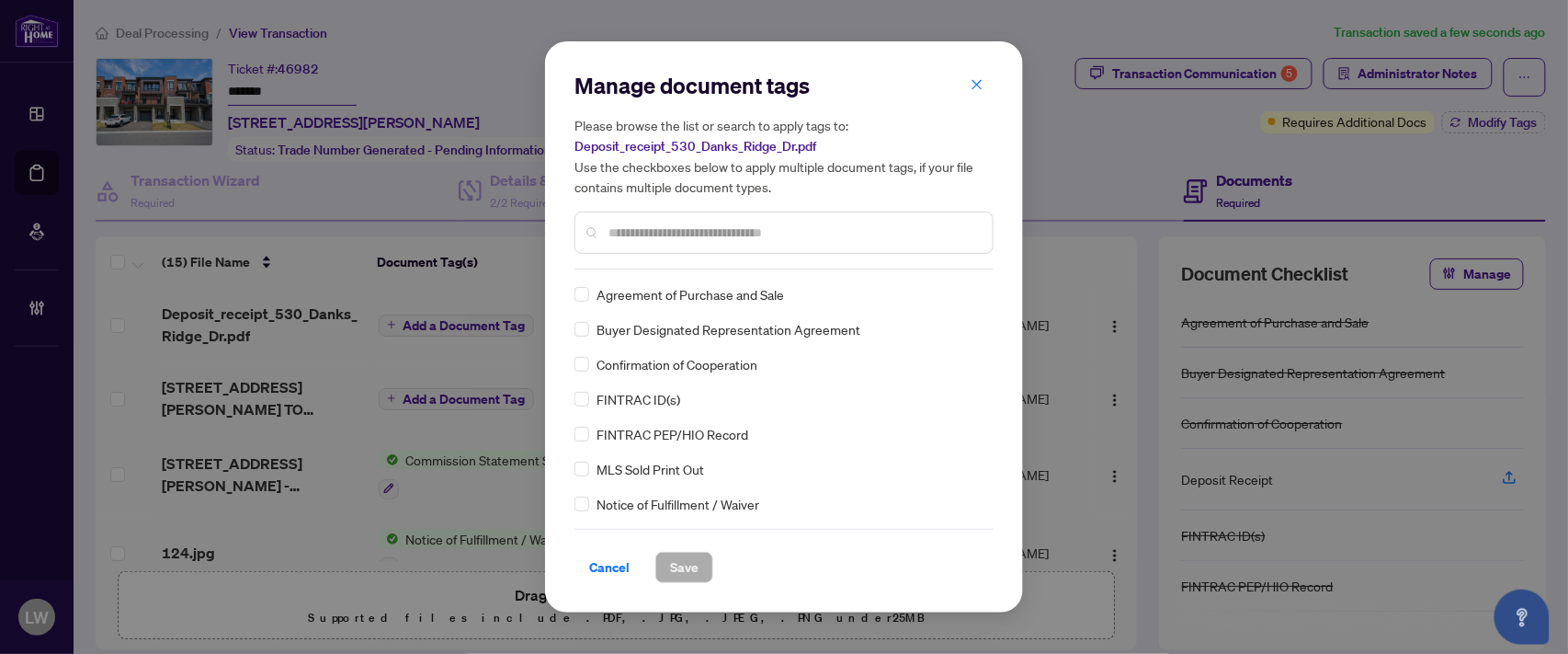
click at [643, 232] on input "text" at bounding box center [793, 233] width 369 height 20
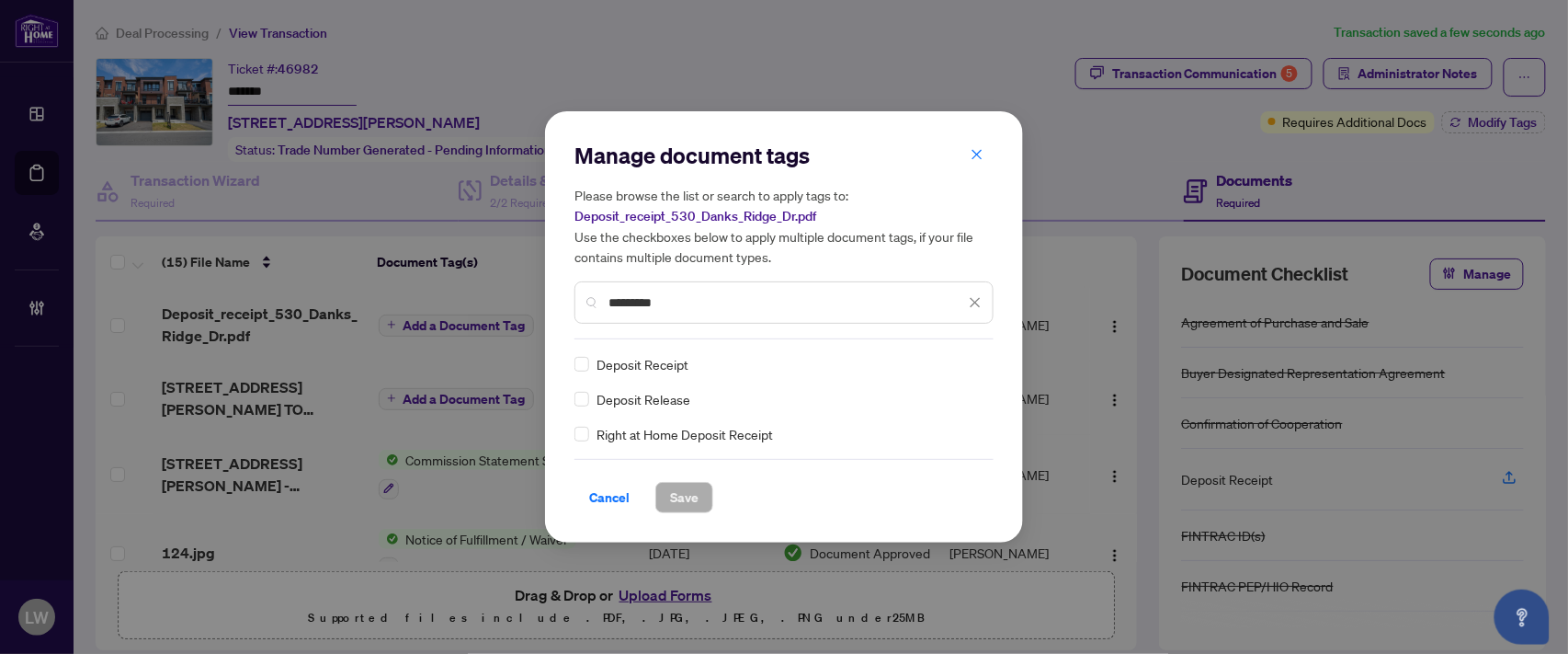
type input "*********"
click at [678, 497] on span "Save" at bounding box center [684, 498] width 29 height 30
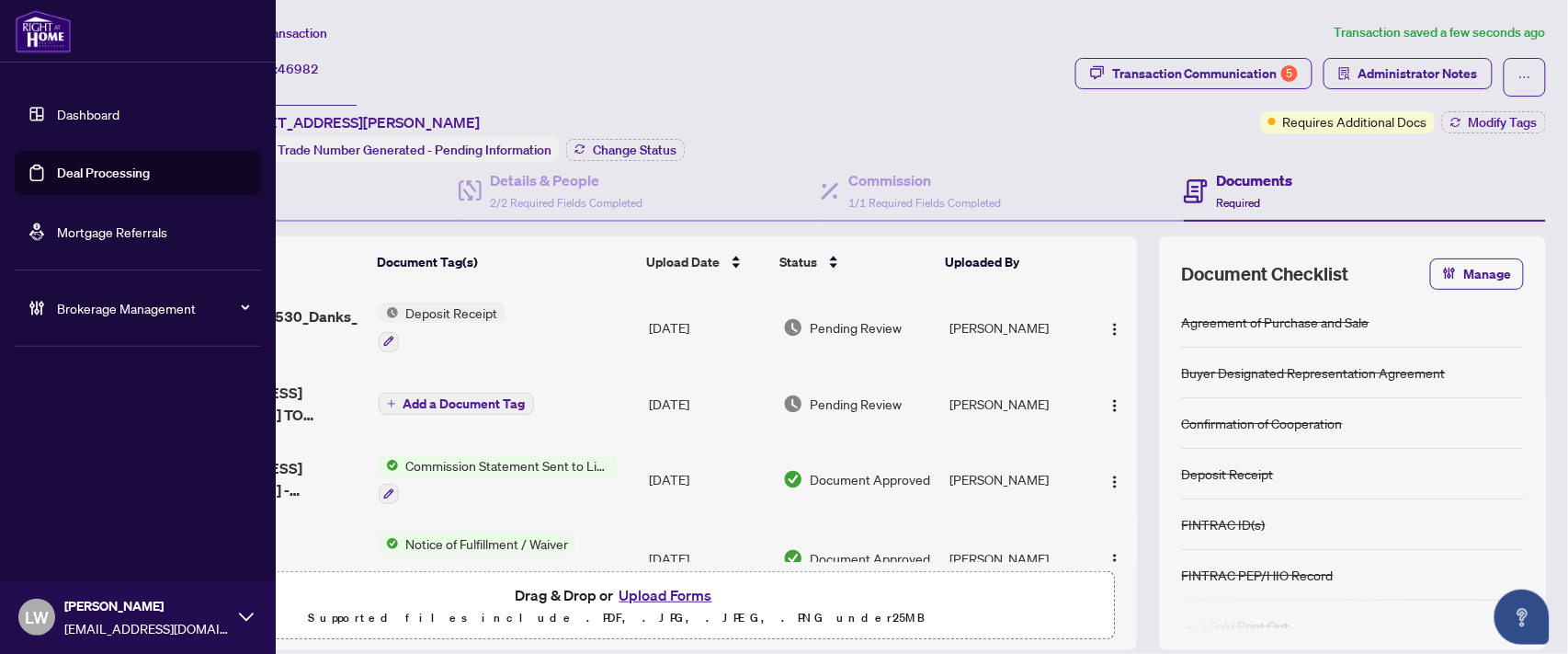
click at [109, 175] on link "Deal Processing" at bounding box center [103, 173] width 93 height 17
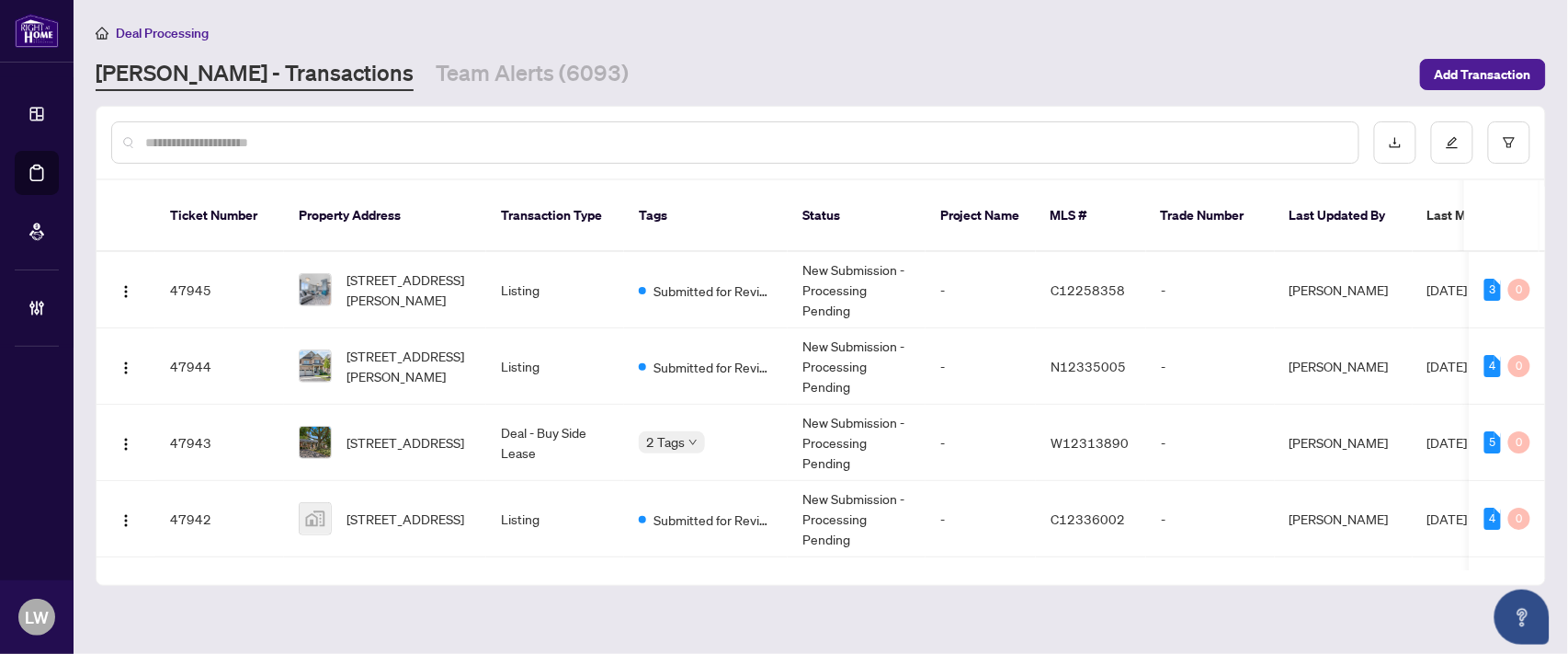
click at [471, 140] on input "text" at bounding box center [744, 143] width 1199 height 20
type input "*****"
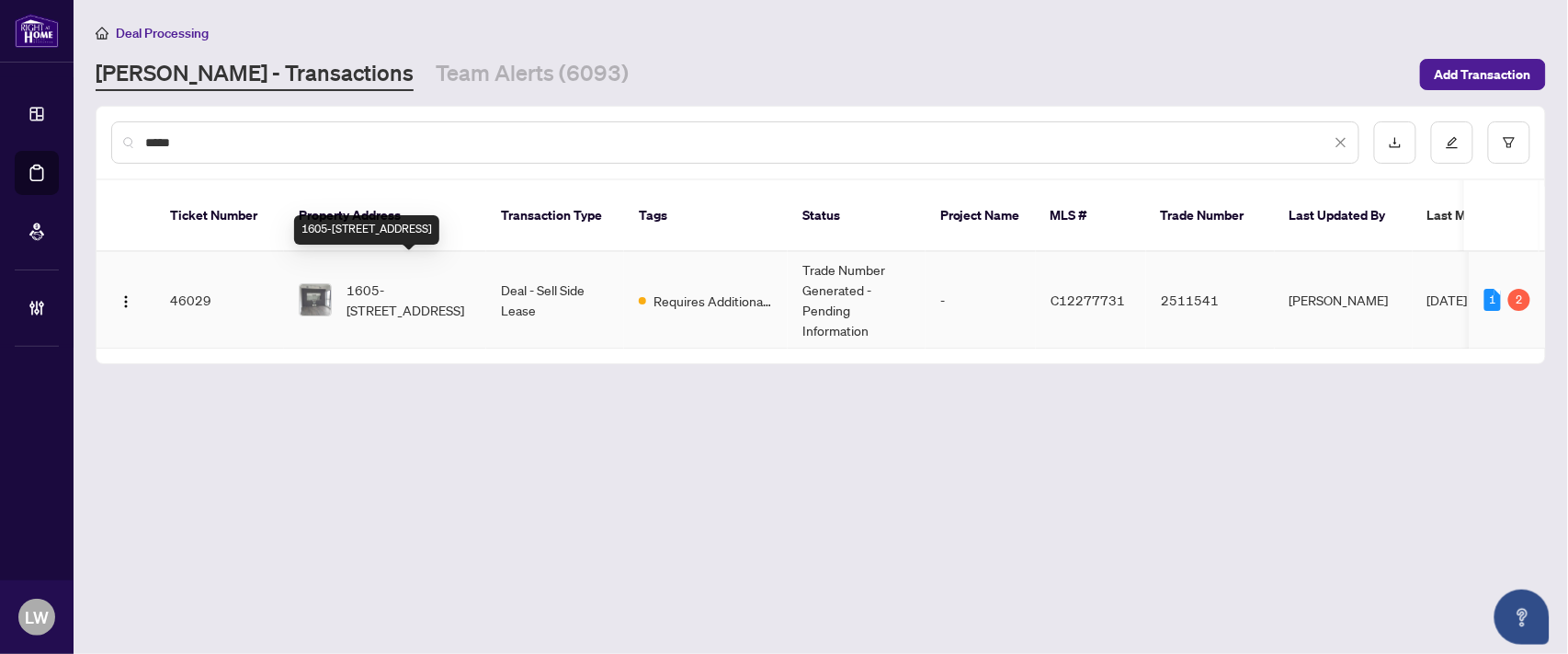
click at [396, 280] on span "1605-[STREET_ADDRESS]" at bounding box center [408, 300] width 125 height 41
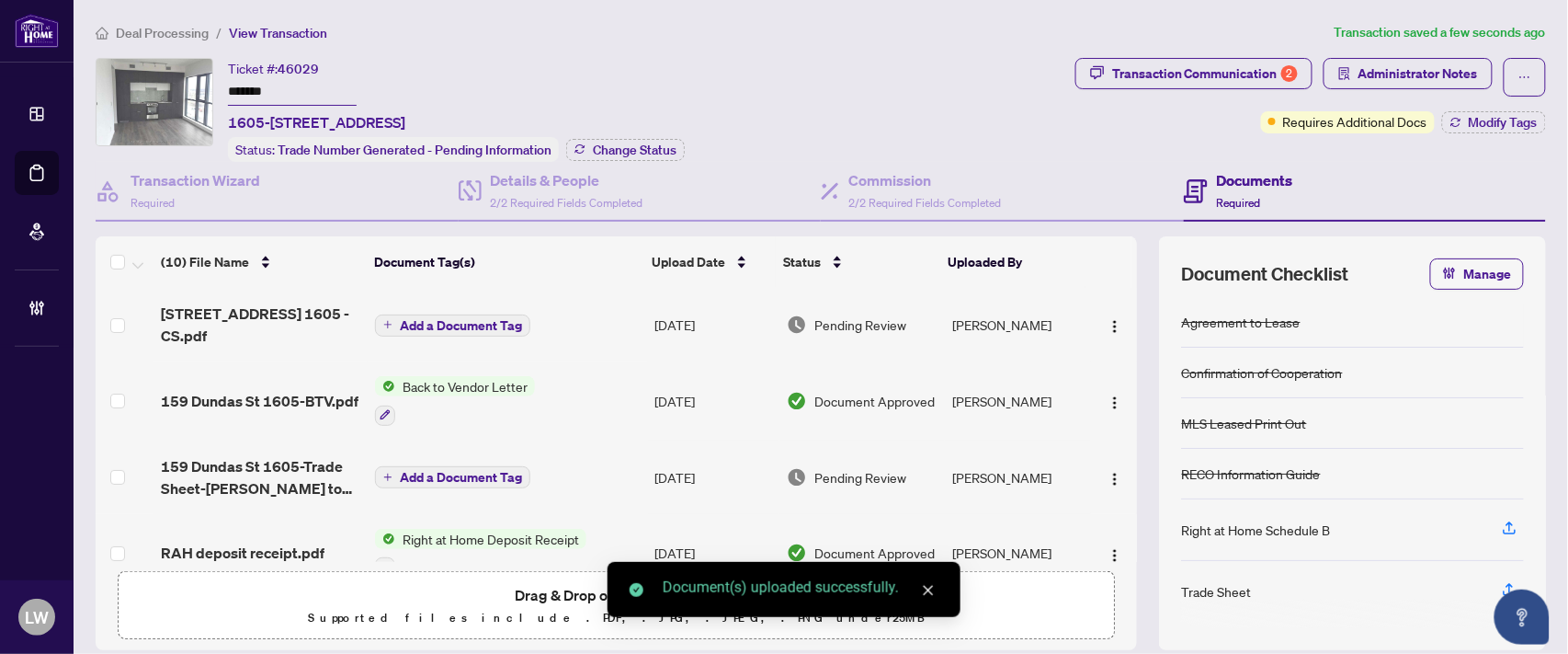
click at [422, 324] on span "Add a Document Tag" at bounding box center [461, 326] width 123 height 13
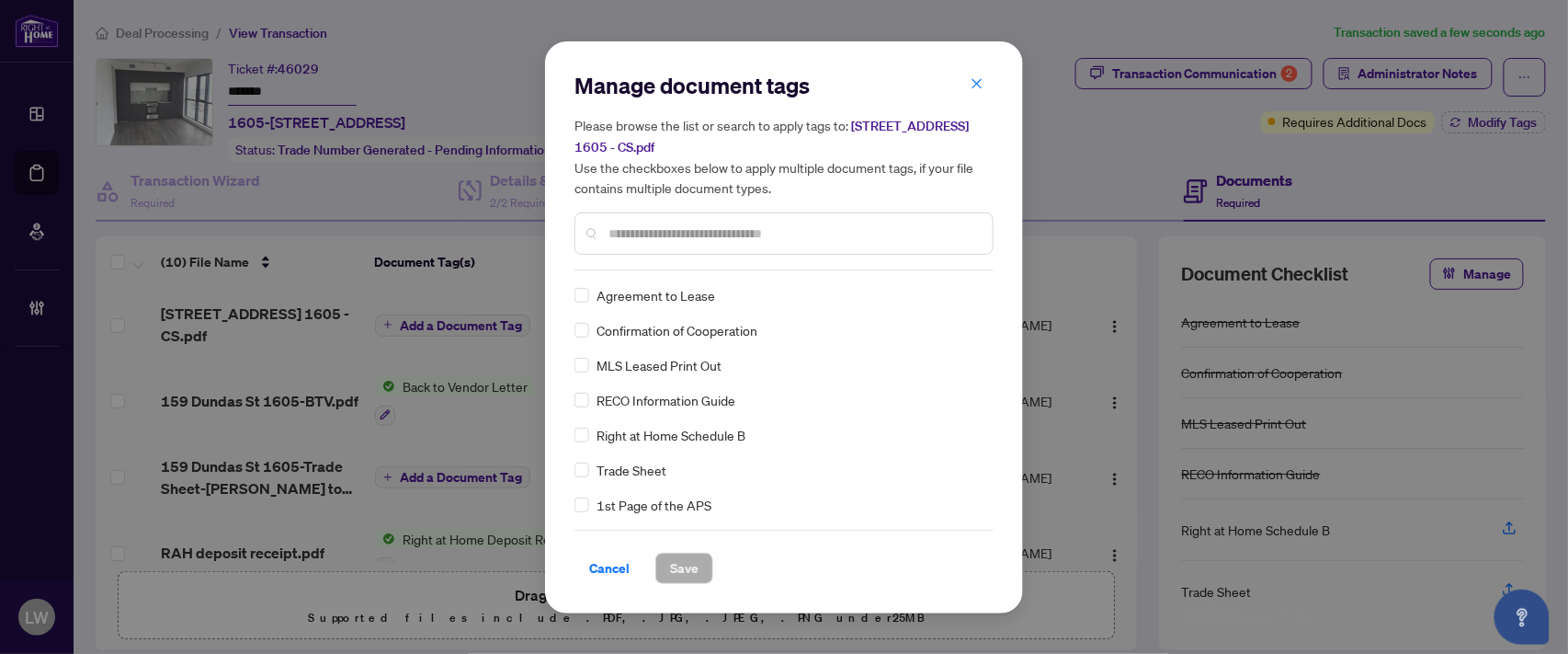
click at [690, 225] on input "text" at bounding box center [793, 234] width 369 height 20
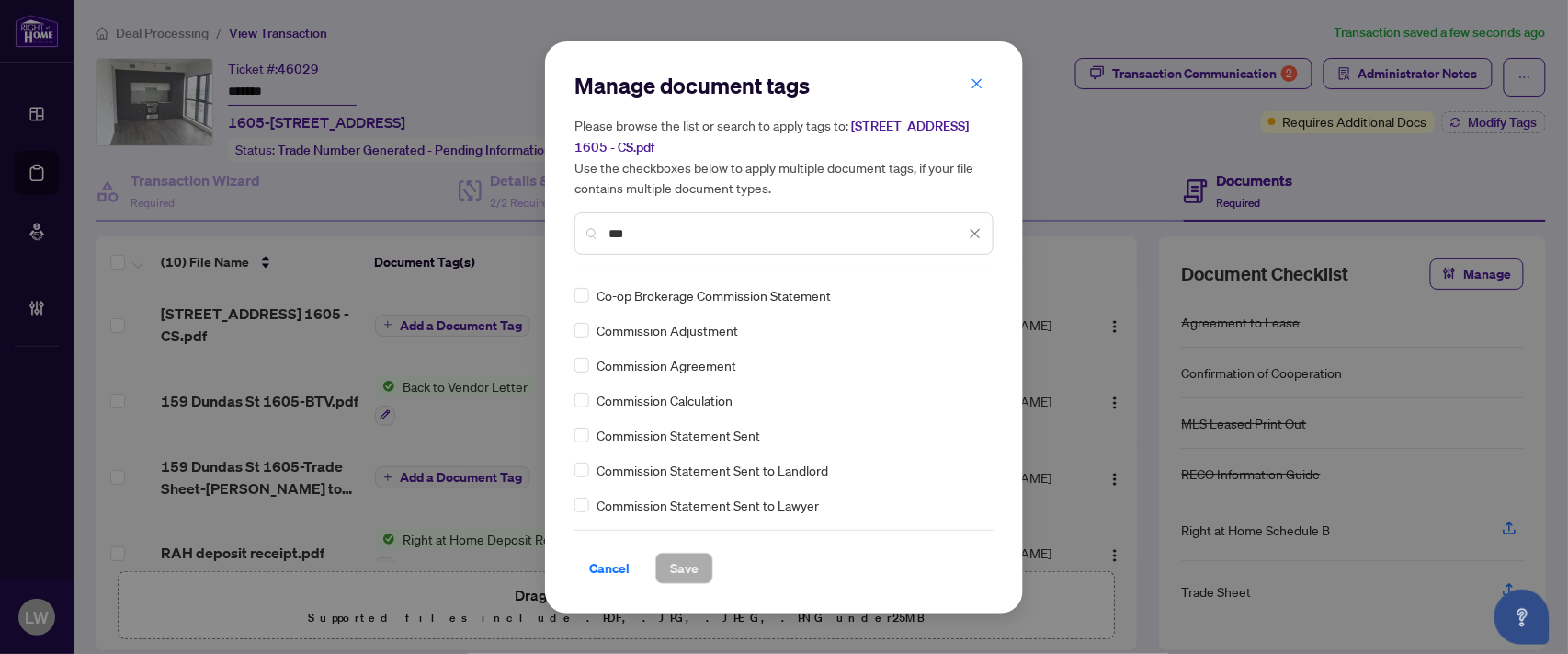
type input "***"
click at [686, 573] on span "Save" at bounding box center [684, 569] width 29 height 30
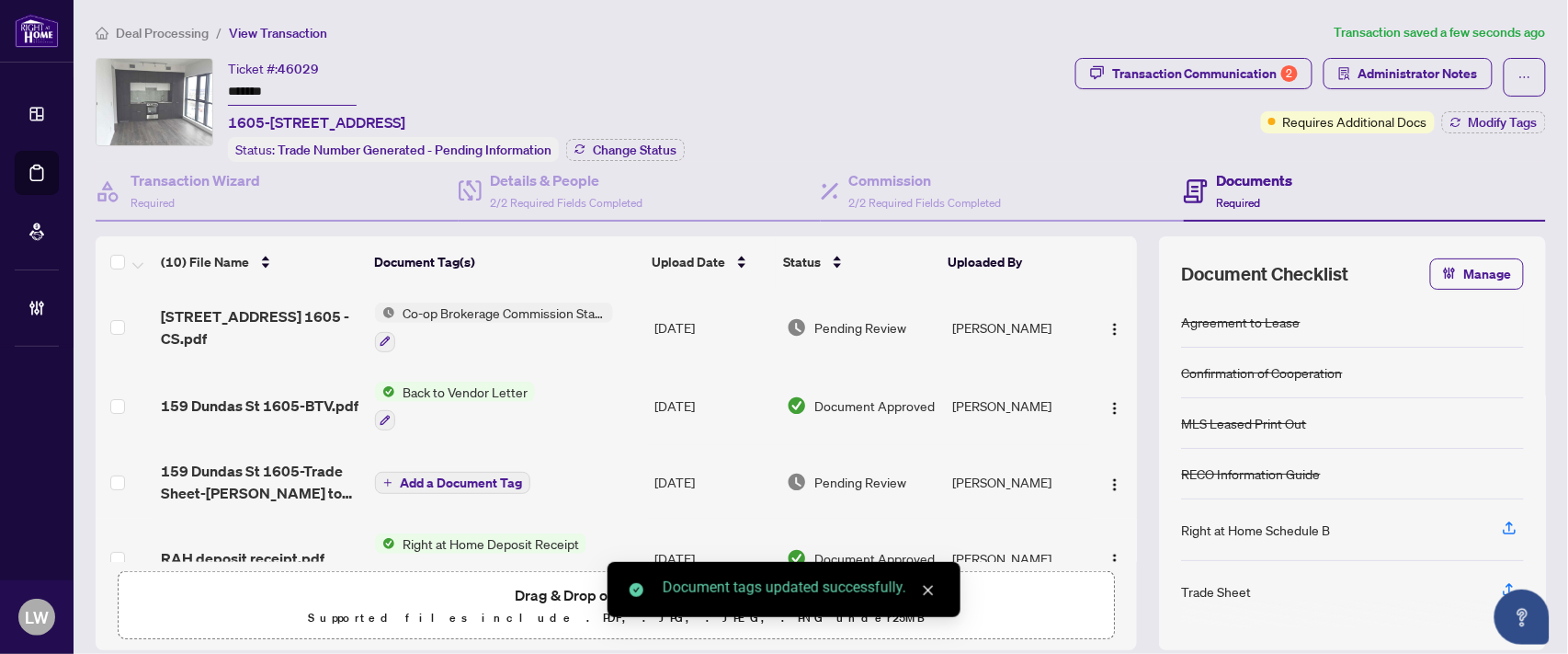
click at [866, 320] on span "Pending Review" at bounding box center [860, 328] width 92 height 20
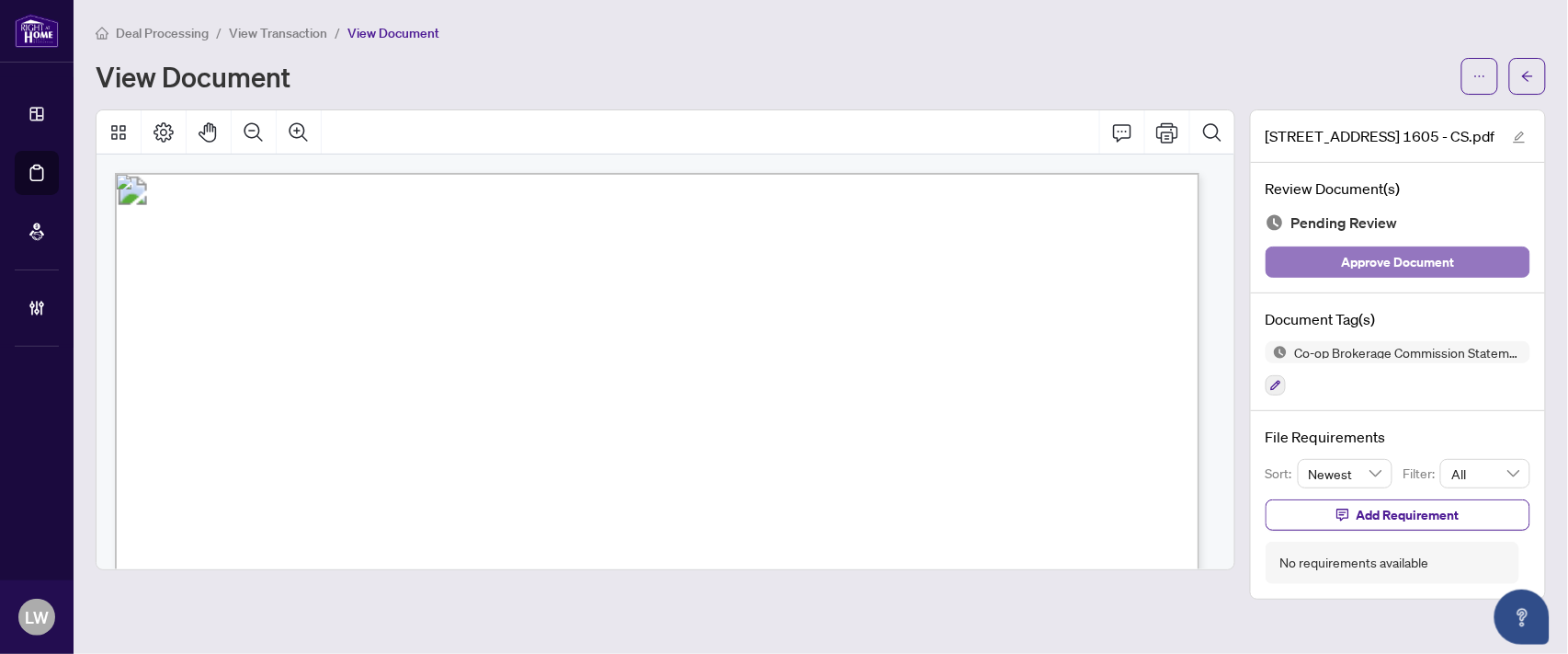
click at [1337, 269] on button "Approve Document" at bounding box center [1397, 262] width 265 height 32
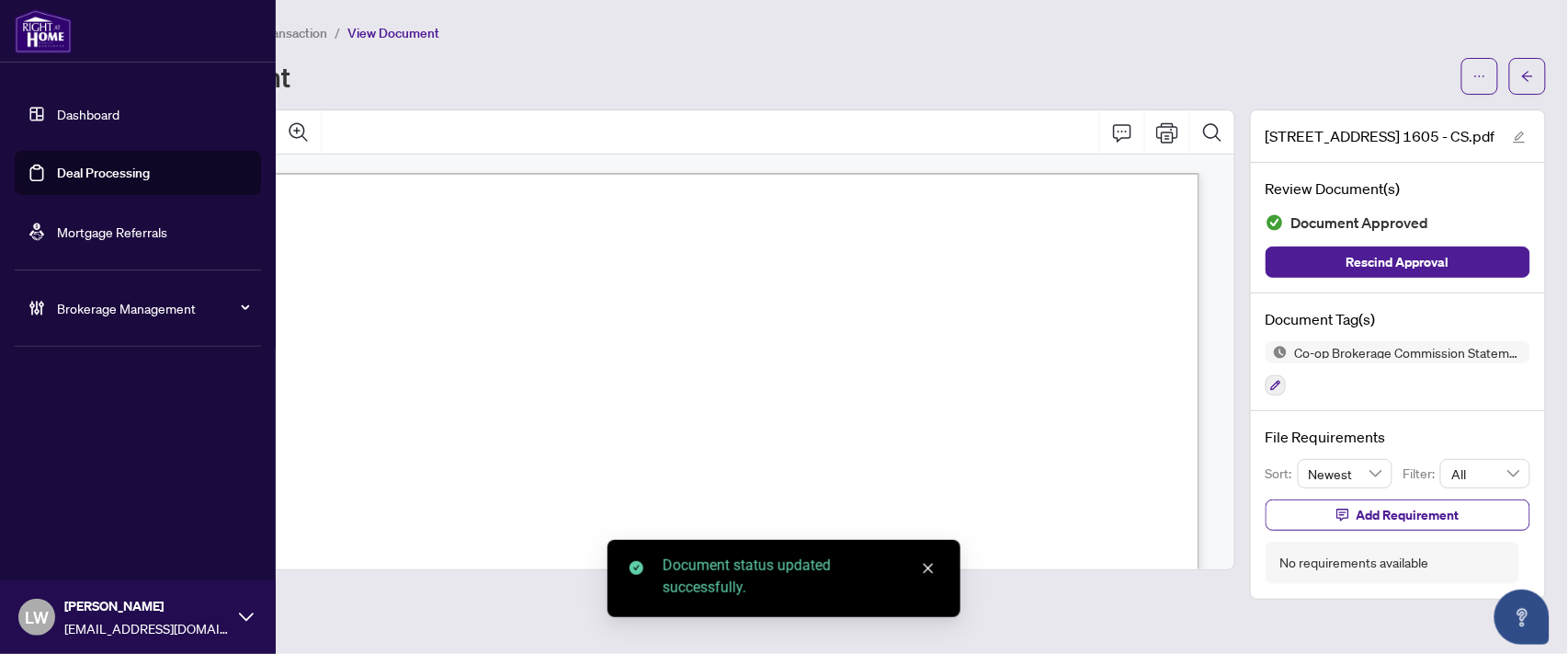
click at [86, 177] on link "Deal Processing" at bounding box center [103, 173] width 93 height 17
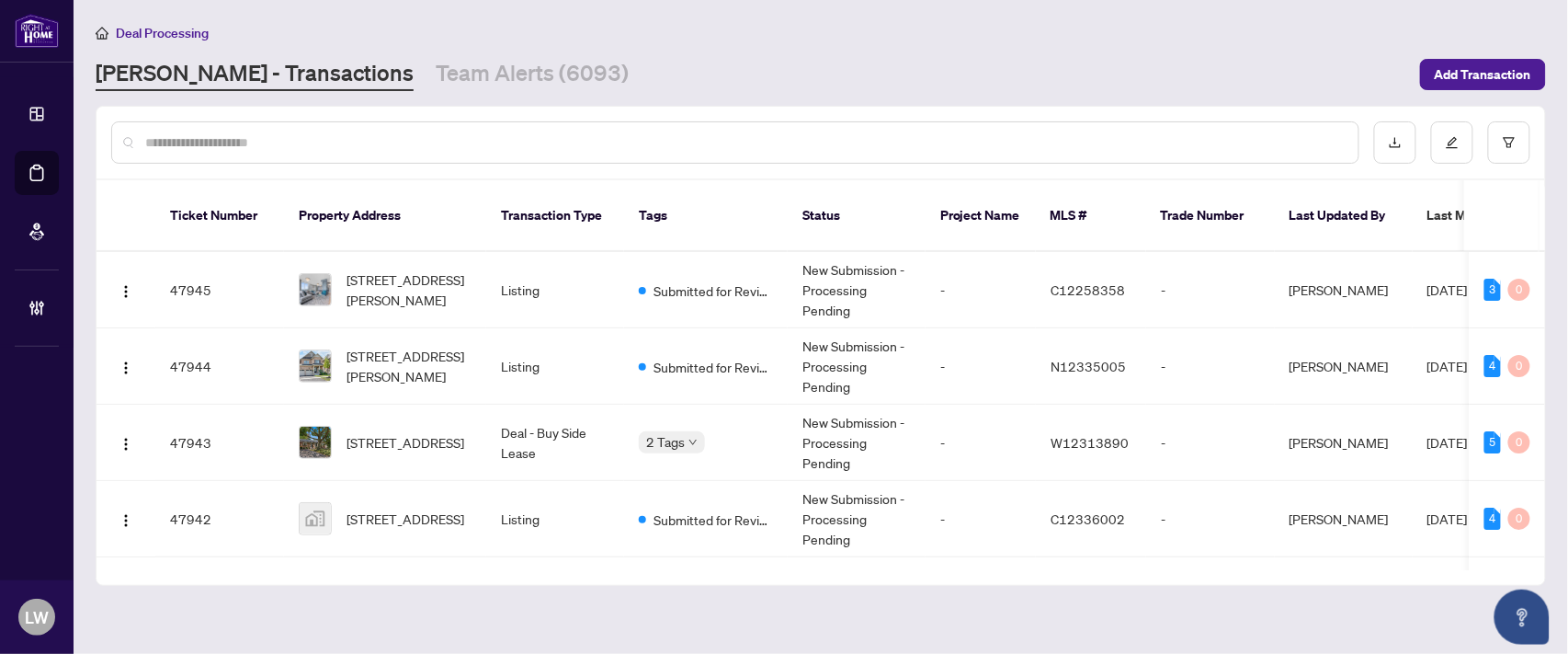
click at [408, 141] on input "text" at bounding box center [744, 143] width 1199 height 20
type input "*****"
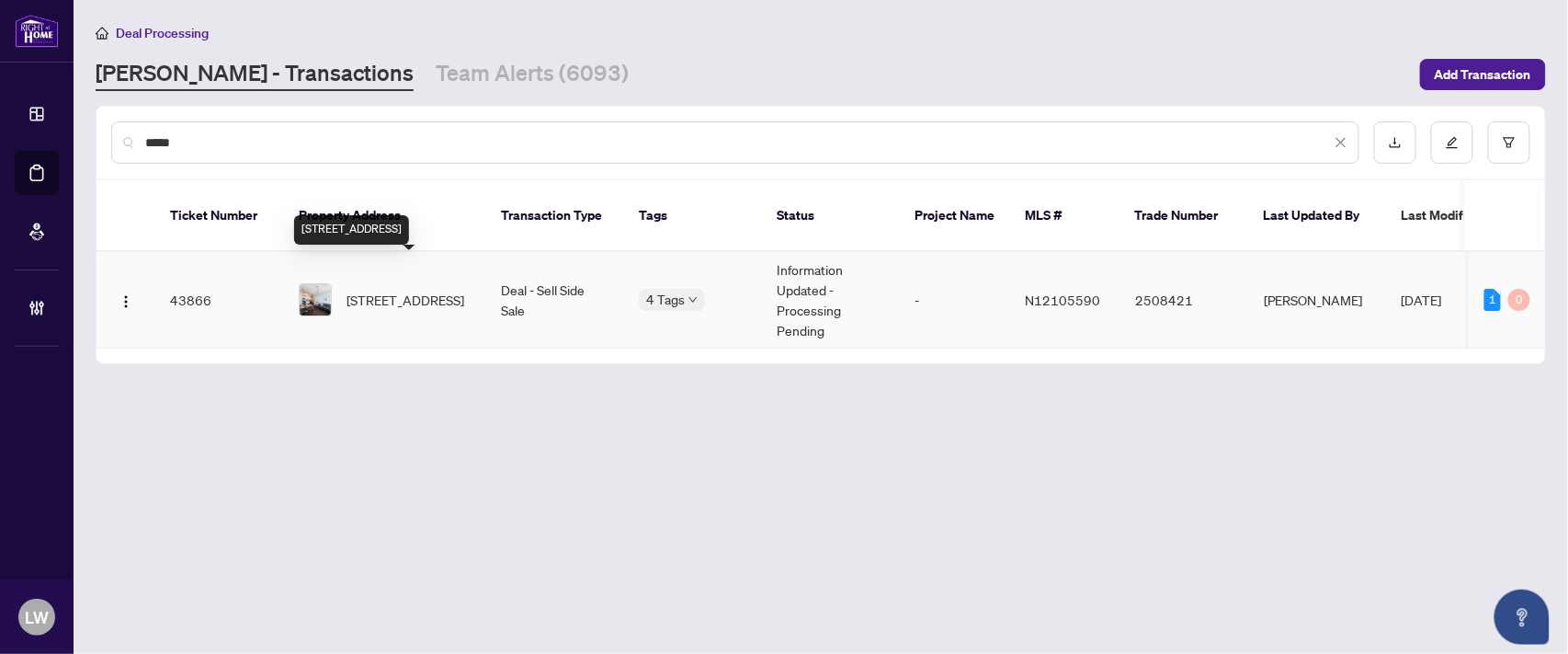
click at [387, 290] on span "[STREET_ADDRESS]" at bounding box center [405, 300] width 118 height 20
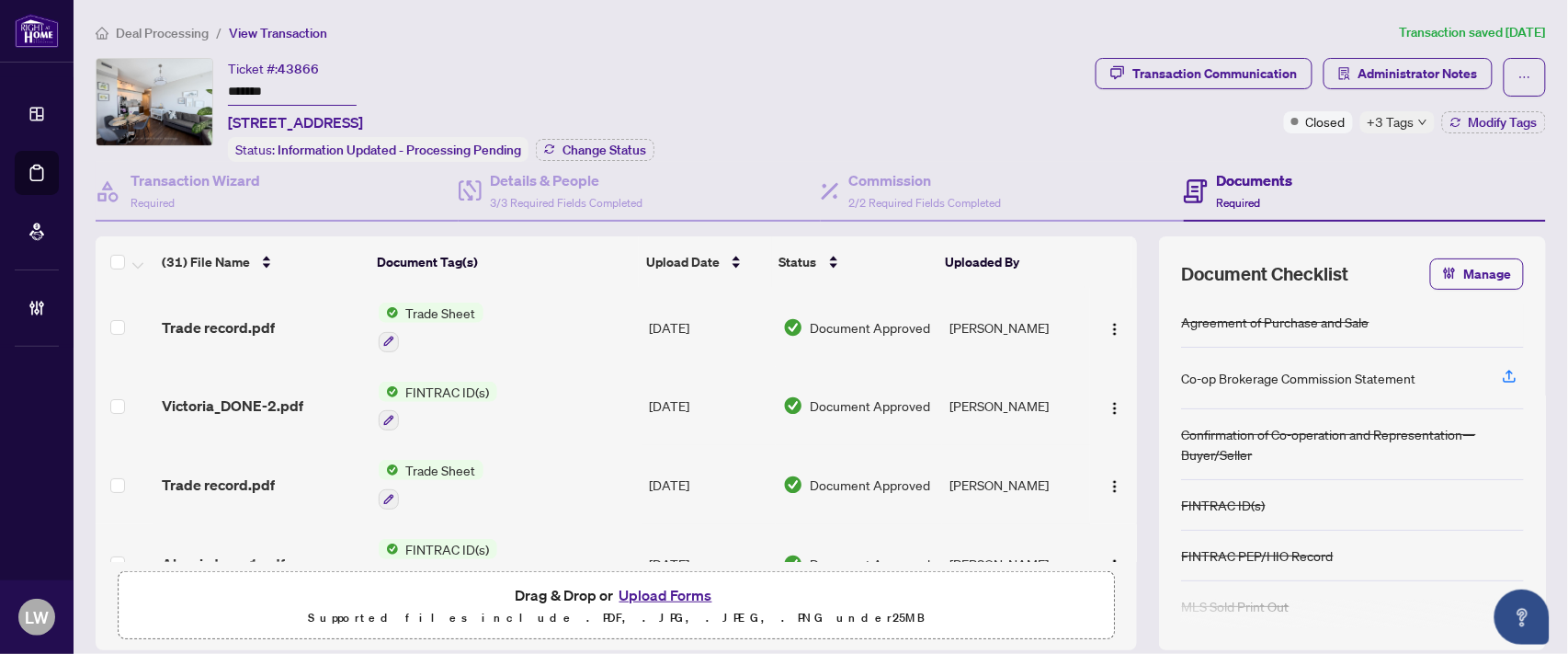
scroll to position [24, 0]
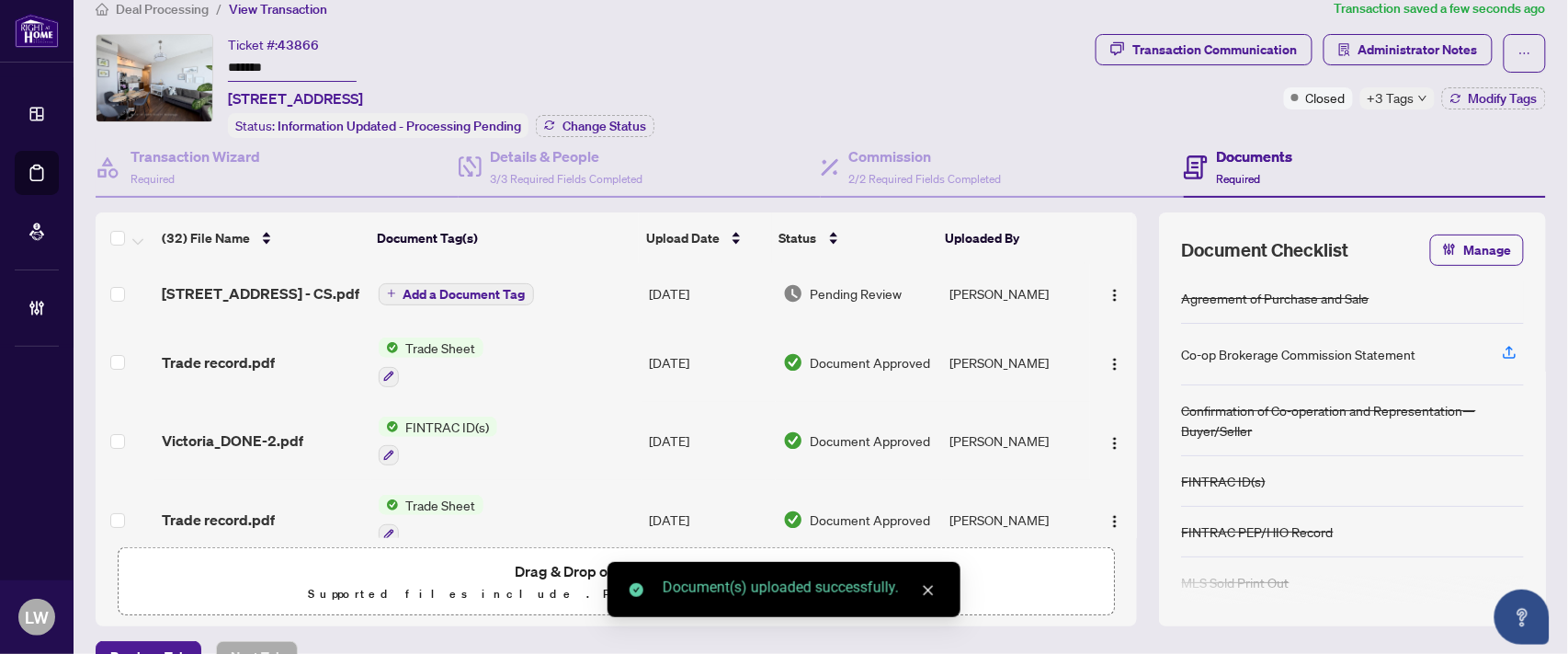
click at [436, 288] on span "Add a Document Tag" at bounding box center [465, 294] width 123 height 13
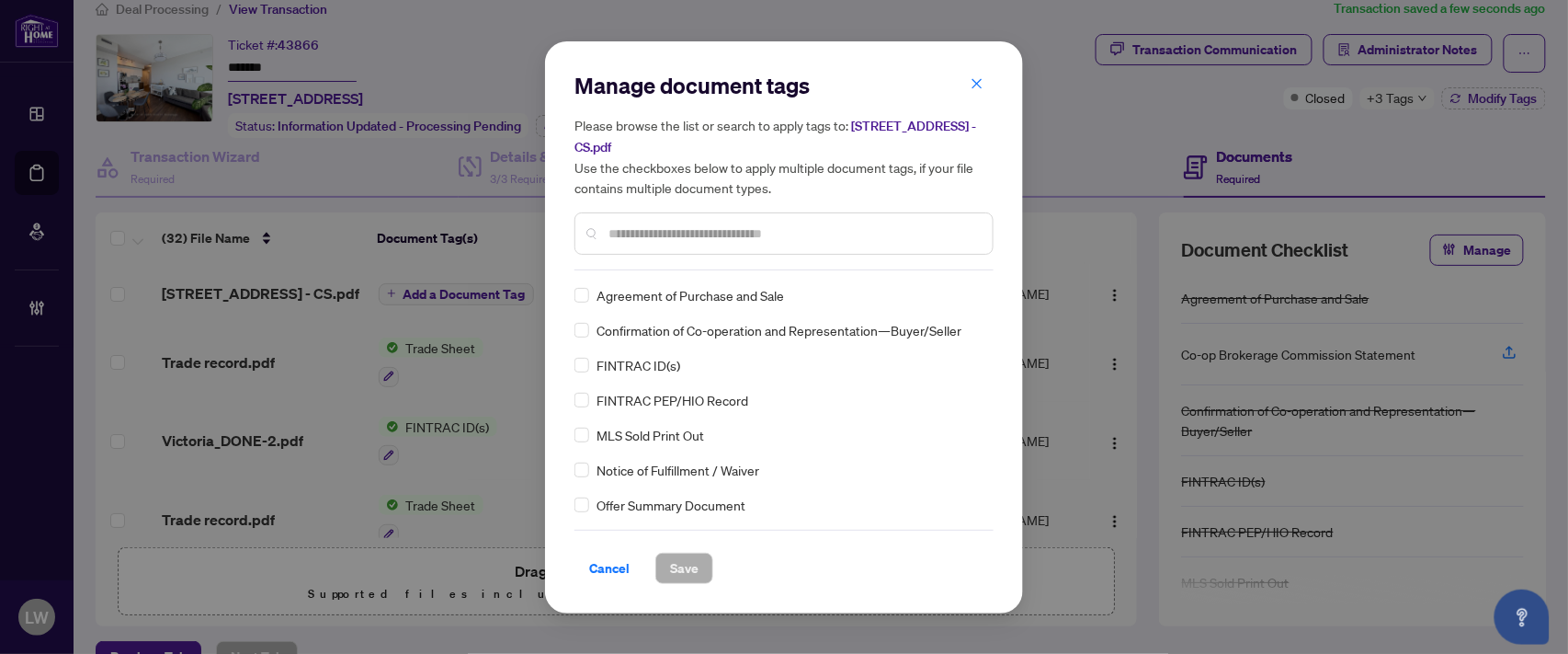
click at [925, 230] on input "text" at bounding box center [793, 234] width 369 height 20
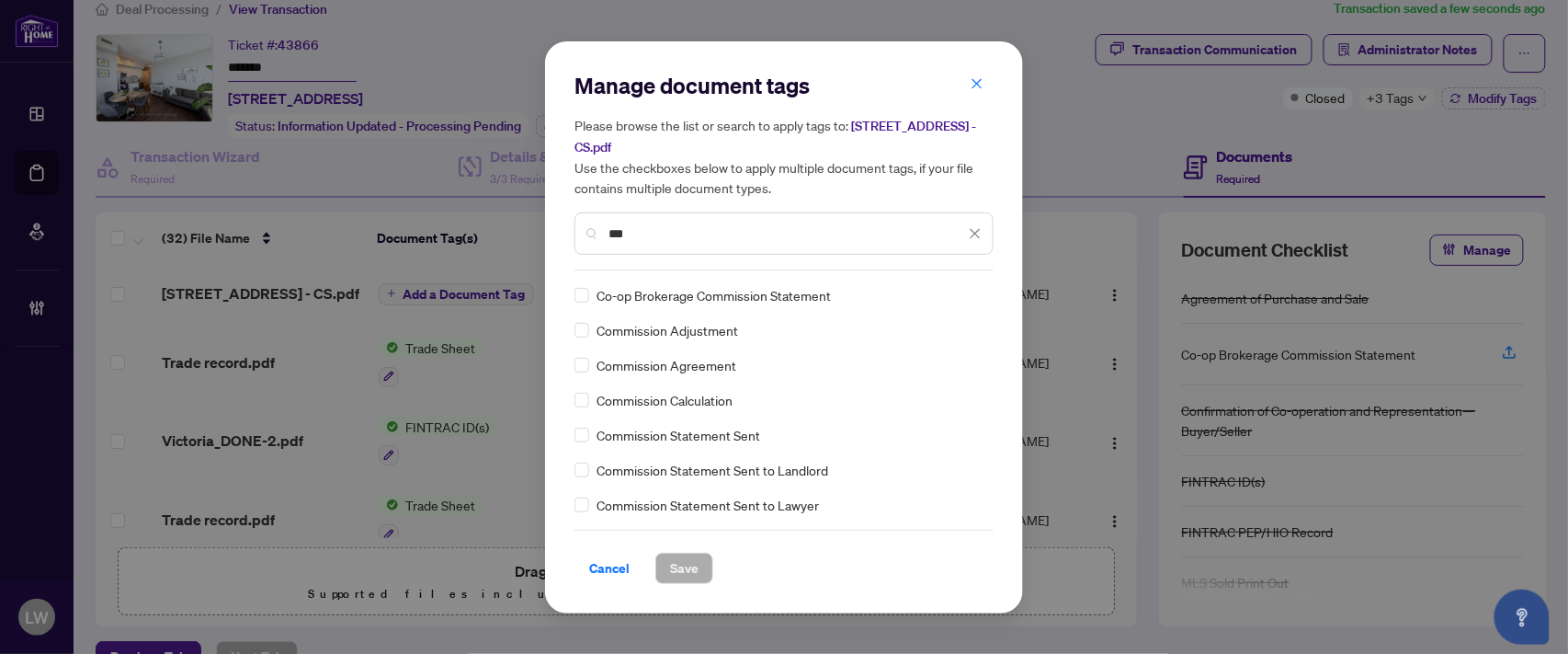
type input "***"
click at [696, 568] on span "Save" at bounding box center [684, 569] width 29 height 30
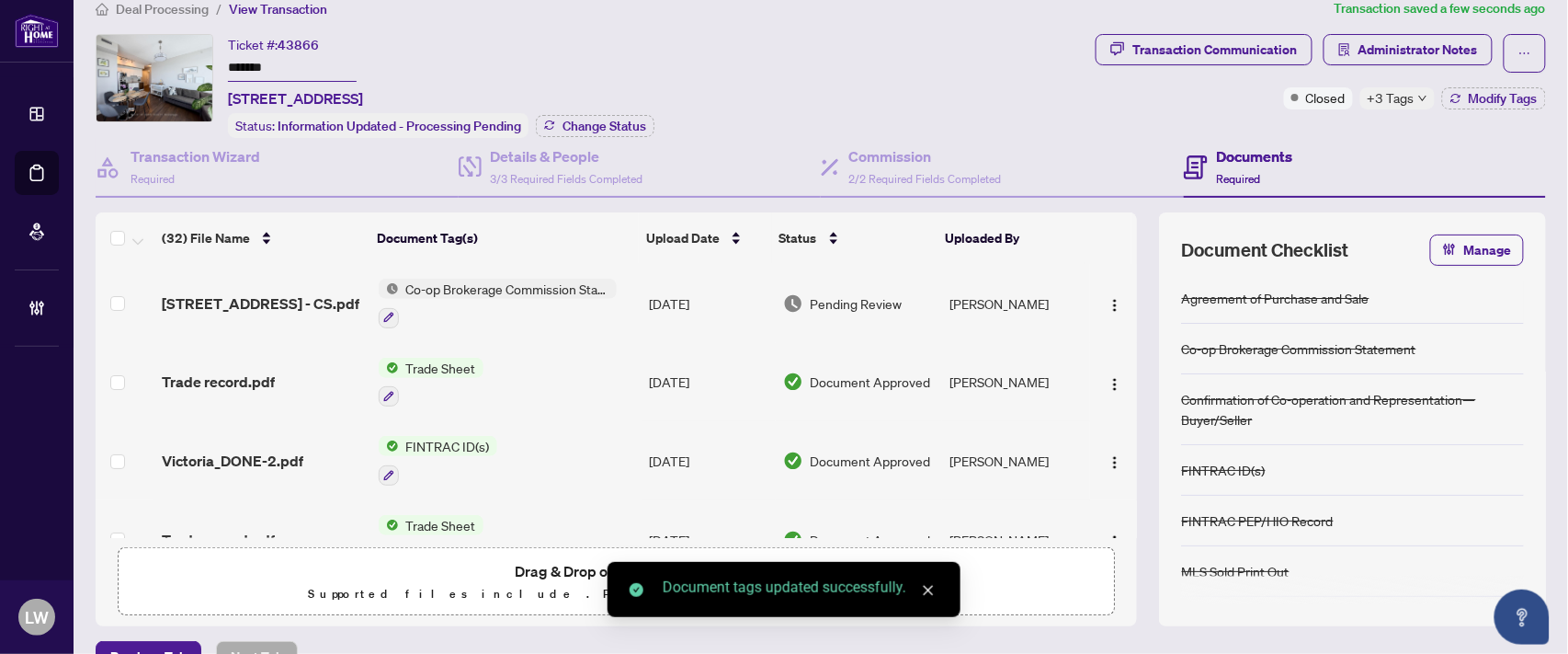
click at [850, 299] on span "Pending Review" at bounding box center [856, 304] width 92 height 20
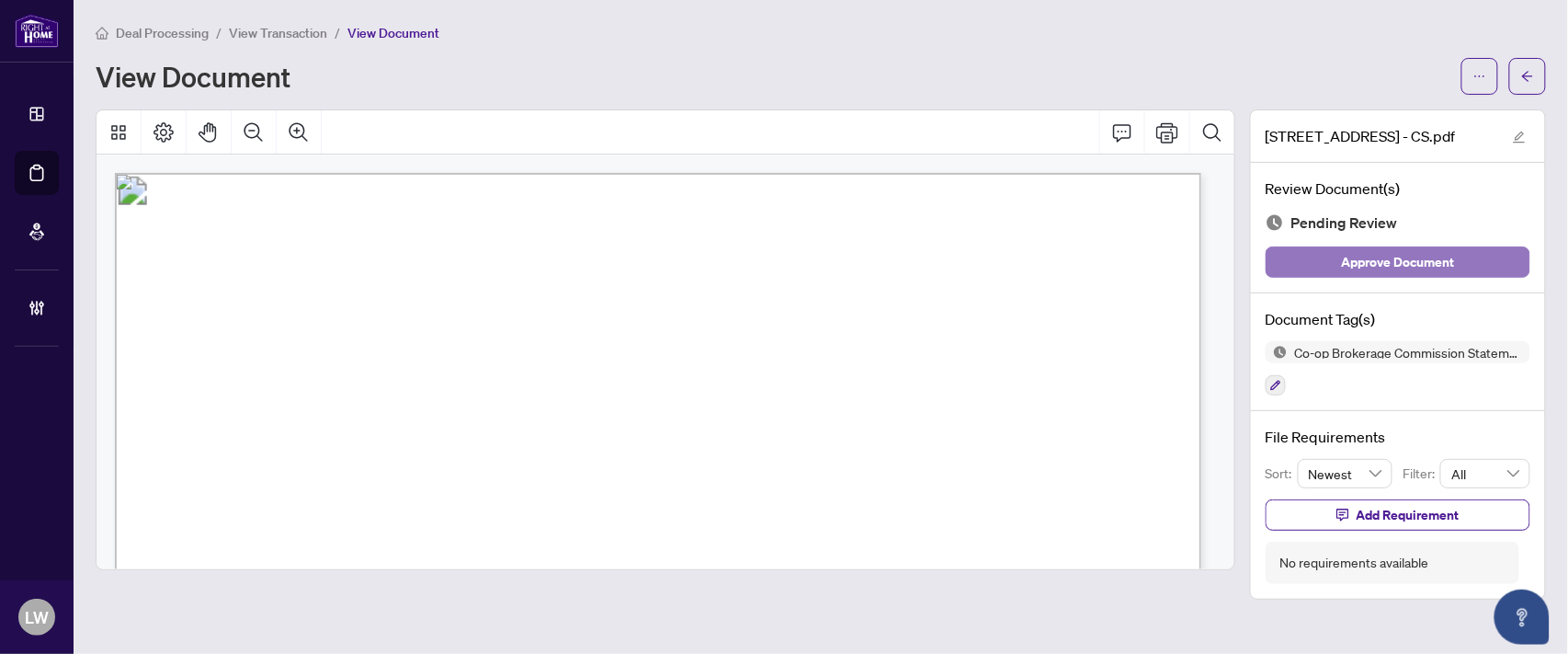
click at [1355, 261] on span "Approve Document" at bounding box center [1399, 262] width 113 height 30
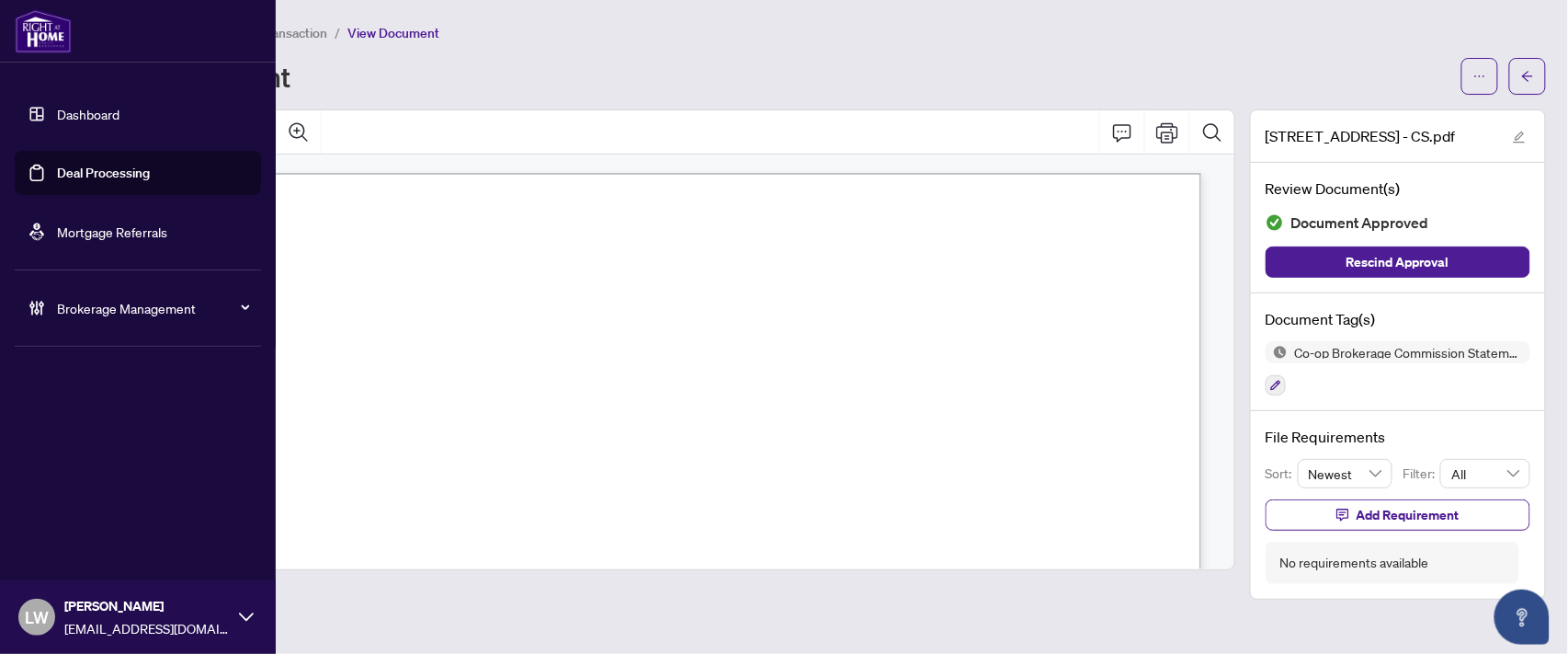
click at [127, 171] on link "Deal Processing" at bounding box center [103, 173] width 93 height 17
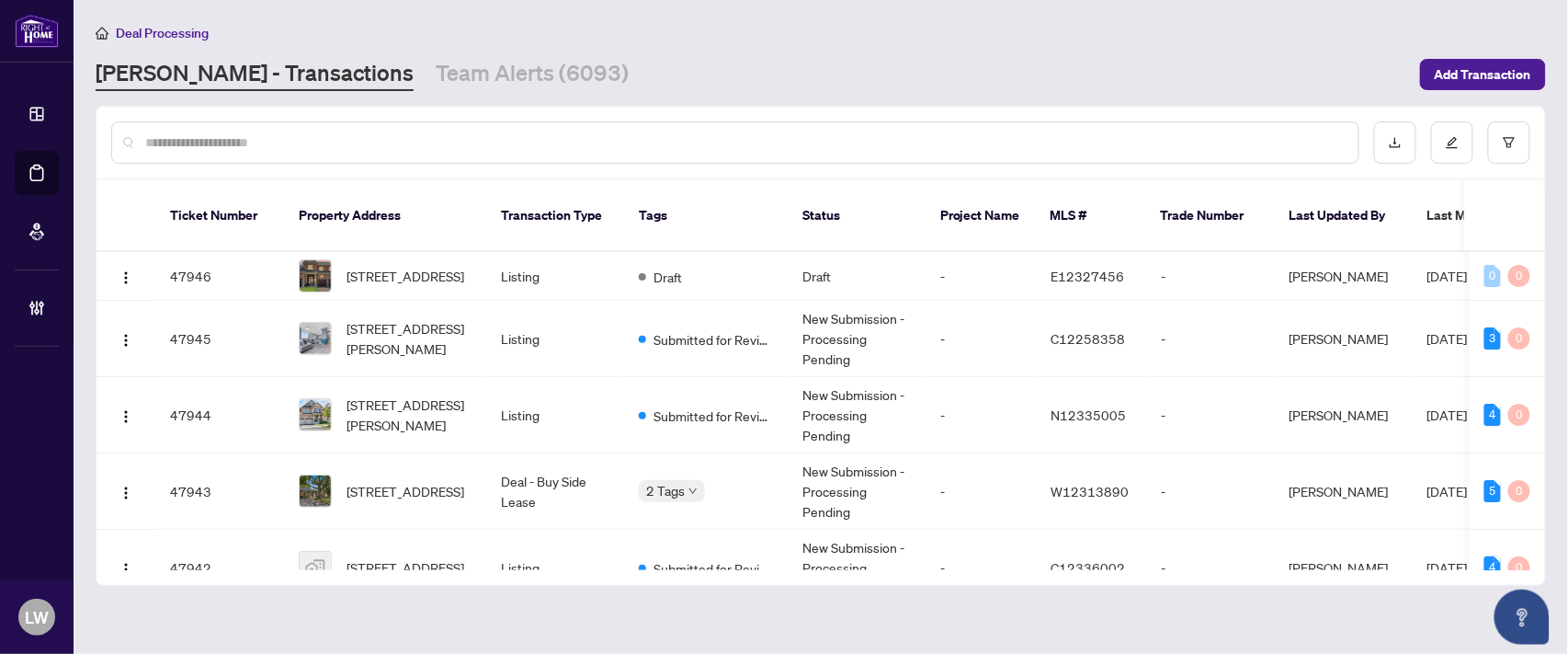
click at [509, 133] on input "text" at bounding box center [744, 143] width 1199 height 20
type input "*****"
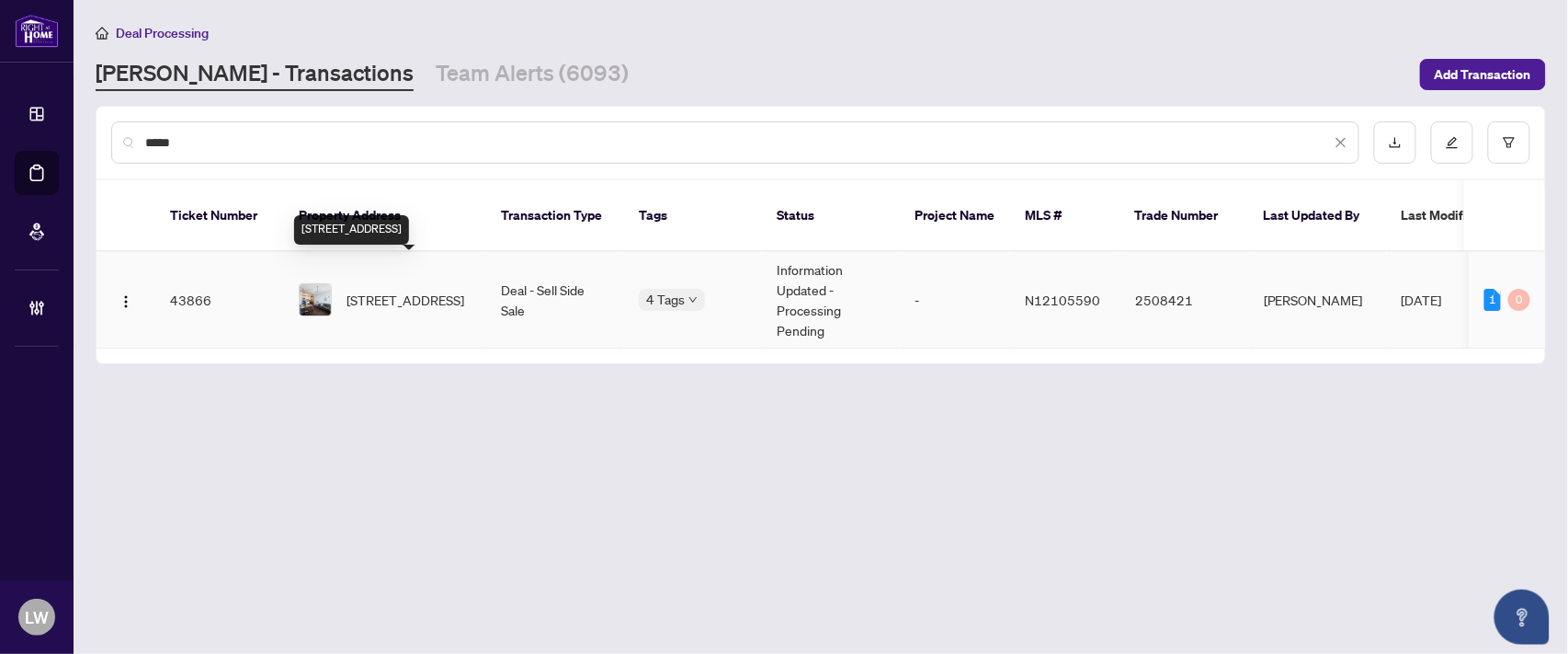
click at [403, 290] on span "[STREET_ADDRESS]" at bounding box center [405, 300] width 118 height 20
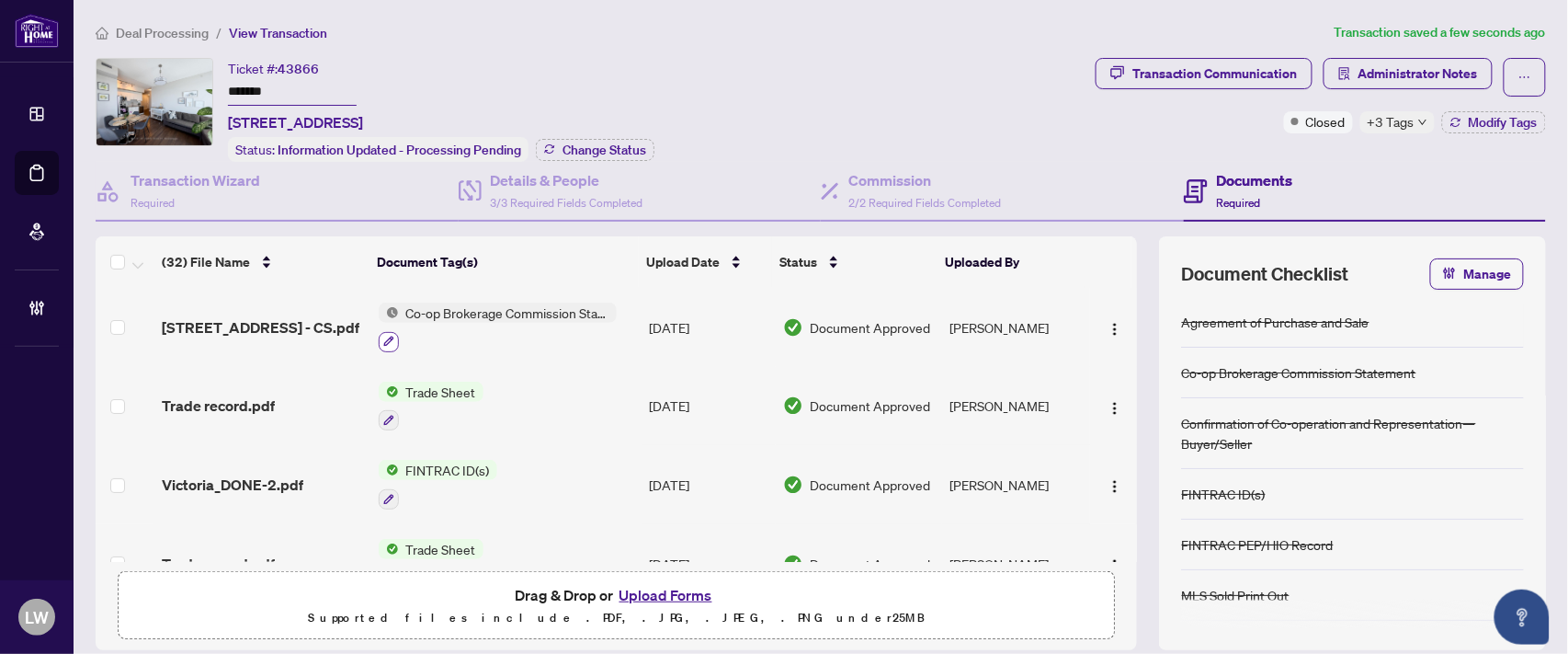
click at [387, 336] on icon "button" at bounding box center [389, 341] width 11 height 11
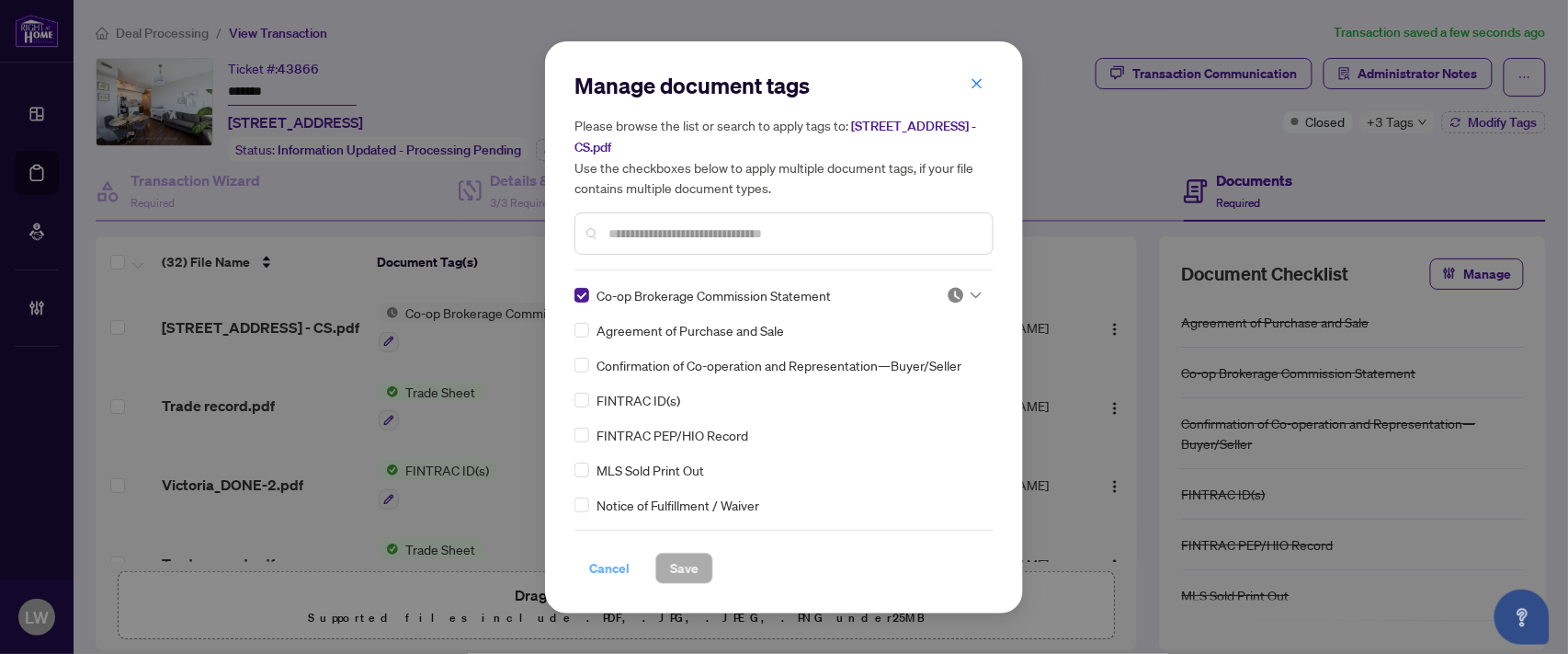
click at [611, 566] on span "Cancel" at bounding box center [610, 569] width 41 height 30
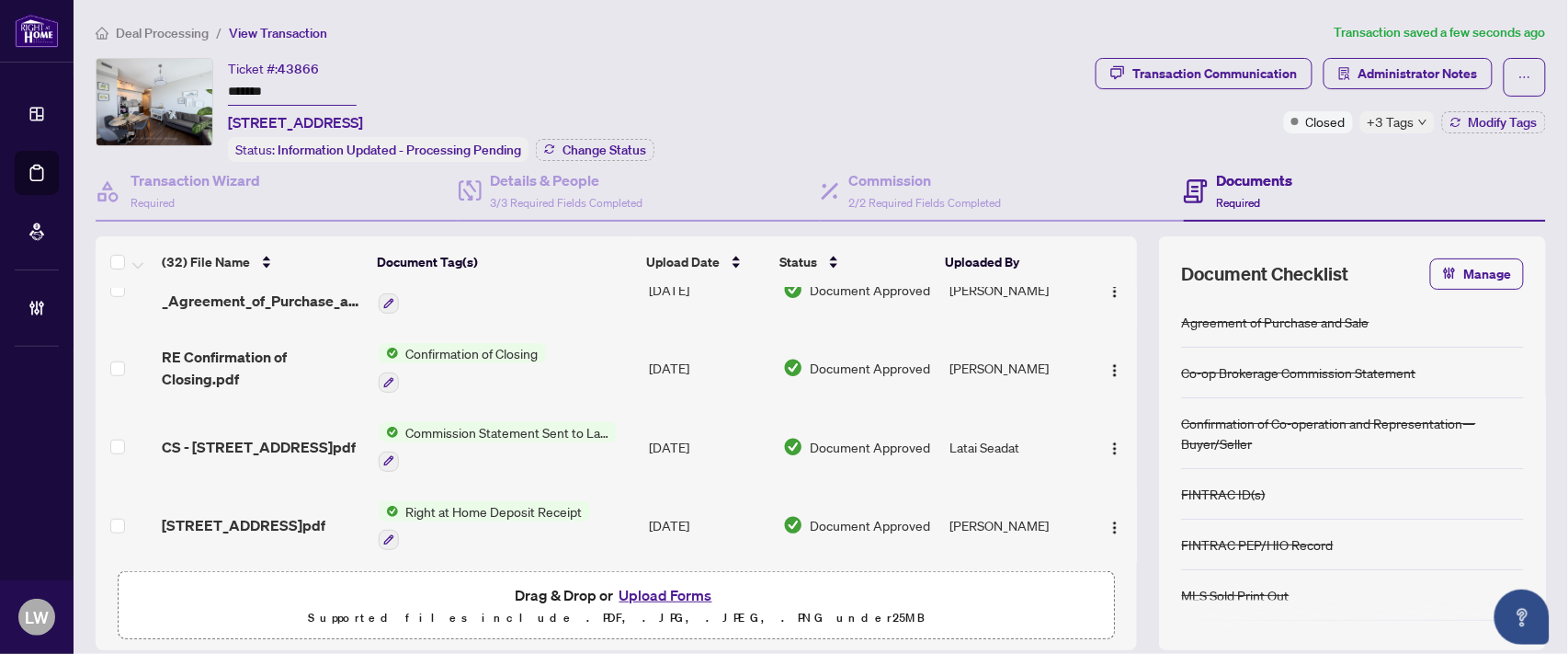
scroll to position [612, 0]
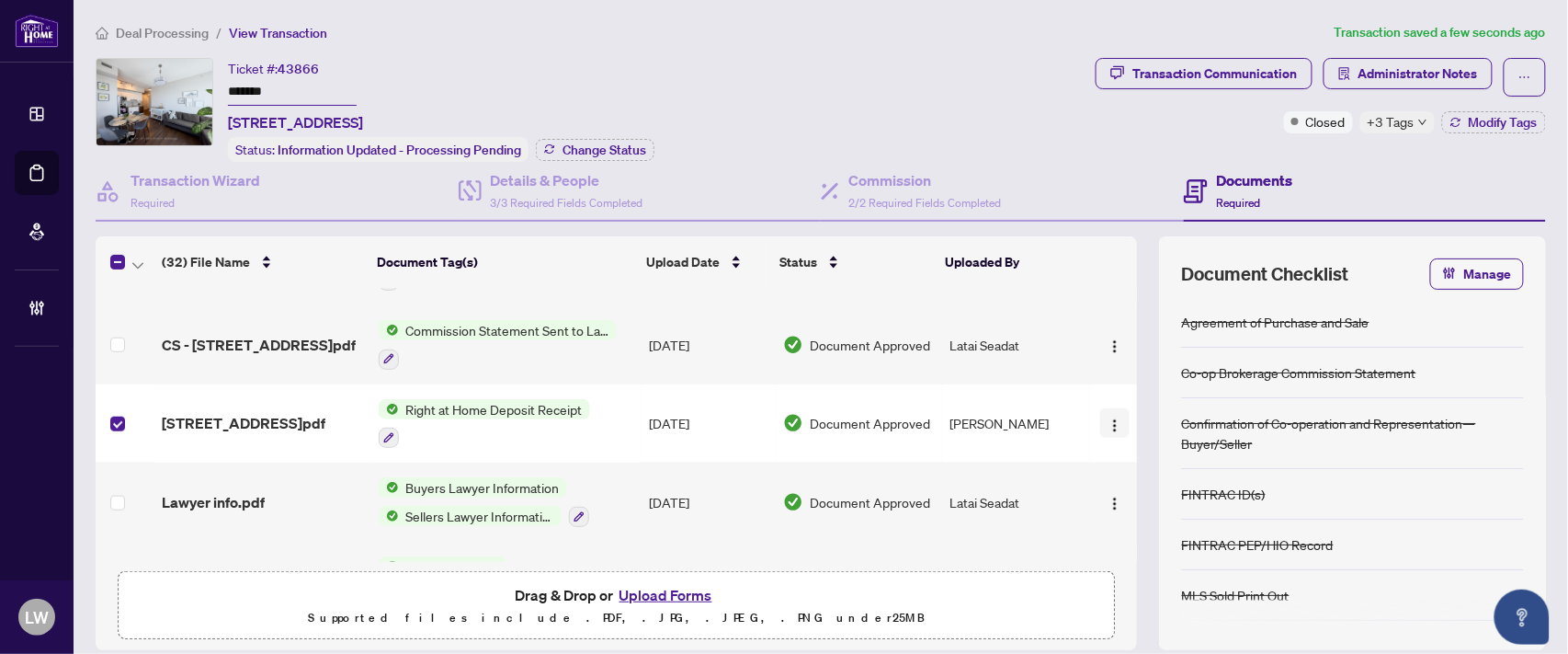
click at [1108, 419] on img "button" at bounding box center [1115, 426] width 15 height 15
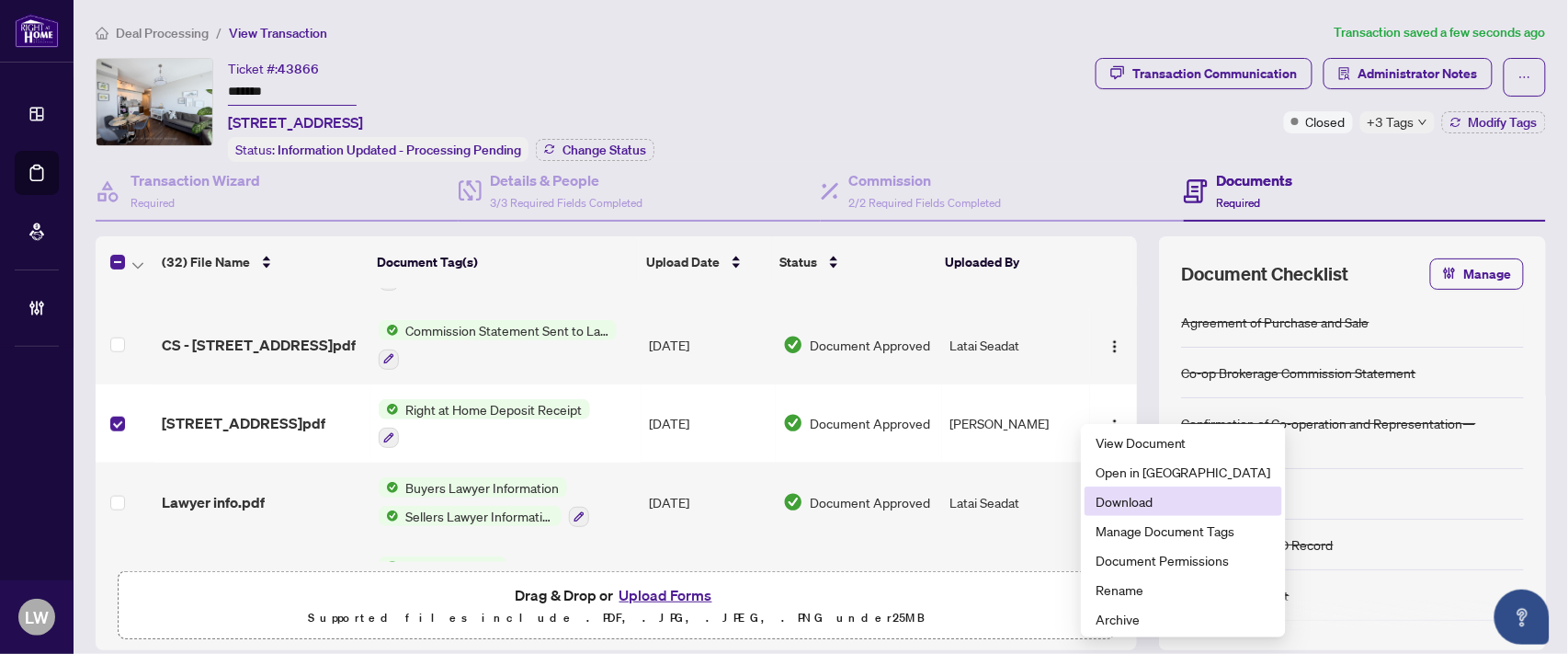
click at [1136, 499] on span "Download" at bounding box center [1183, 502] width 175 height 20
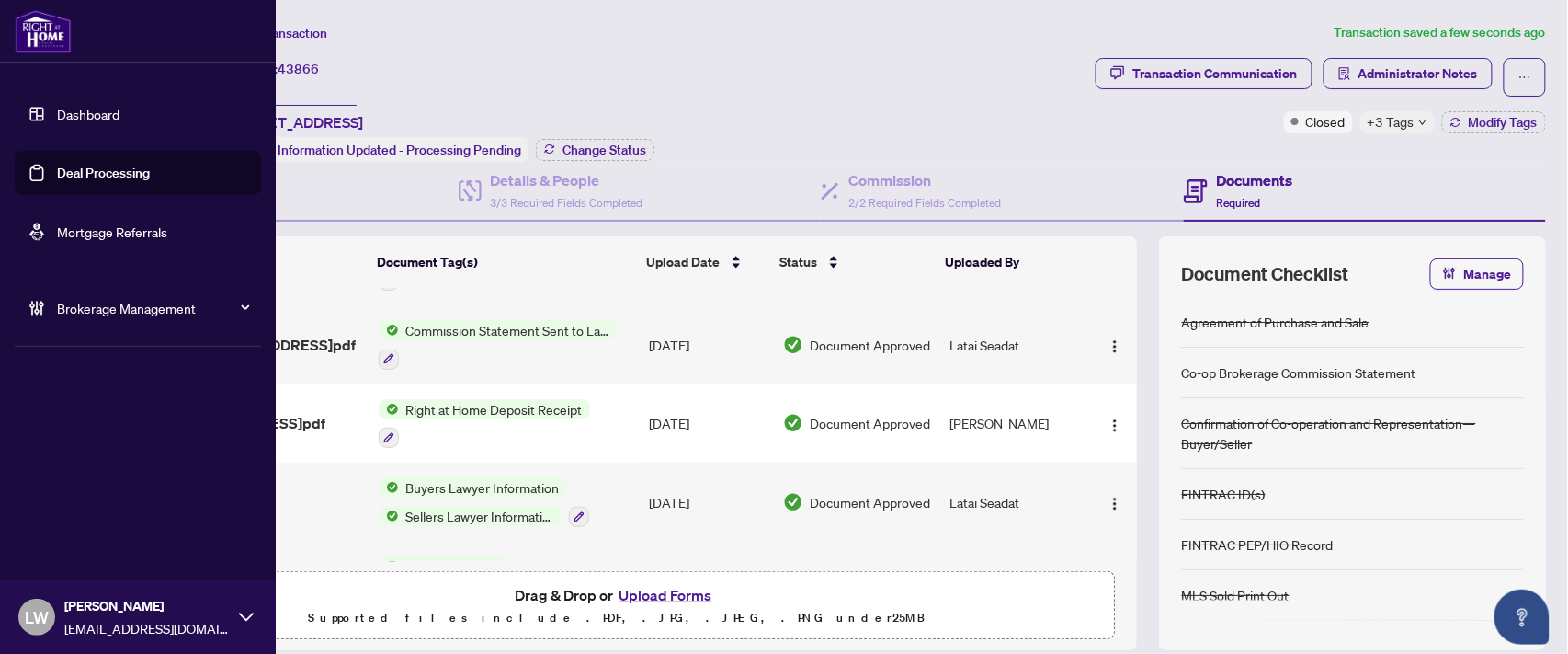
click at [108, 175] on link "Deal Processing" at bounding box center [103, 173] width 93 height 17
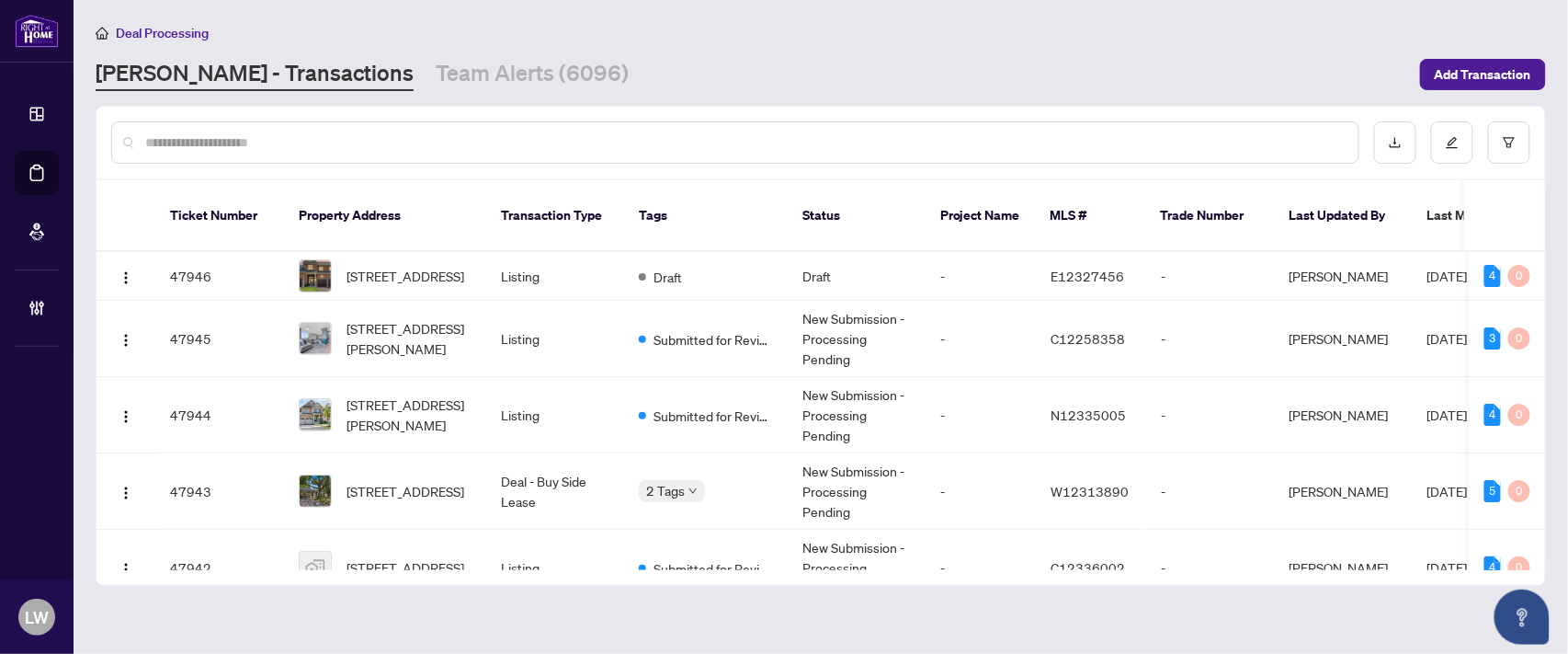
click at [559, 134] on input "text" at bounding box center [744, 143] width 1199 height 20
type input "*****"
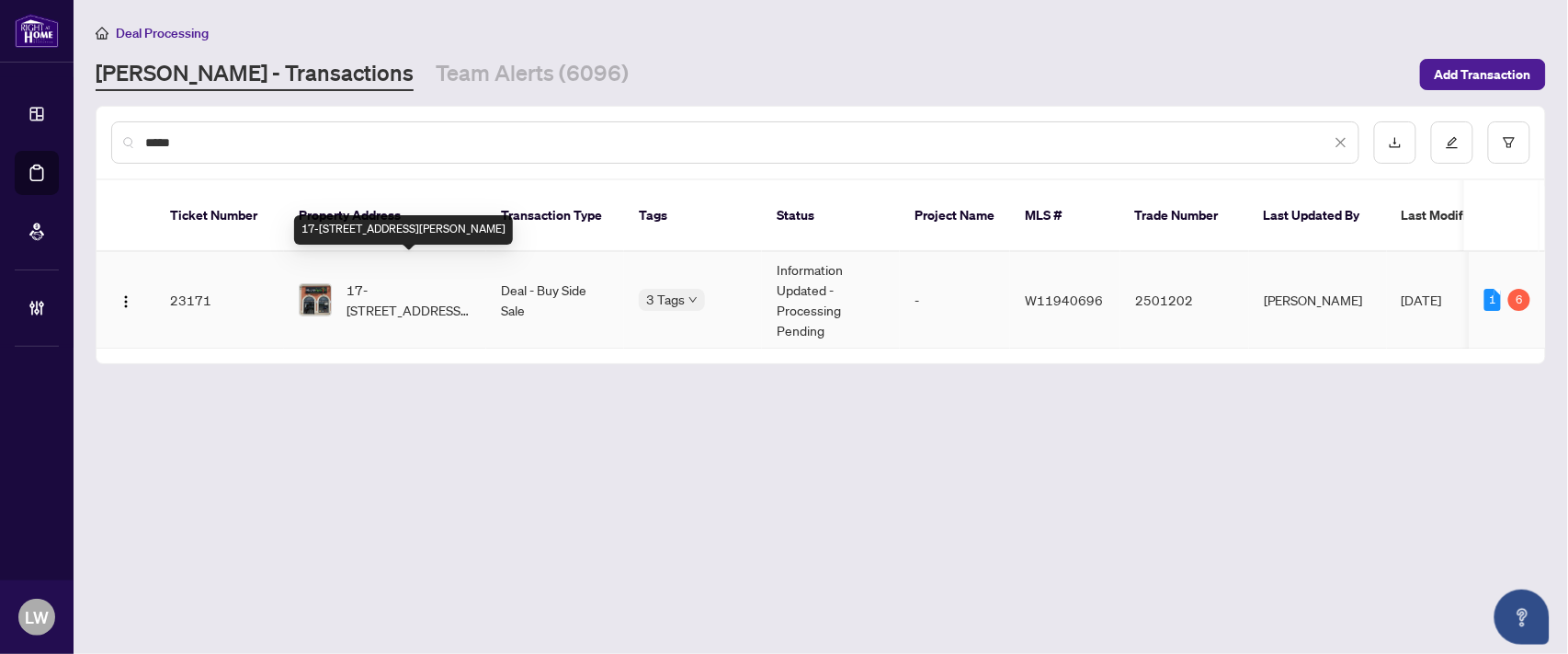
click at [406, 280] on span "17-[STREET_ADDRESS][PERSON_NAME]" at bounding box center [408, 300] width 125 height 41
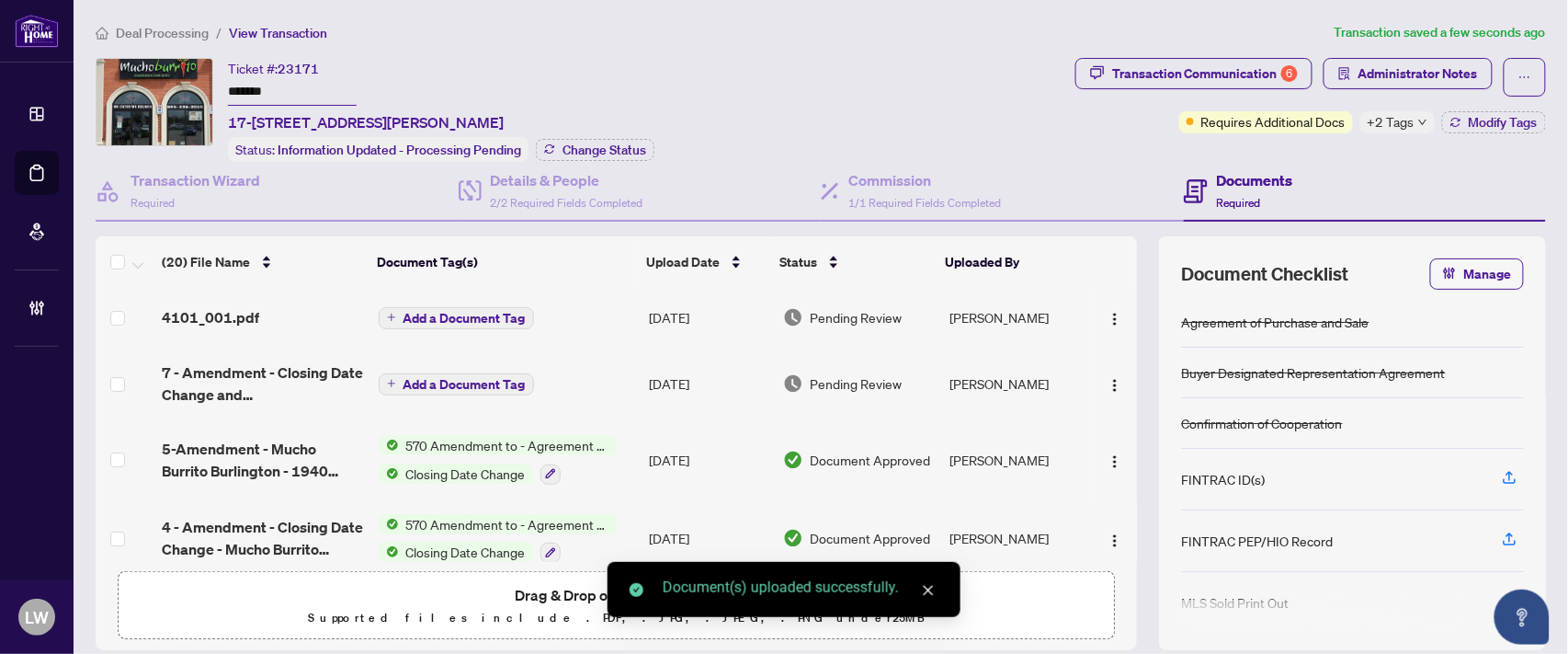
click at [461, 315] on span "Add a Document Tag" at bounding box center [465, 319] width 123 height 13
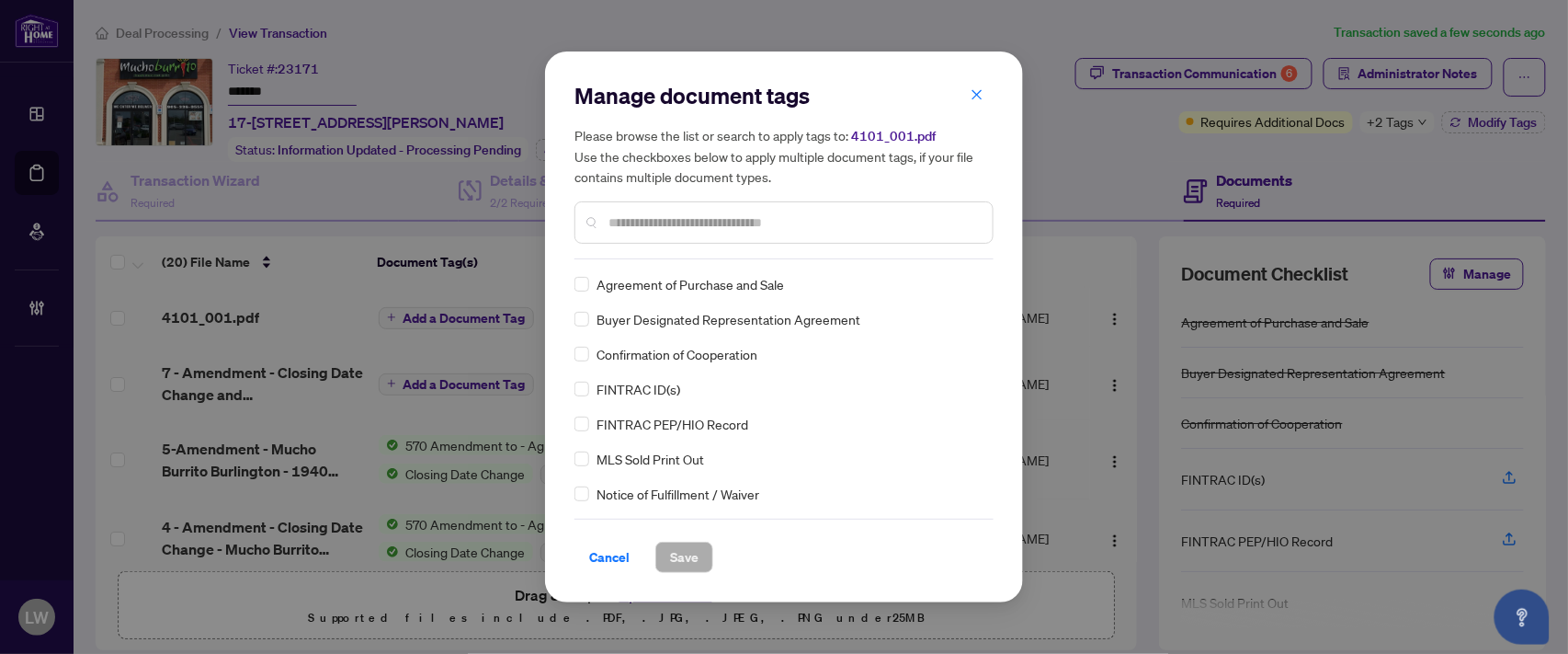
click at [777, 219] on input "text" at bounding box center [793, 223] width 369 height 20
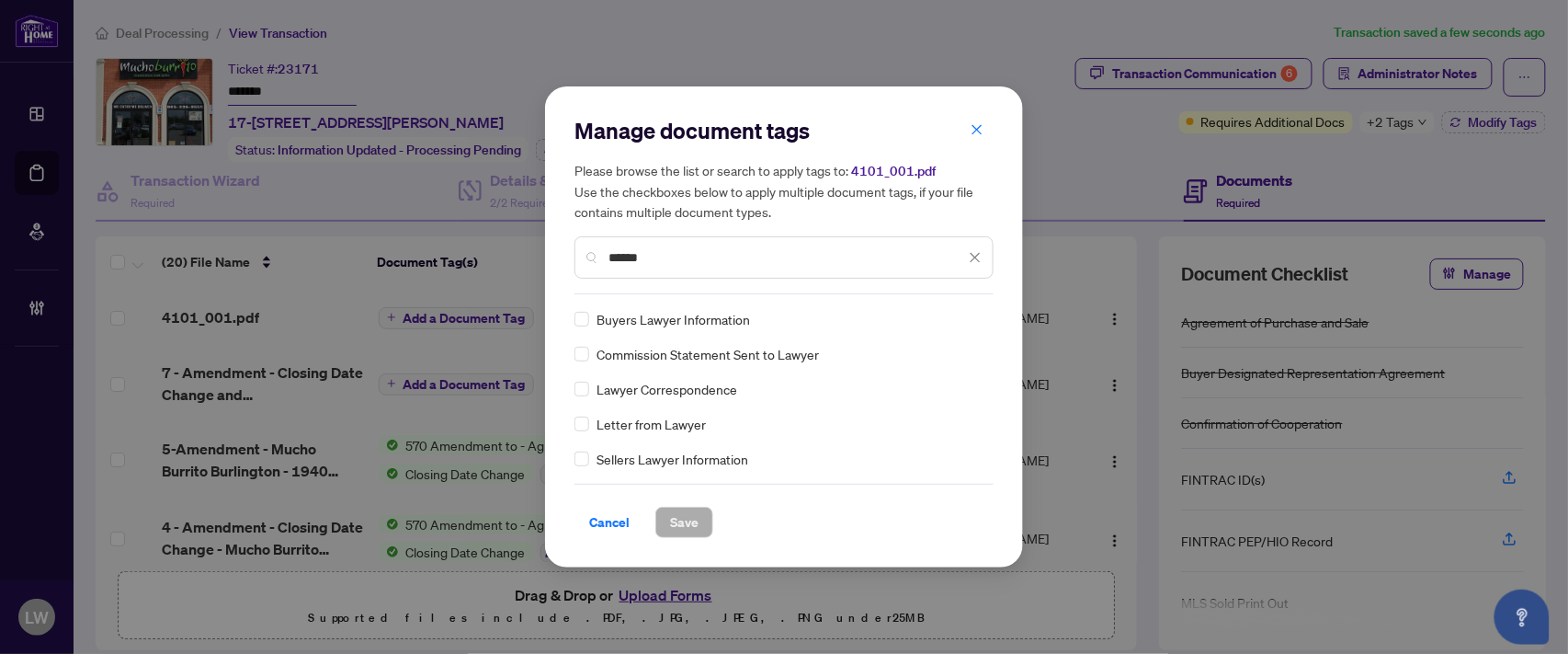
type input "******"
click at [684, 519] on span "Save" at bounding box center [684, 523] width 29 height 30
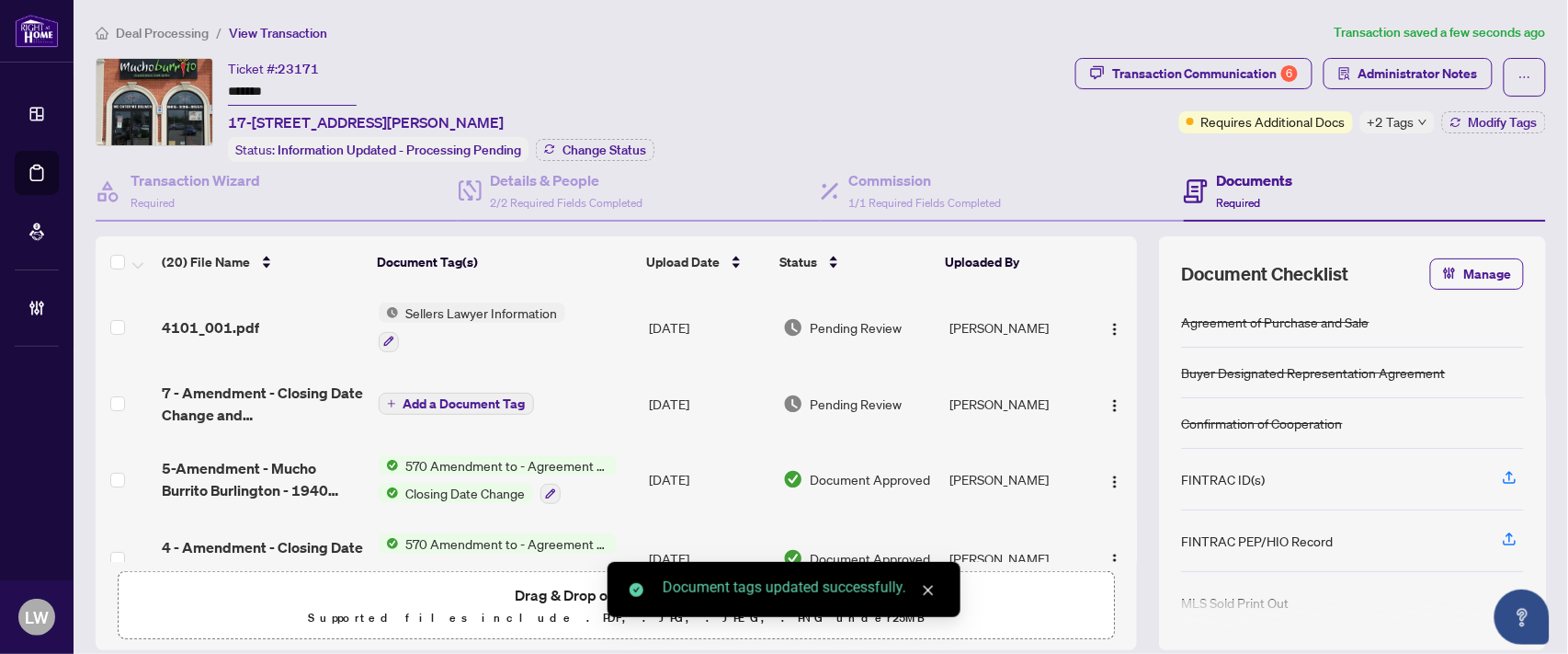
click at [847, 323] on span "Pending Review" at bounding box center [856, 328] width 92 height 20
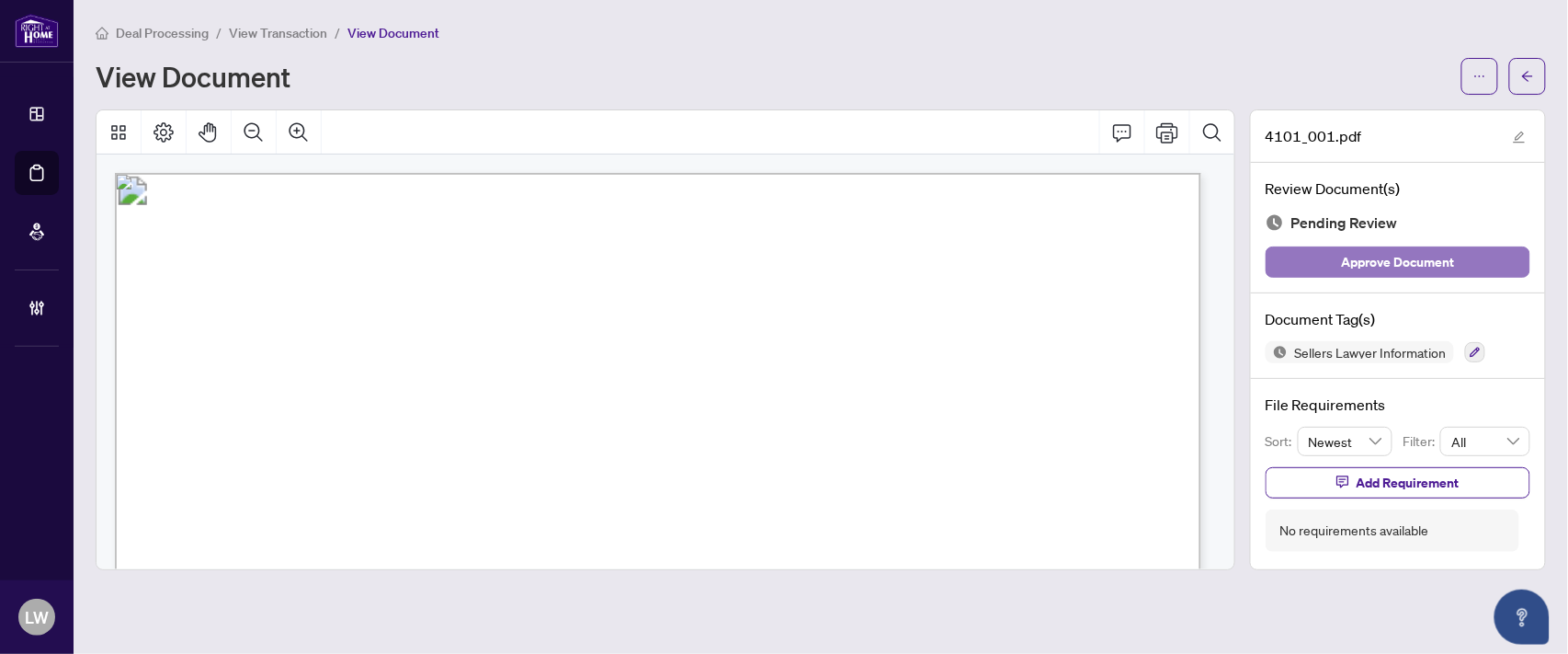
click at [1400, 259] on span "Approve Document" at bounding box center [1399, 262] width 113 height 30
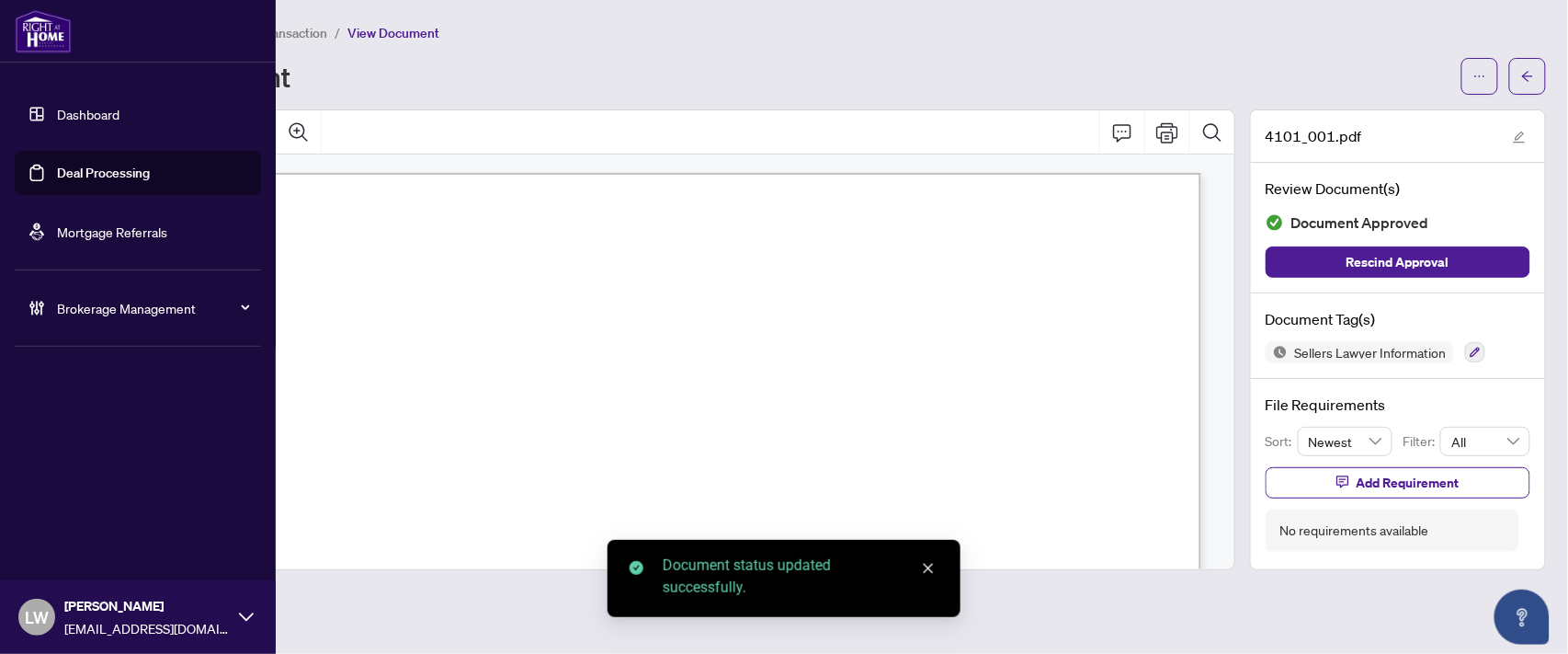
click at [122, 168] on link "Deal Processing" at bounding box center [103, 173] width 93 height 17
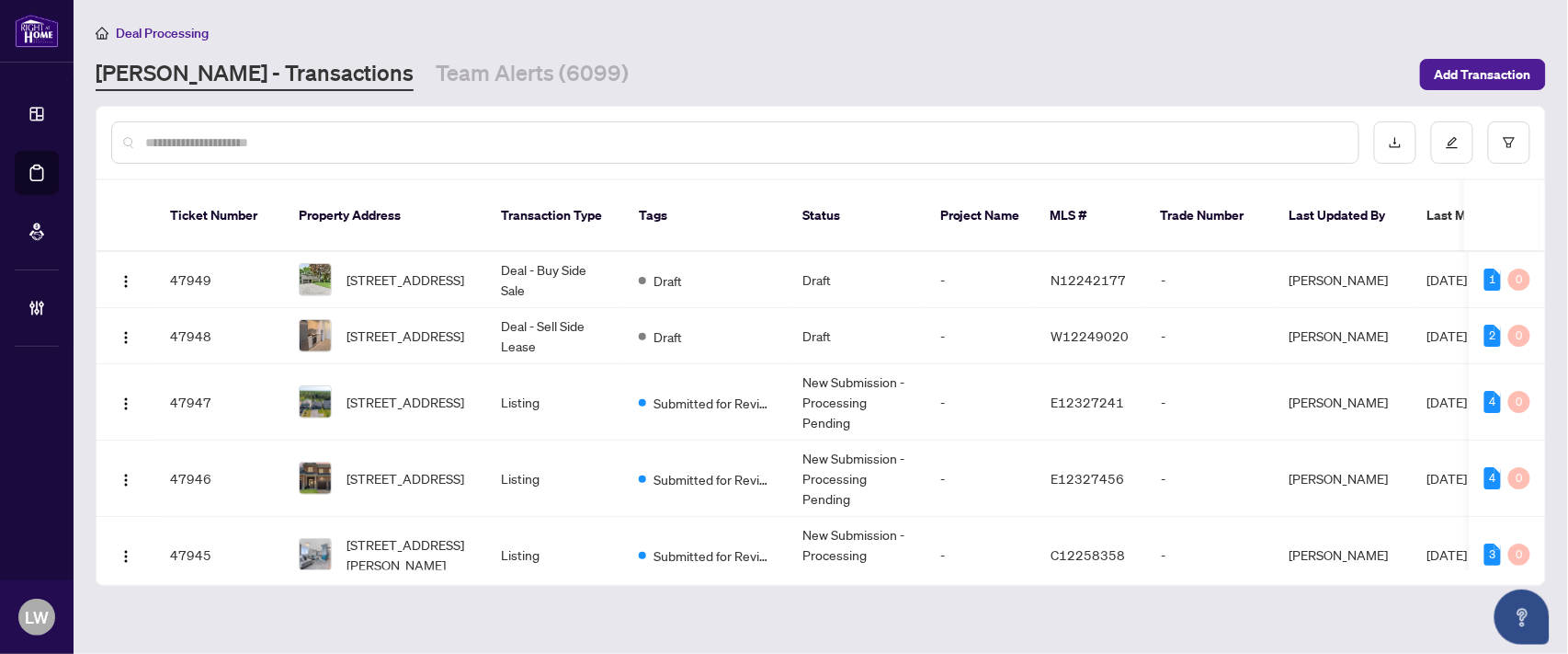
click at [429, 140] on input "text" at bounding box center [744, 143] width 1199 height 20
type input "*****"
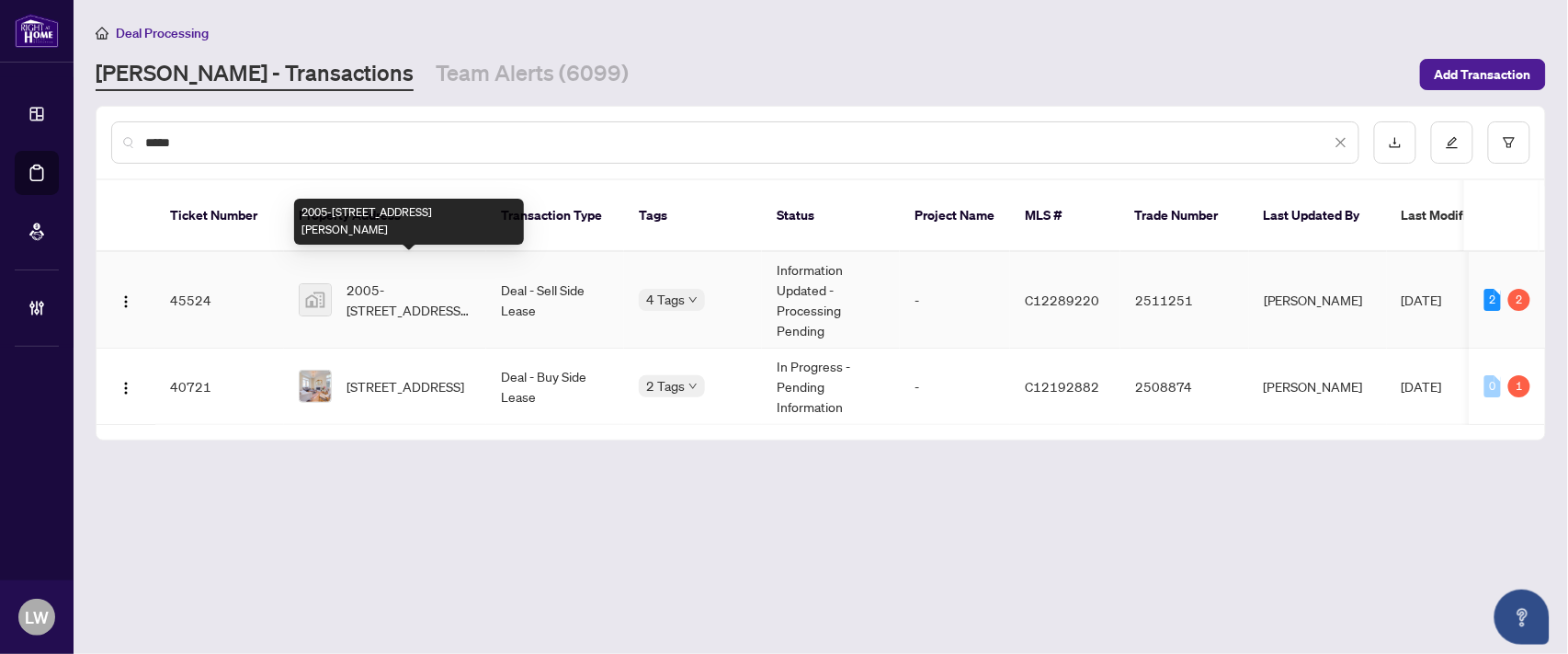
click at [382, 280] on span "2005-[STREET_ADDRESS][PERSON_NAME]" at bounding box center [408, 300] width 125 height 41
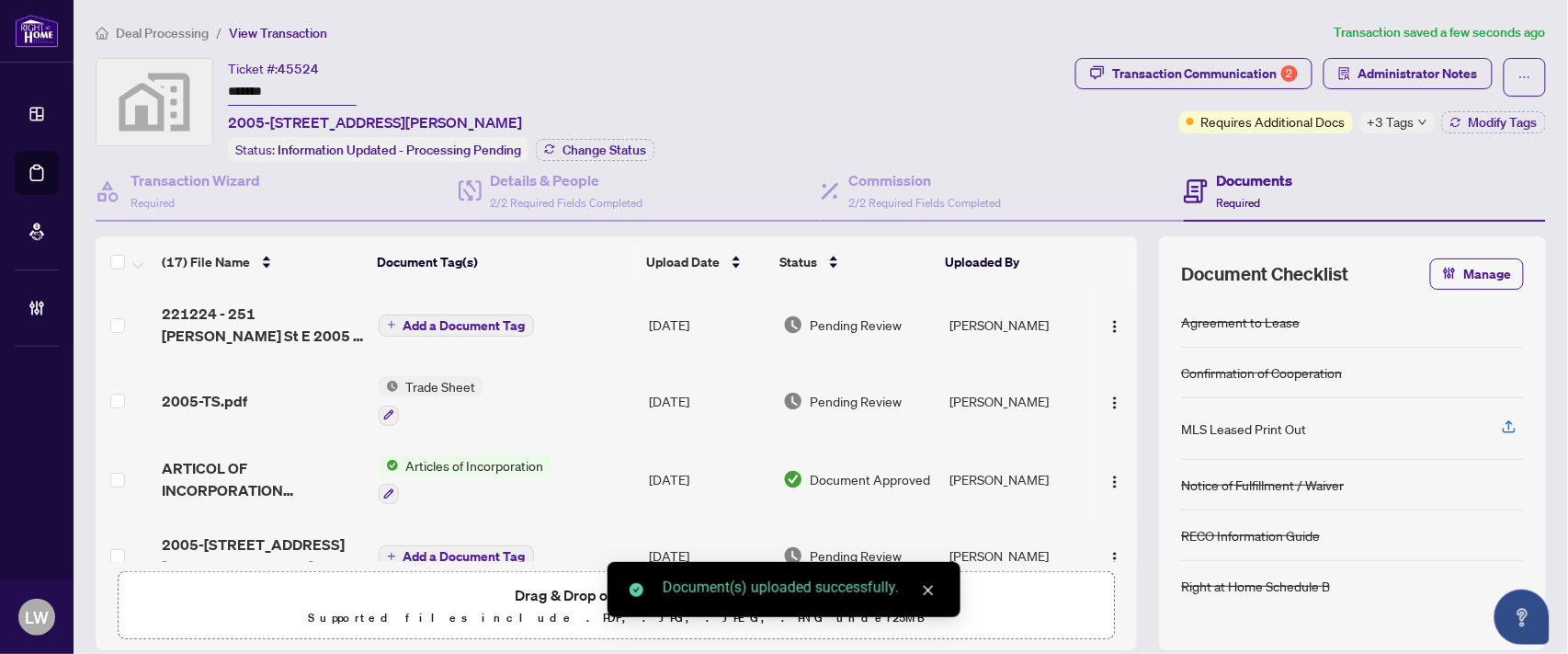
click at [452, 323] on span "Add a Document Tag" at bounding box center [465, 326] width 123 height 13
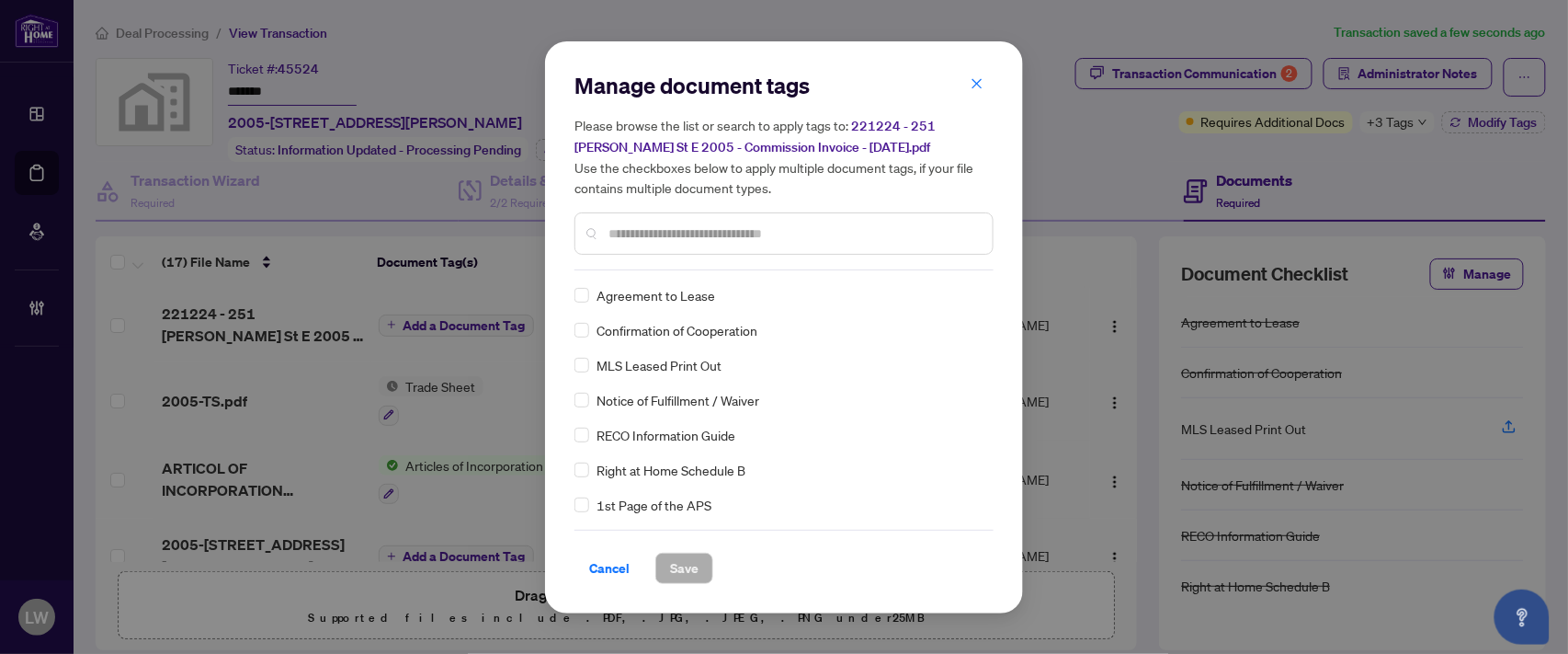
click at [690, 233] on input "text" at bounding box center [793, 234] width 369 height 20
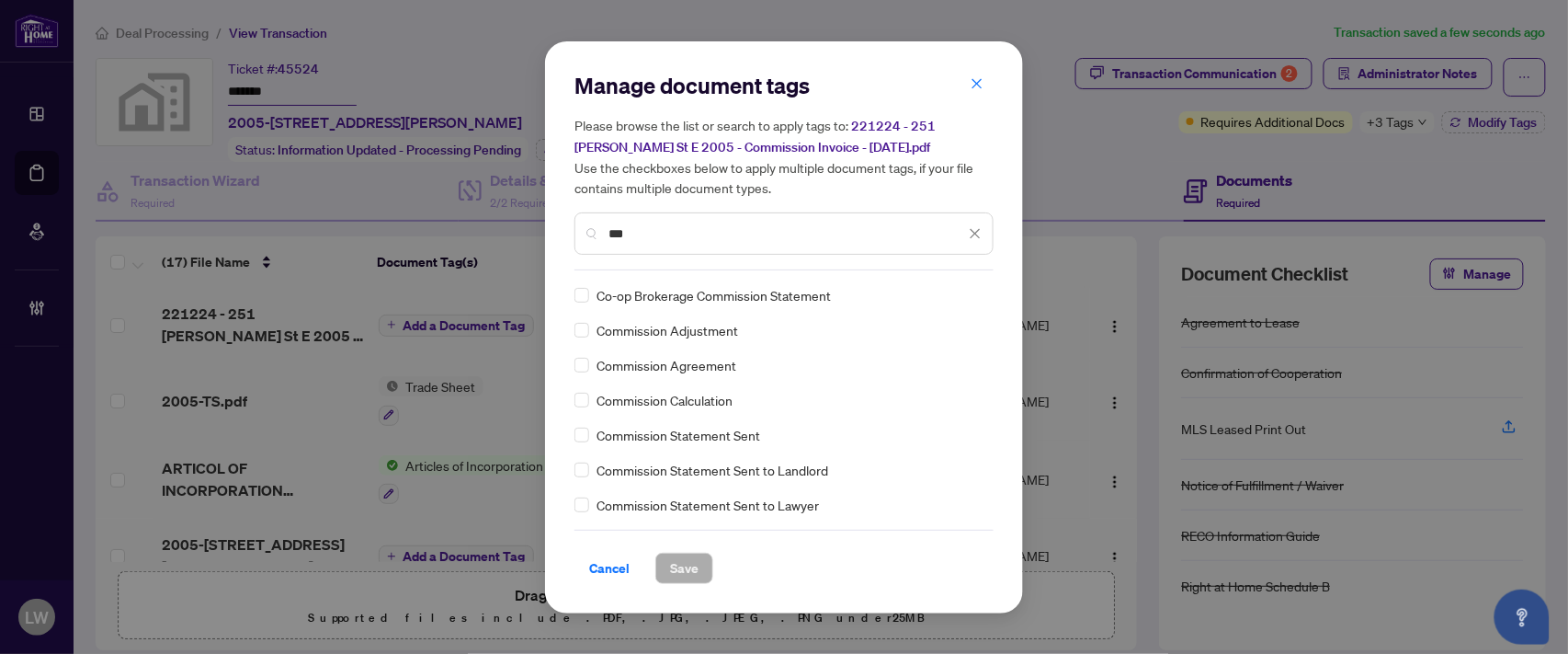
type input "***"
click at [681, 566] on span "Save" at bounding box center [684, 569] width 29 height 30
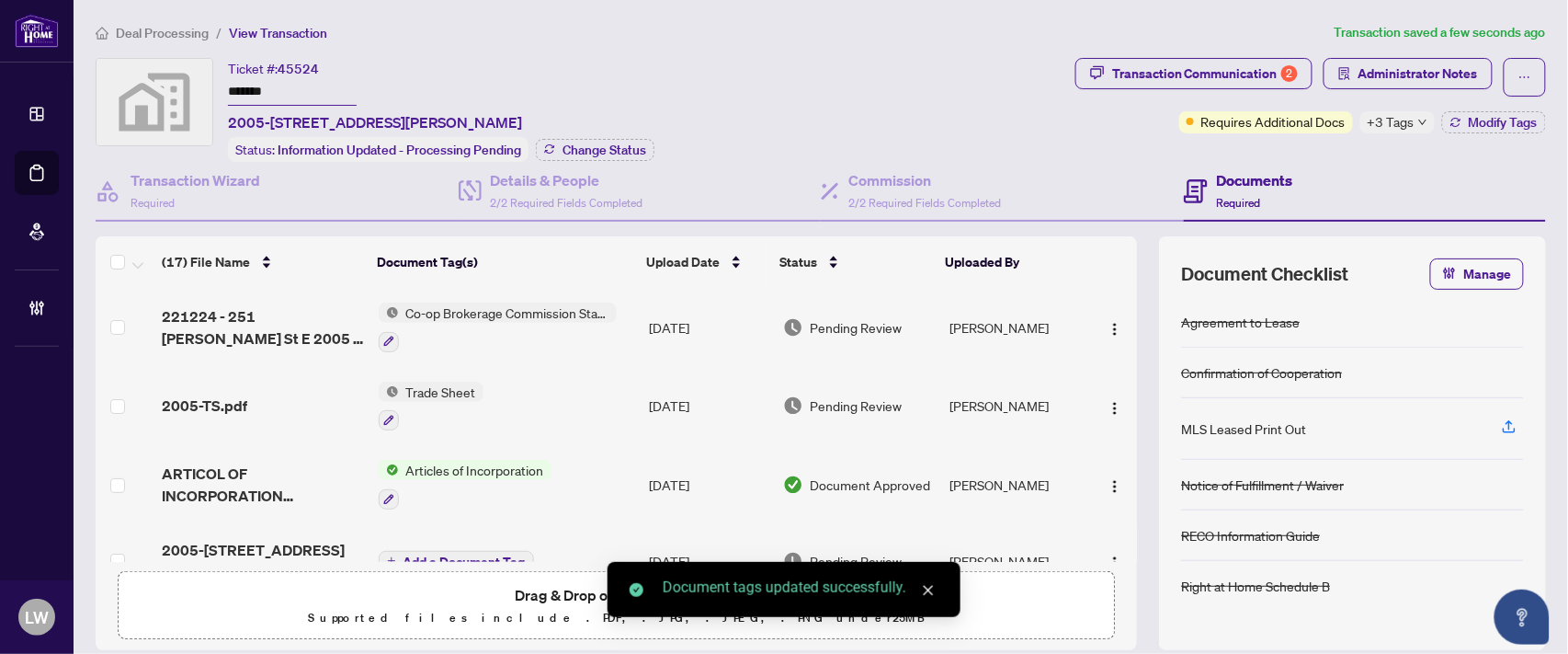
click at [850, 322] on span "Pending Review" at bounding box center [856, 328] width 92 height 20
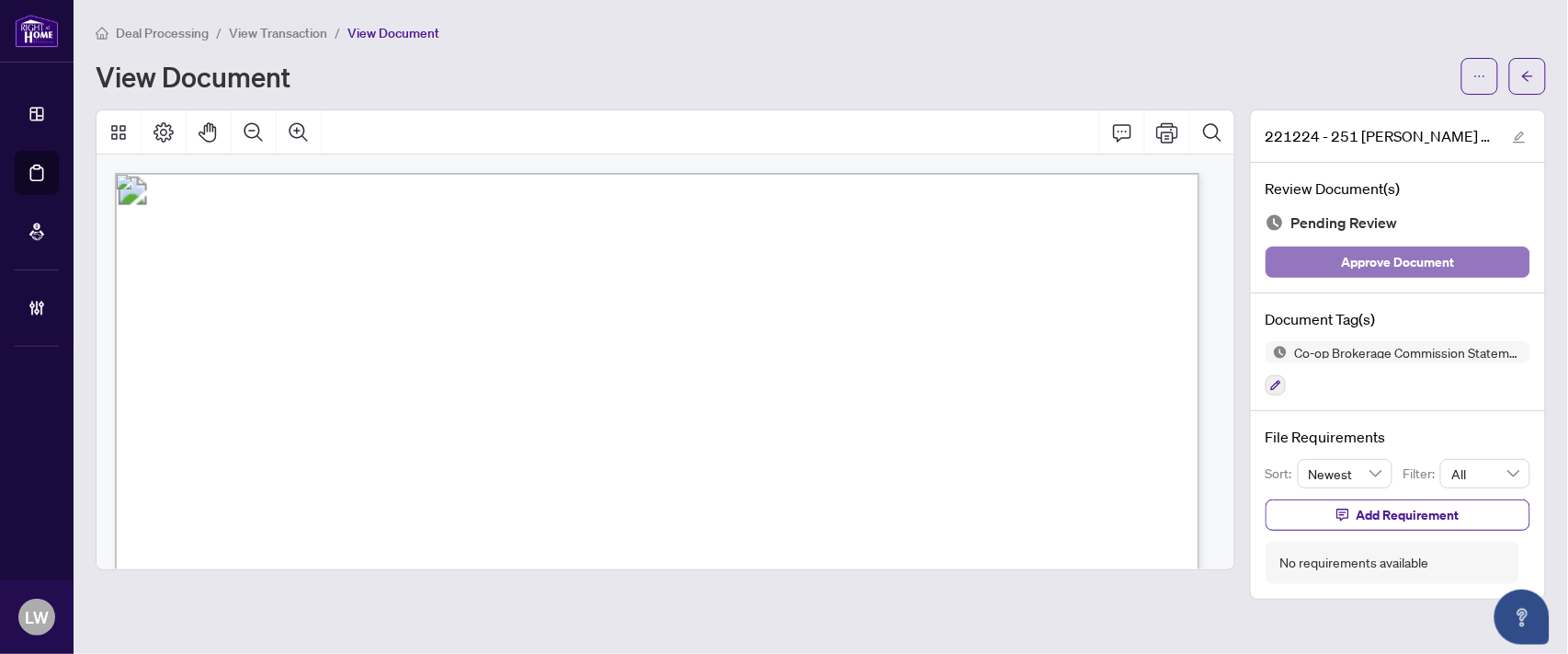
click at [1386, 268] on span "Approve Document" at bounding box center [1399, 262] width 113 height 30
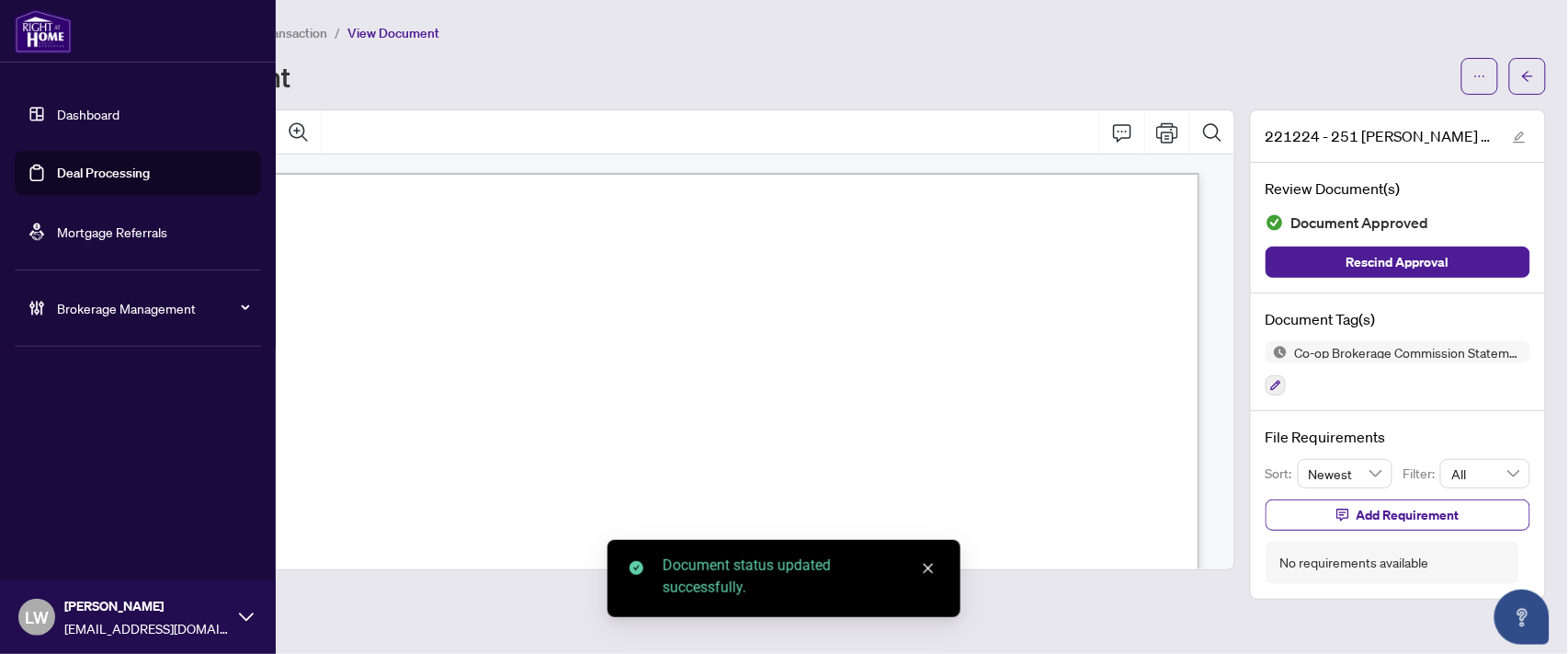
click at [133, 173] on link "Deal Processing" at bounding box center [103, 173] width 93 height 17
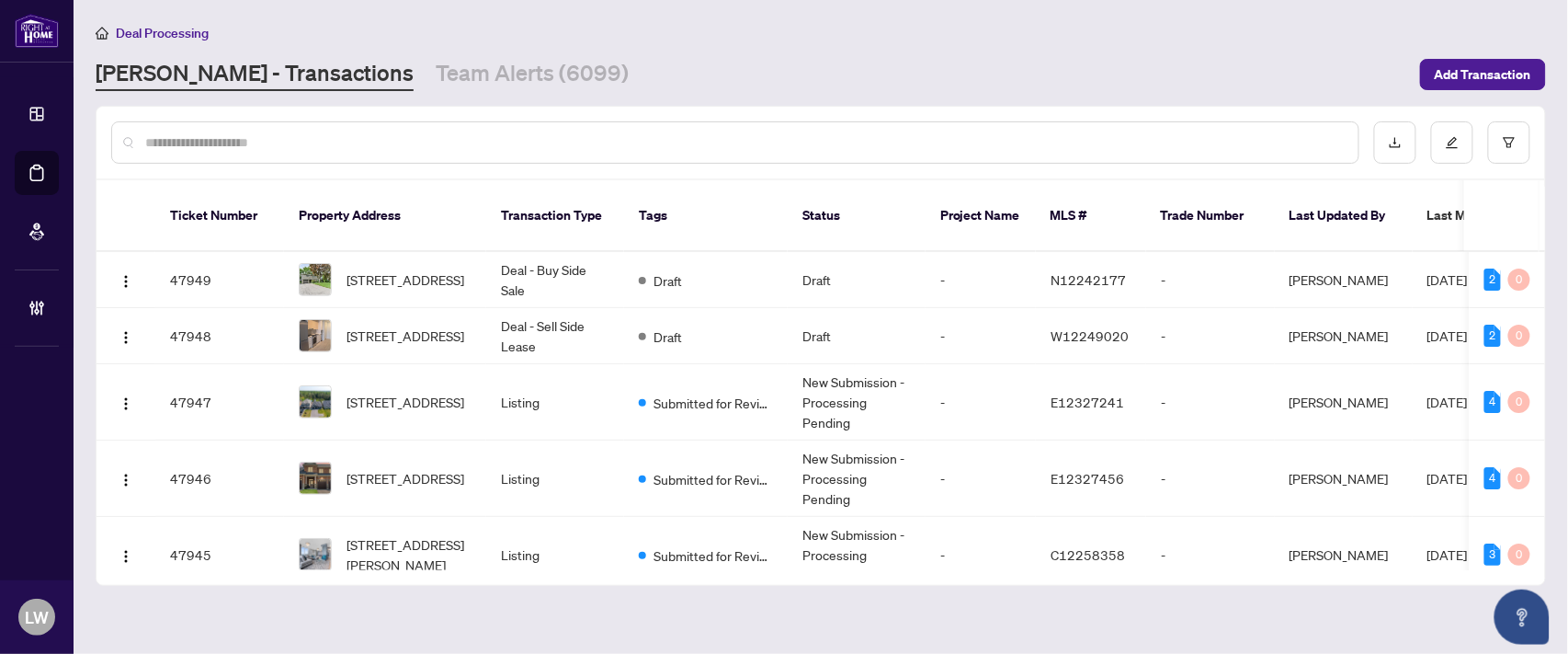
click at [410, 140] on input "text" at bounding box center [744, 143] width 1199 height 20
type input "*****"
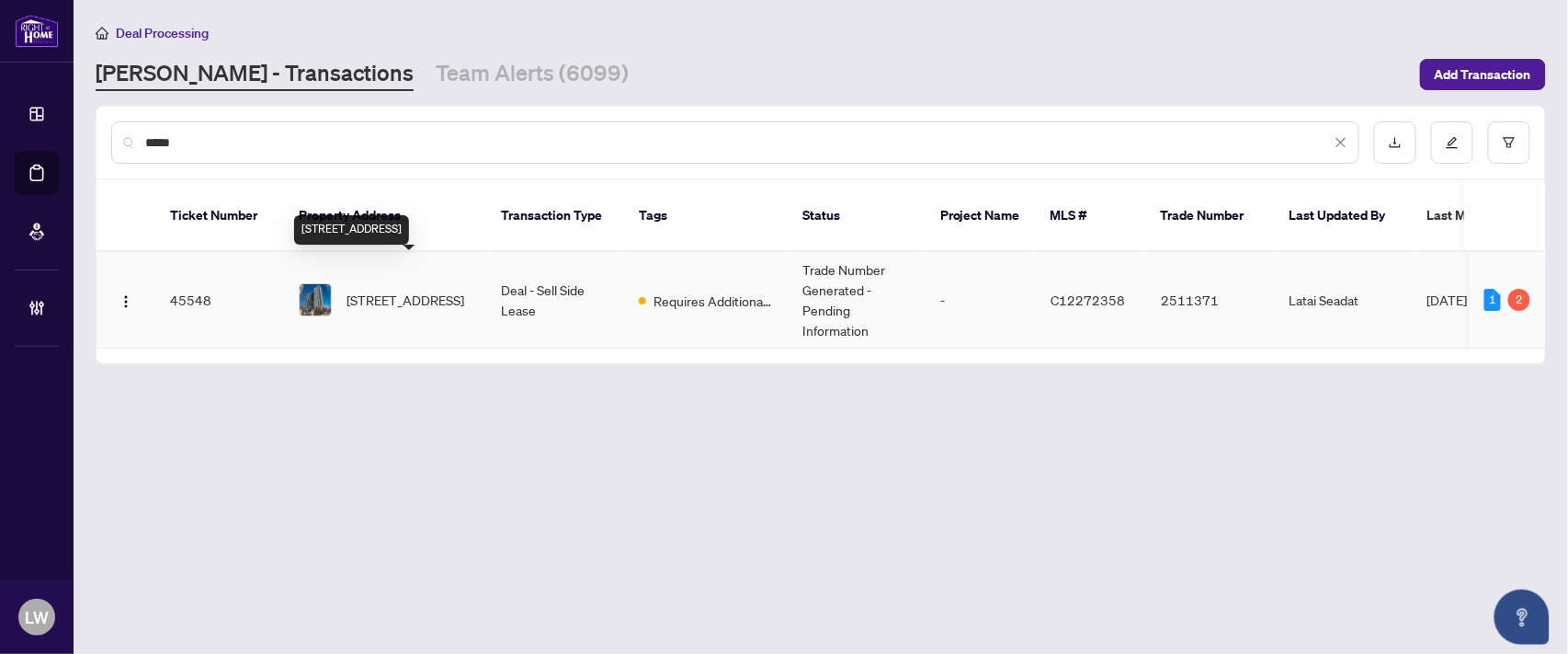
click at [397, 290] on span "[STREET_ADDRESS]" at bounding box center [405, 300] width 118 height 20
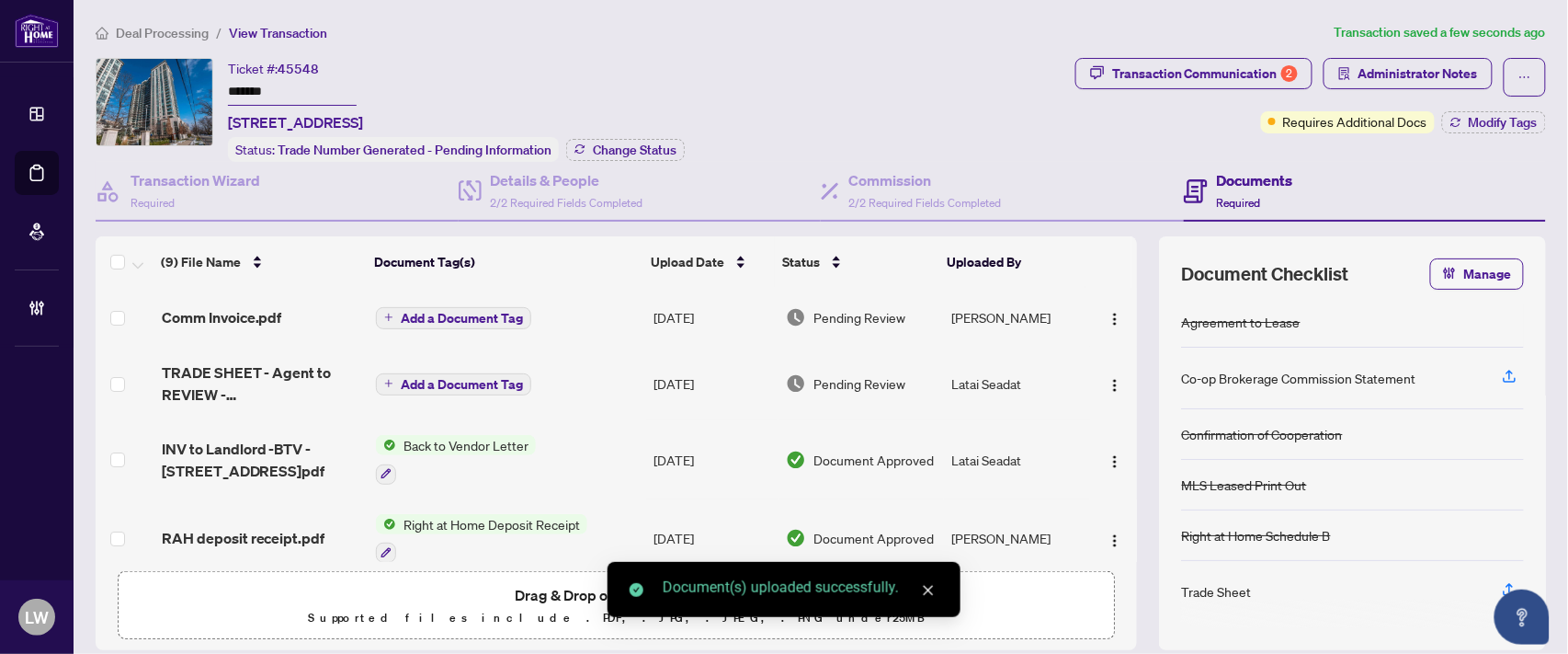
click at [438, 315] on span "Add a Document Tag" at bounding box center [462, 319] width 123 height 13
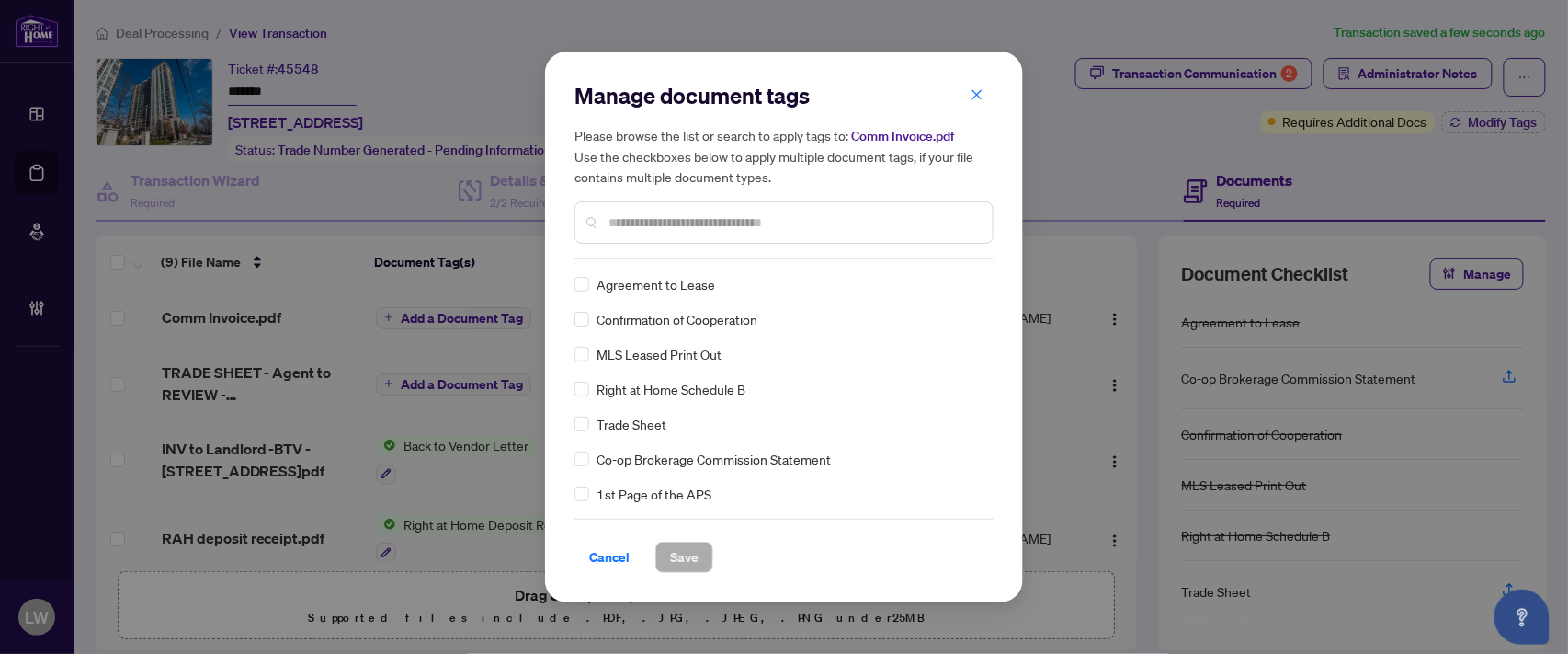
click at [853, 218] on input "text" at bounding box center [793, 223] width 369 height 20
type input "***"
click at [677, 553] on span "Save" at bounding box center [684, 557] width 29 height 30
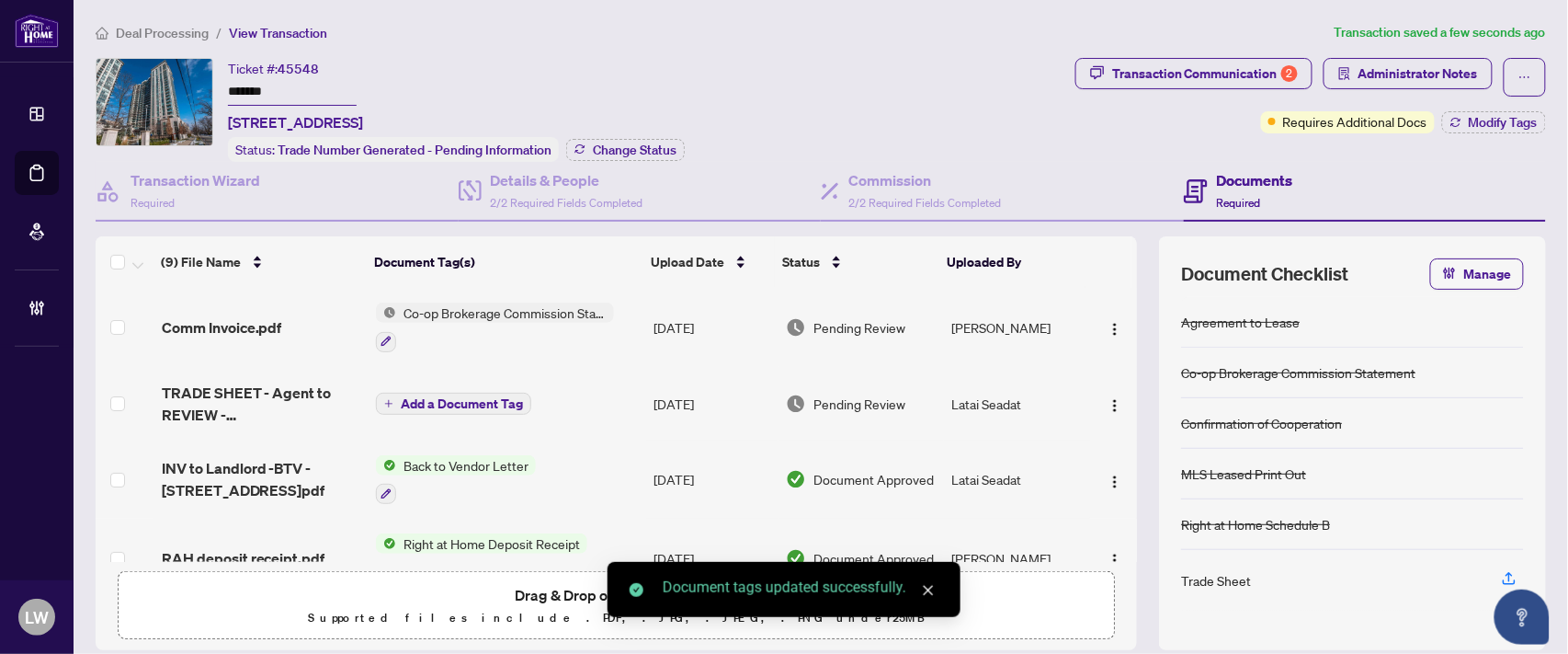
click at [855, 324] on span "Pending Review" at bounding box center [859, 328] width 92 height 20
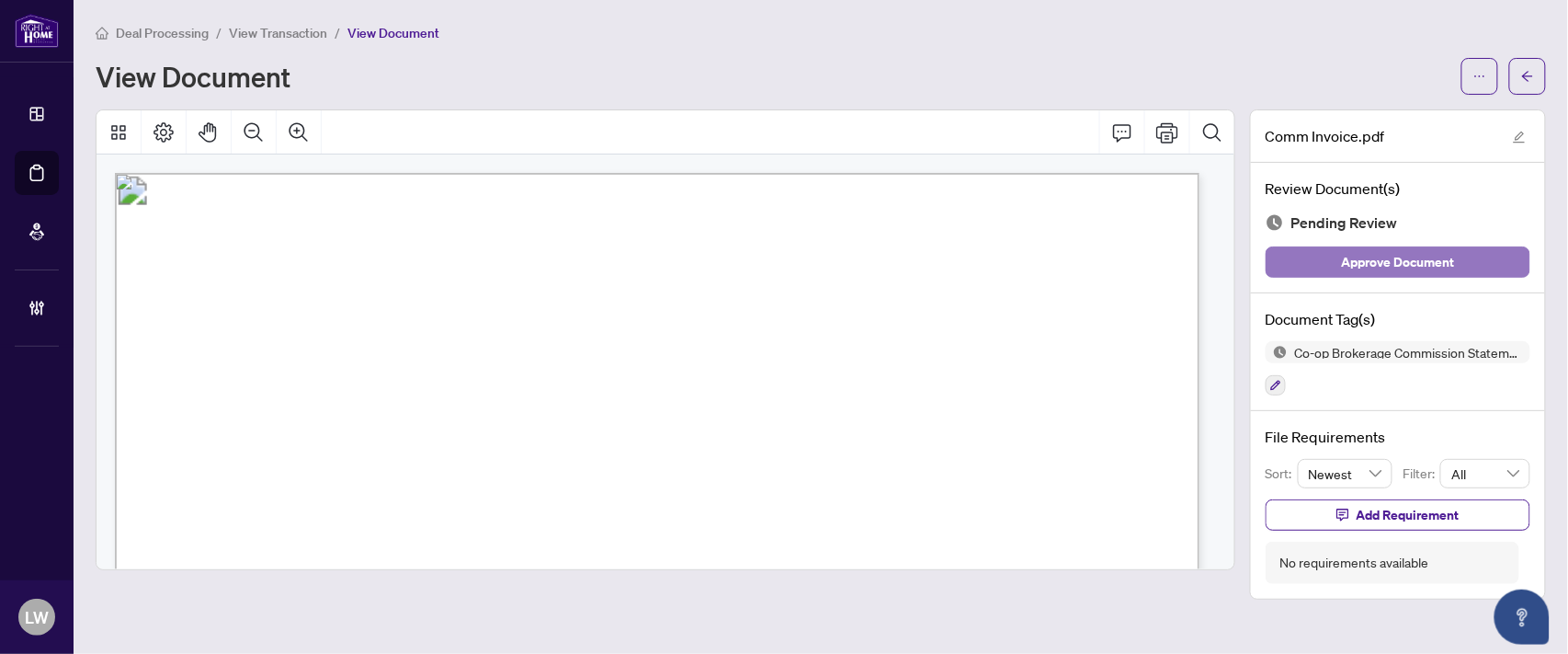
click at [1392, 258] on span "Approve Document" at bounding box center [1399, 262] width 113 height 30
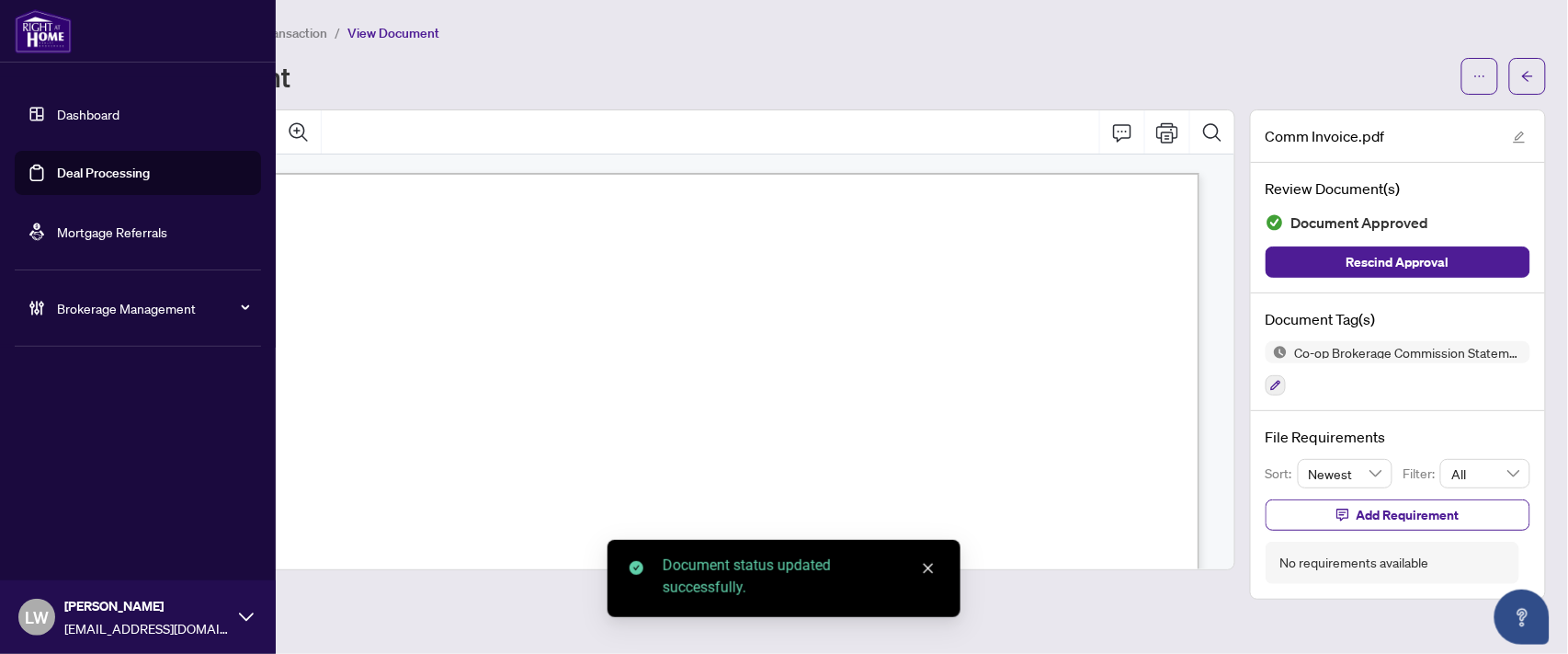
click at [89, 173] on link "Deal Processing" at bounding box center [103, 173] width 93 height 17
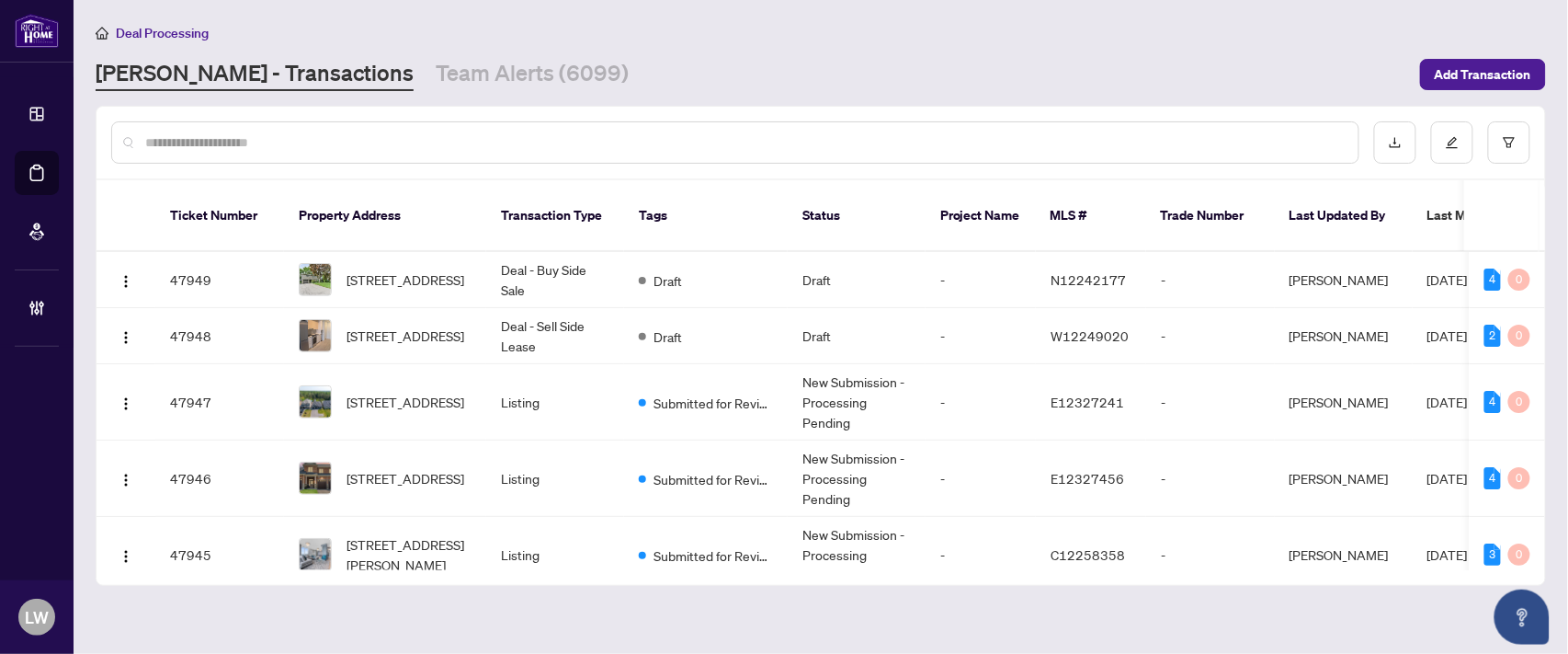
click at [465, 133] on input "text" at bounding box center [744, 143] width 1199 height 20
type input "**********"
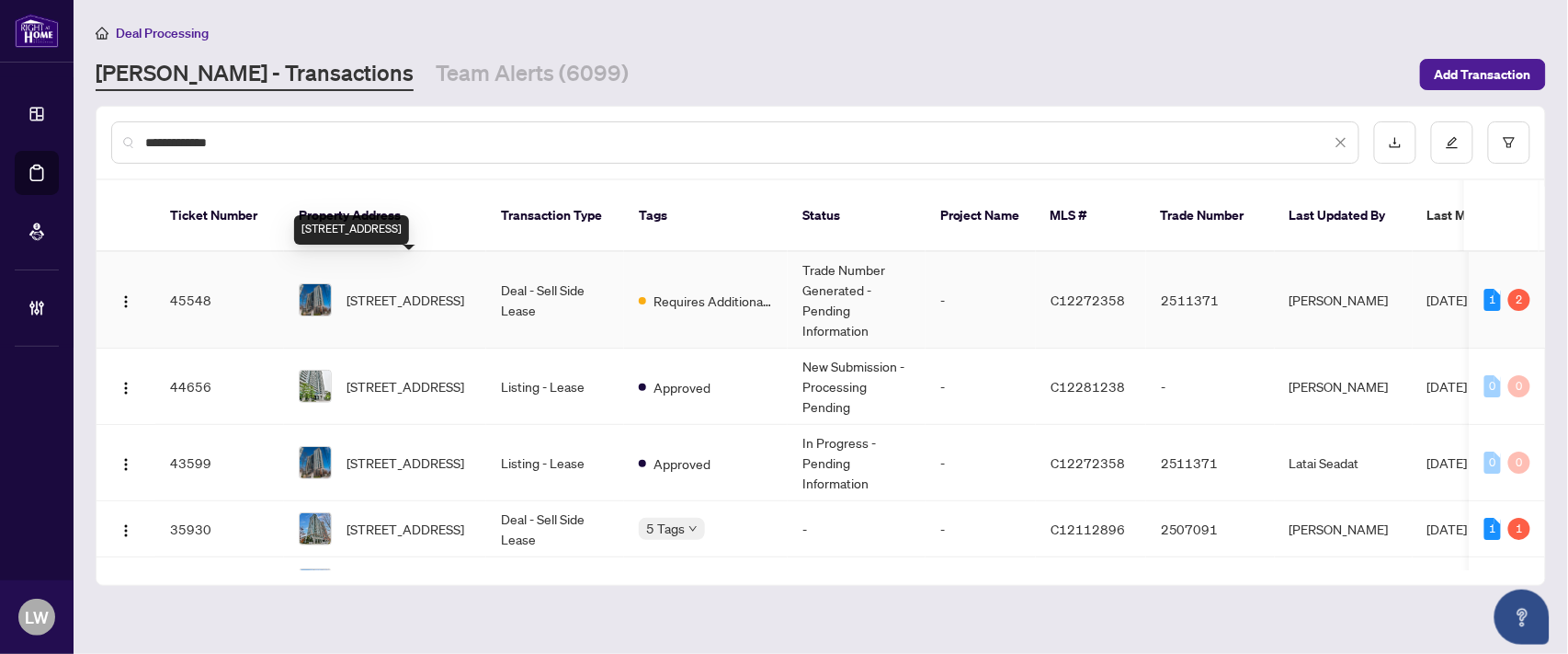
click at [398, 290] on span "[STREET_ADDRESS]" at bounding box center [405, 300] width 118 height 20
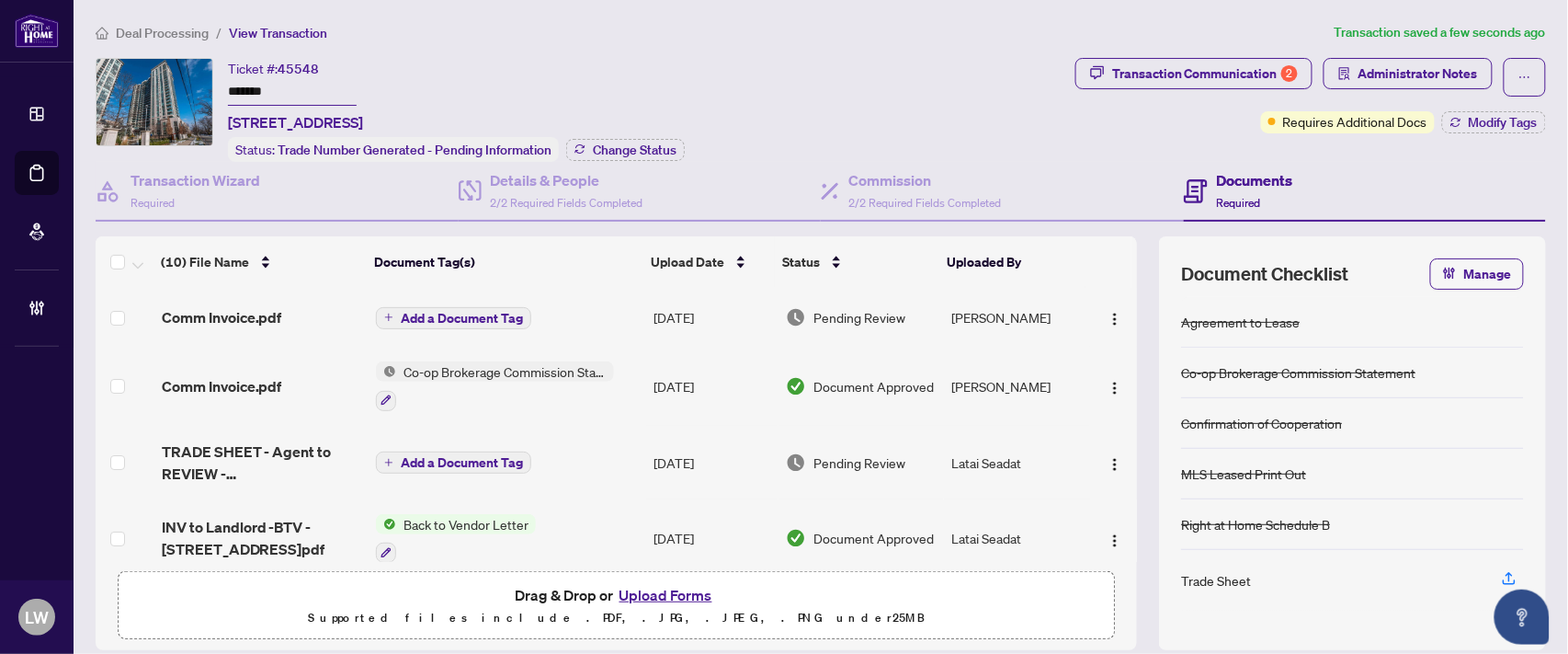
drag, startPoint x: 428, startPoint y: 319, endPoint x: 217, endPoint y: 316, distance: 211.0
drag, startPoint x: 217, startPoint y: 316, endPoint x: 848, endPoint y: 76, distance: 675.1
click at [848, 76] on div "Ticket #: 45548 ******* [STREET_ADDRESS] Status: Trade Number Generated - Pendi…" at bounding box center [582, 110] width 973 height 104
click at [487, 307] on button "Add a Document Tag" at bounding box center [453, 319] width 155 height 22
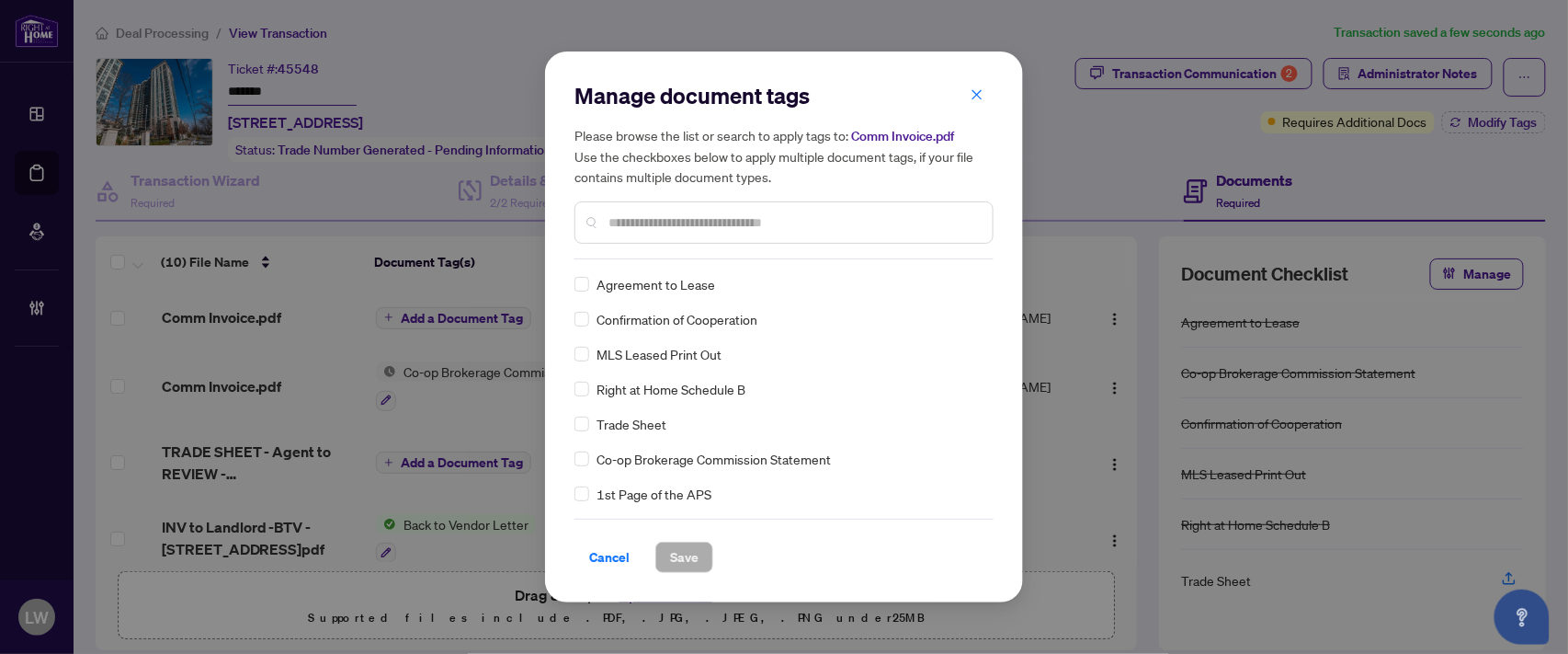
click at [743, 217] on input "text" at bounding box center [793, 223] width 369 height 20
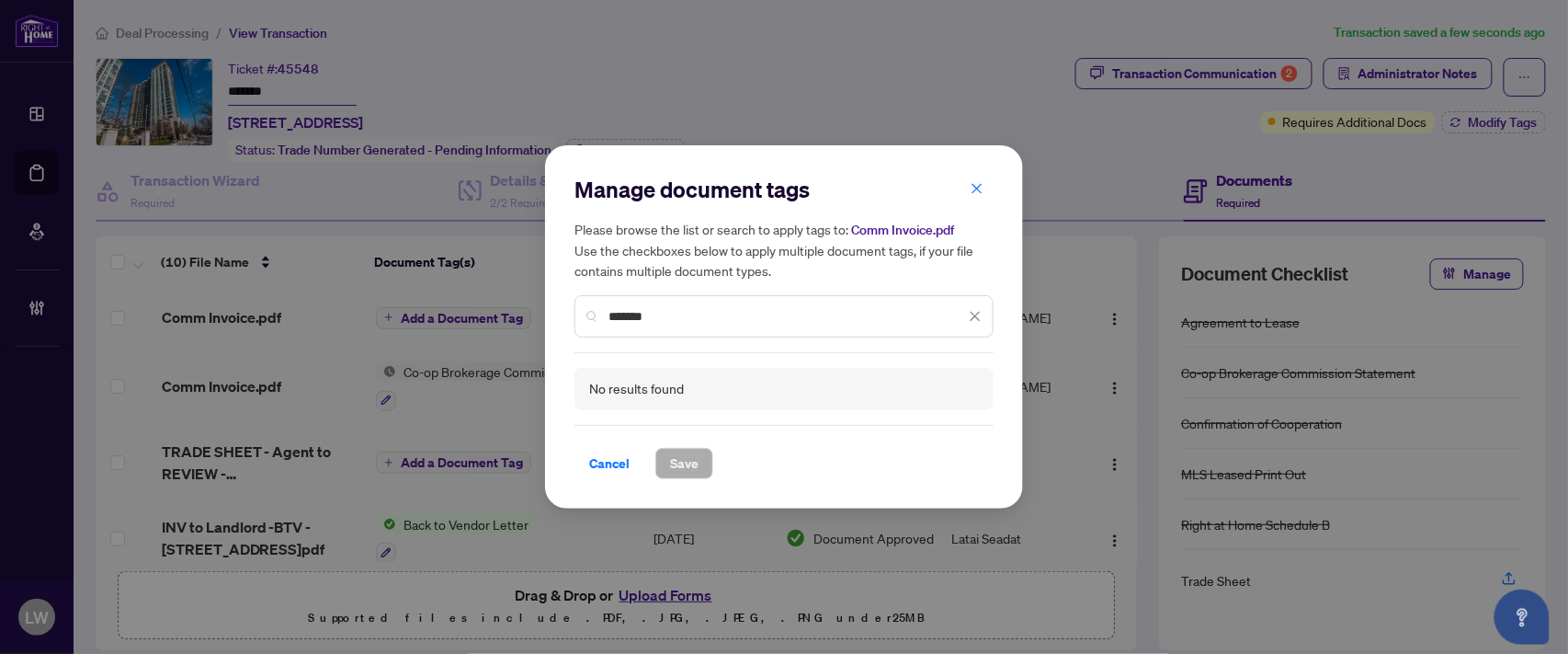
drag, startPoint x: 662, startPoint y: 313, endPoint x: 583, endPoint y: 319, distance: 79.2
click at [583, 319] on div "*******" at bounding box center [784, 317] width 420 height 43
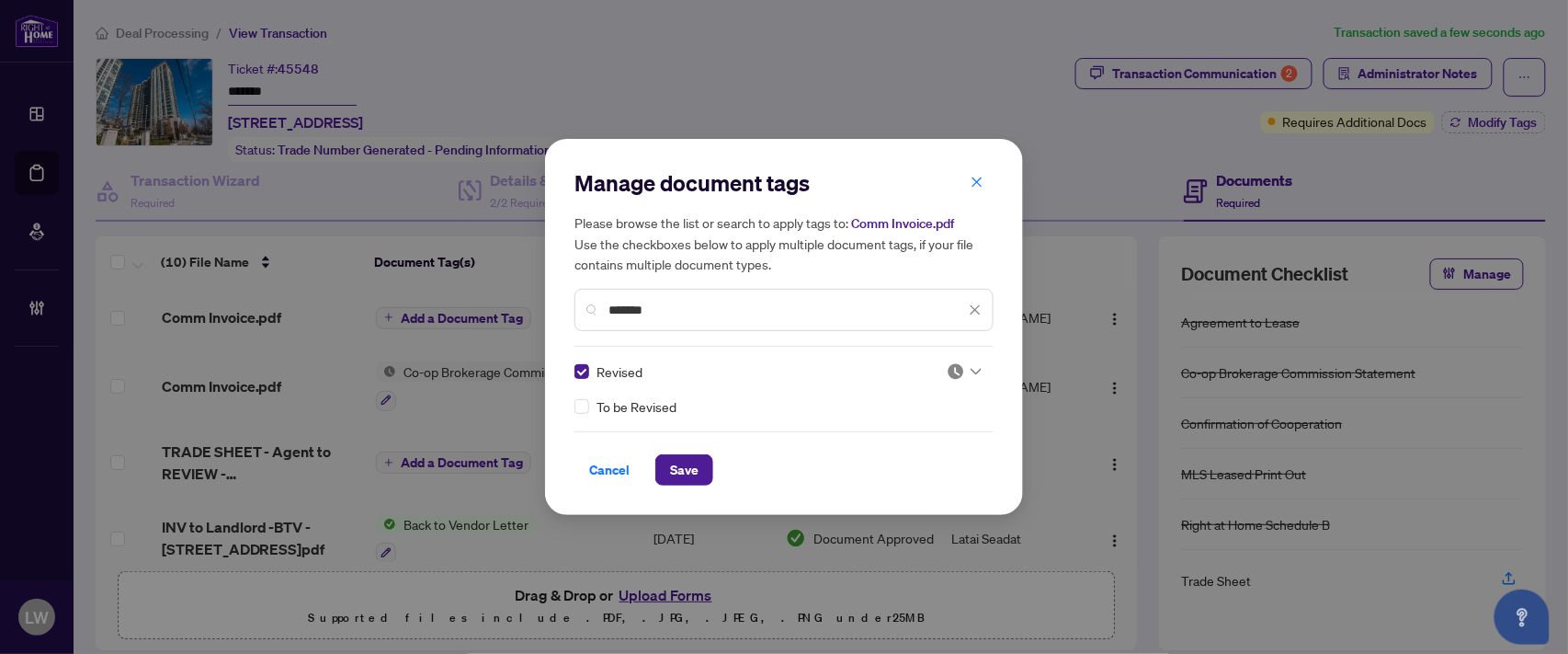
drag, startPoint x: 680, startPoint y: 306, endPoint x: 616, endPoint y: 313, distance: 64.4
click at [616, 313] on input "*******" at bounding box center [786, 310] width 356 height 20
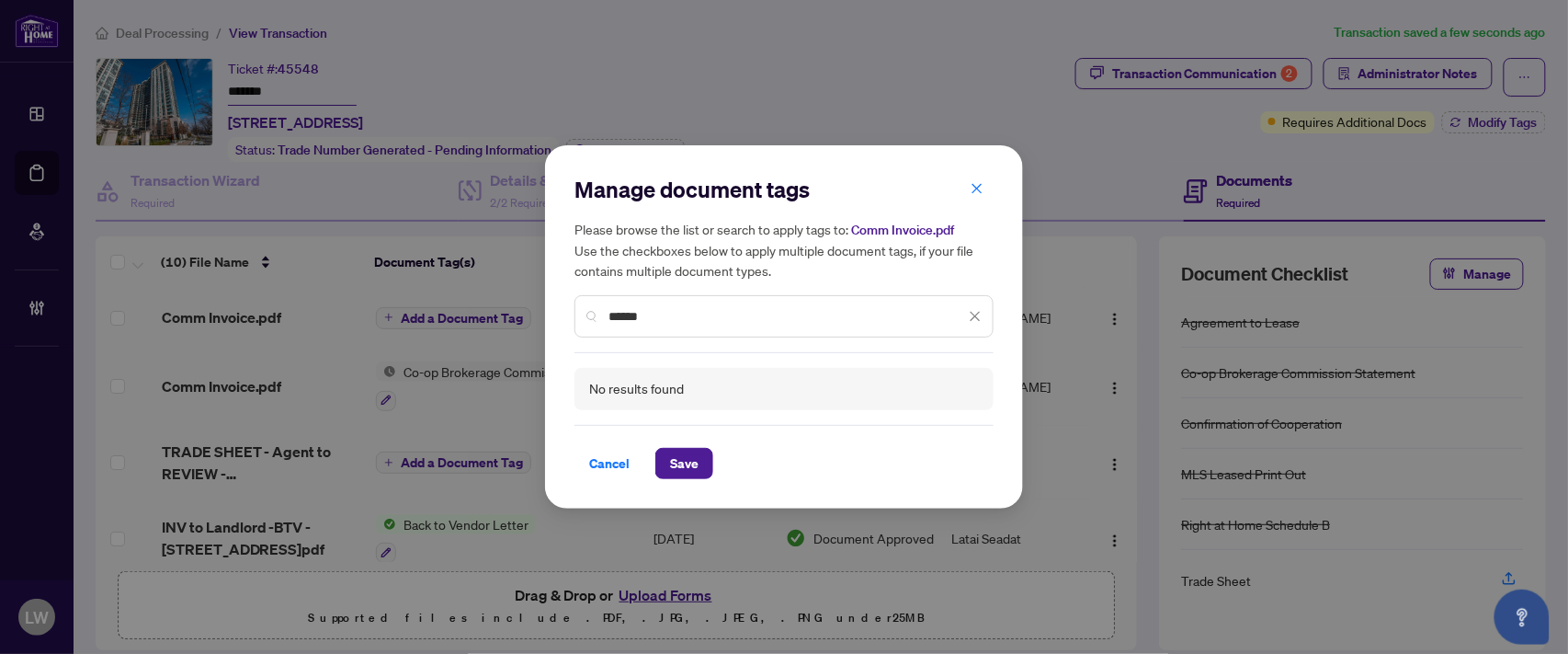
drag, startPoint x: 616, startPoint y: 313, endPoint x: 563, endPoint y: 306, distance: 53.5
click at [563, 306] on div "Manage document tags Please browse the list or search to apply tags to: Comm In…" at bounding box center [784, 326] width 478 height 363
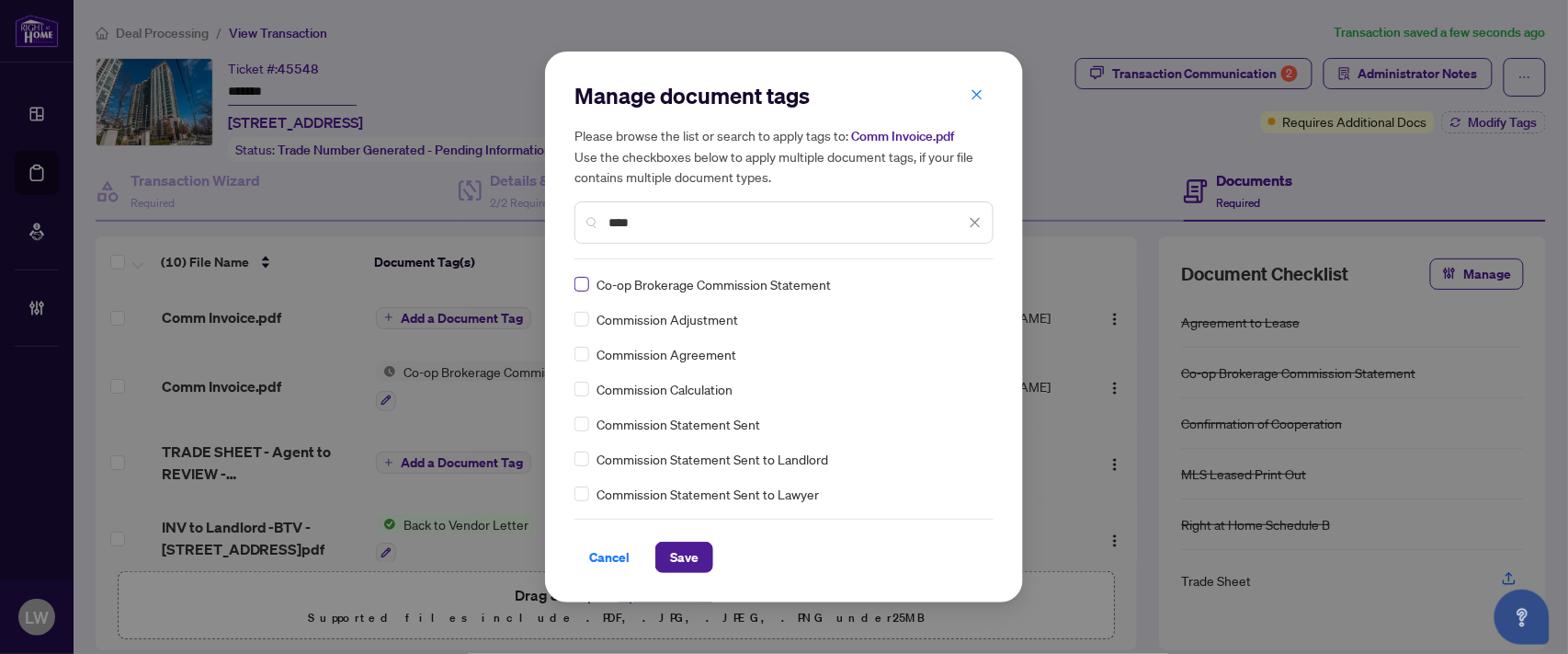
type input "****"
click at [675, 559] on span "Save" at bounding box center [684, 557] width 29 height 30
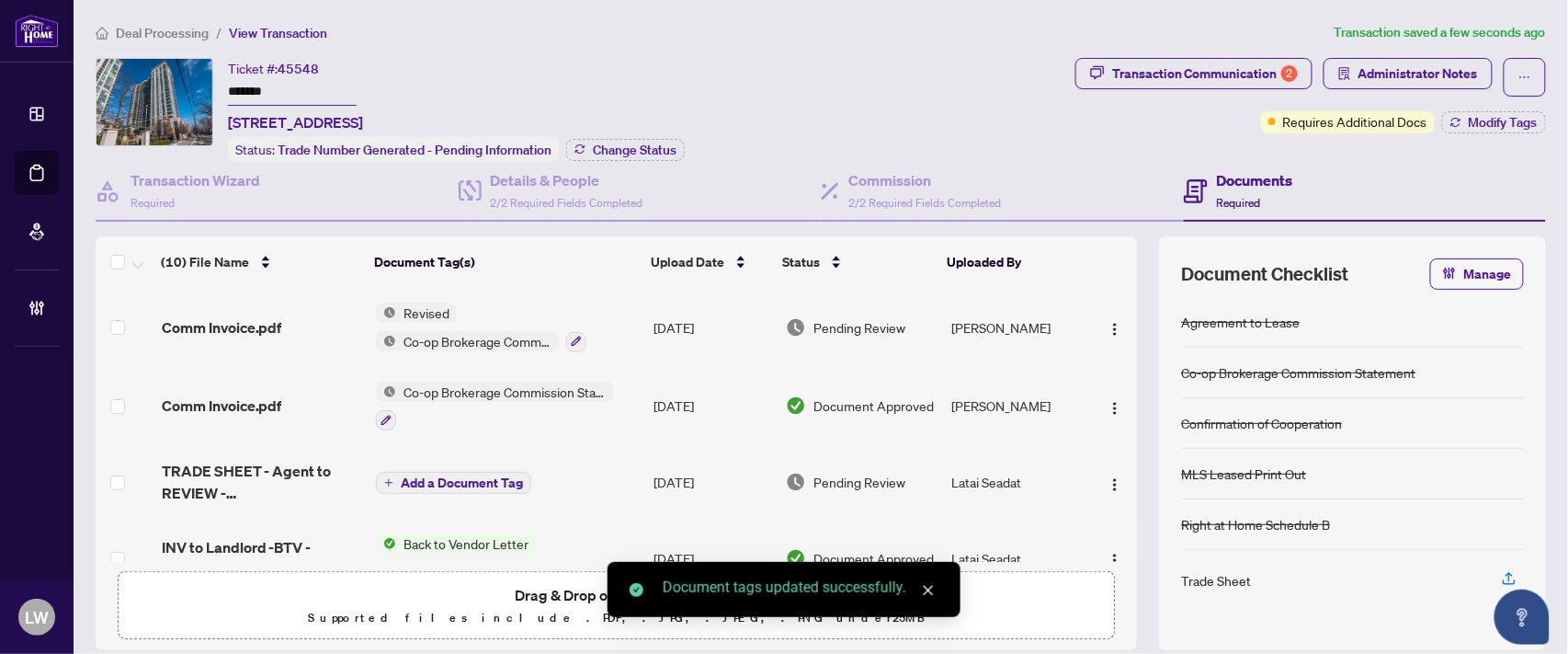
click at [841, 326] on span "Pending Review" at bounding box center [859, 328] width 92 height 20
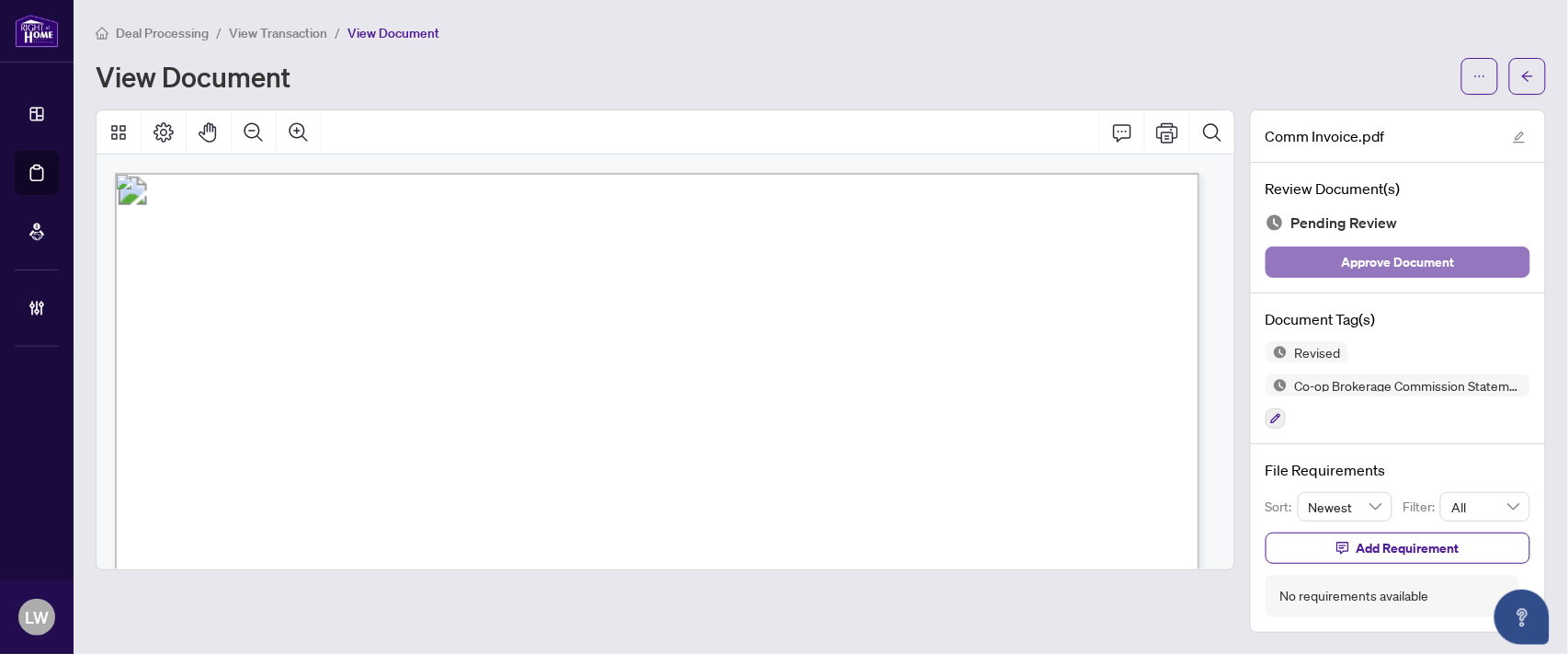
click at [1401, 264] on span "Approve Document" at bounding box center [1399, 262] width 113 height 30
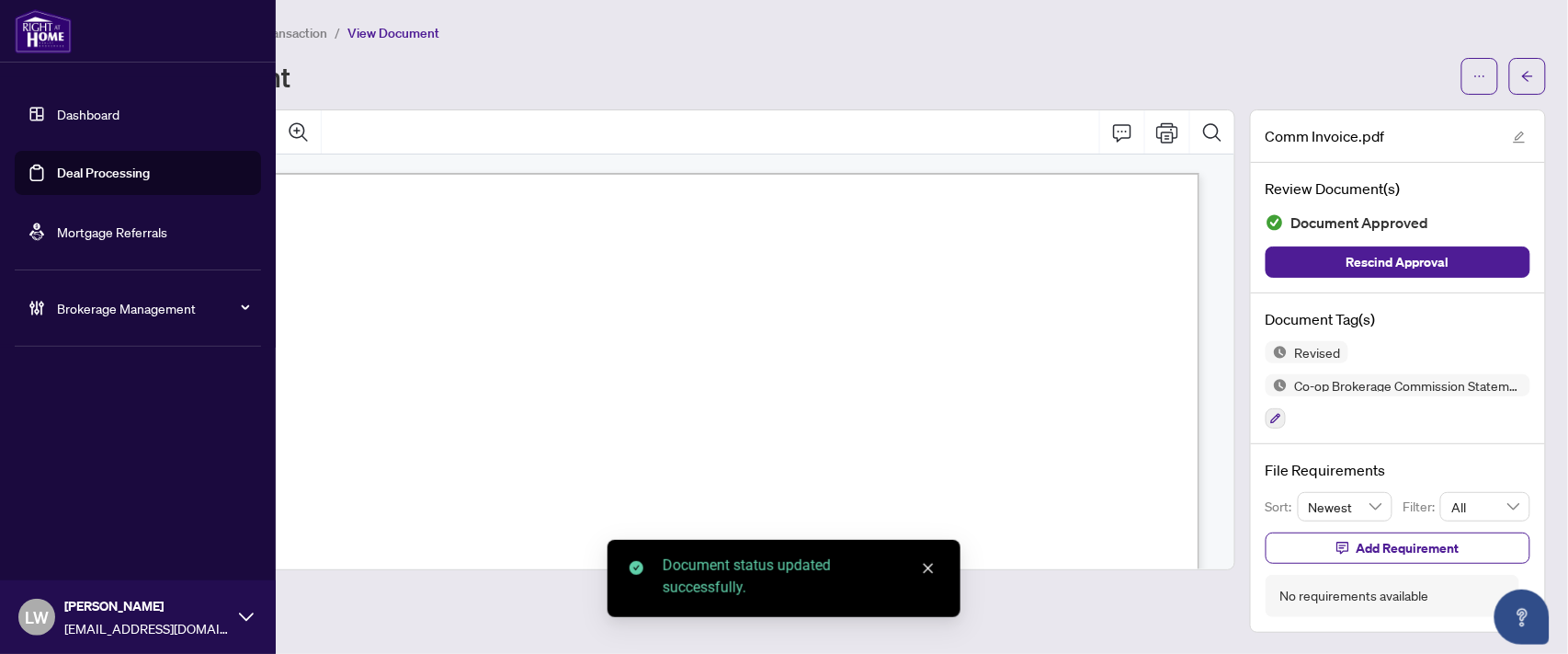
click at [96, 170] on link "Deal Processing" at bounding box center [103, 173] width 93 height 17
